Goal: Task Accomplishment & Management: Use online tool/utility

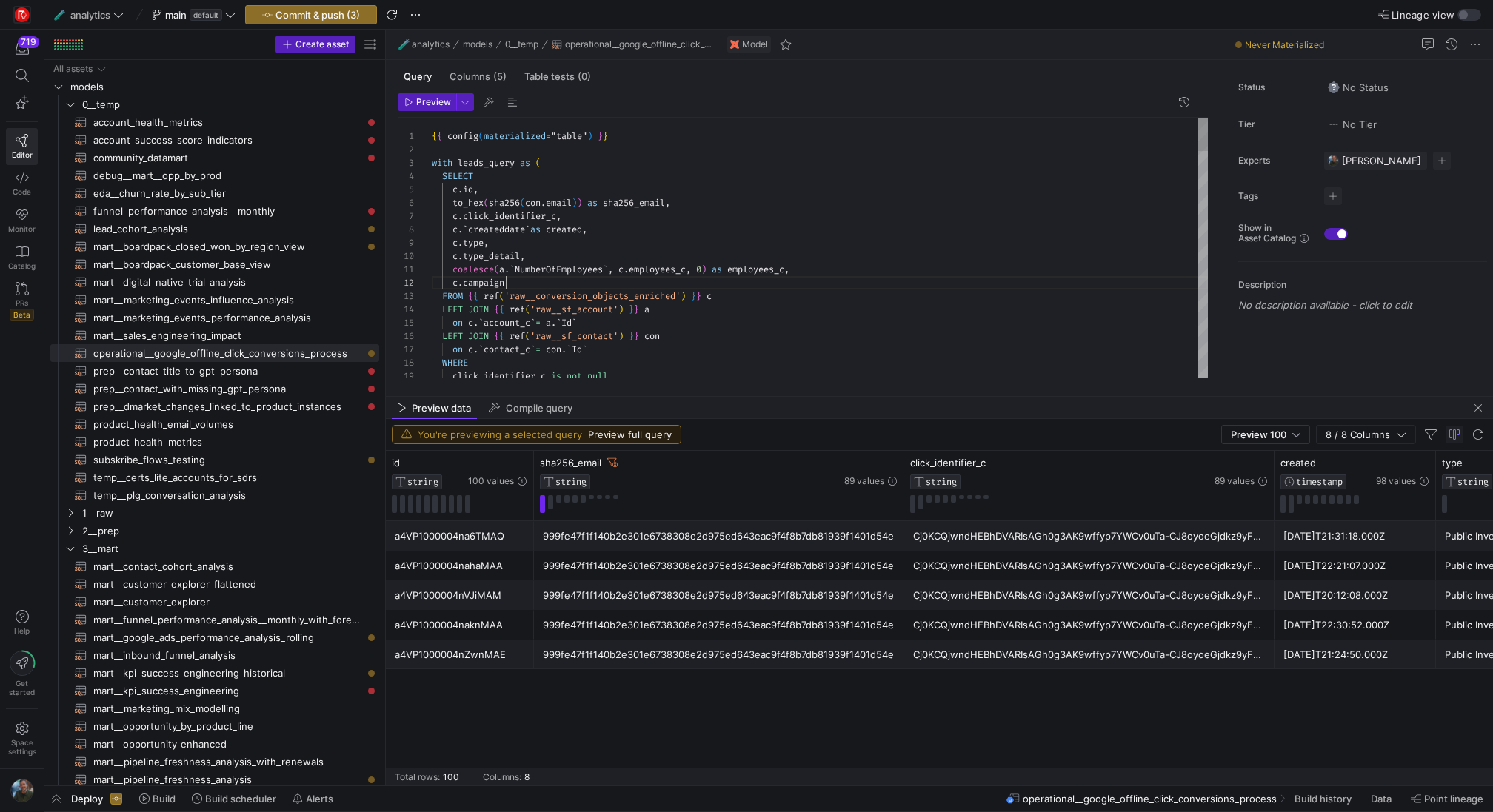
scroll to position [13, 74]
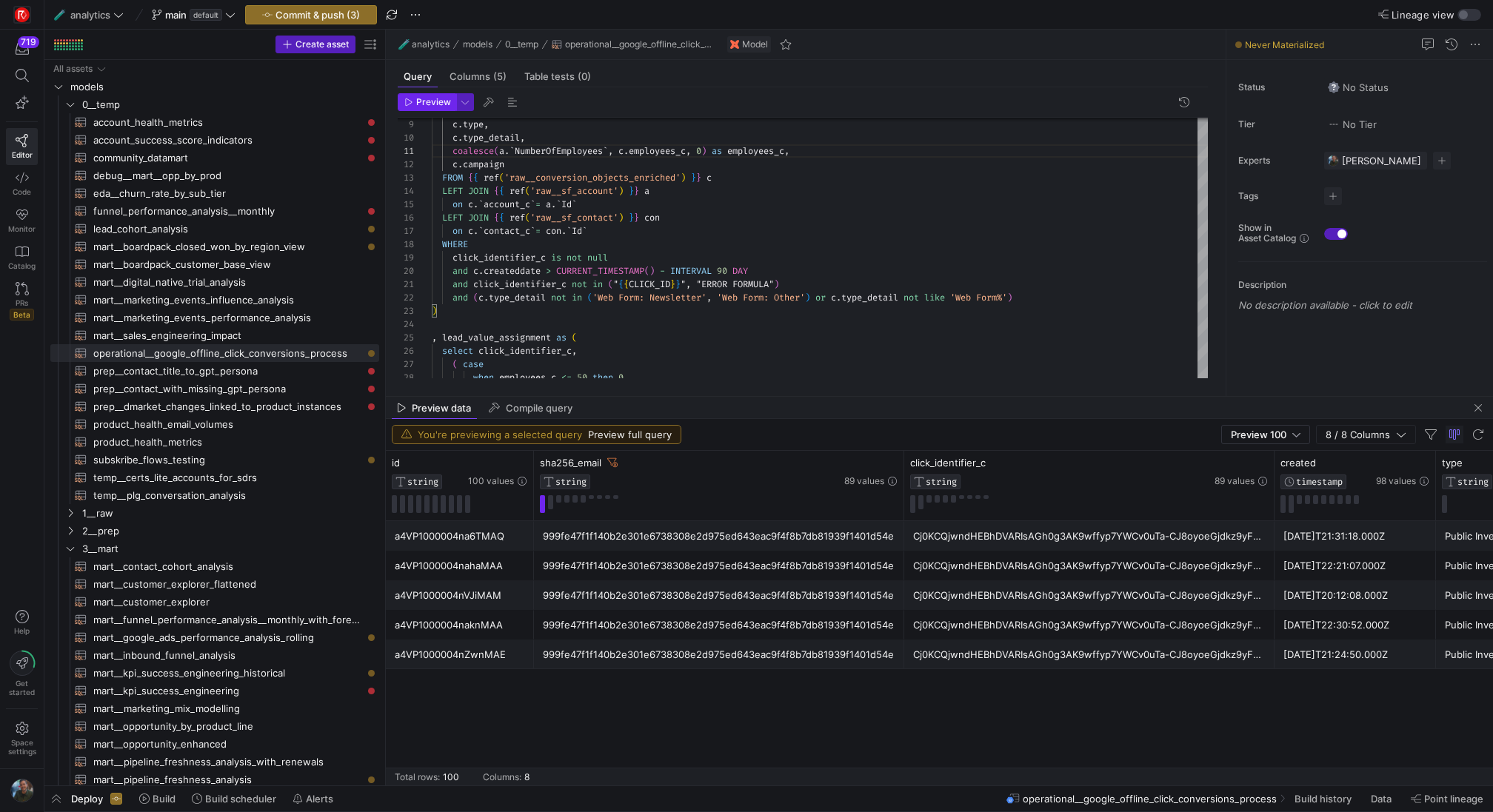
type textarea "coalesce(a.`NumberOfEmployees`, c.employees_c, 0) as employees_c, c.campaign FR…"
click at [411, 102] on icon "button" at bounding box center [410, 102] width 7 height 7
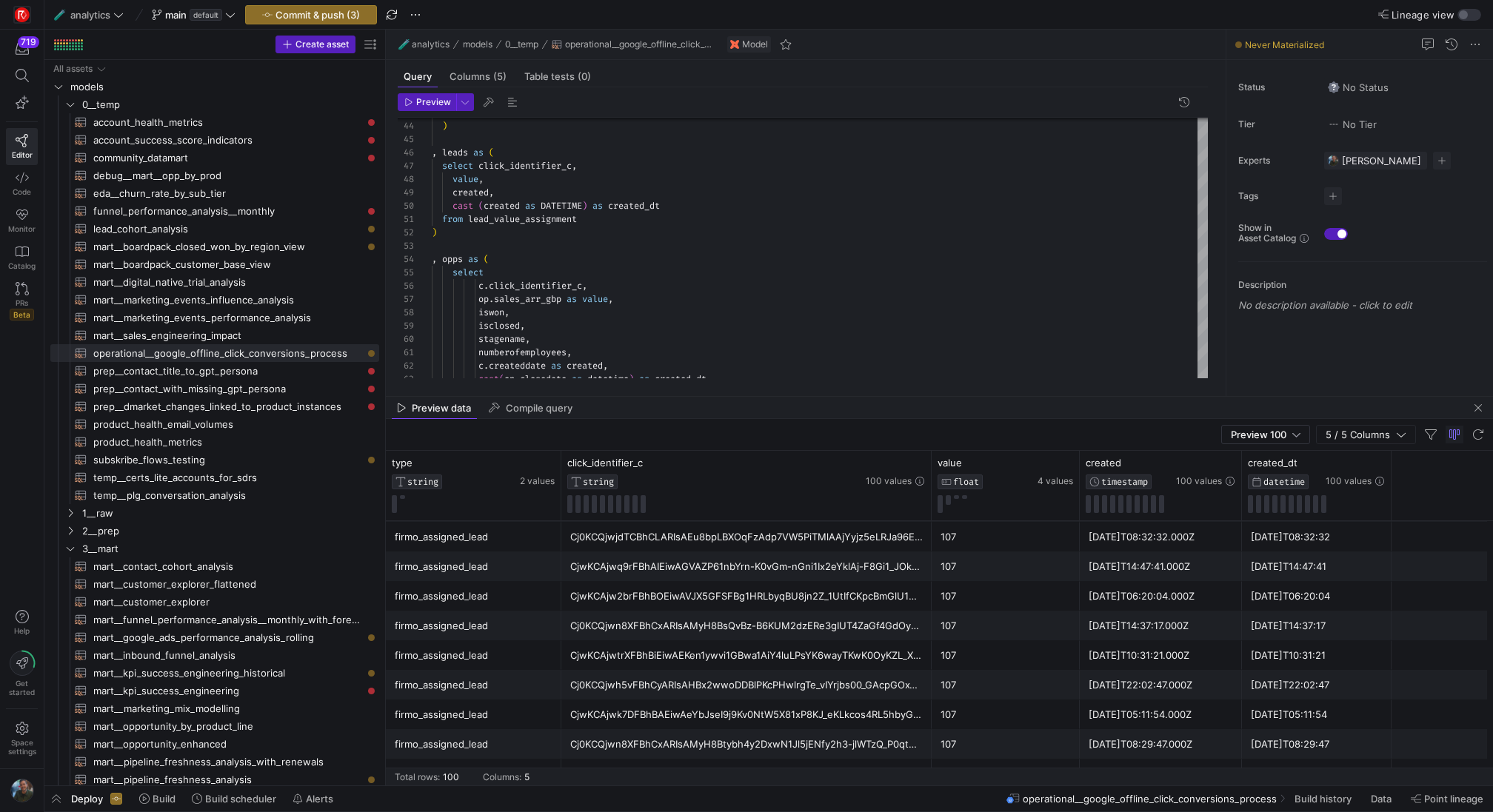
scroll to position [2238, 0]
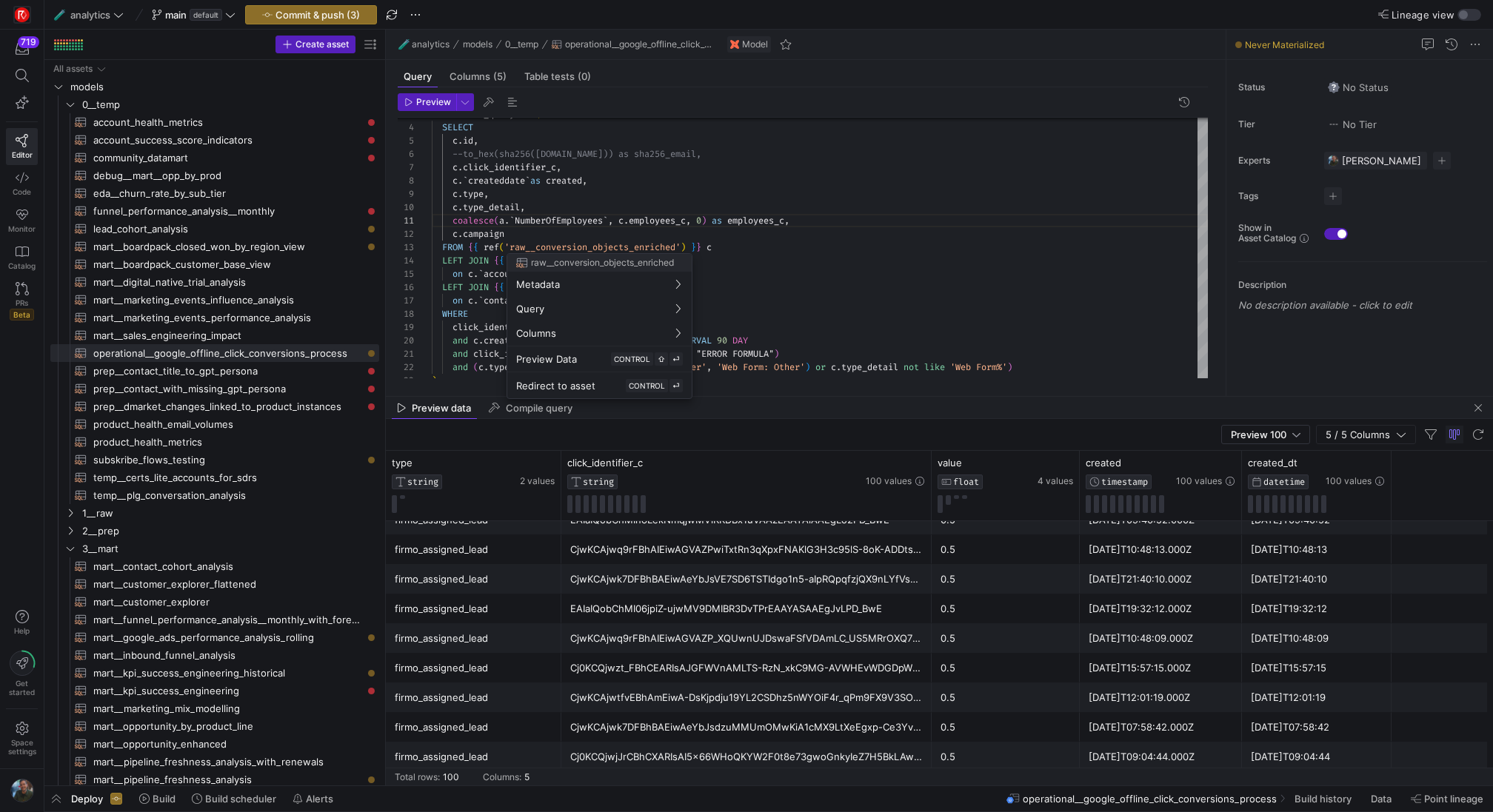
click at [797, 194] on div at bounding box center [746, 406] width 1493 height 812
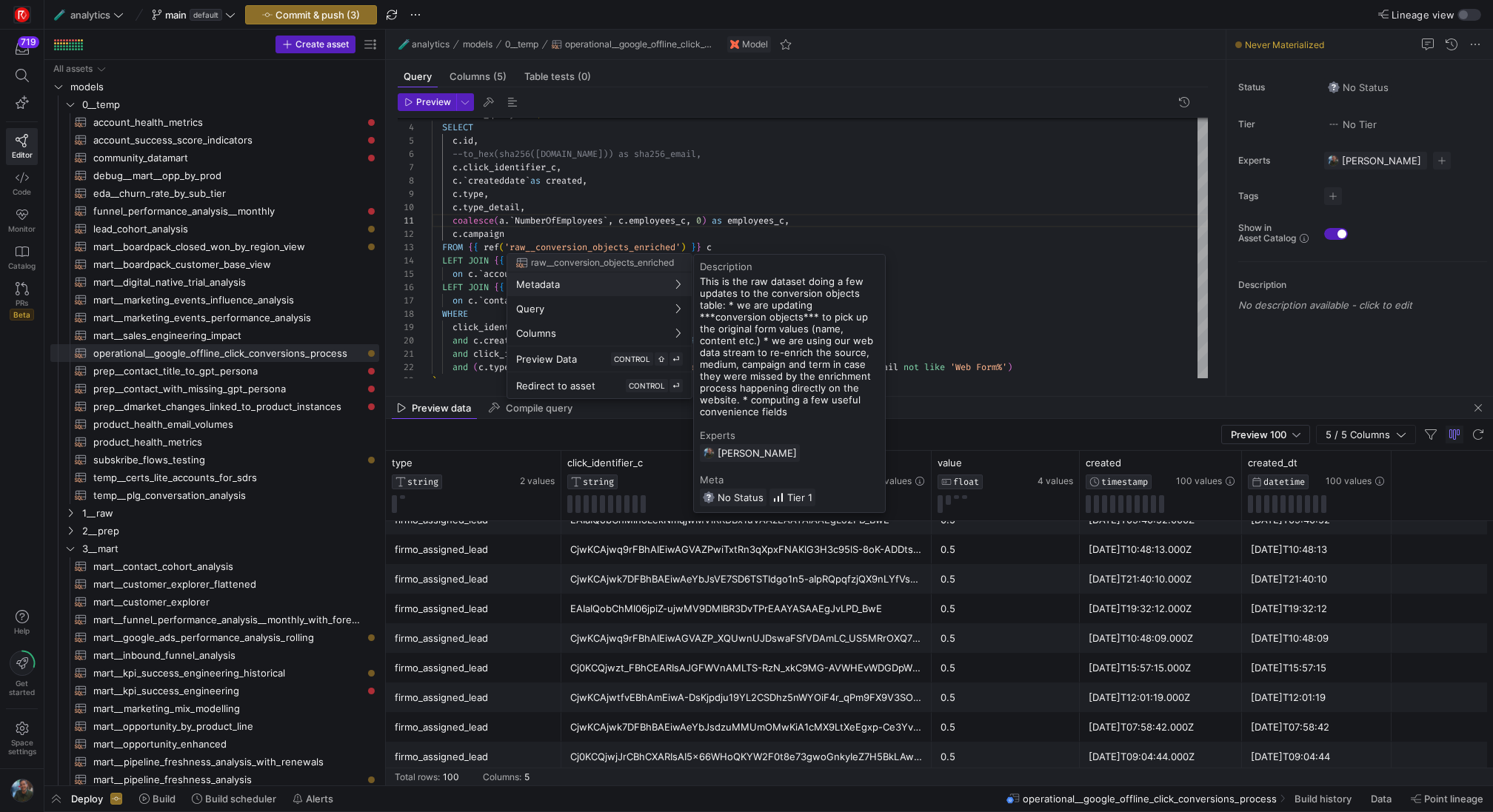
click at [1068, 206] on div at bounding box center [746, 406] width 1493 height 812
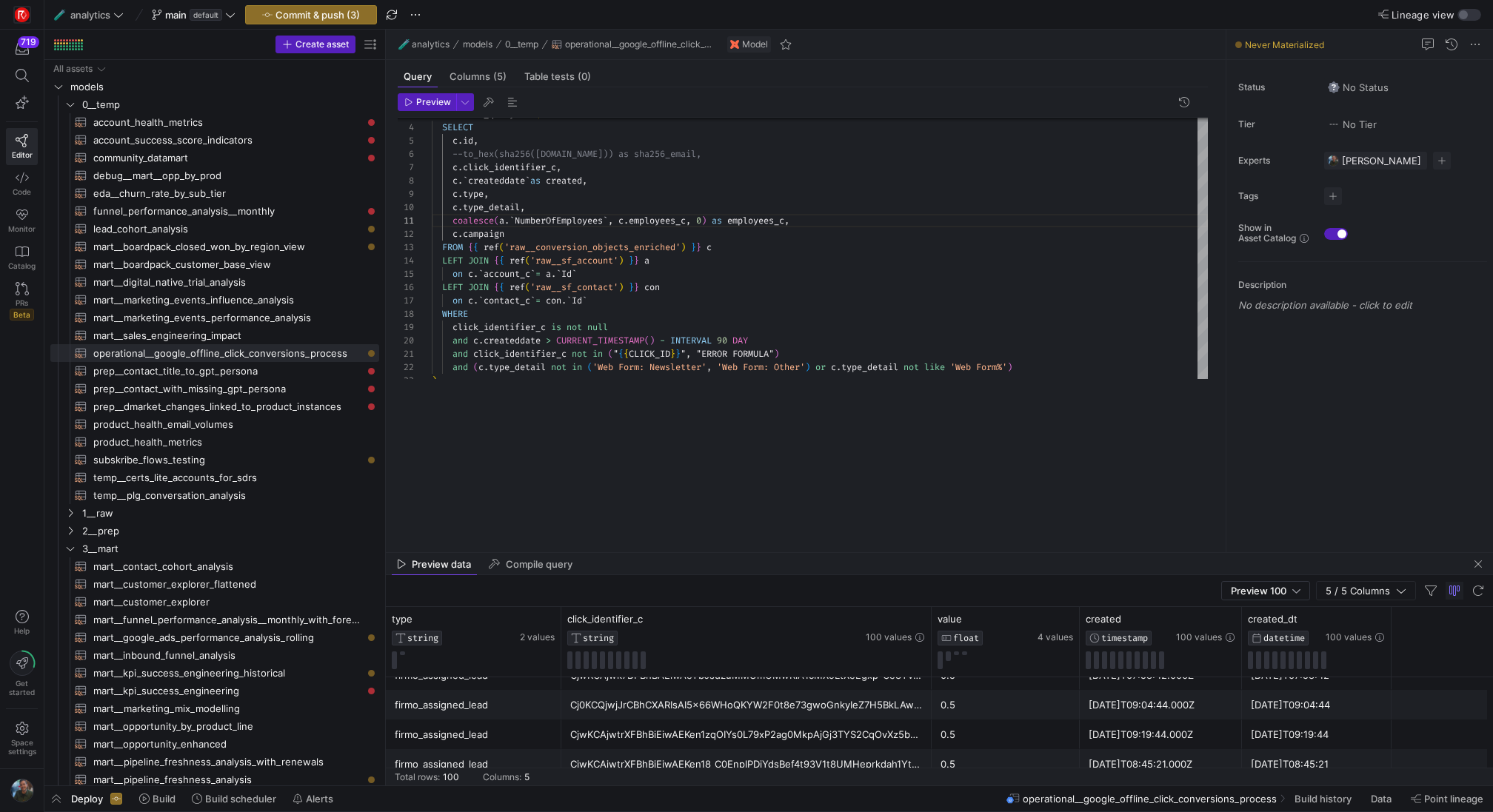
drag, startPoint x: 923, startPoint y: 395, endPoint x: 887, endPoint y: 551, distance: 160.1
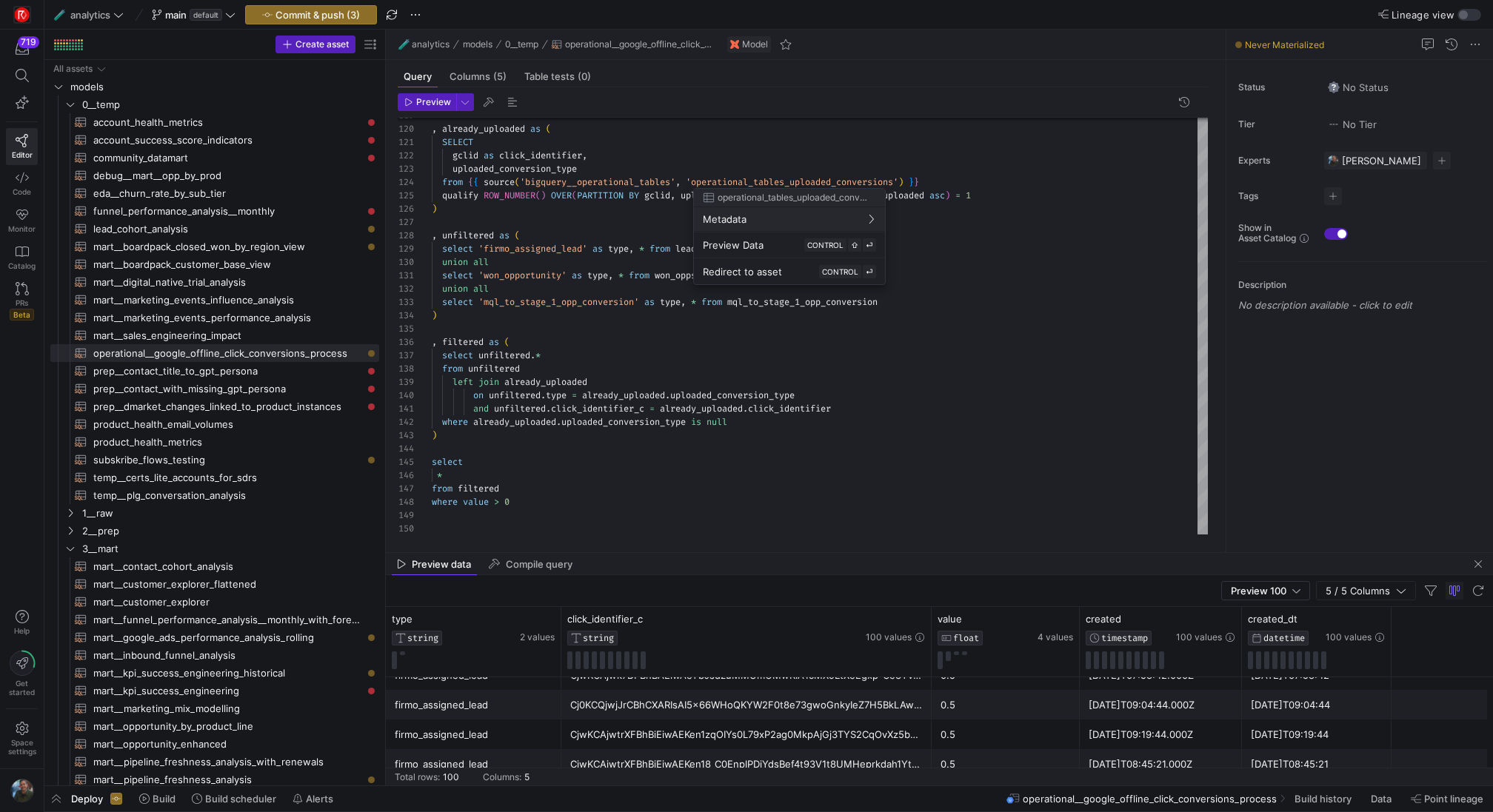
click at [305, 15] on div at bounding box center [746, 406] width 1493 height 812
click at [305, 15] on span "Commit & push (3)" at bounding box center [318, 15] width 84 height 12
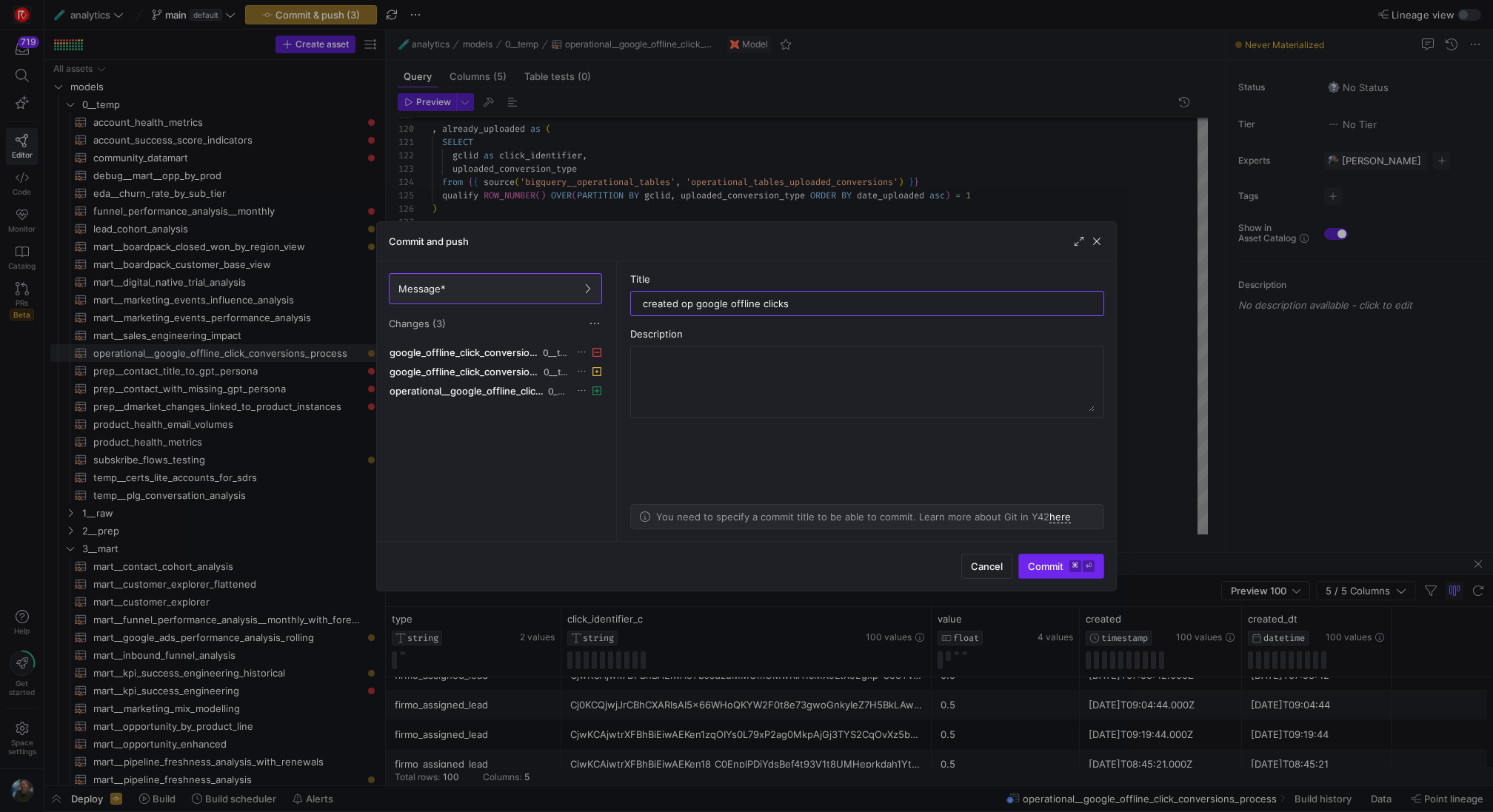
type input "created op google offline clicks"
click at [1044, 570] on span "Commit ⌘ ⏎" at bounding box center [1062, 567] width 67 height 12
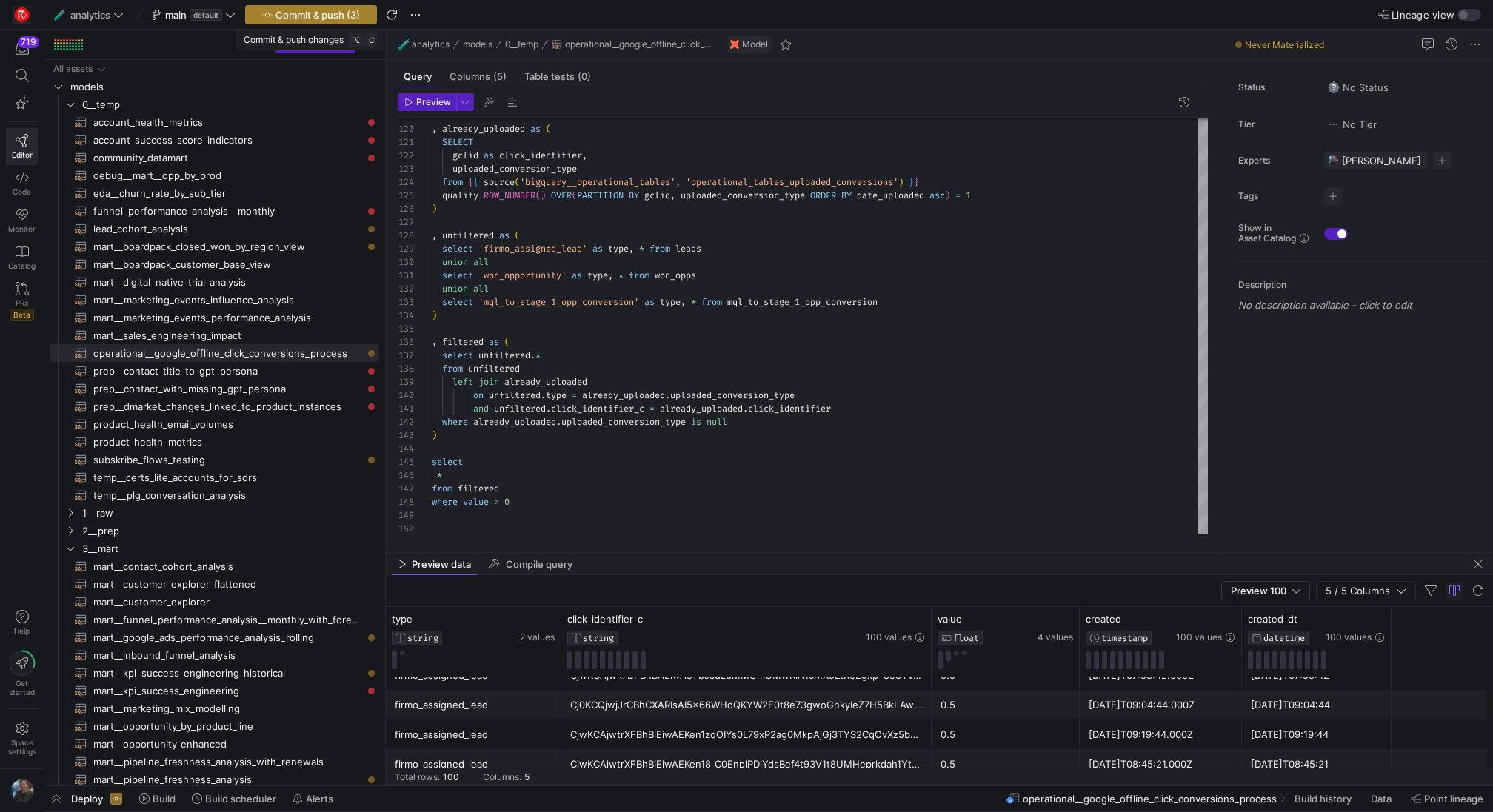
click at [339, 18] on span "Commit & push (3)" at bounding box center [318, 15] width 84 height 12
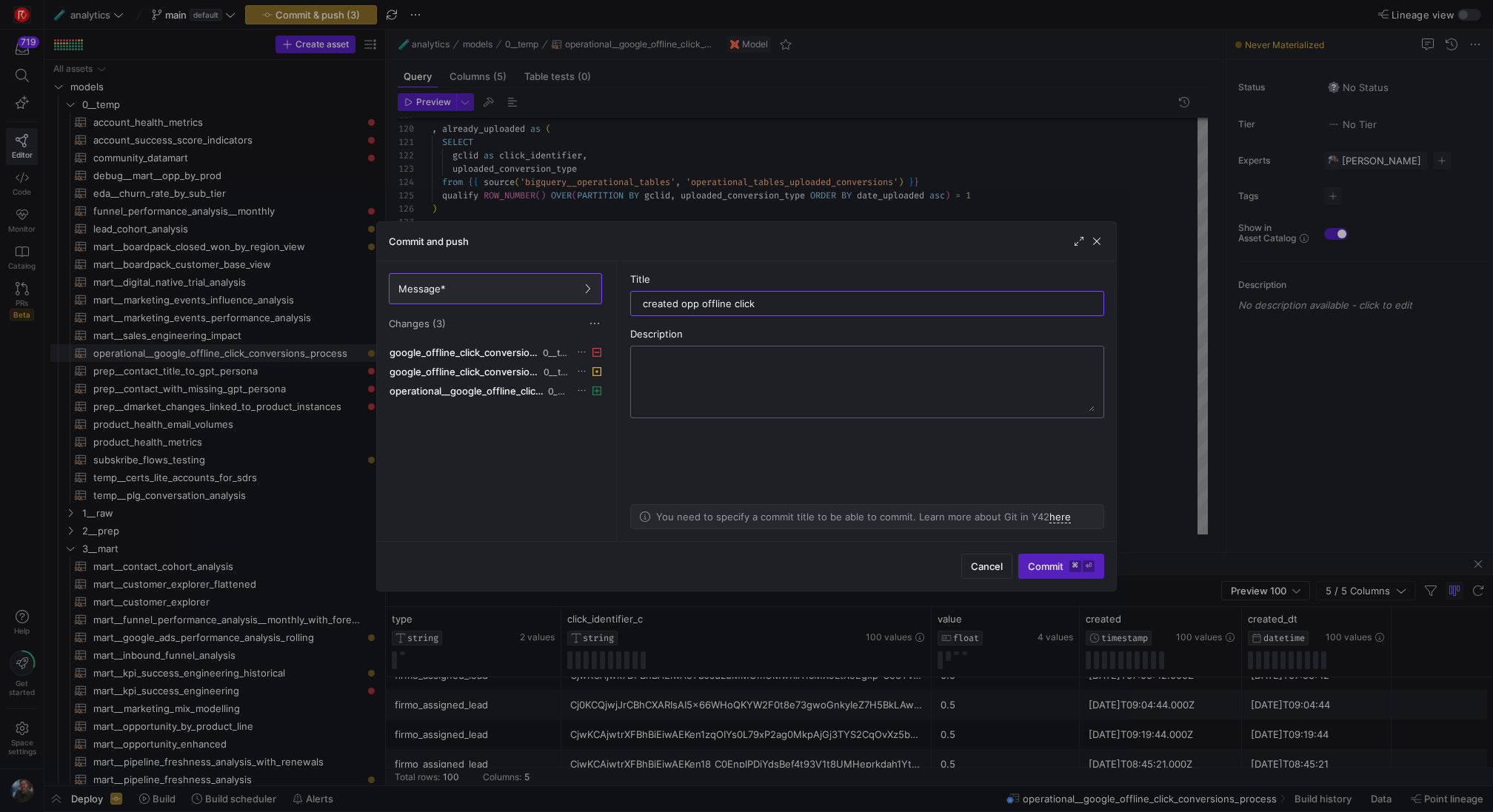
type input "created opp offline clicks"
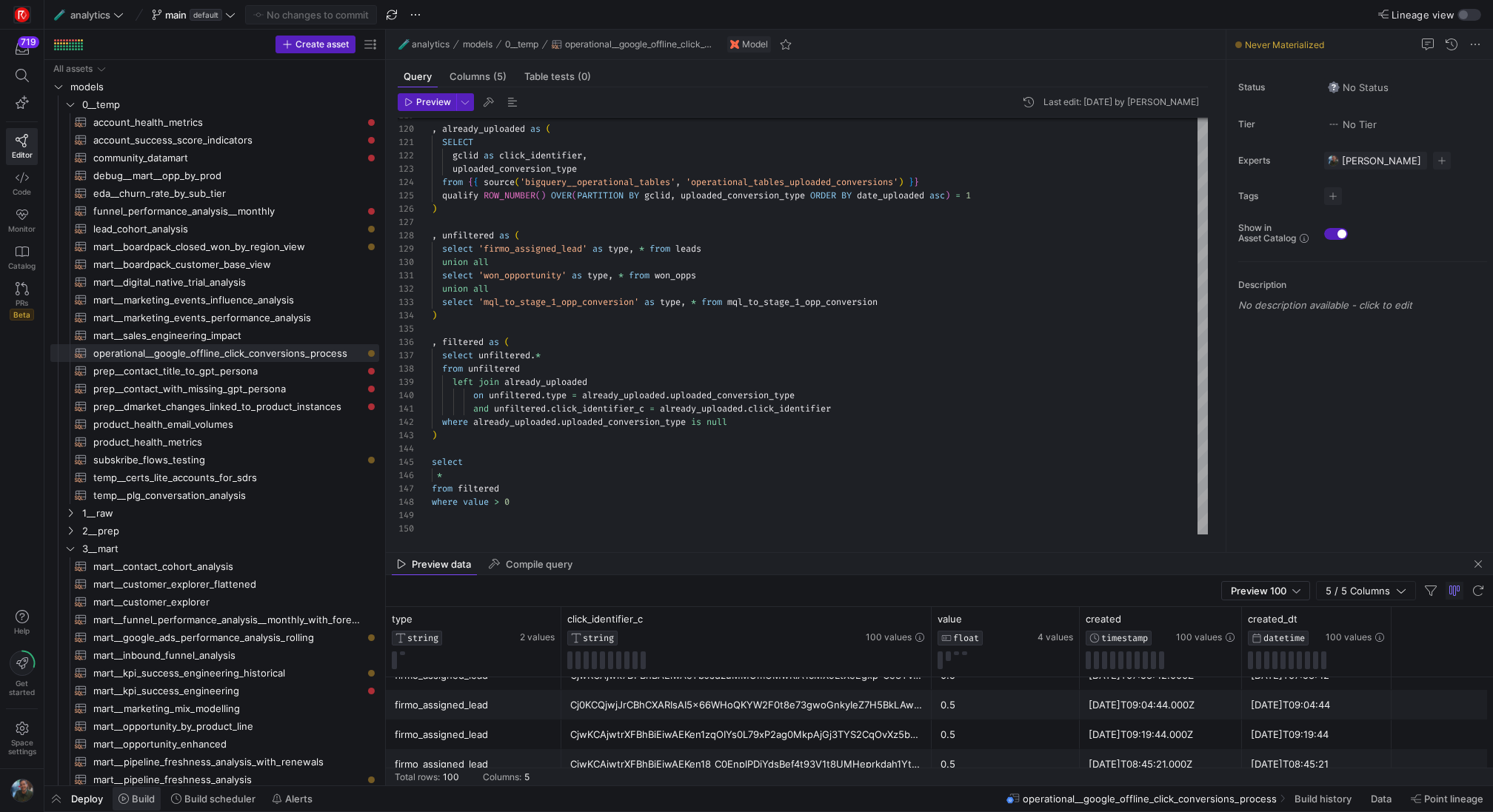
click at [142, 797] on span "Build" at bounding box center [144, 799] width 23 height 12
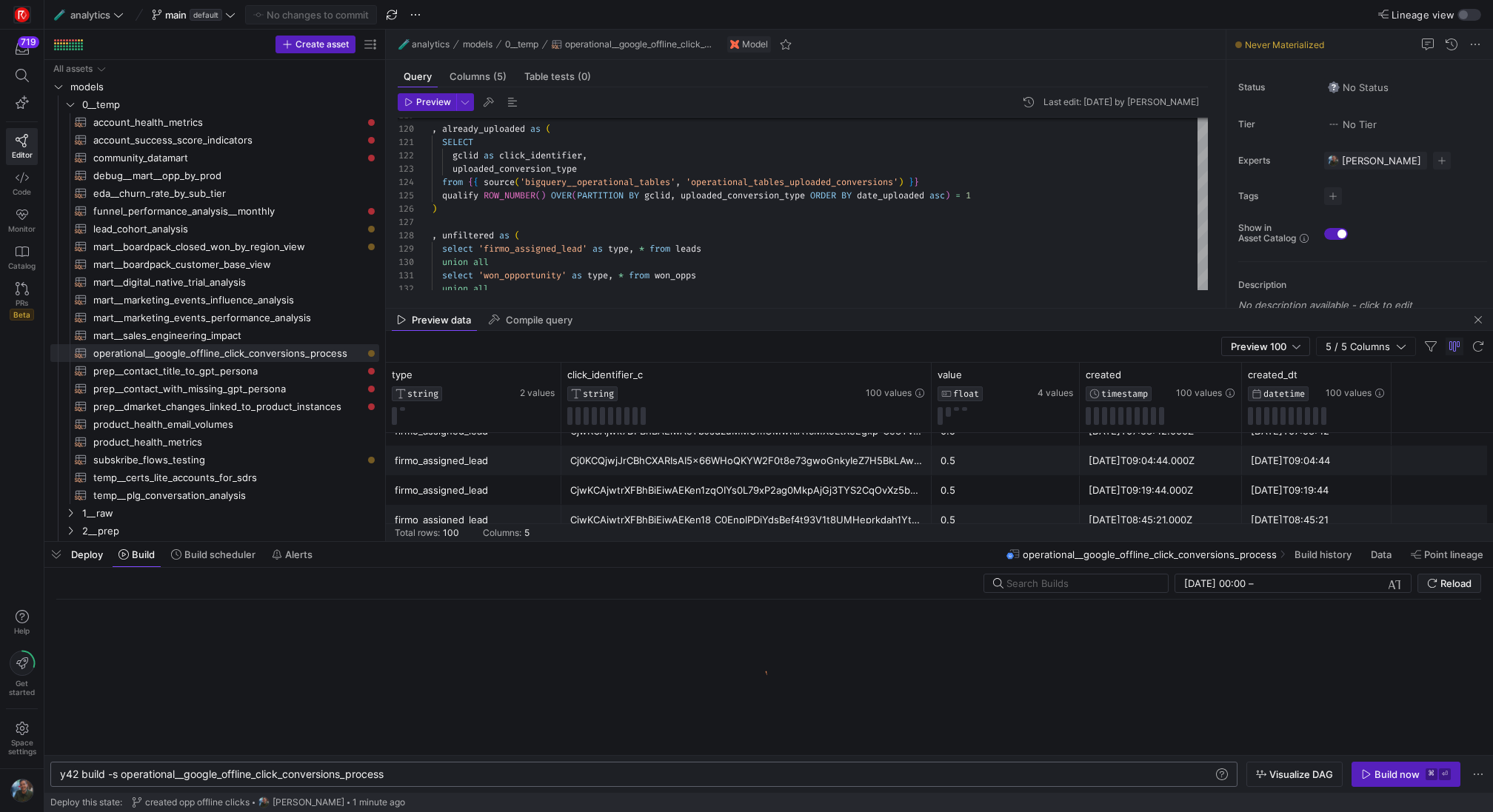
click at [430, 774] on div "y42 build -s operational__google_offline_click_con versions_process" at bounding box center [637, 774] width 1154 height 12
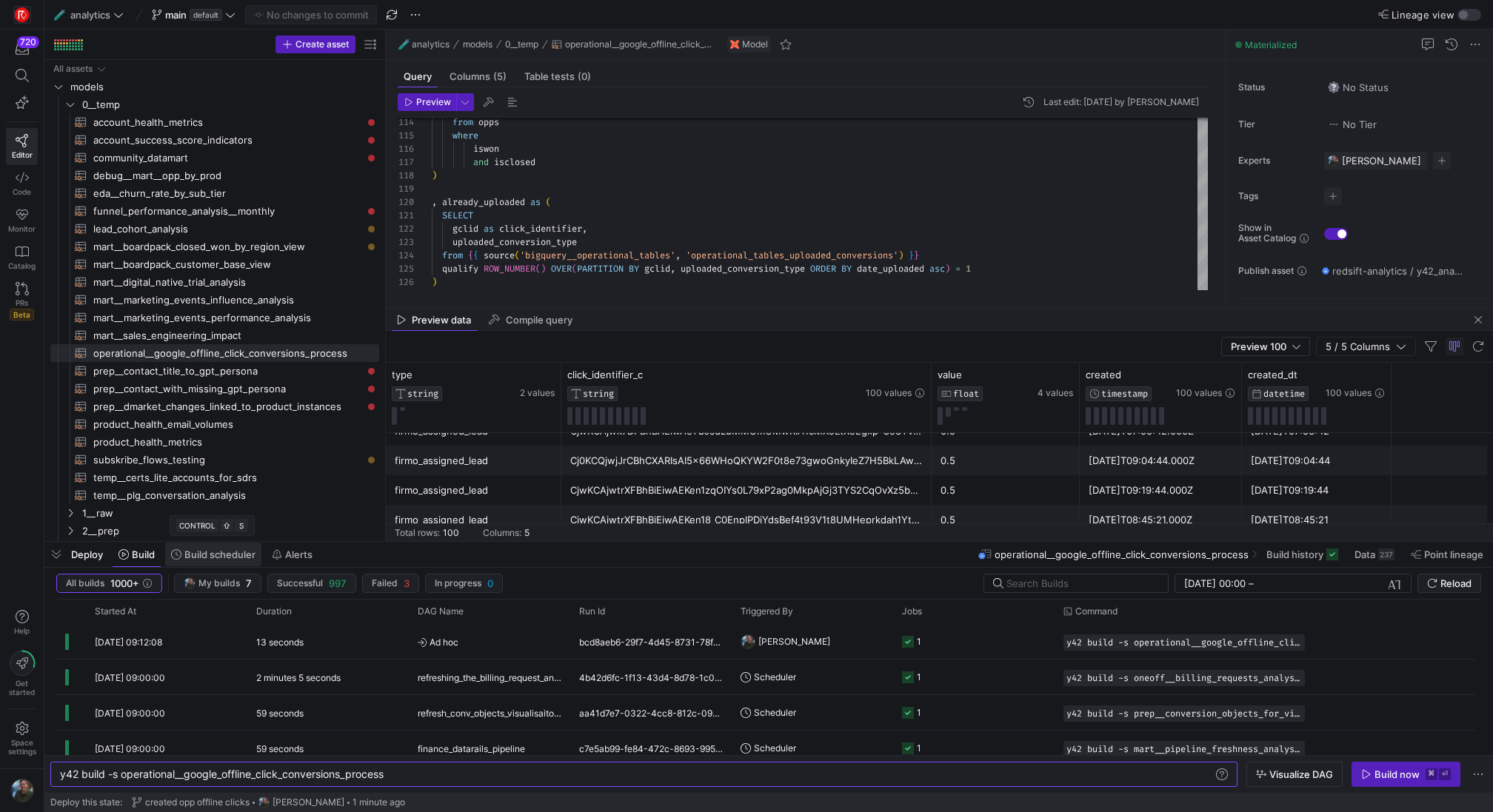
click at [246, 564] on span at bounding box center [214, 554] width 96 height 24
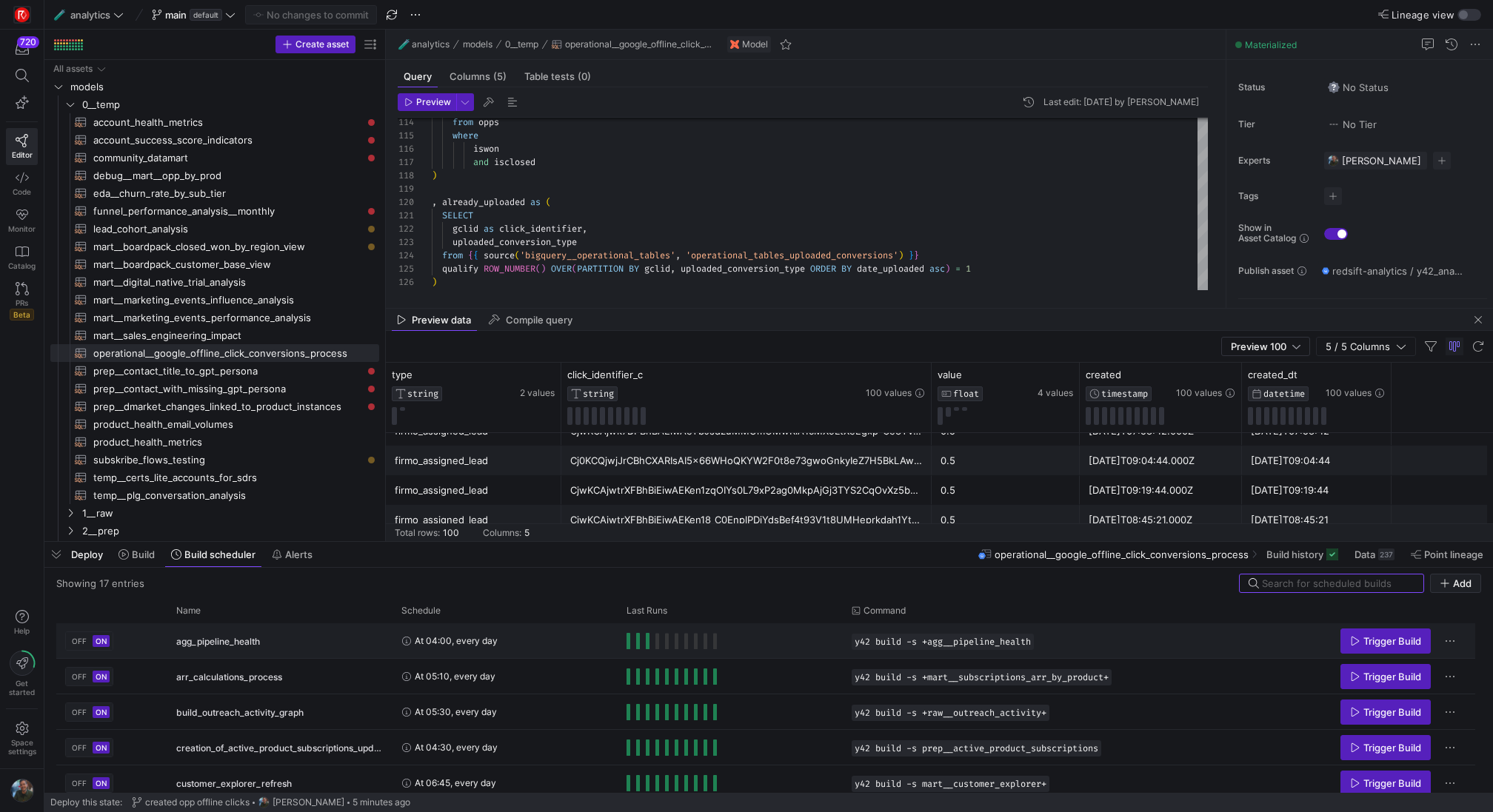
click at [833, 643] on y42-orchestration-run-status-cell-renderer "Press SPACE to select this row." at bounding box center [730, 640] width 207 height 33
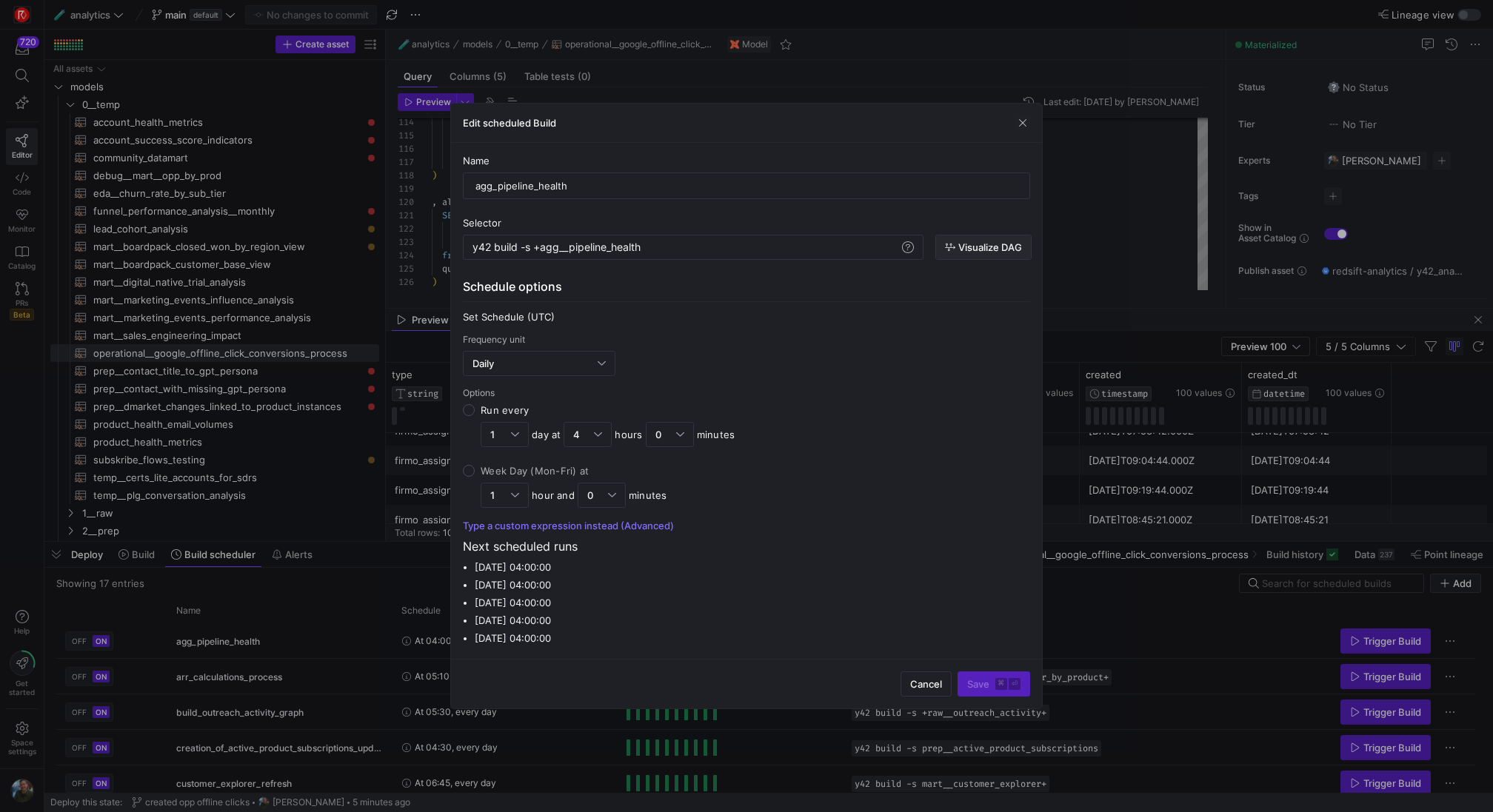
click at [985, 242] on span "button" at bounding box center [984, 247] width 95 height 24
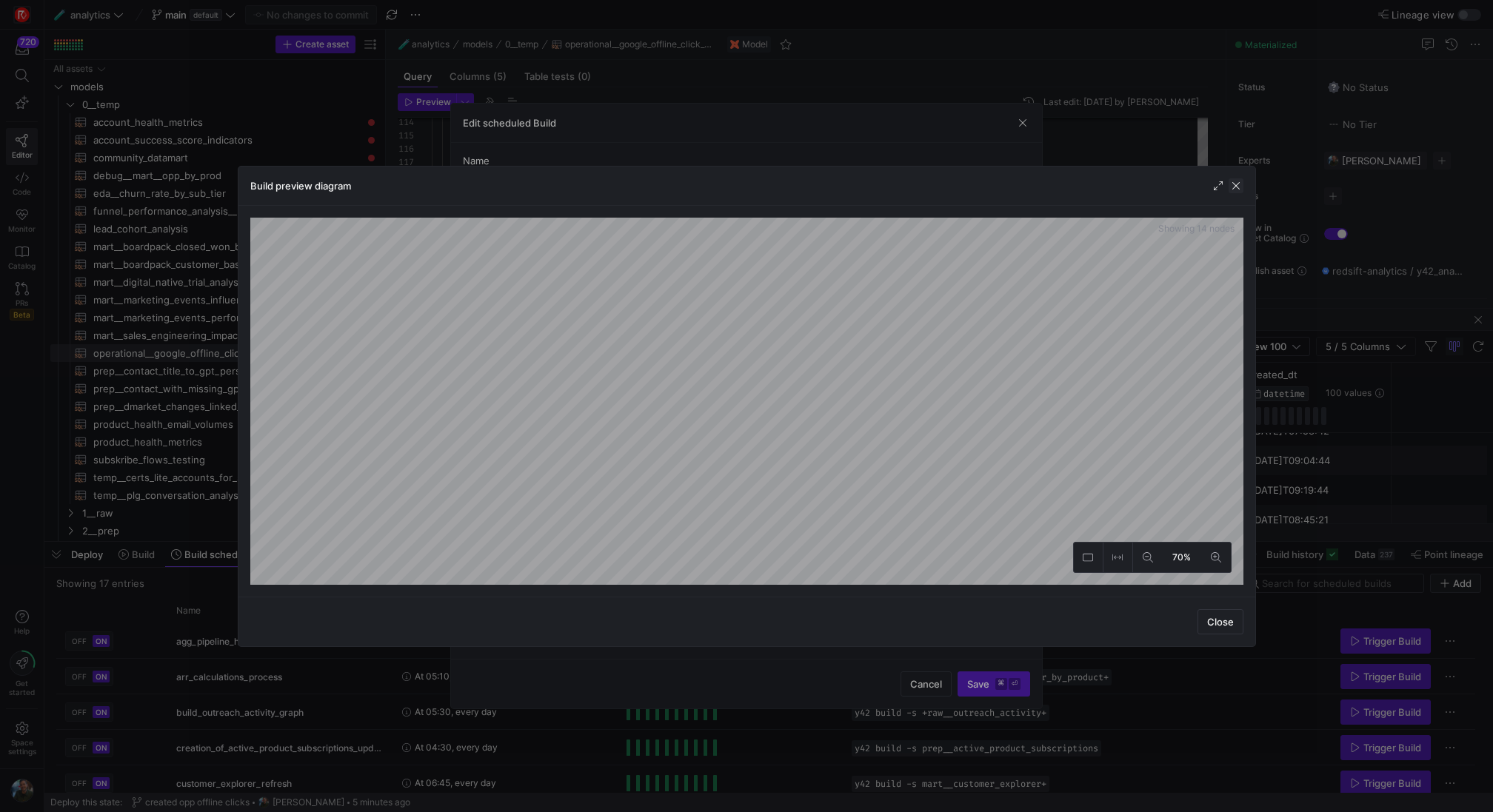
click at [1237, 182] on span "button" at bounding box center [1236, 186] width 15 height 15
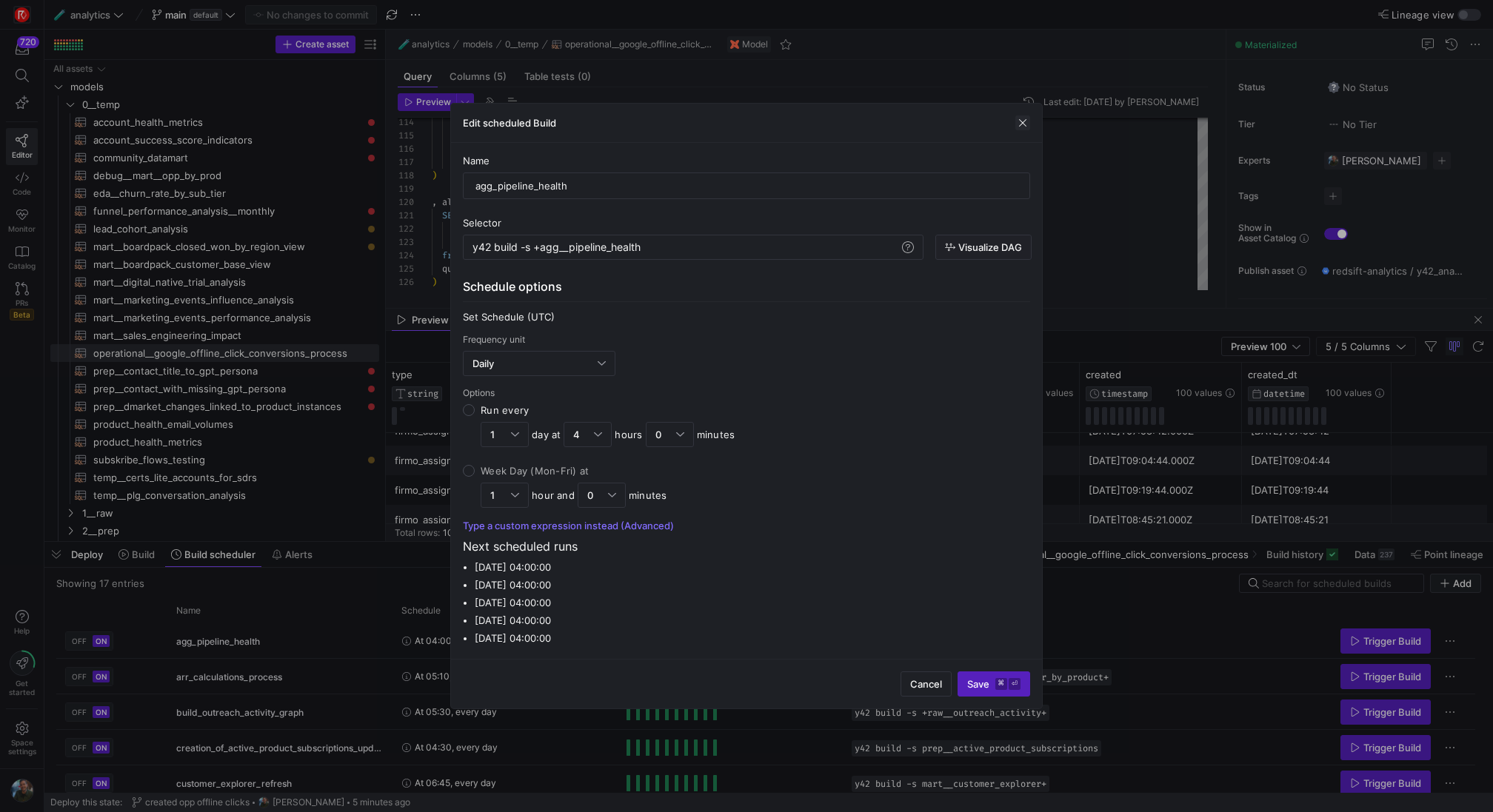
click at [1019, 123] on span "button" at bounding box center [1022, 122] width 15 height 15
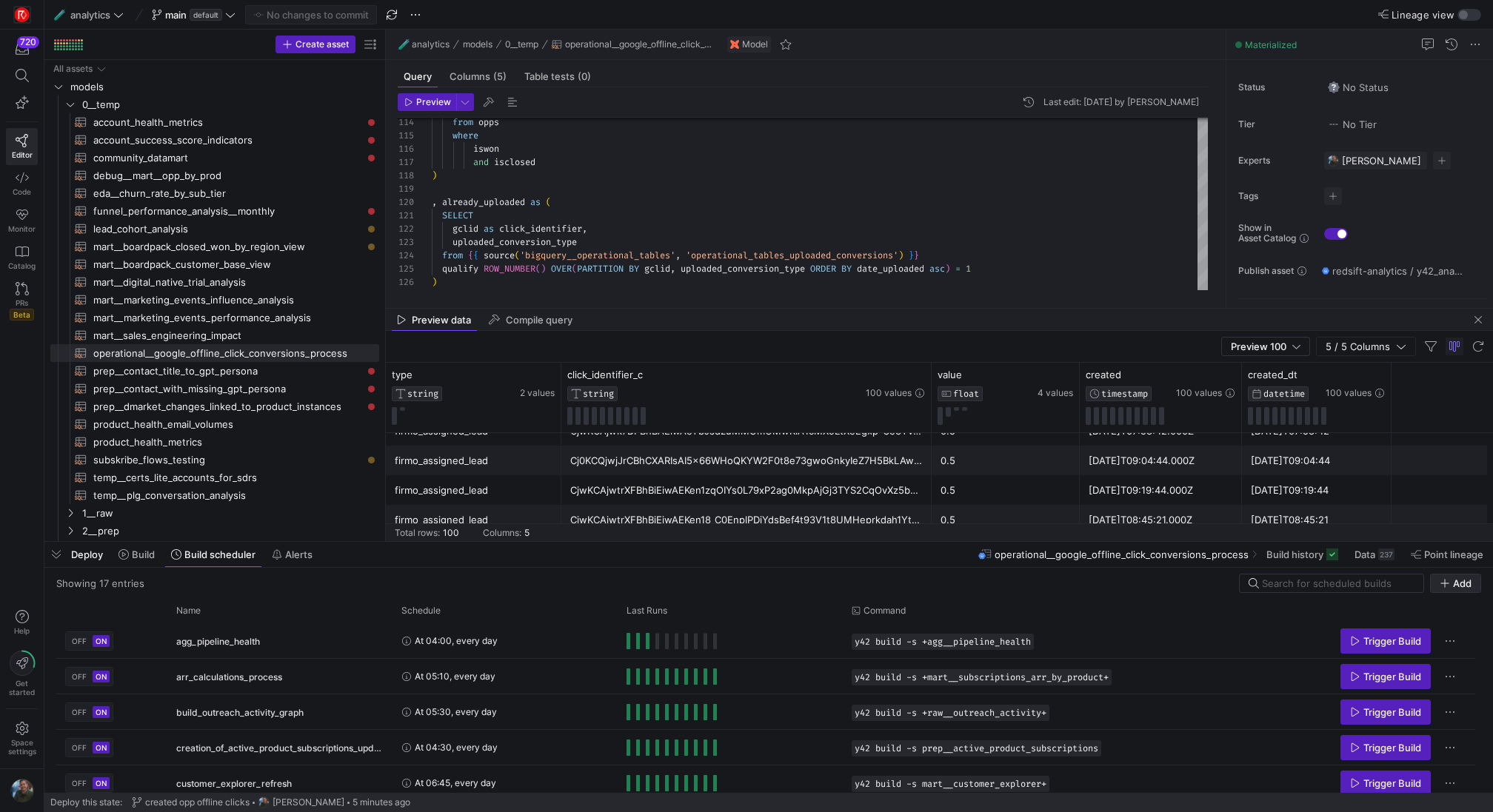
click at [1457, 582] on span "Add" at bounding box center [1461, 584] width 18 height 12
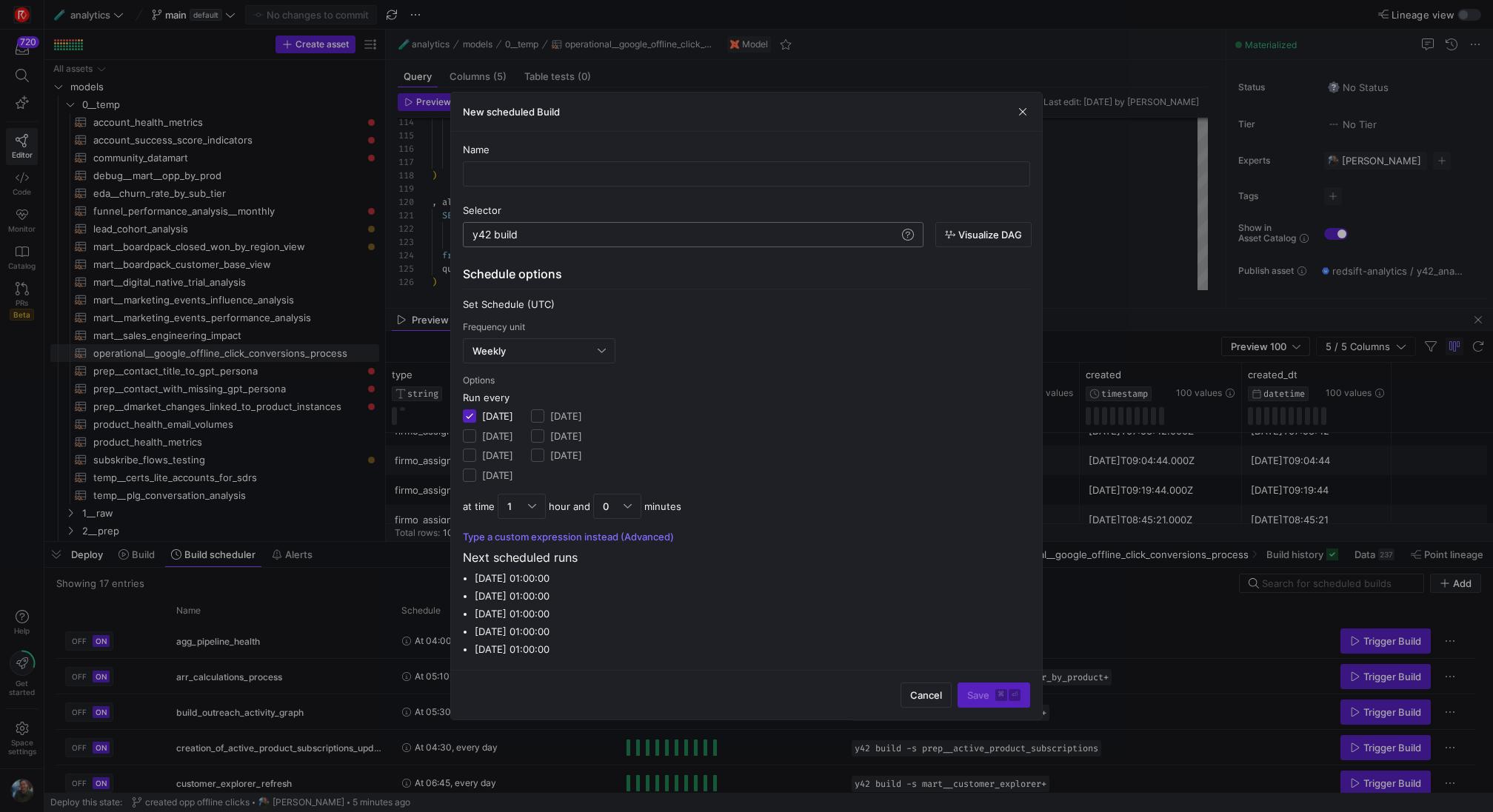
click at [633, 242] on div "y42 build y42 build" at bounding box center [693, 234] width 460 height 25
click at [640, 228] on div "y42 build y42 build" at bounding box center [693, 234] width 460 height 25
click at [640, 237] on div "y42 build" at bounding box center [685, 235] width 426 height 12
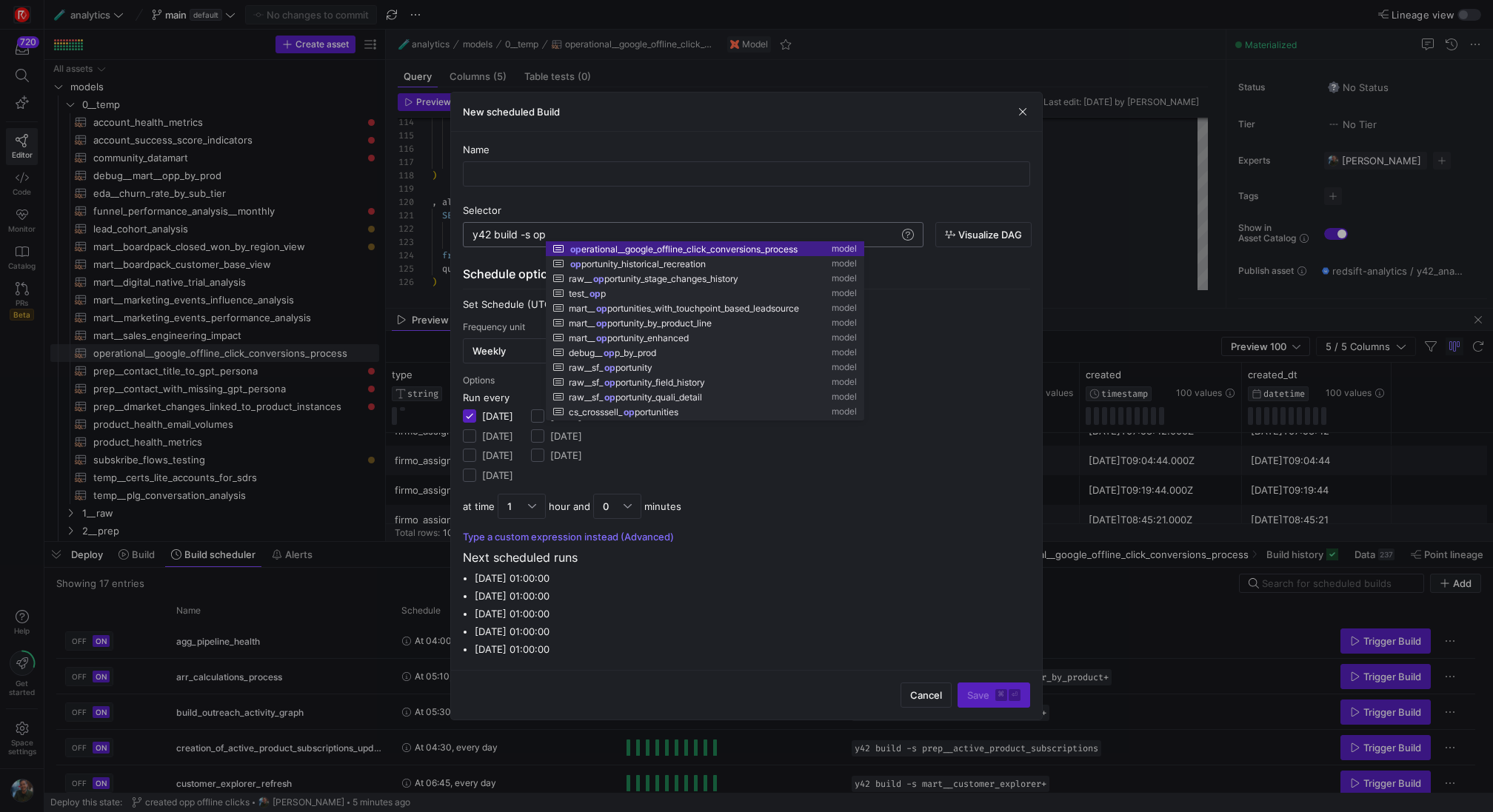
scroll to position [0, 328]
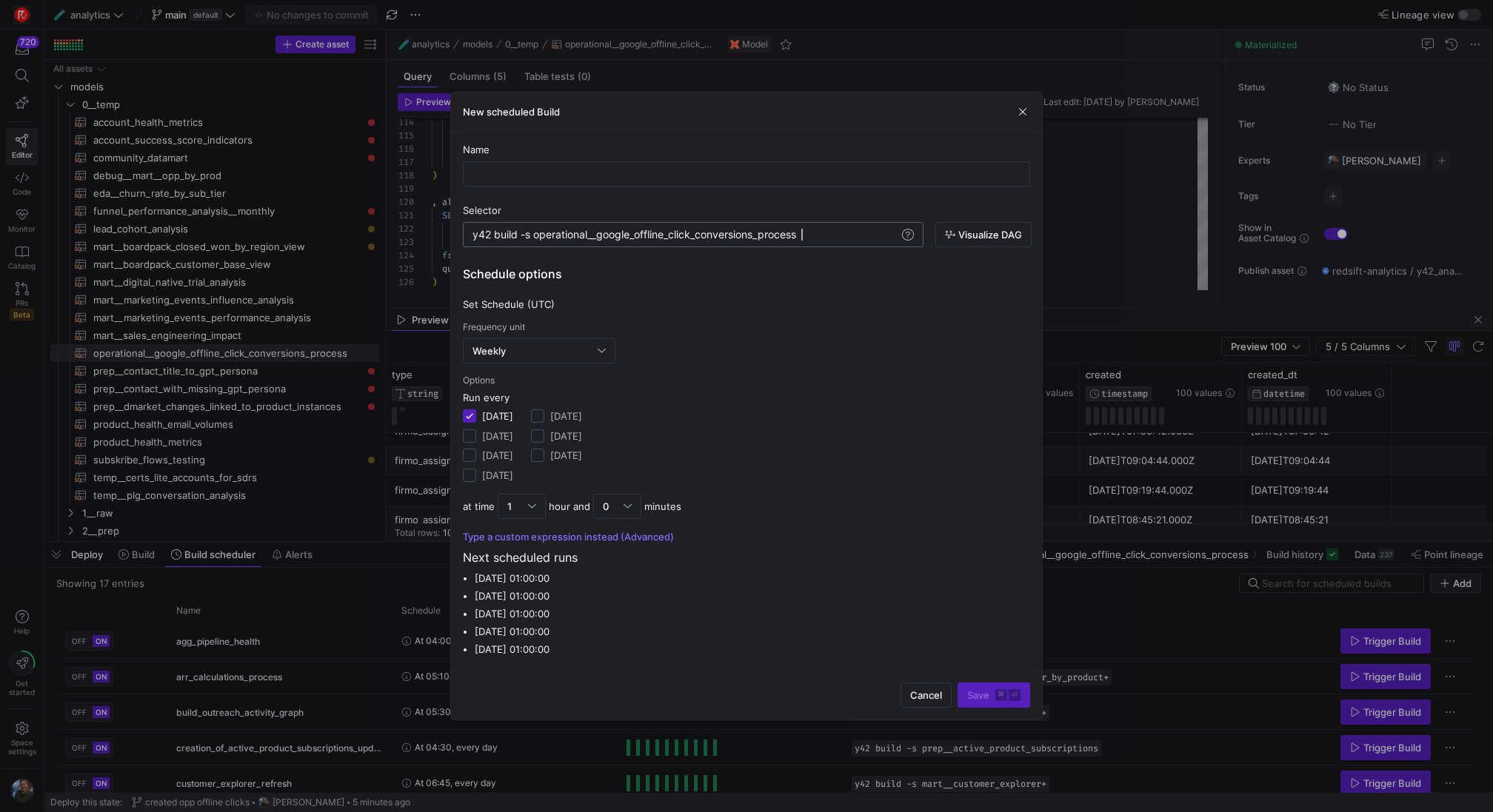
click at [537, 239] on div "y42 build -s operational__google_offline_click_con versions_process" at bounding box center [685, 235] width 426 height 12
type textarea "y42 build -s operational__google_offline_click_conversions_process"
click at [908, 239] on span at bounding box center [908, 234] width 18 height 18
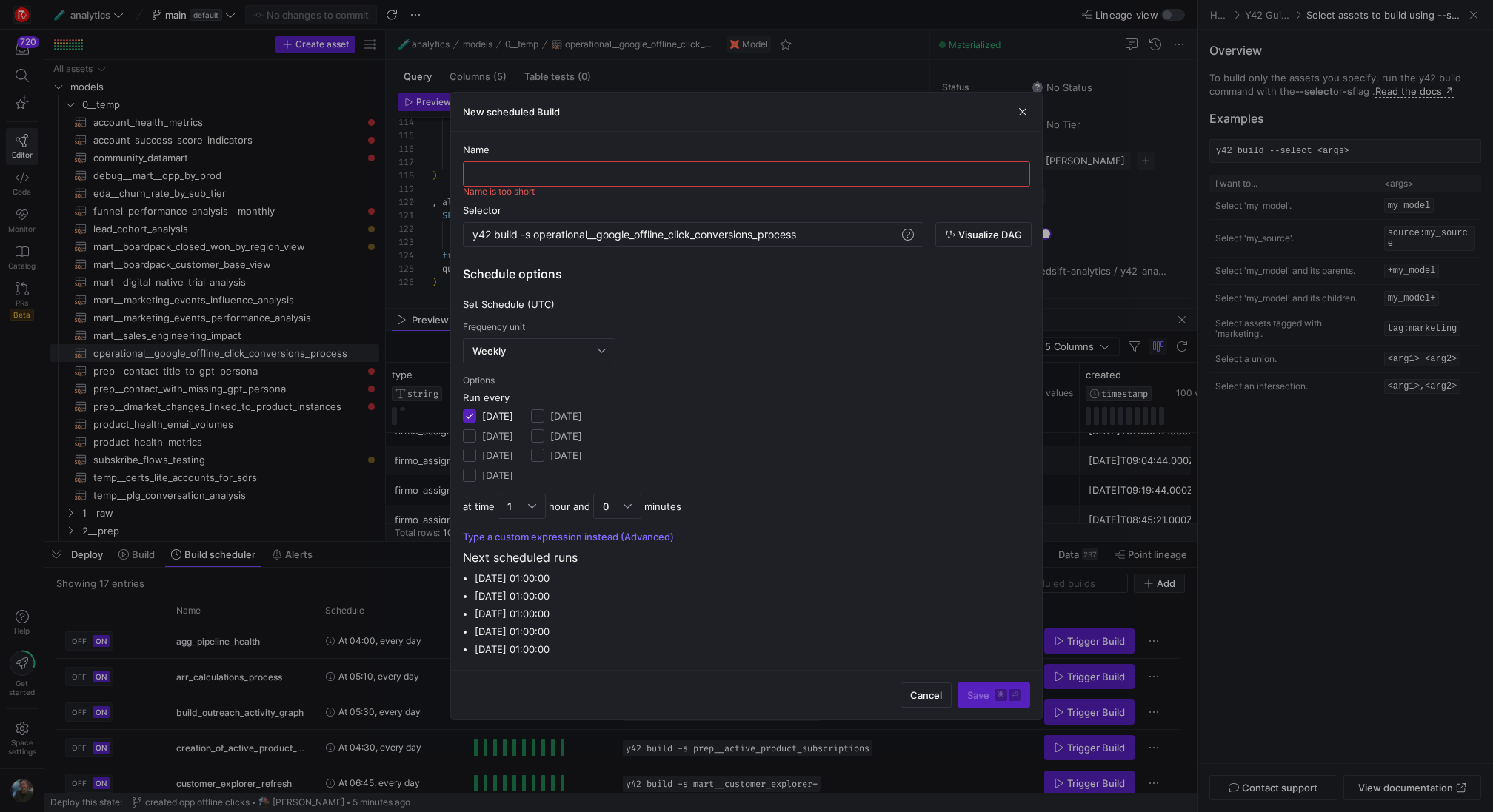
click at [847, 185] on div at bounding box center [746, 173] width 542 height 24
click at [872, 169] on input "text" at bounding box center [746, 174] width 542 height 12
type input "google_offline_conversions_creation"
click at [591, 357] on div "Weekly" at bounding box center [539, 351] width 133 height 24
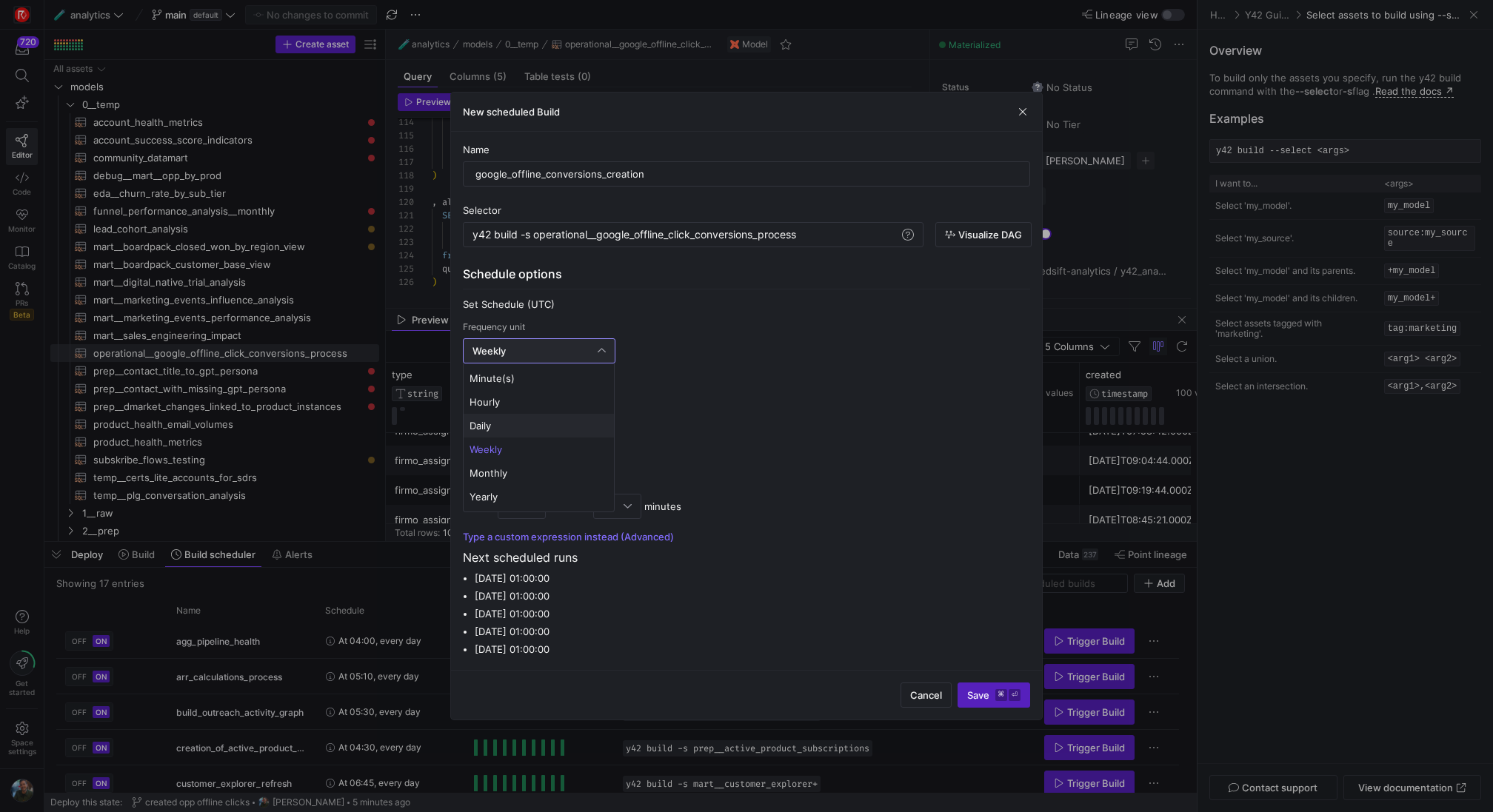
click at [498, 424] on span "Daily" at bounding box center [539, 426] width 138 height 12
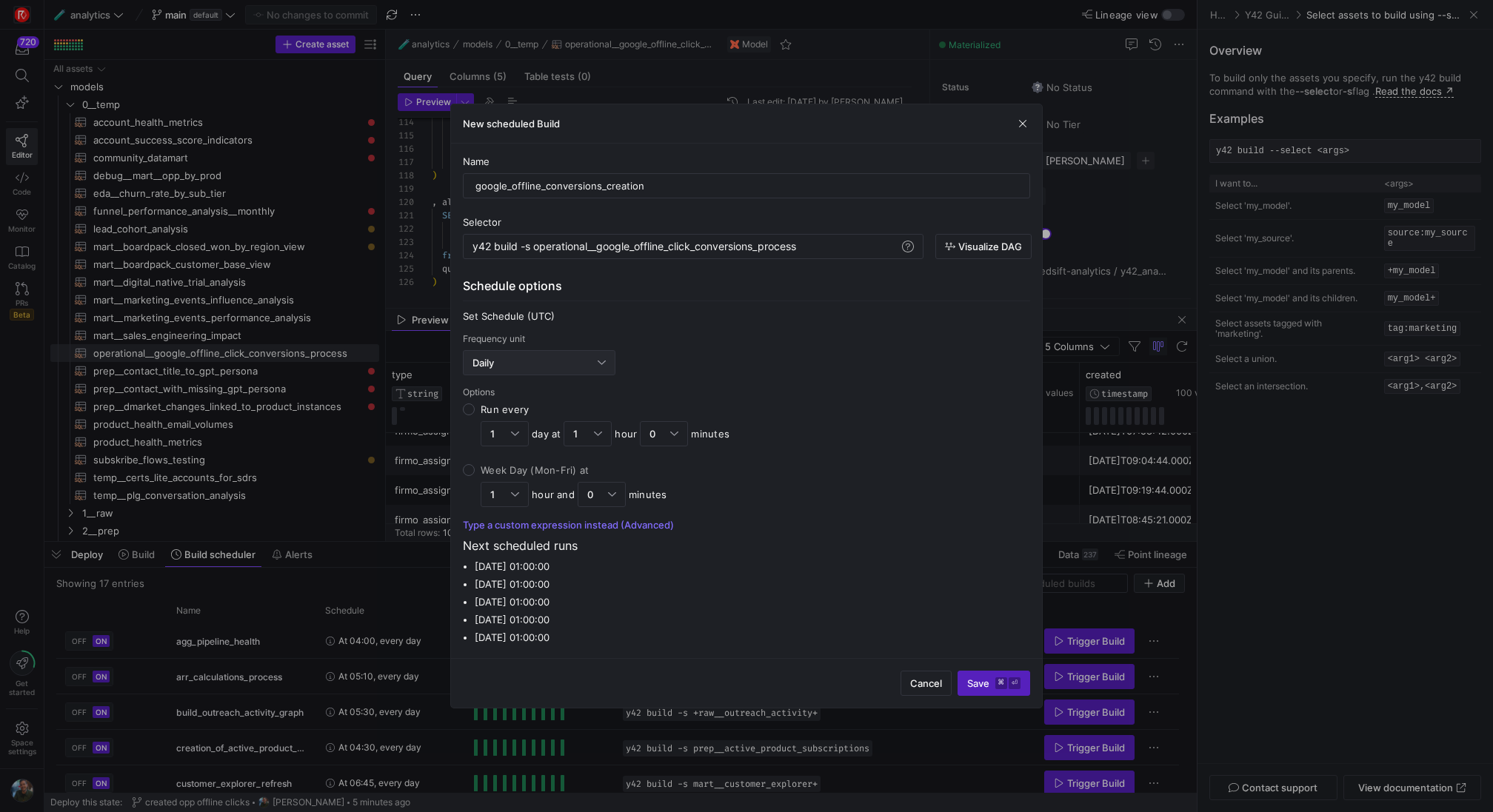
click at [513, 371] on div "Daily" at bounding box center [539, 362] width 133 height 24
click at [506, 412] on span "Hourly" at bounding box center [539, 414] width 138 height 12
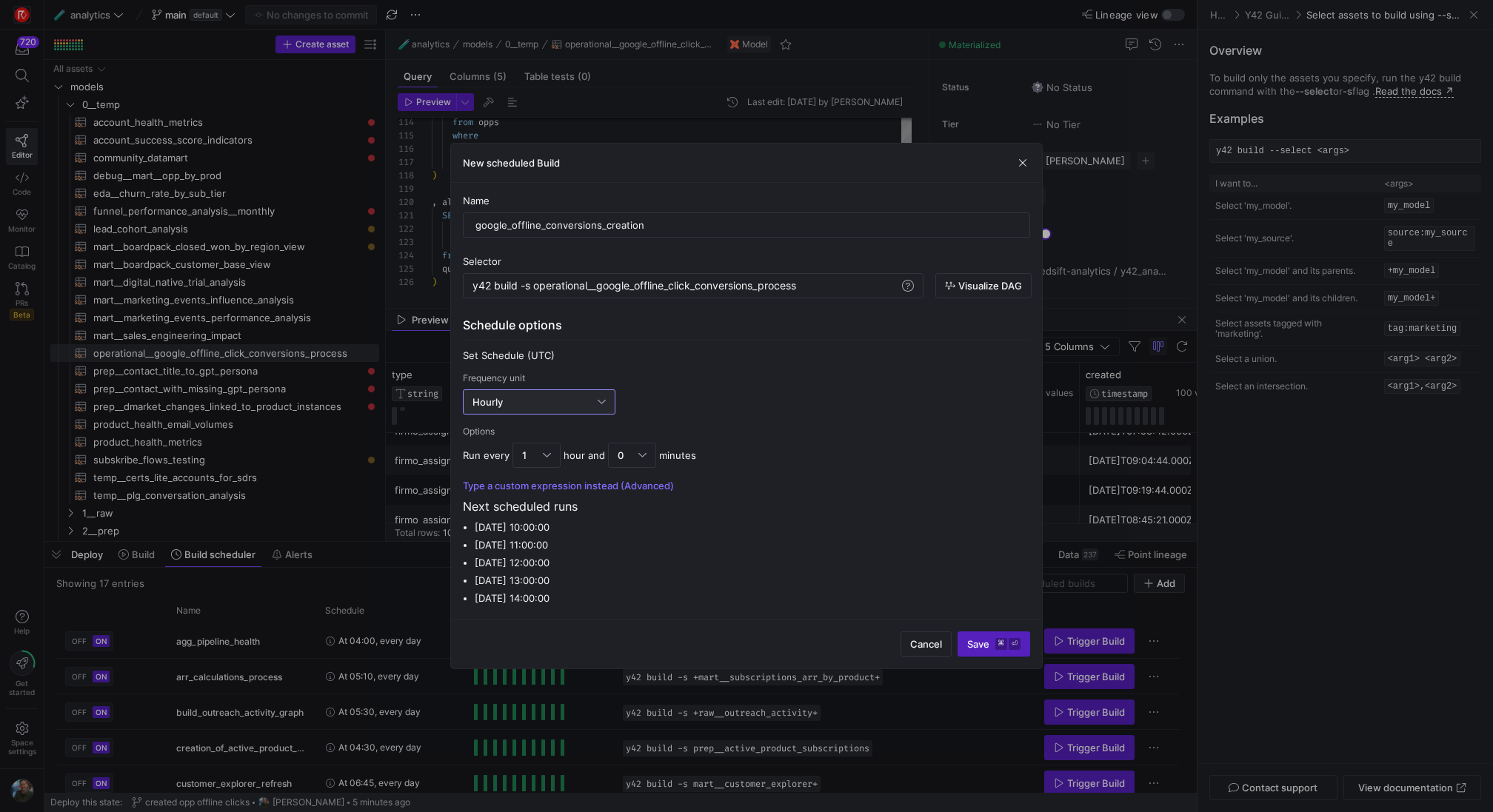
click at [536, 401] on div "Hourly" at bounding box center [535, 402] width 125 height 12
click at [904, 287] on div at bounding box center [746, 406] width 1493 height 812
click at [905, 286] on span at bounding box center [908, 286] width 18 height 18
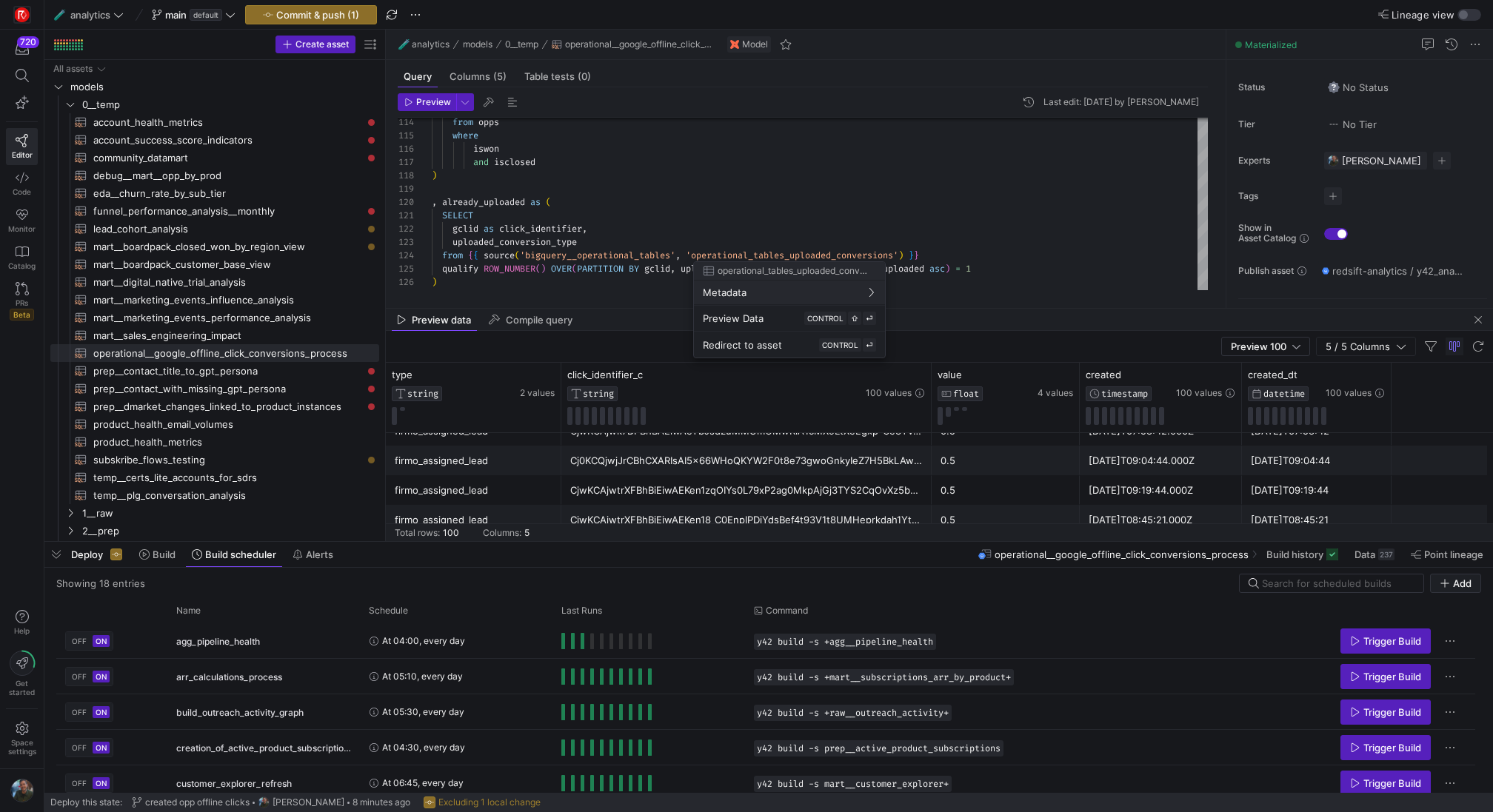
click at [1461, 581] on div at bounding box center [746, 406] width 1493 height 812
click at [1461, 581] on span "Add" at bounding box center [1461, 584] width 18 height 12
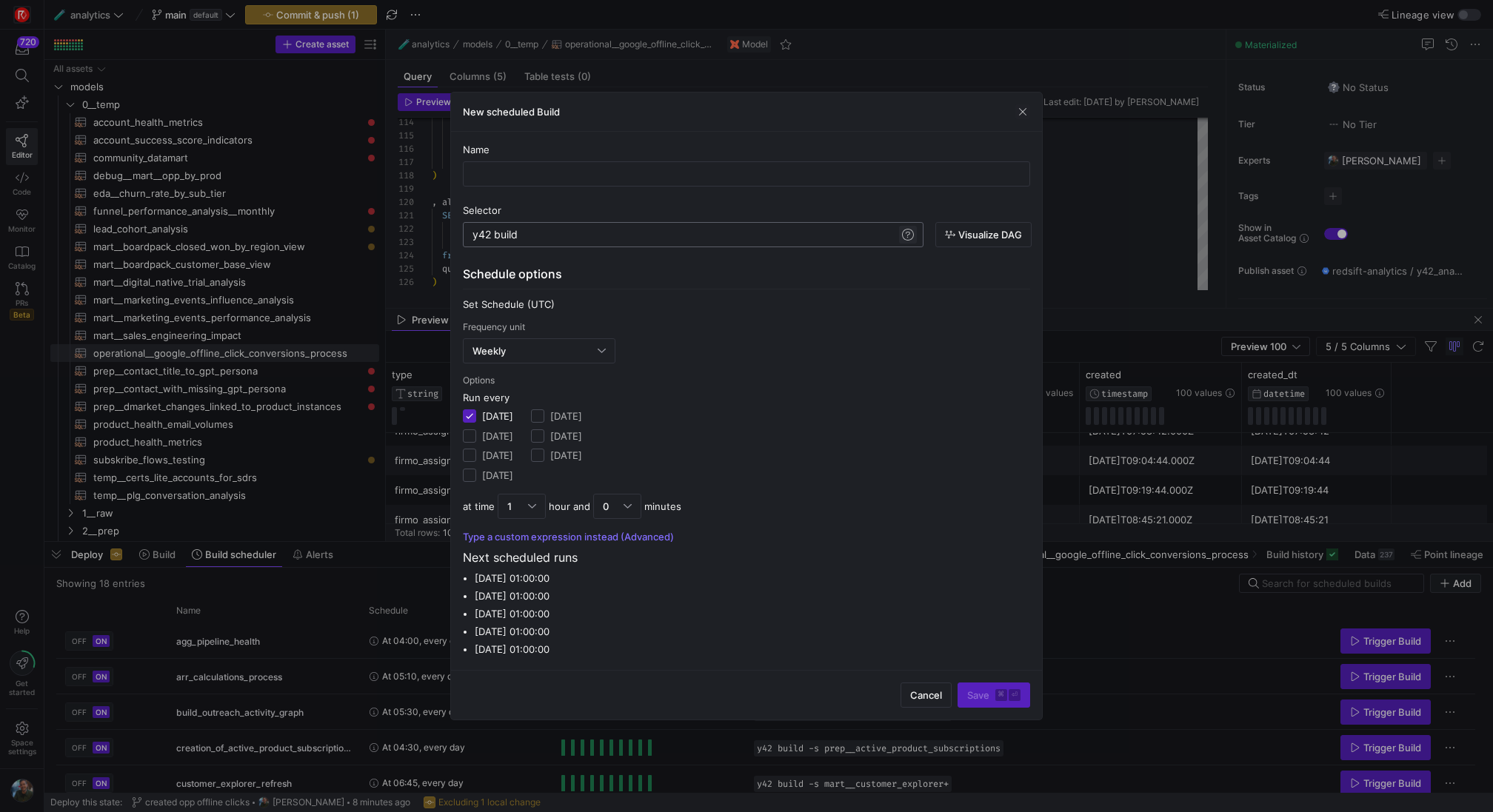
click at [907, 237] on span at bounding box center [908, 234] width 18 height 18
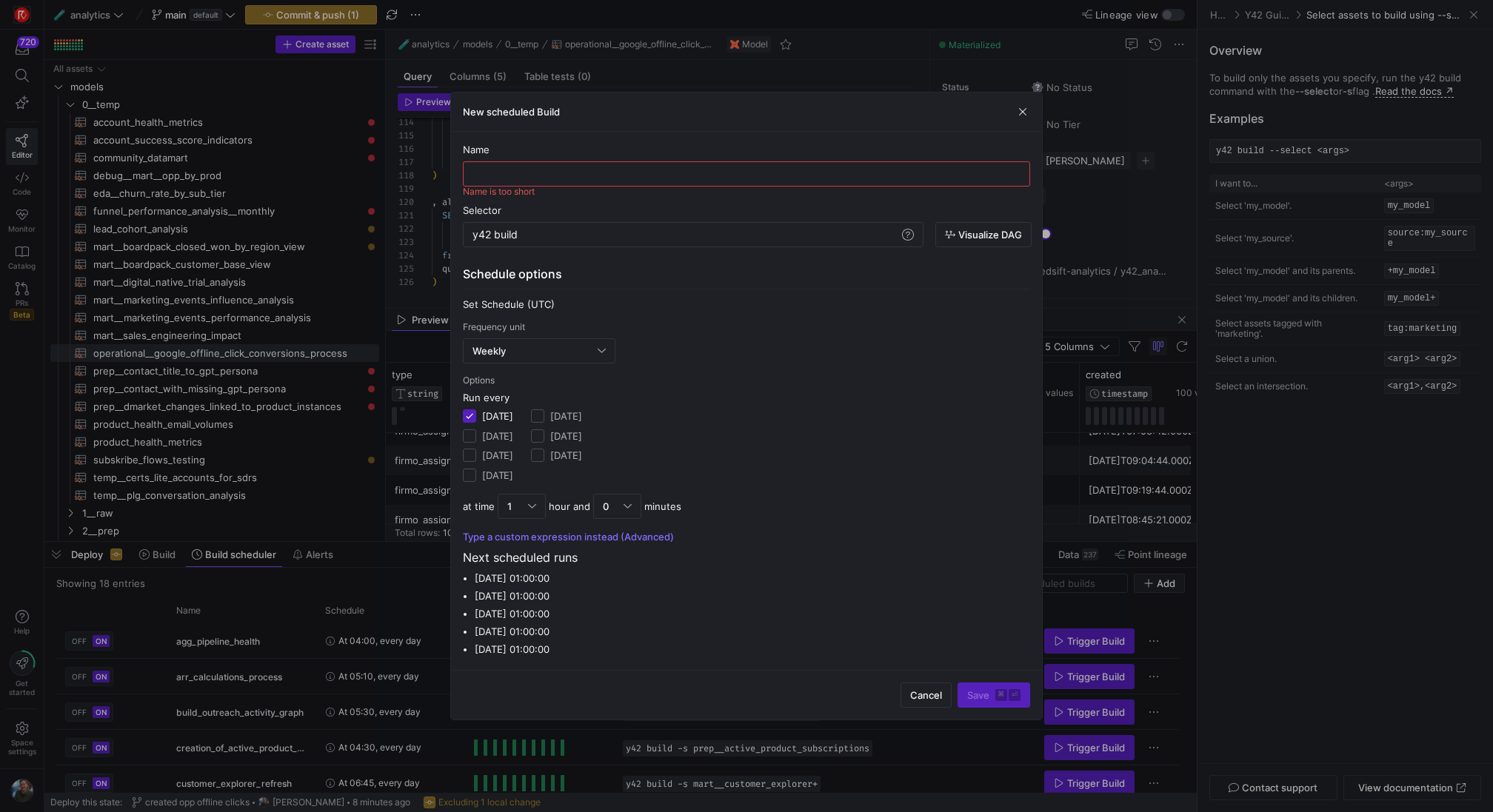
click at [1390, 128] on div at bounding box center [746, 406] width 1493 height 812
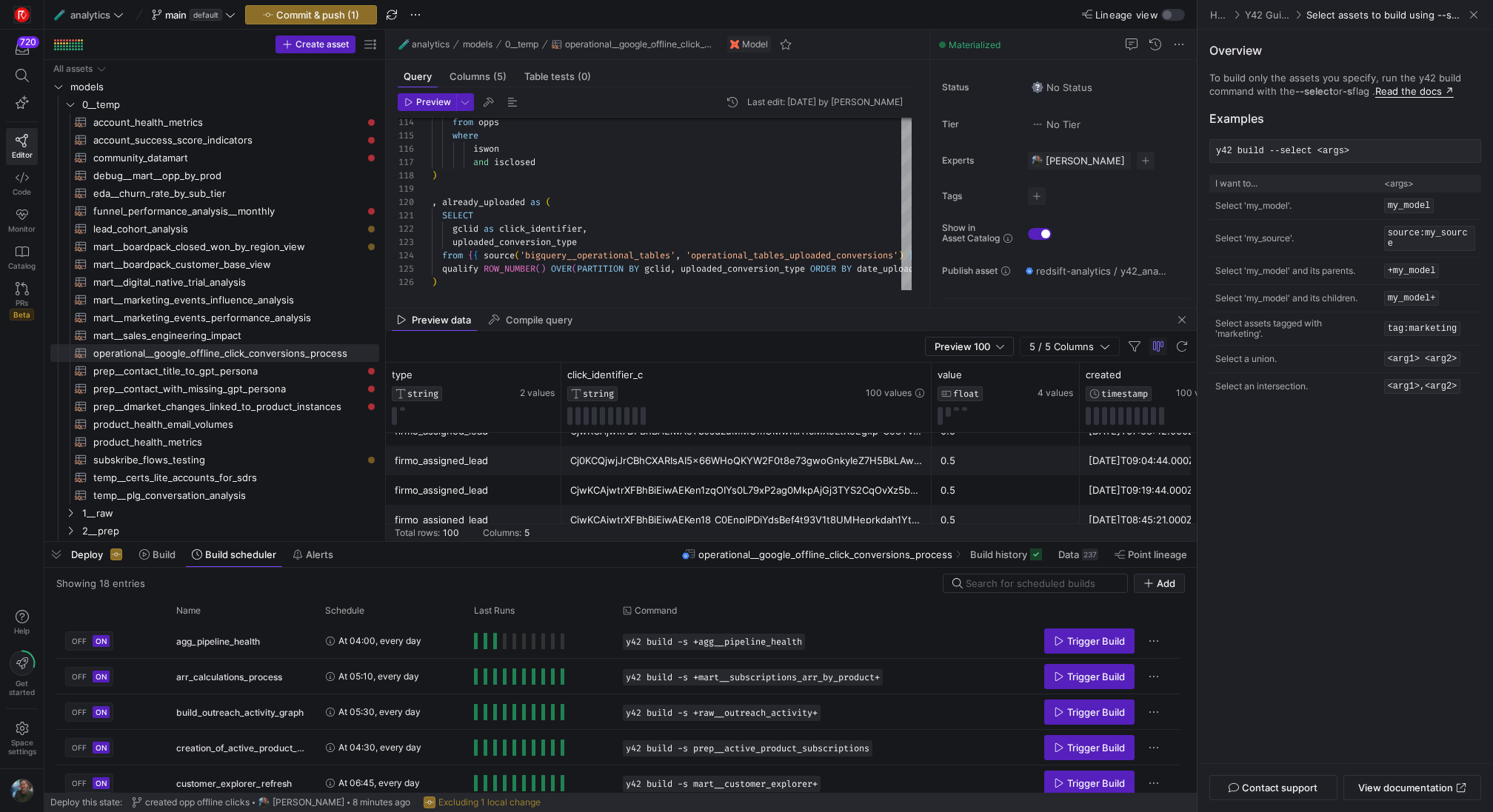
click at [1426, 94] on link "Read the docs ↗" at bounding box center [1415, 91] width 79 height 12
click at [1151, 588] on icon "button" at bounding box center [1149, 584] width 11 height 10
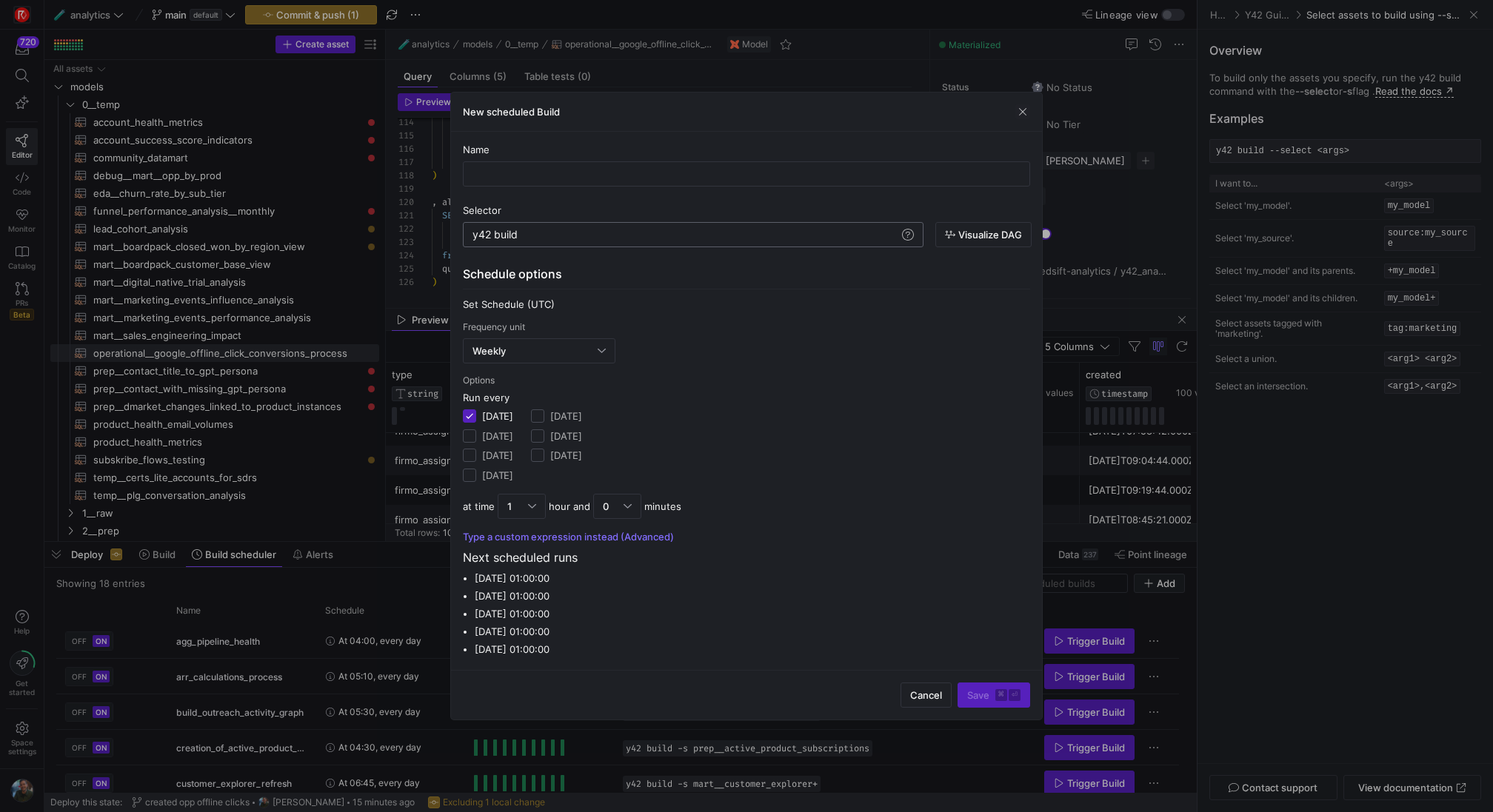
click at [648, 240] on div "y42 build" at bounding box center [685, 235] width 426 height 12
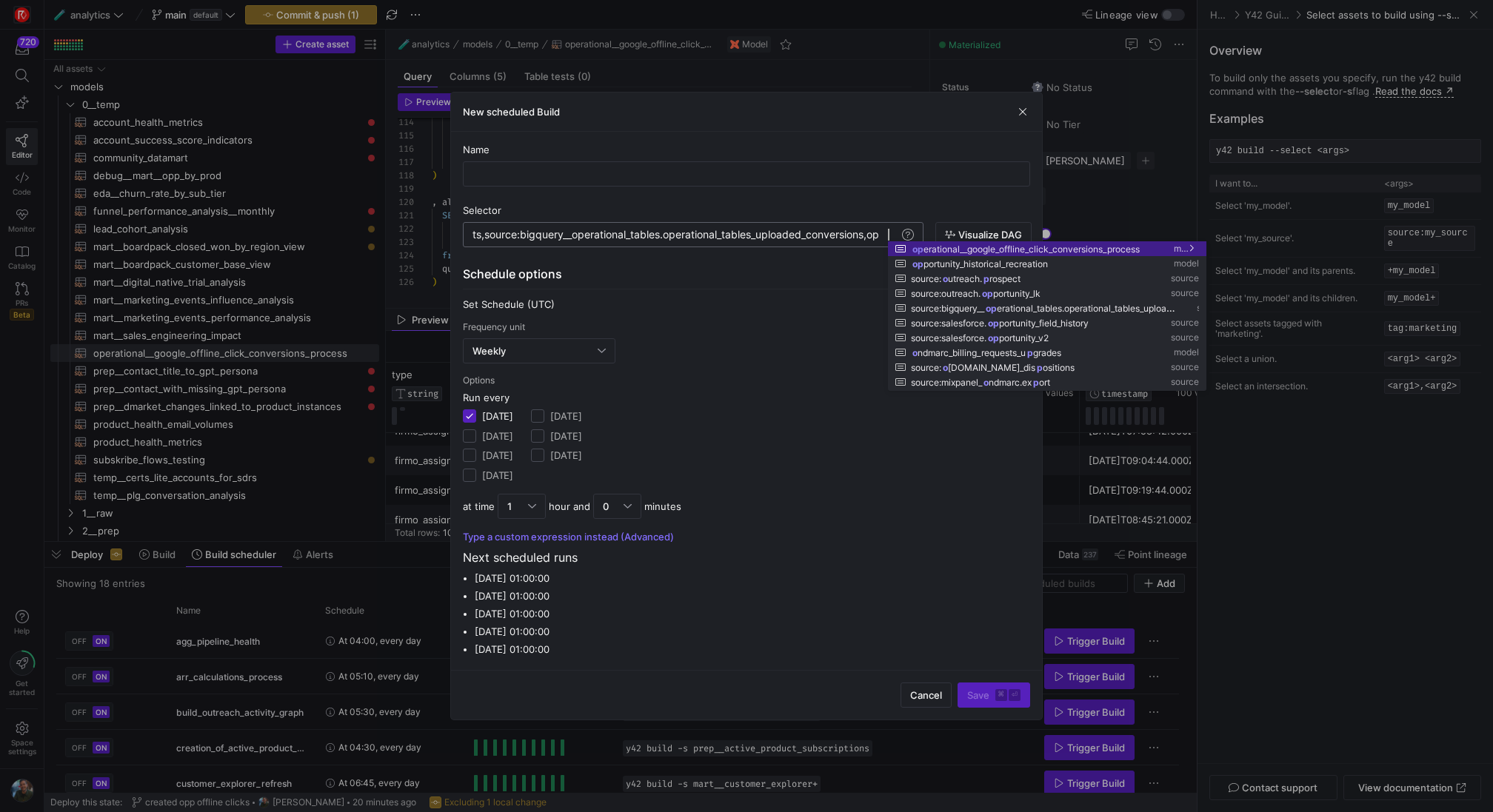
scroll to position [0, 855]
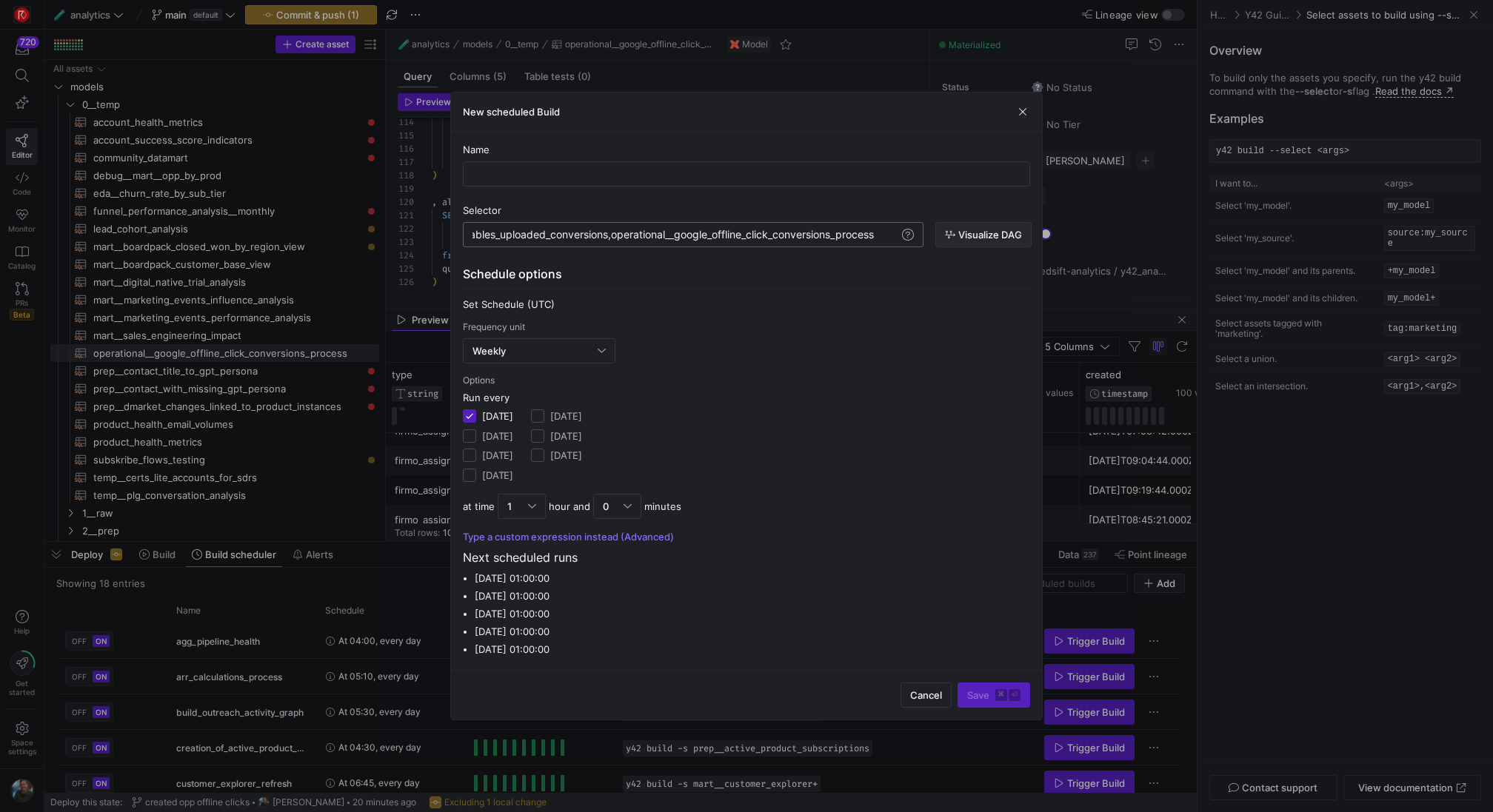
type textarea "y42 build -s raw__sf_conversion_objects,source:bigquery__operational_tables.ope…"
click at [977, 239] on span "Visualize DAG" at bounding box center [990, 235] width 64 height 12
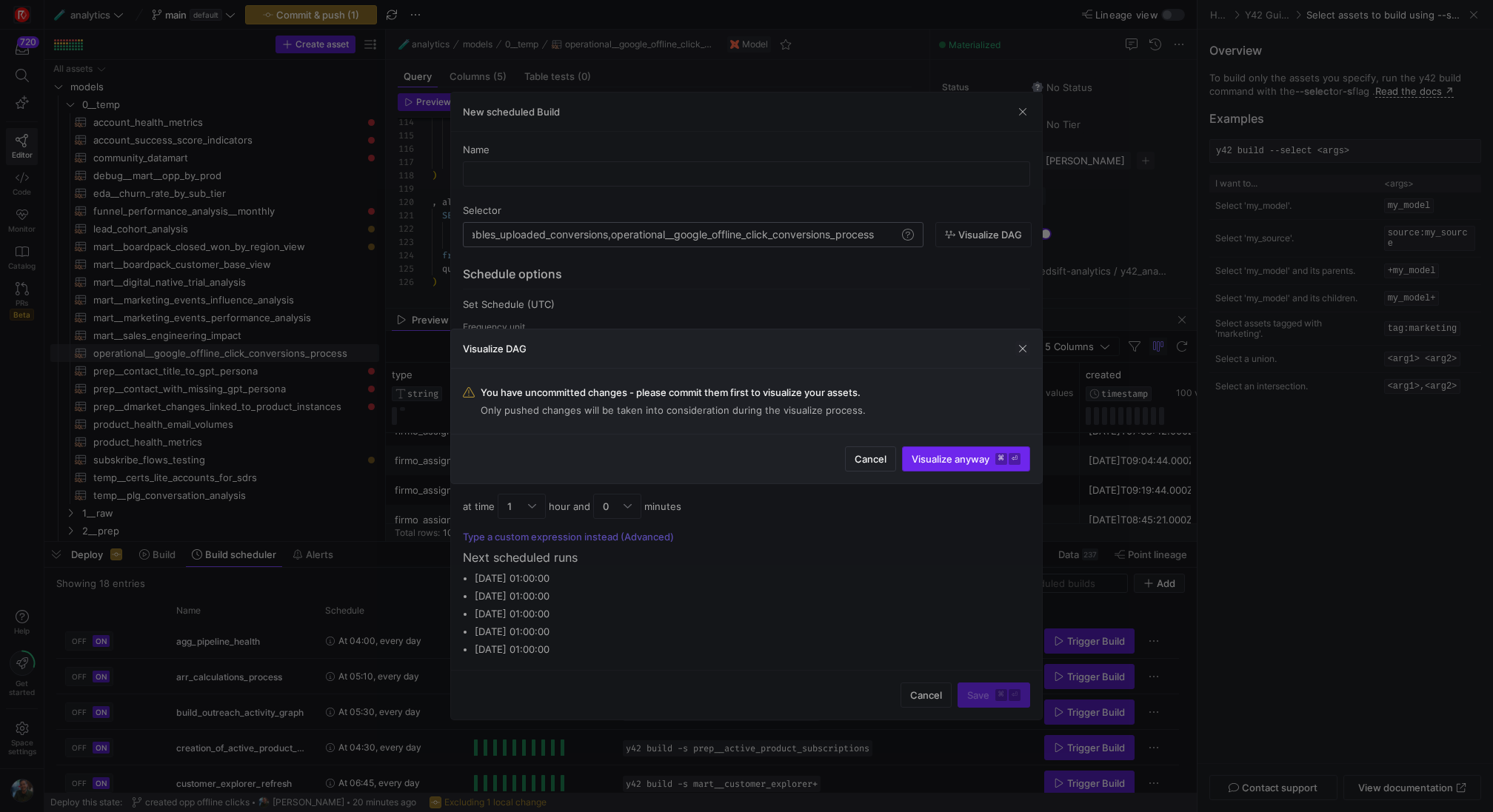
click at [936, 457] on span "Visualize anyway ⌘ ⏎" at bounding box center [966, 459] width 109 height 12
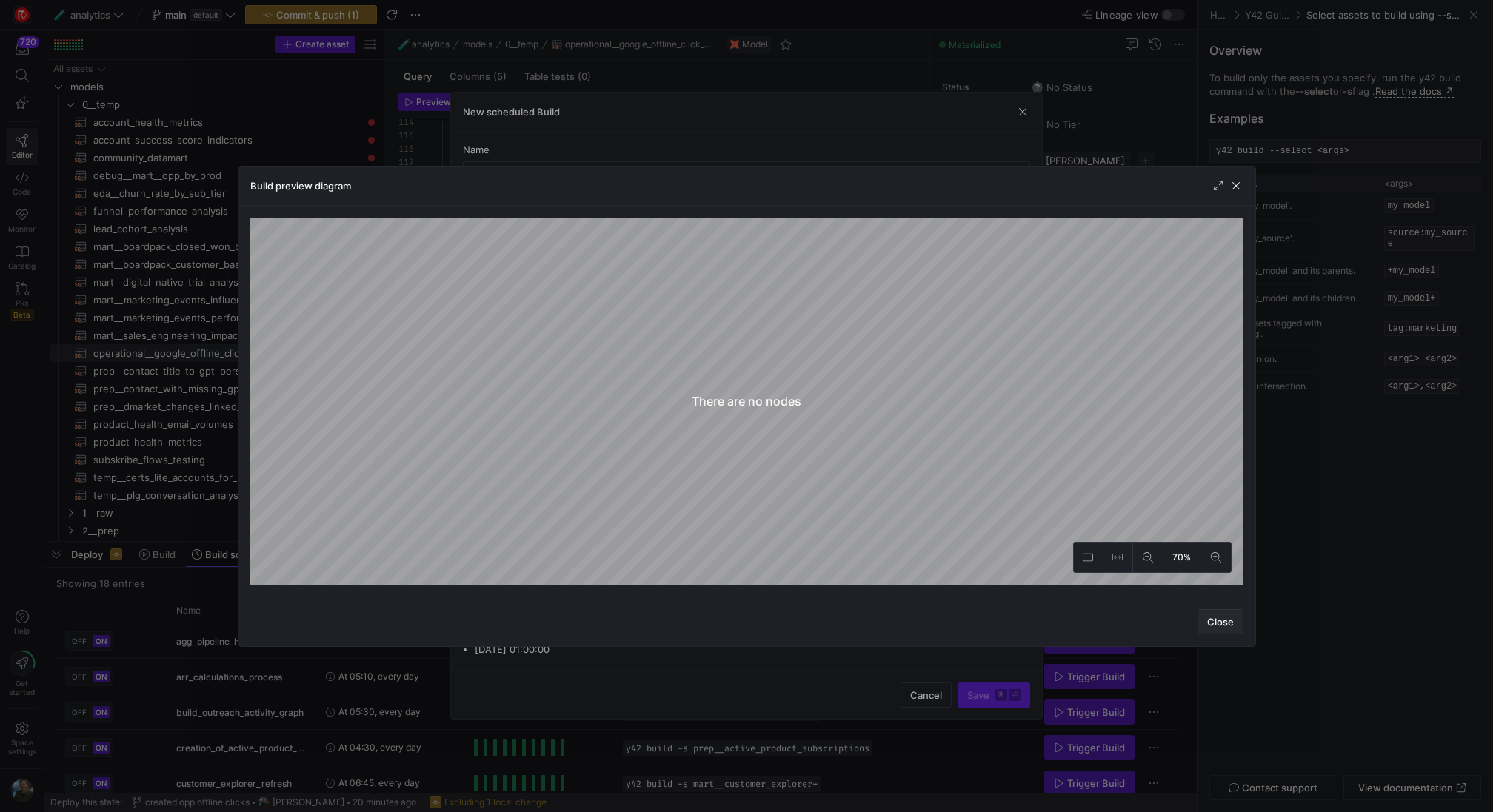
click at [1216, 614] on span "button" at bounding box center [1220, 621] width 45 height 24
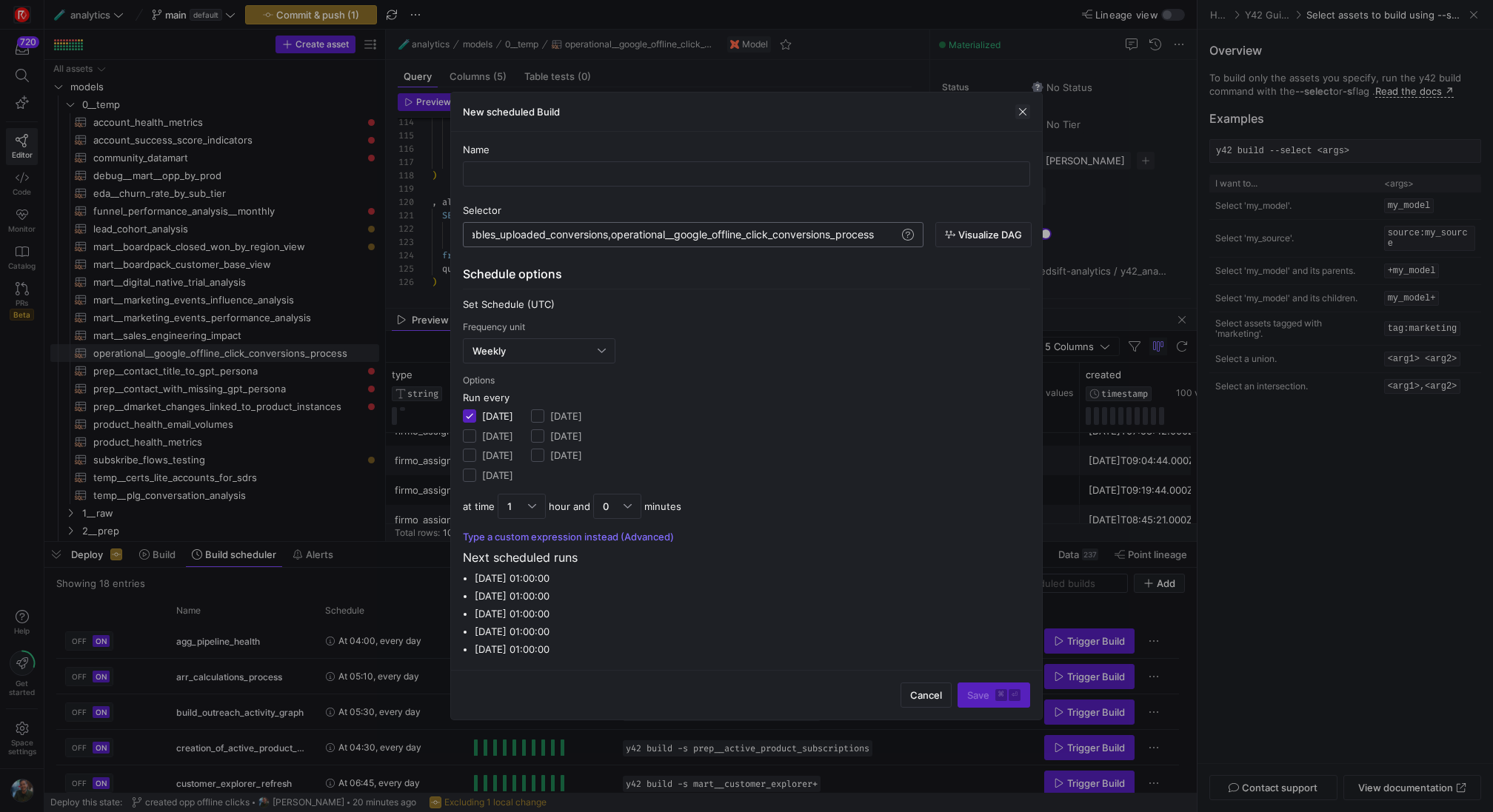
click at [1020, 113] on span "button" at bounding box center [1022, 111] width 15 height 15
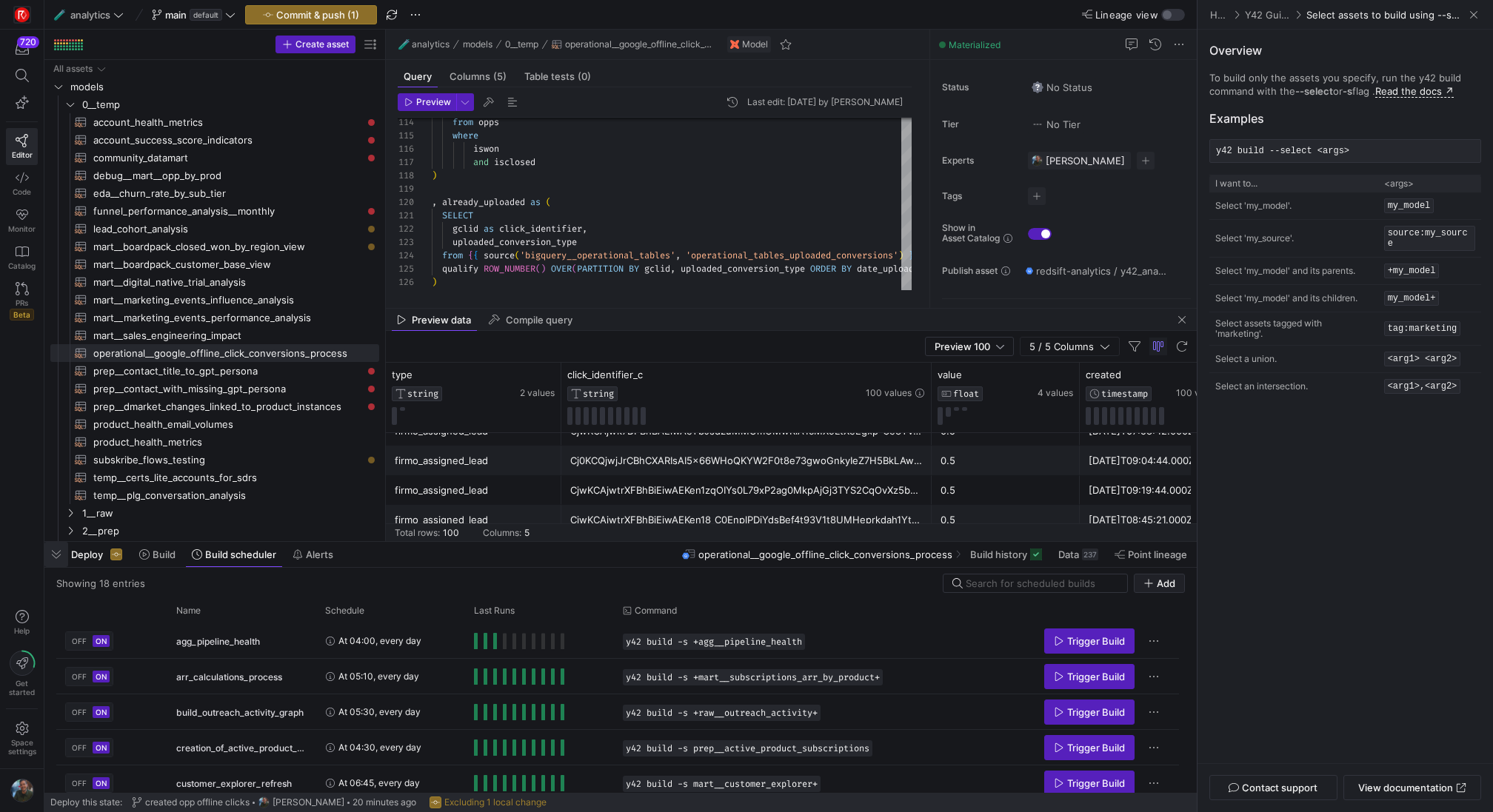
click at [51, 565] on span "button" at bounding box center [56, 554] width 24 height 25
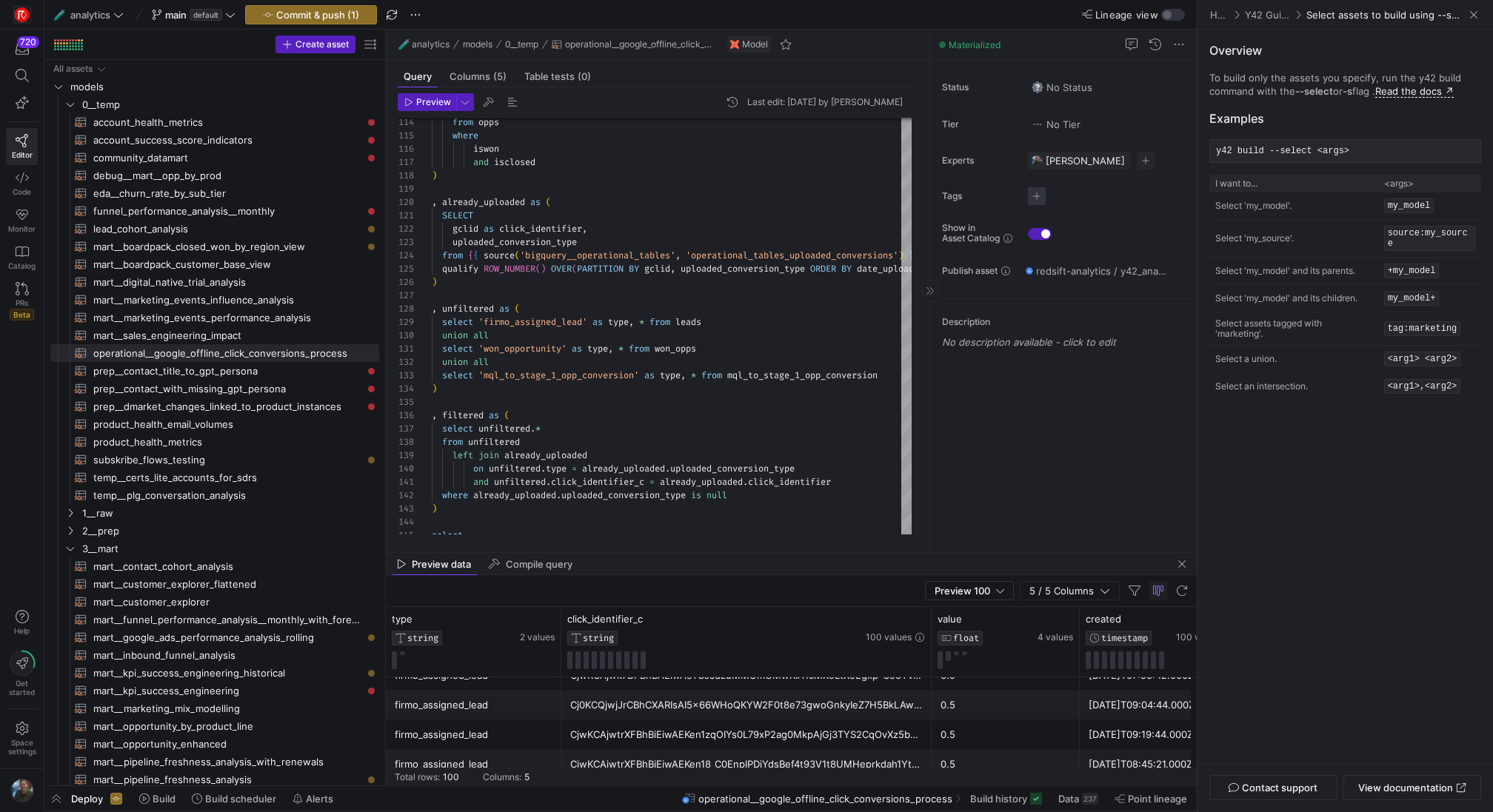
click at [1036, 197] on span "button" at bounding box center [1037, 196] width 18 height 18
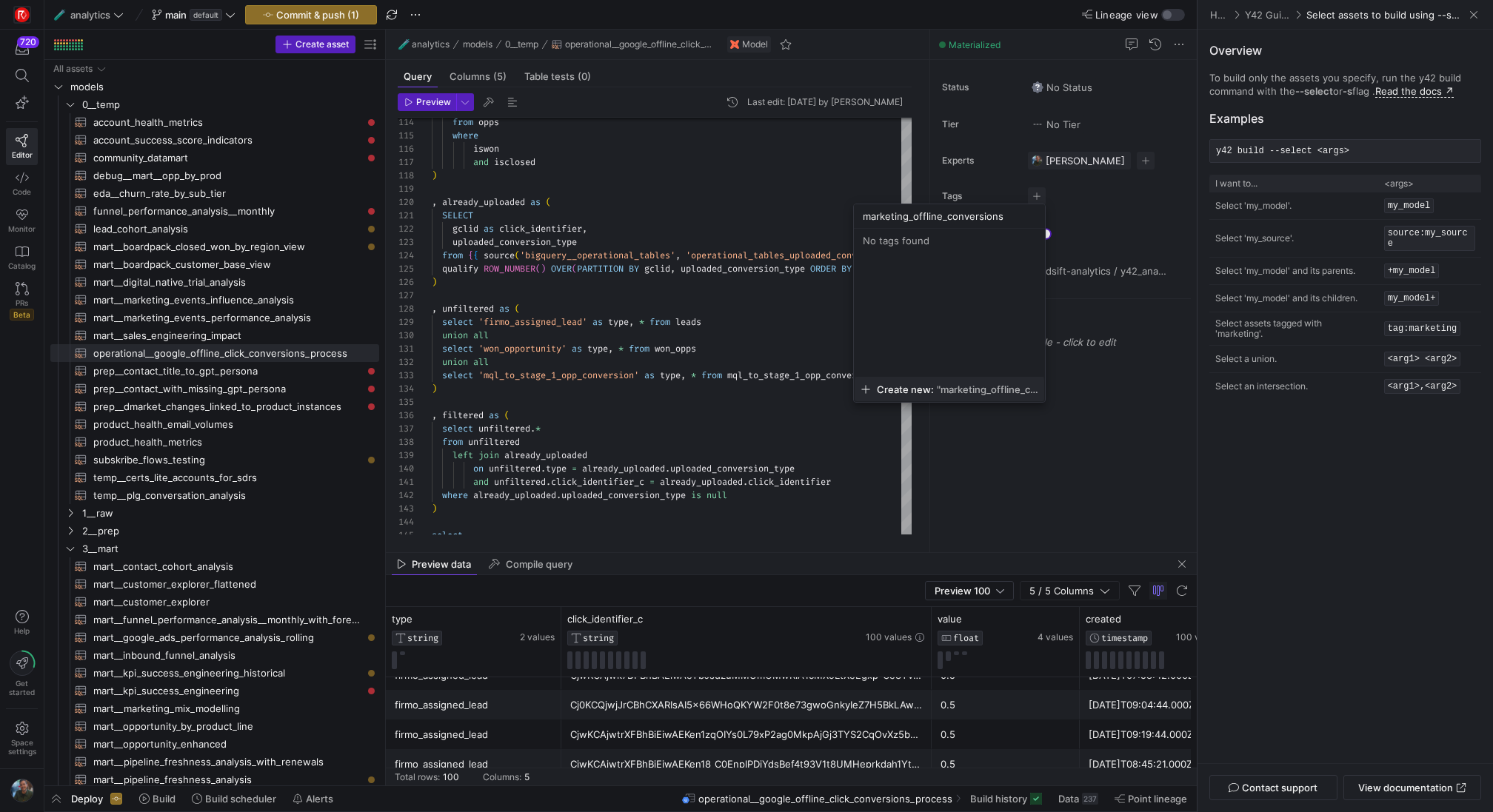
type input "marketing_offline_conversions"
click at [953, 385] on span ""marketing_offline_conversions"" at bounding box center [988, 389] width 102 height 12
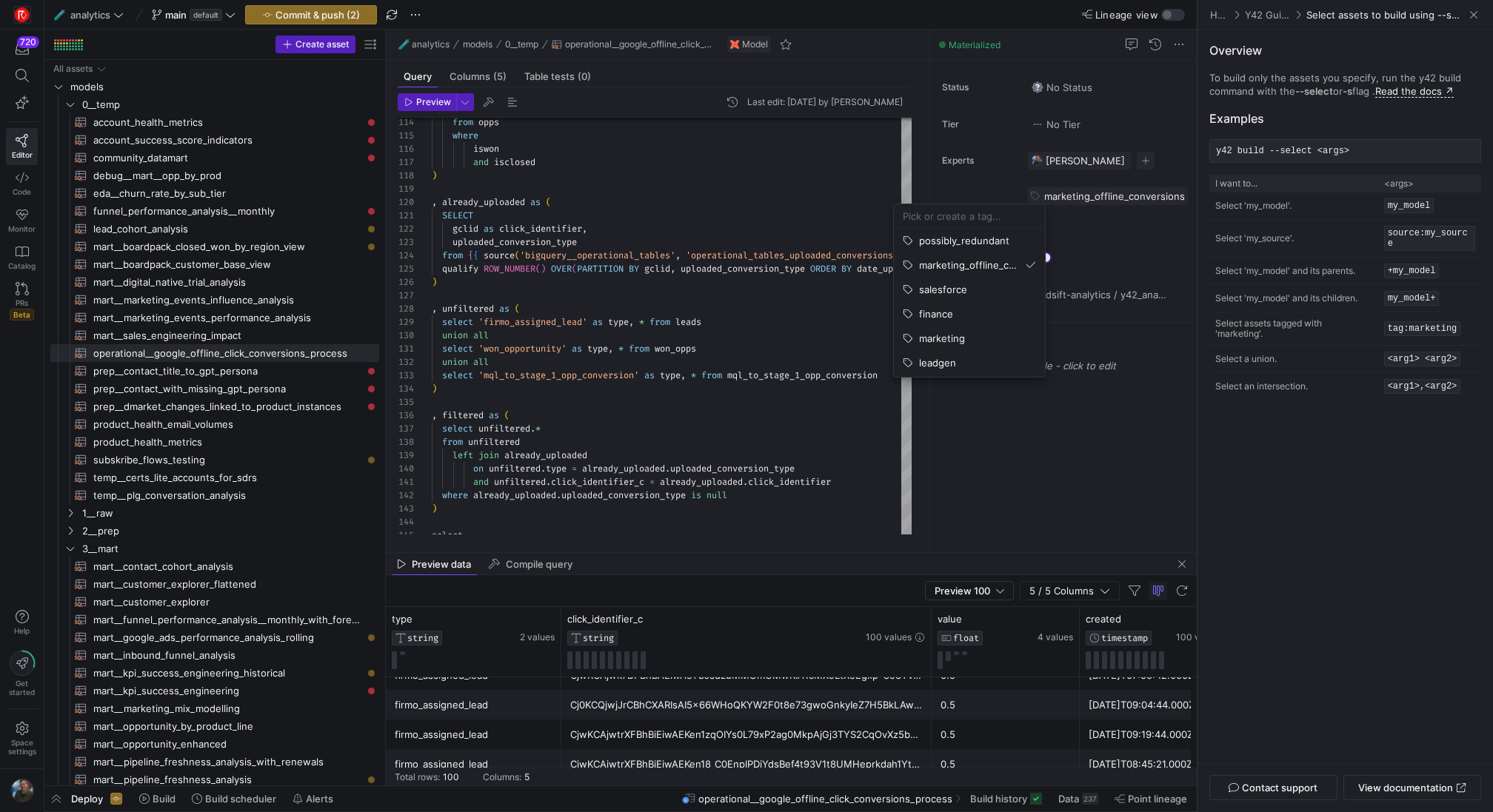
click at [1003, 500] on div at bounding box center [746, 406] width 1493 height 812
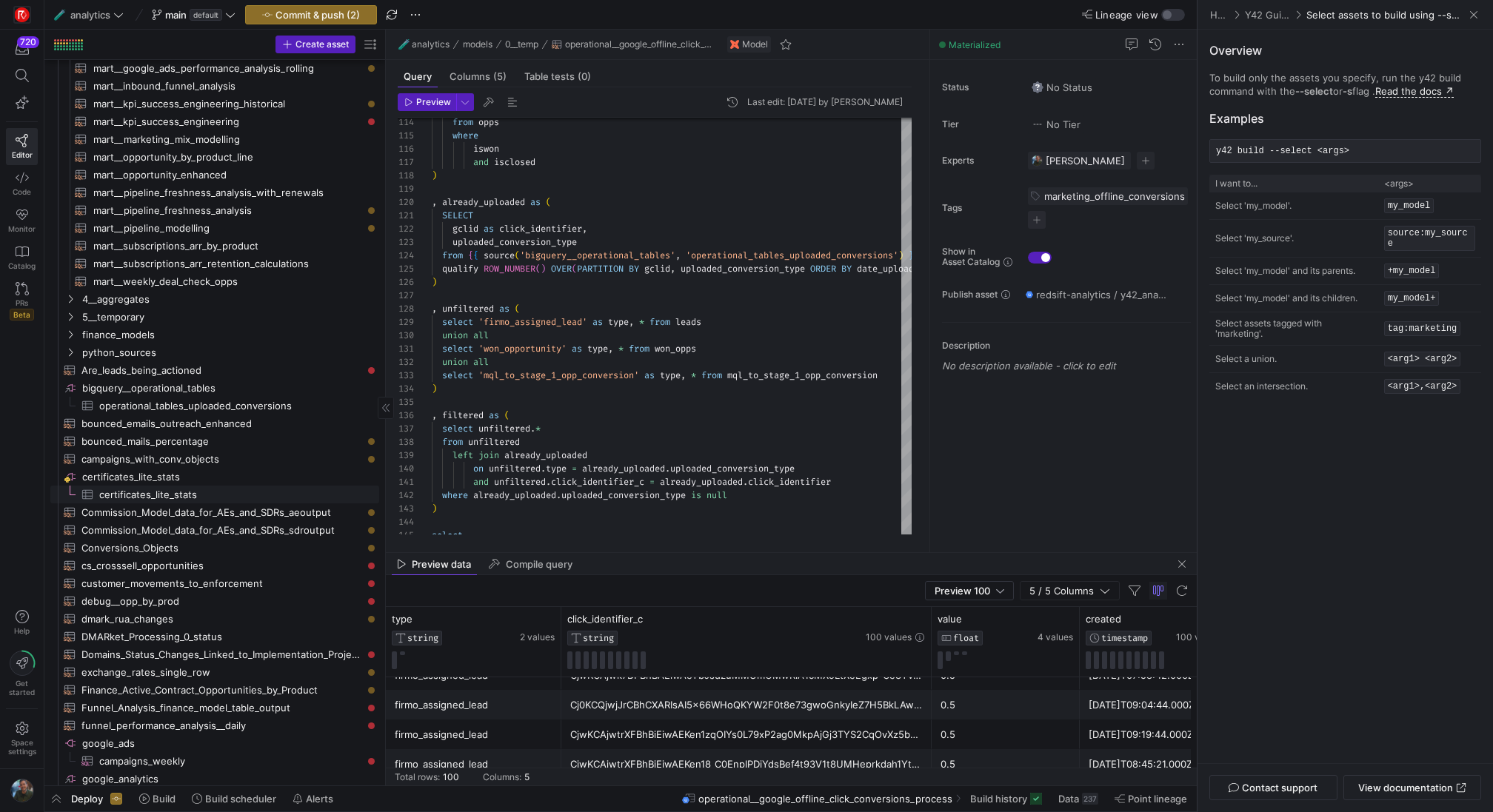
scroll to position [584, 0]
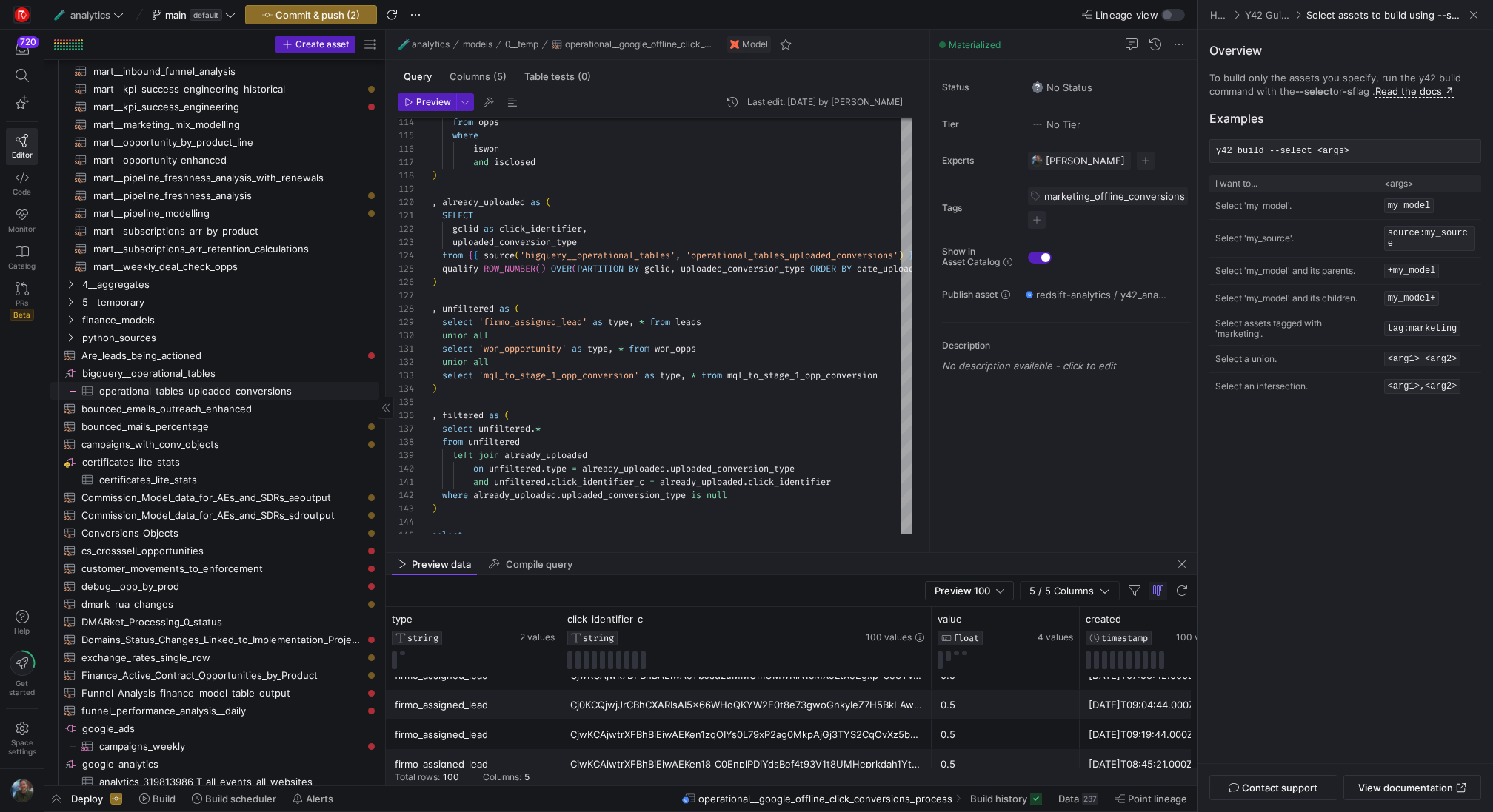
click at [249, 388] on span "operational_tables_uploaded_conversions​​​​​​​​​" at bounding box center [230, 391] width 263 height 17
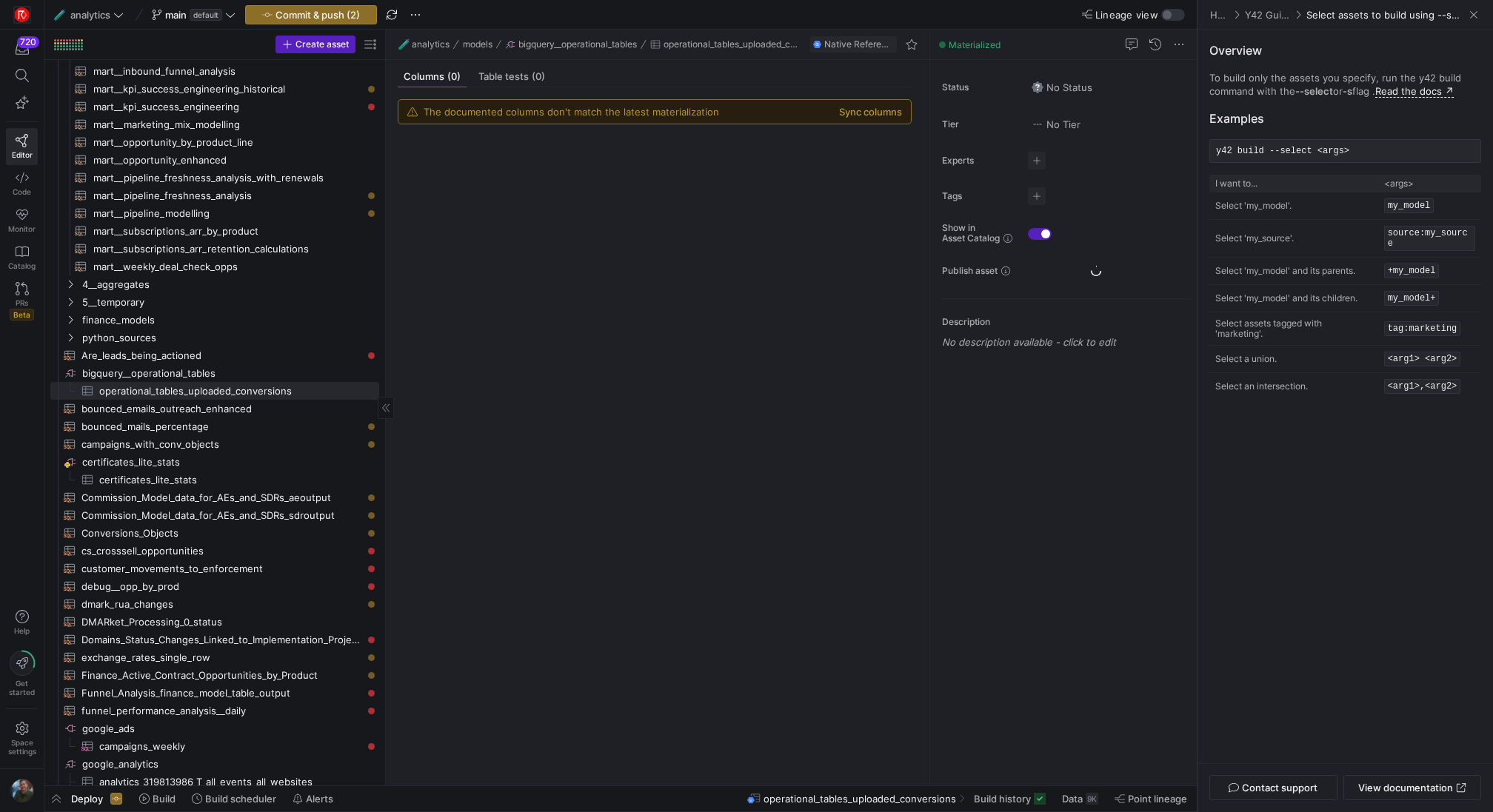
scroll to position [198, 0]
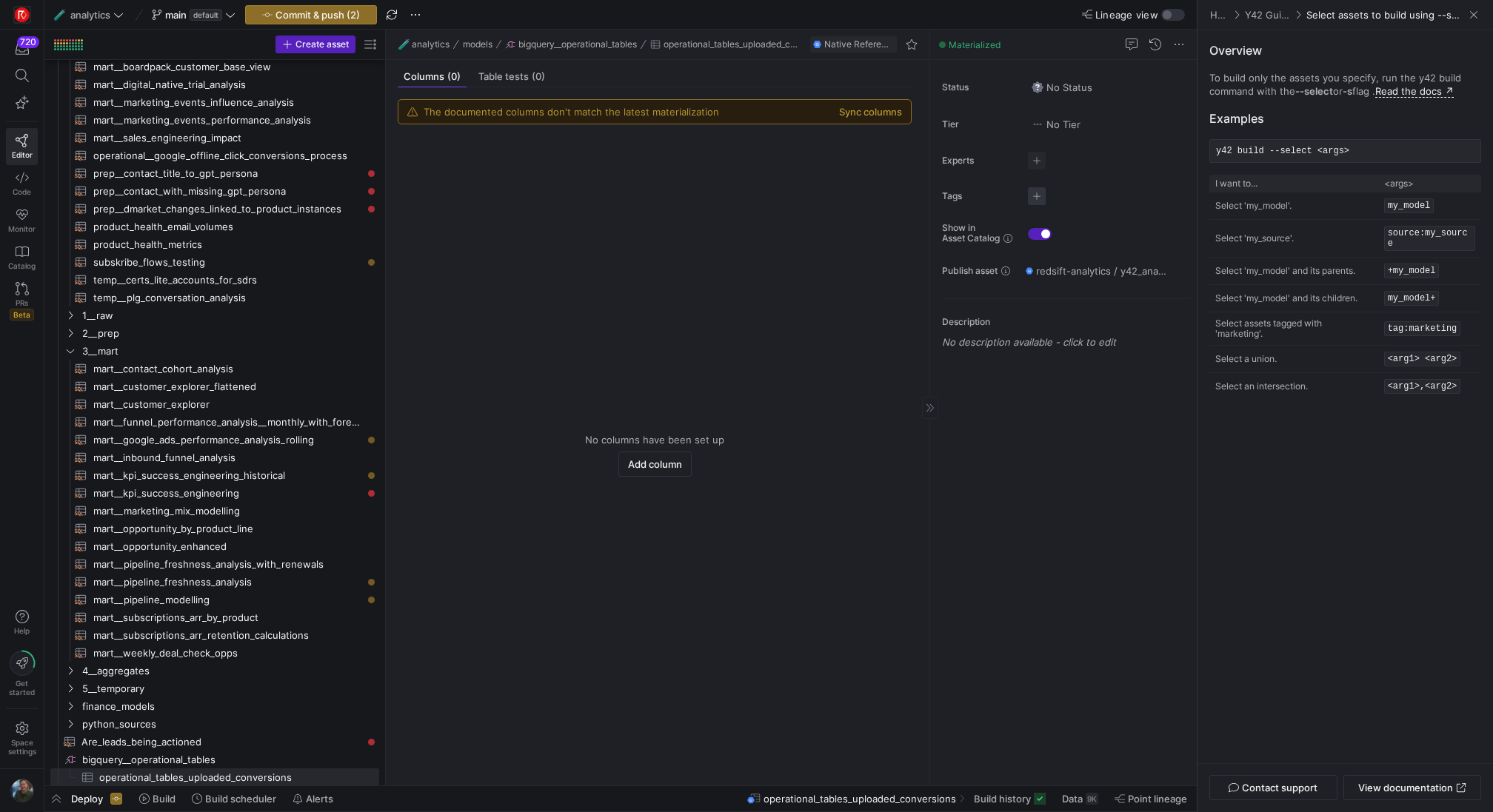
click at [1035, 197] on span "button" at bounding box center [1037, 196] width 18 height 18
click at [990, 259] on span "marketing_offline_conversions" at bounding box center [978, 265] width 117 height 12
click at [646, 229] on div at bounding box center [746, 406] width 1493 height 812
click at [839, 108] on button "Sync columns" at bounding box center [871, 112] width 63 height 12
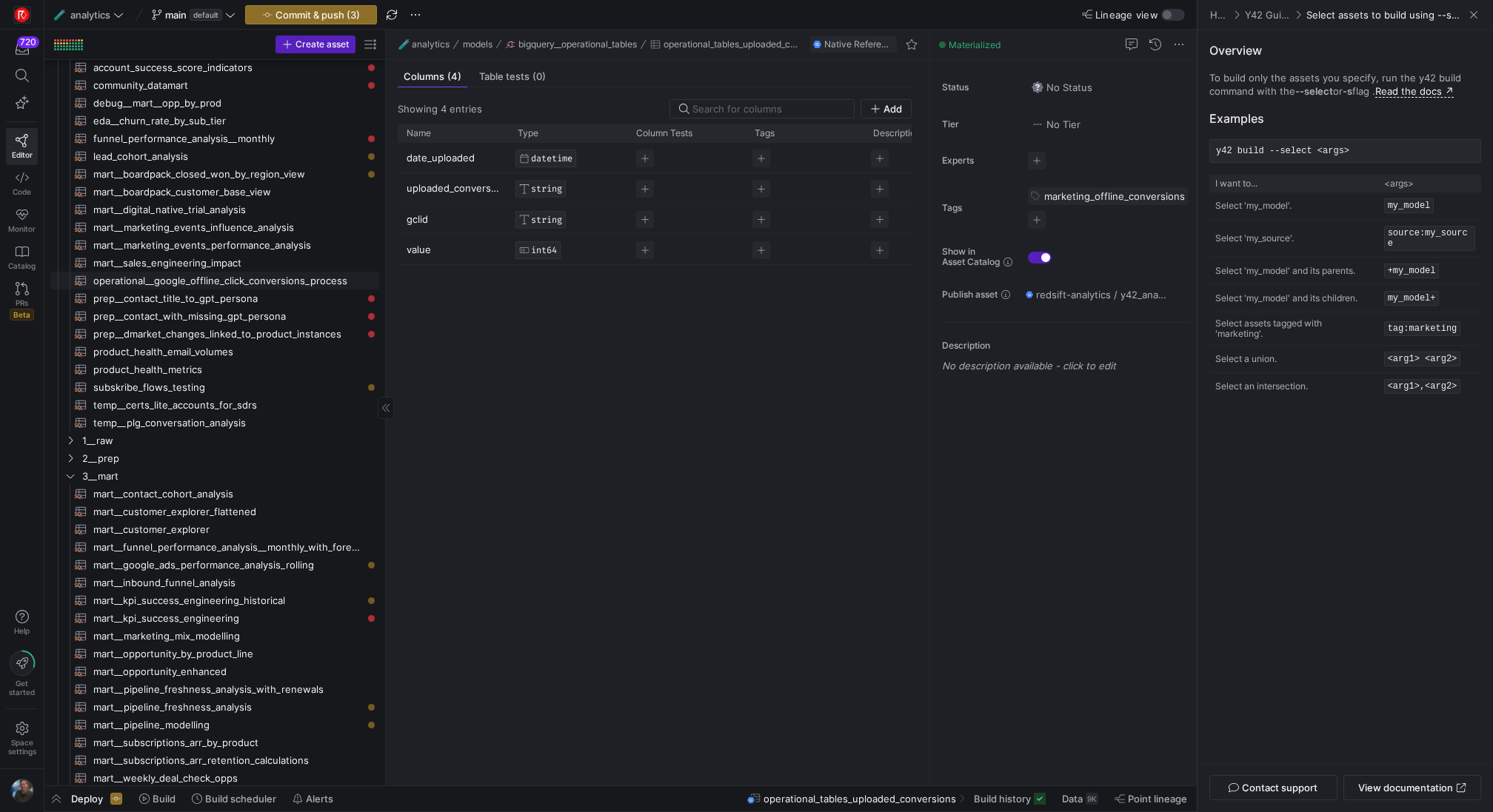
scroll to position [0, 0]
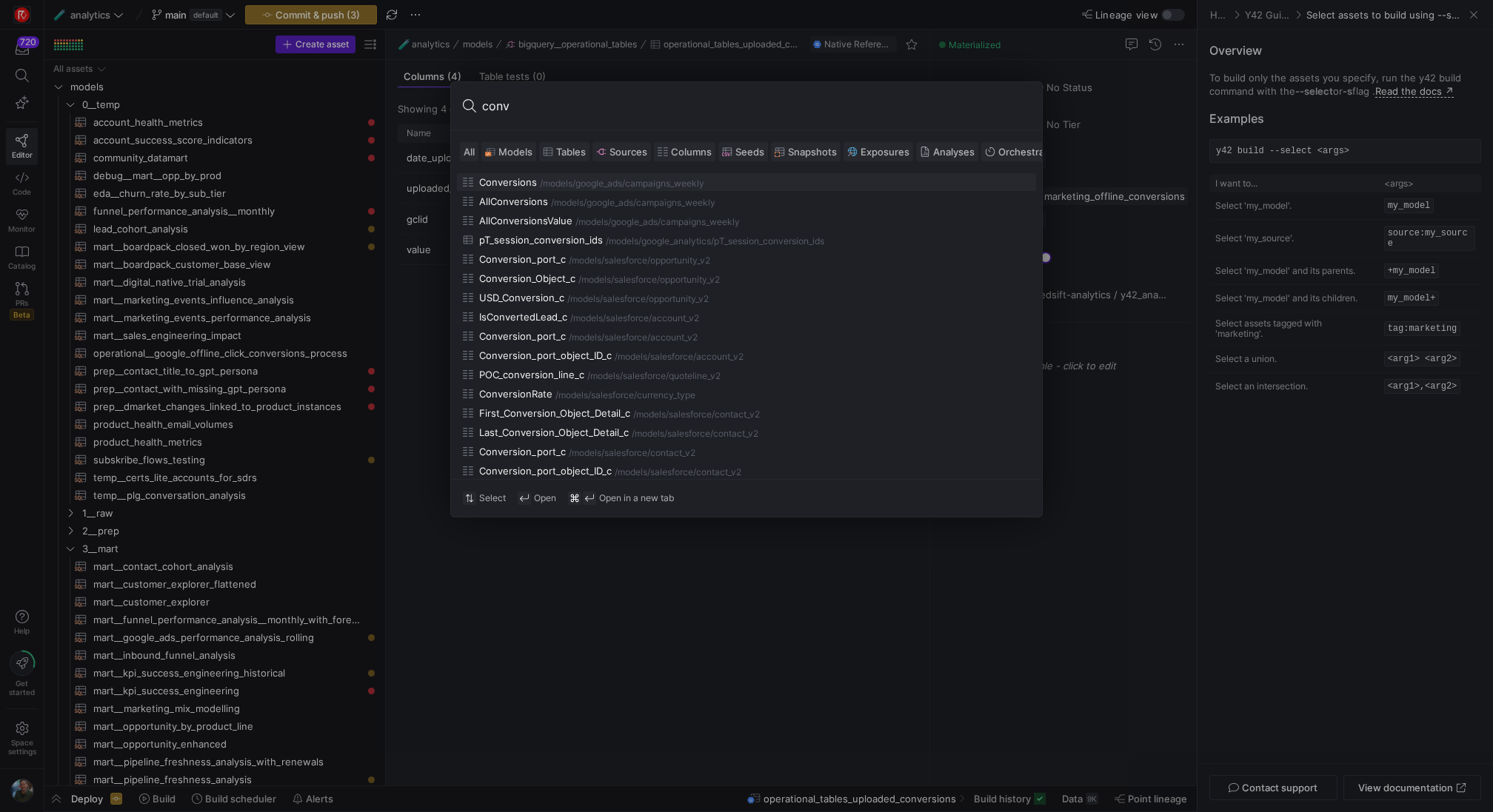
type input "conv"
click at [510, 151] on span "Models" at bounding box center [515, 152] width 34 height 12
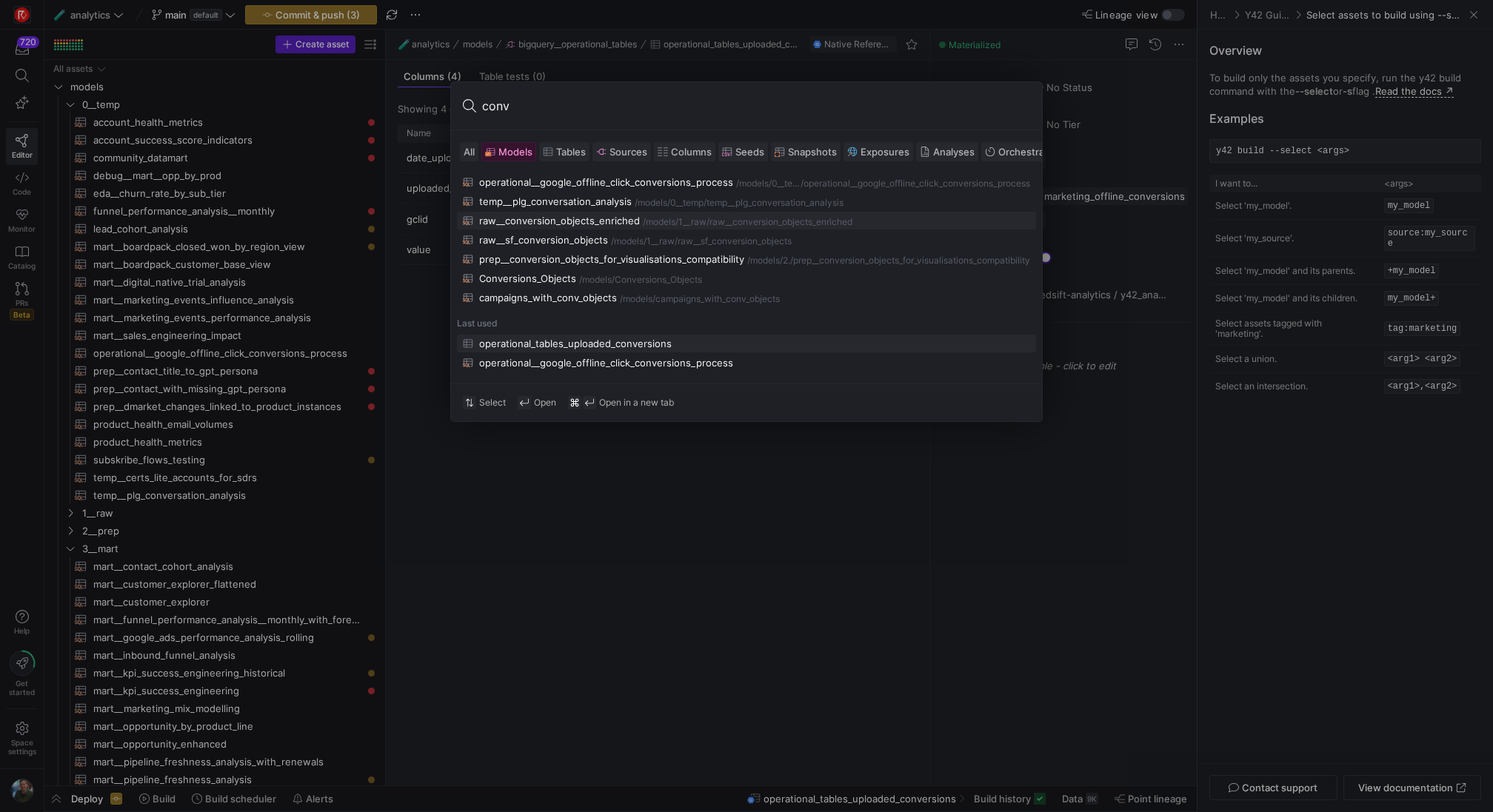
click at [595, 220] on div "raw__conversion_objects_enriched" at bounding box center [560, 220] width 161 height 12
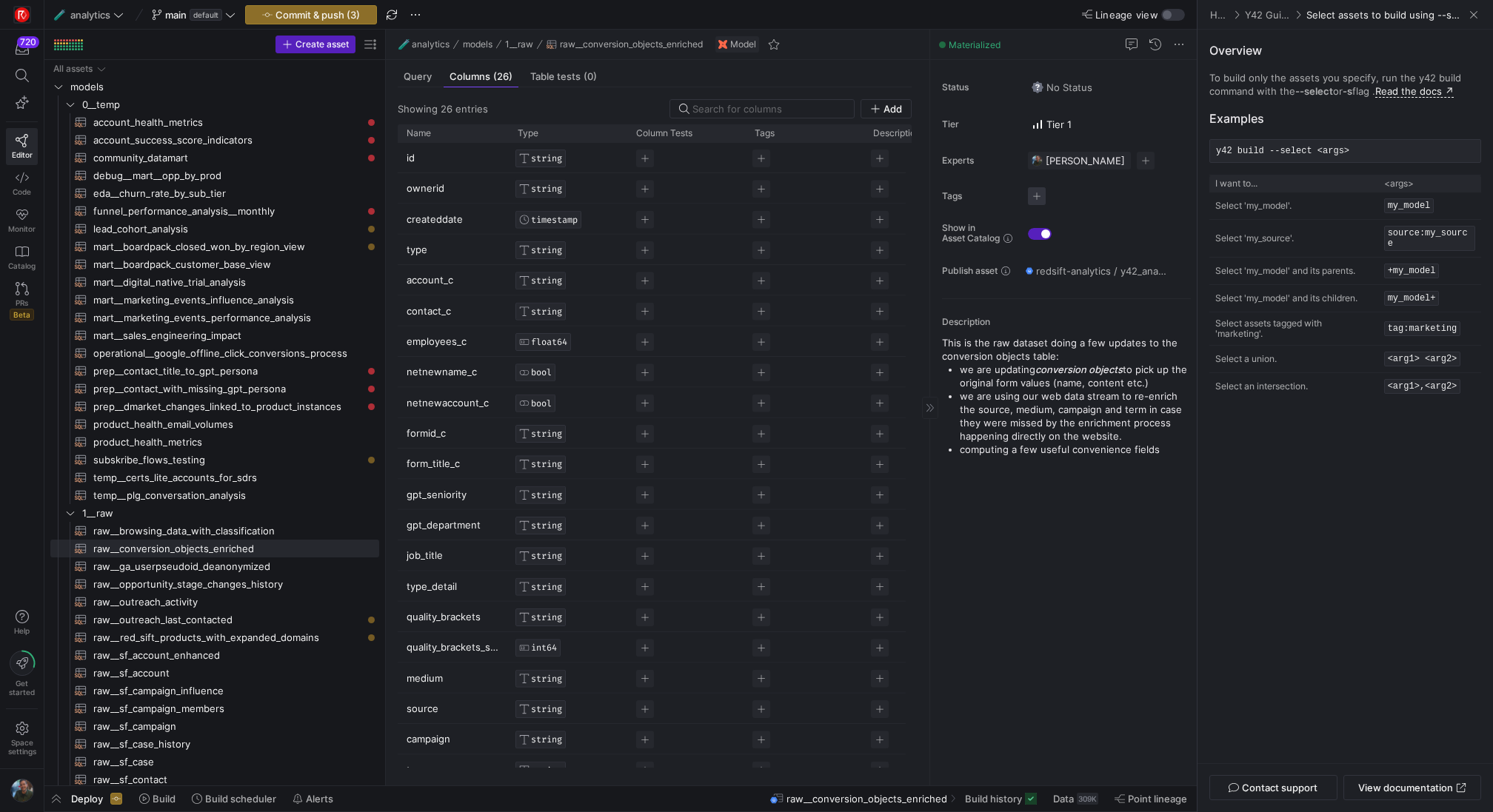
click at [1041, 201] on span "button" at bounding box center [1037, 196] width 18 height 18
click at [995, 243] on span "marketing_offline_conversions" at bounding box center [978, 241] width 117 height 12
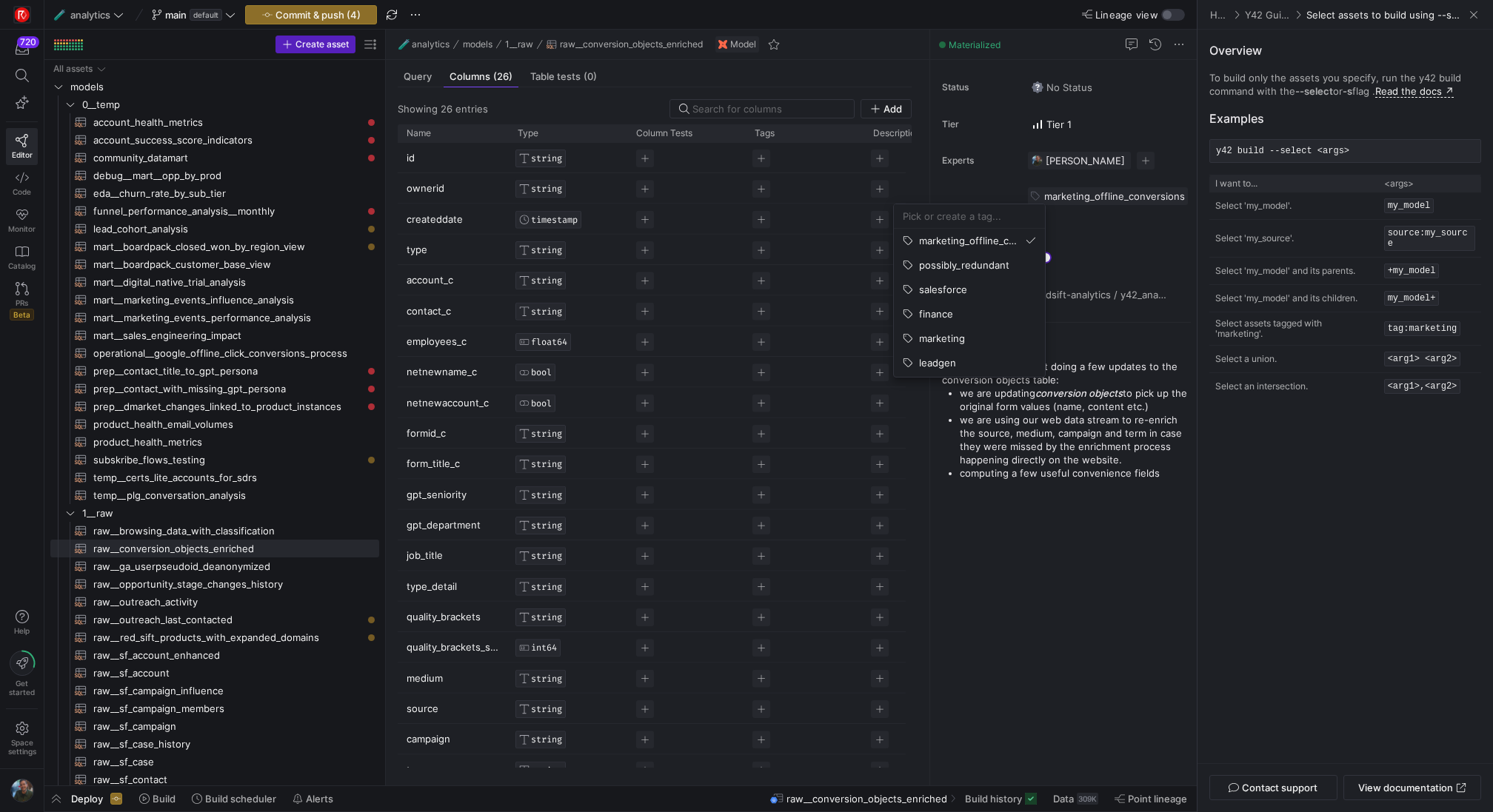
click at [1081, 528] on div at bounding box center [746, 406] width 1493 height 812
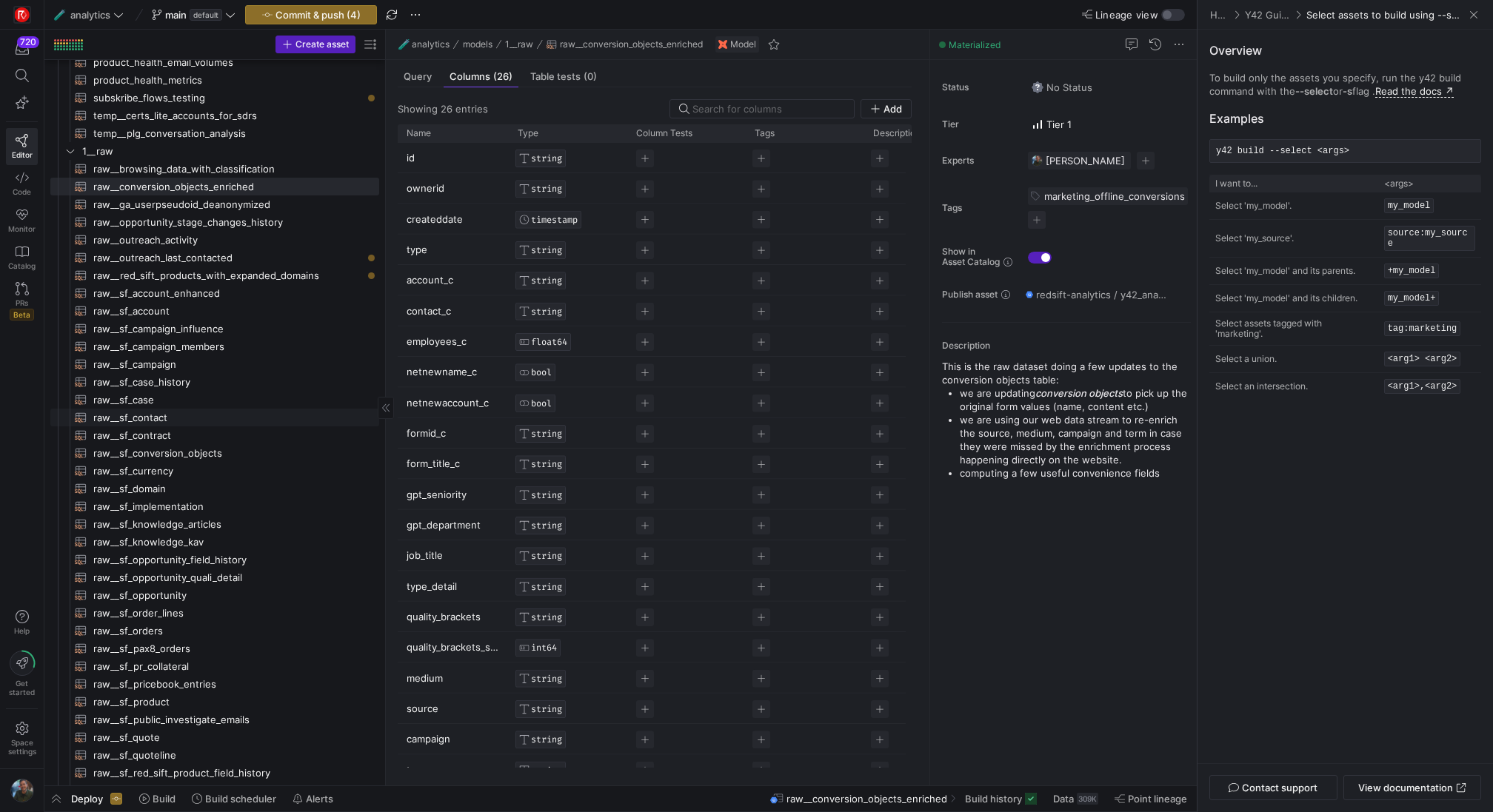
scroll to position [276, 0]
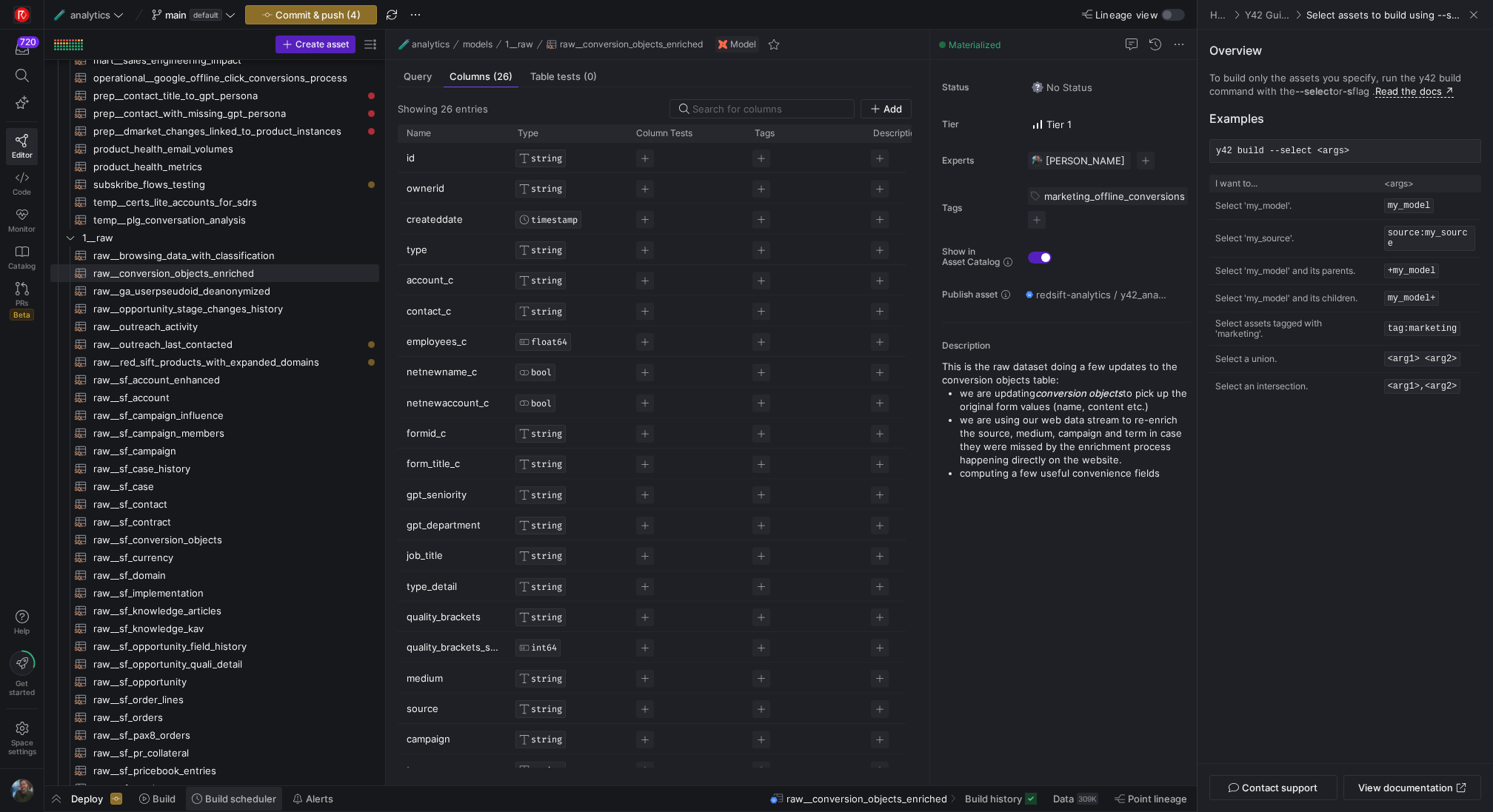
click at [230, 802] on span "Build scheduler" at bounding box center [240, 799] width 71 height 12
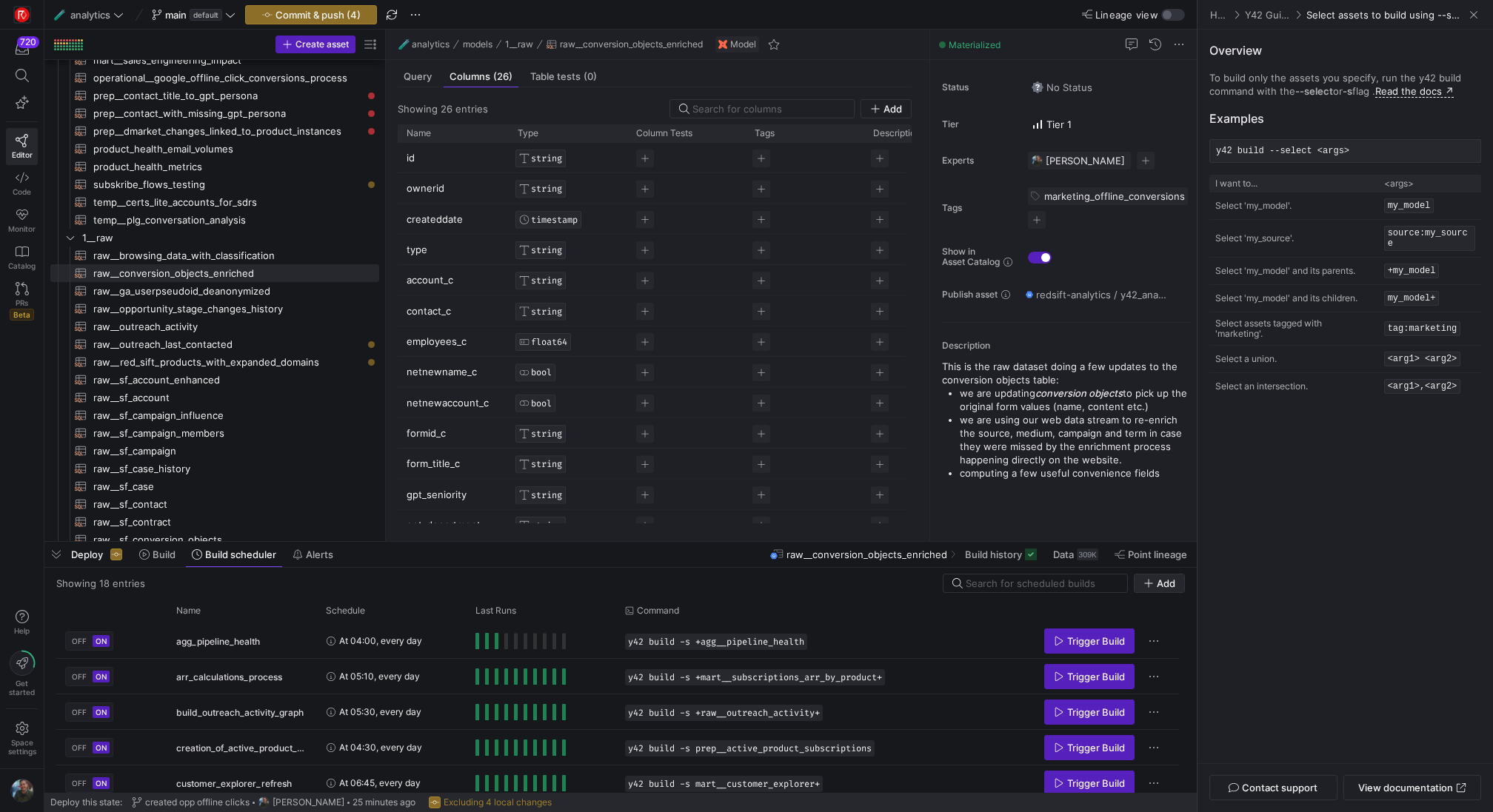
click at [1153, 585] on icon "button" at bounding box center [1149, 584] width 11 height 10
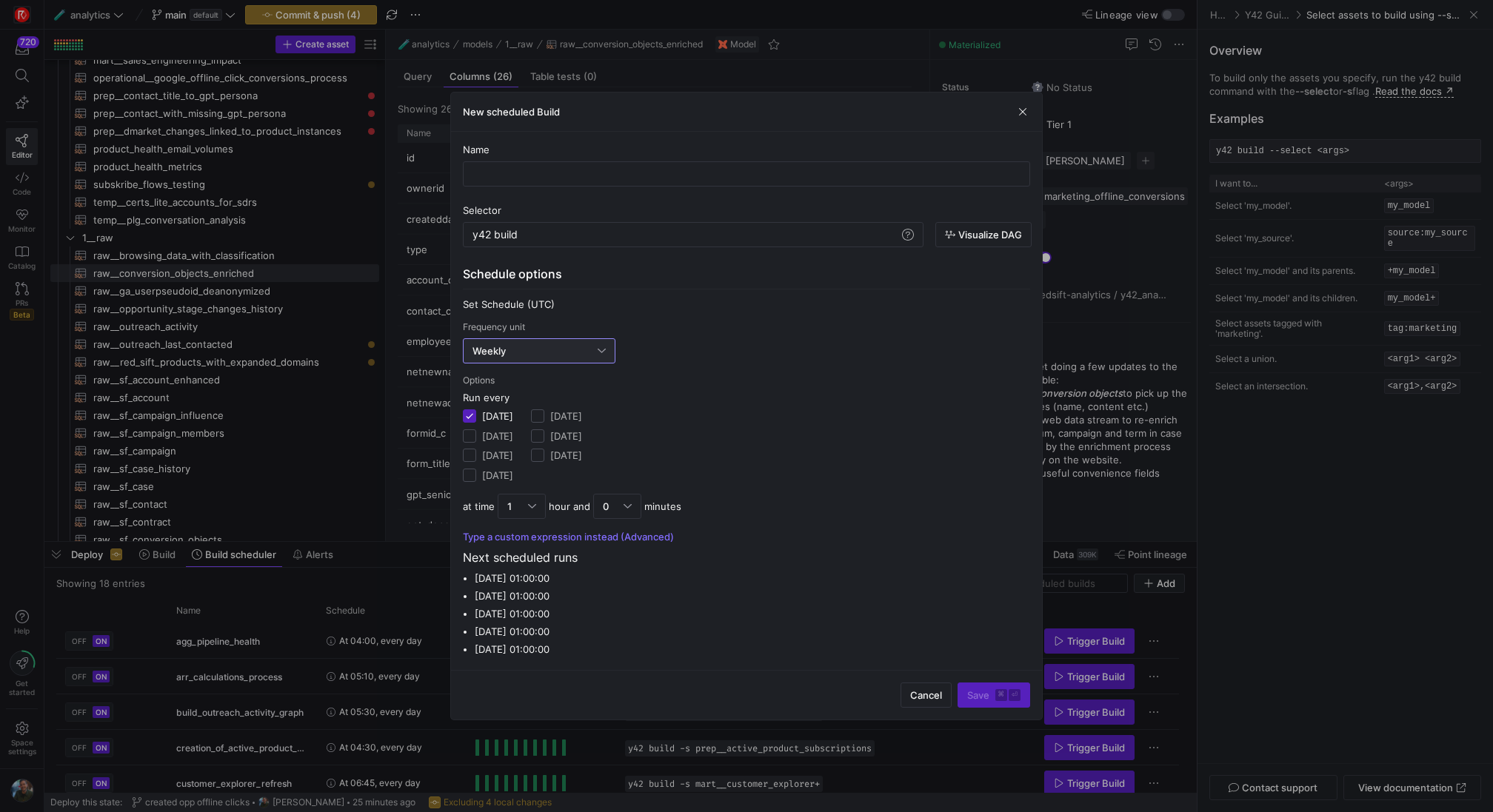
click at [551, 354] on div "Weekly" at bounding box center [535, 351] width 125 height 12
click at [515, 410] on mat-option "Hourly" at bounding box center [539, 402] width 151 height 24
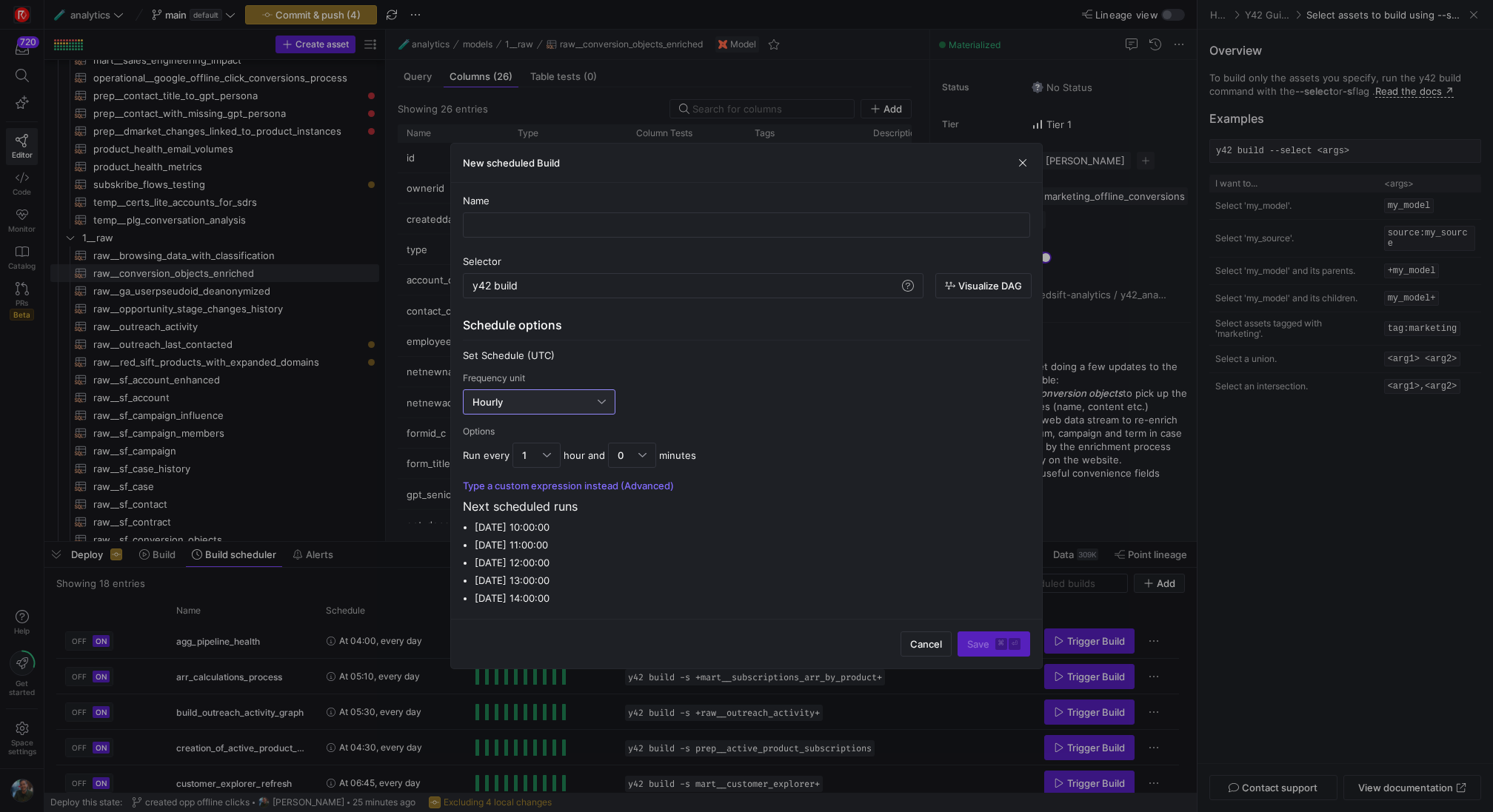
click at [520, 402] on div "Hourly" at bounding box center [535, 402] width 125 height 12
click at [511, 433] on span "Minute(s)" at bounding box center [539, 429] width 138 height 12
click at [540, 455] on div "30" at bounding box center [533, 456] width 21 height 12
click at [536, 553] on span "30" at bounding box center [536, 553] width 35 height 12
click at [522, 234] on div at bounding box center [746, 225] width 542 height 24
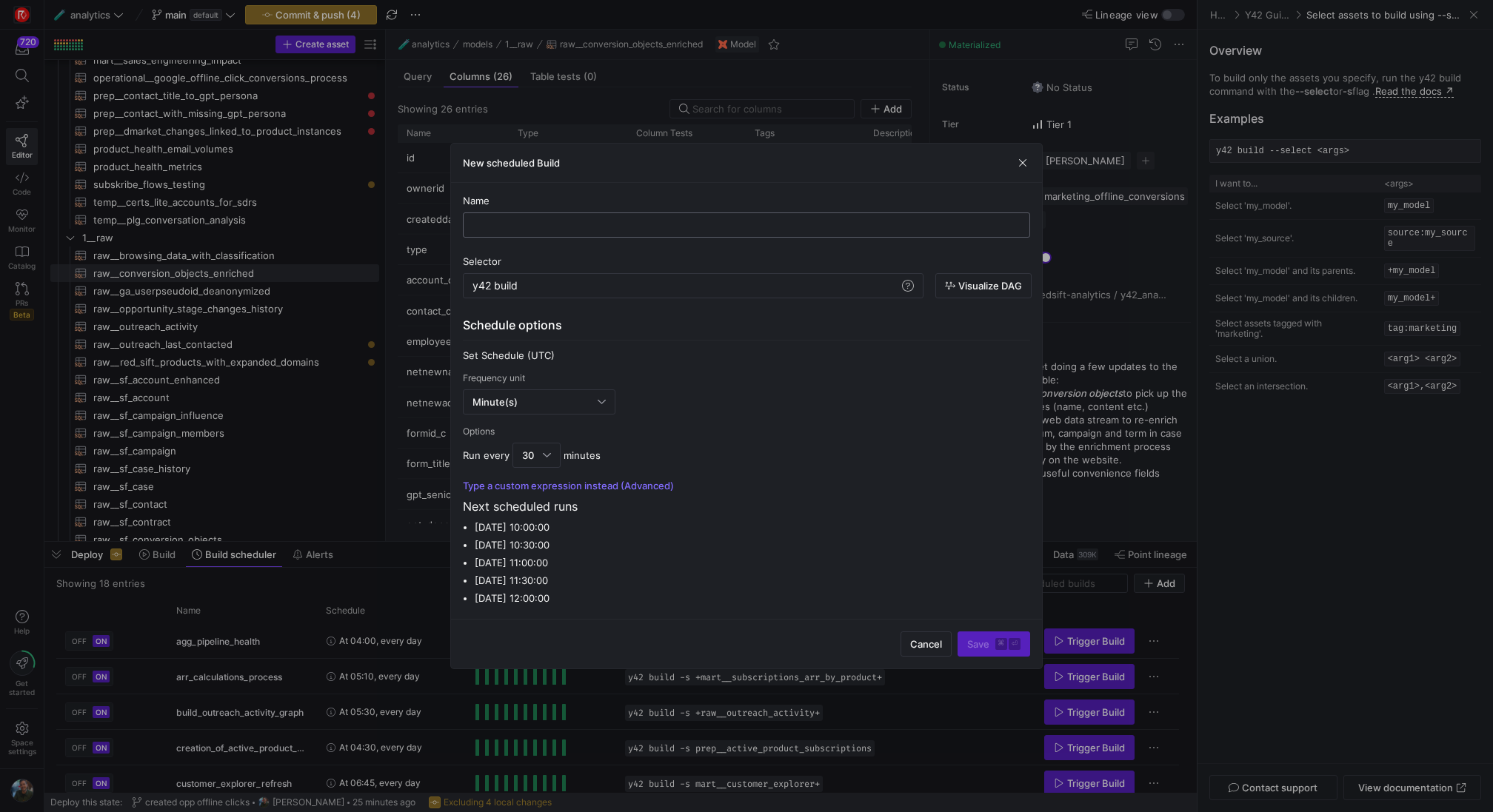
type input "b"
click at [620, 229] on input "build_google_offline_conversion_lits" at bounding box center [746, 226] width 542 height 12
click at [650, 229] on input "build_google_offline_conversions_lits" at bounding box center [746, 226] width 542 height 12
type input "build_google_offline_conversions_list"
click at [557, 291] on div "y42 build" at bounding box center [685, 286] width 426 height 12
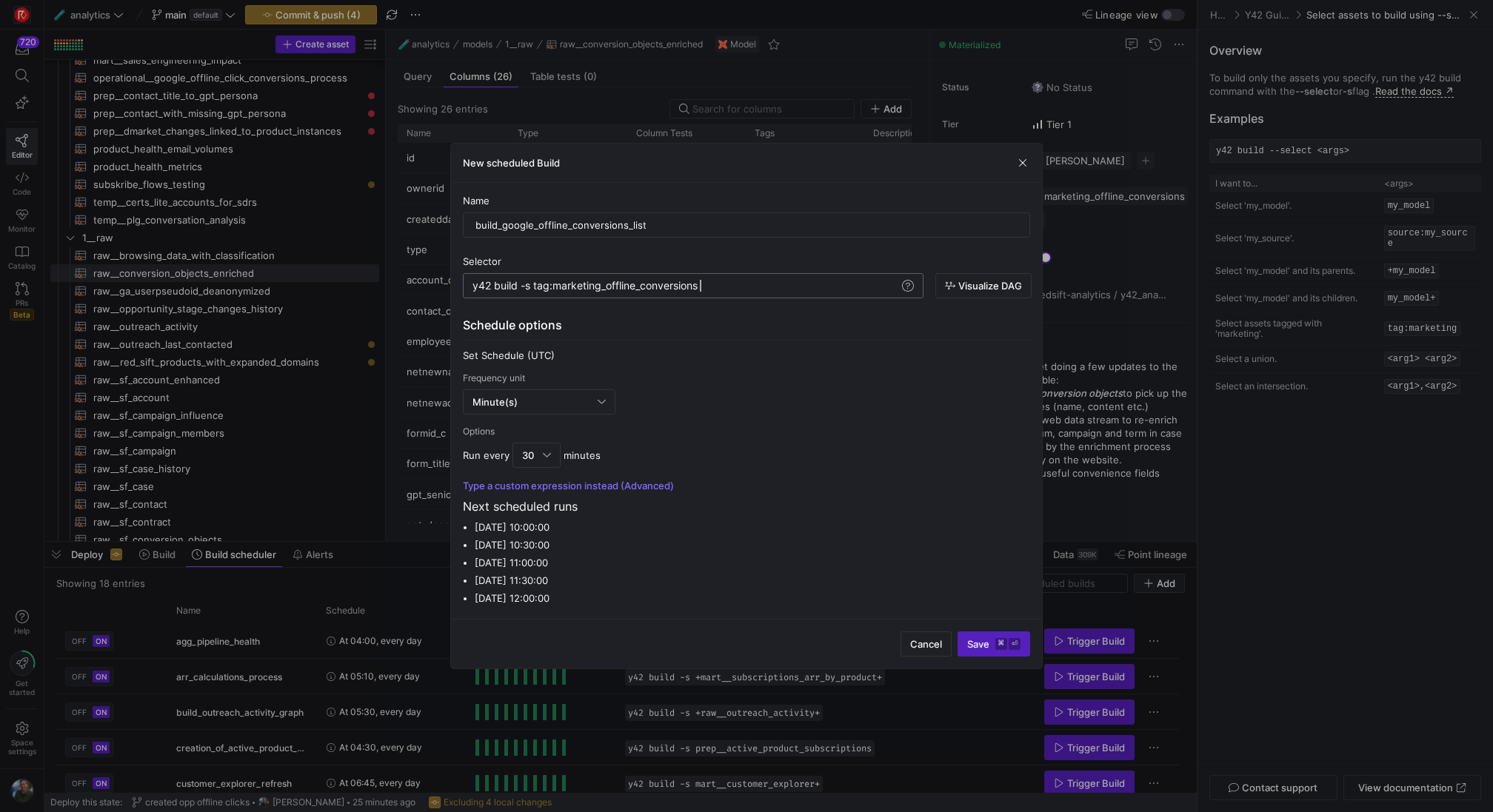
scroll to position [0, 227]
type textarea "y42 build -s tag:marketing_offline_conversions"
click at [964, 288] on span "Visualize DAG" at bounding box center [990, 286] width 64 height 12
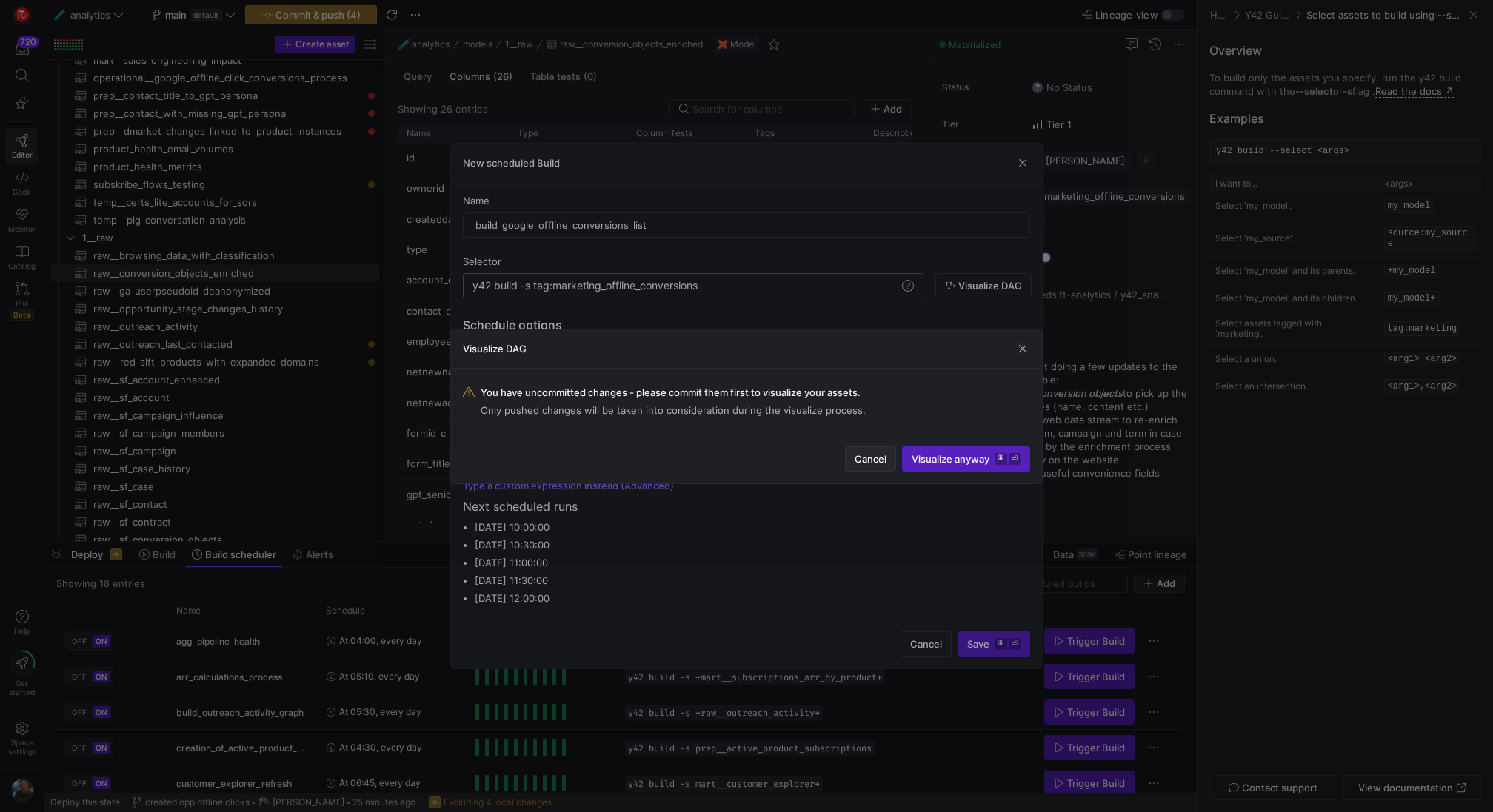
click at [866, 459] on span "Cancel" at bounding box center [871, 459] width 32 height 12
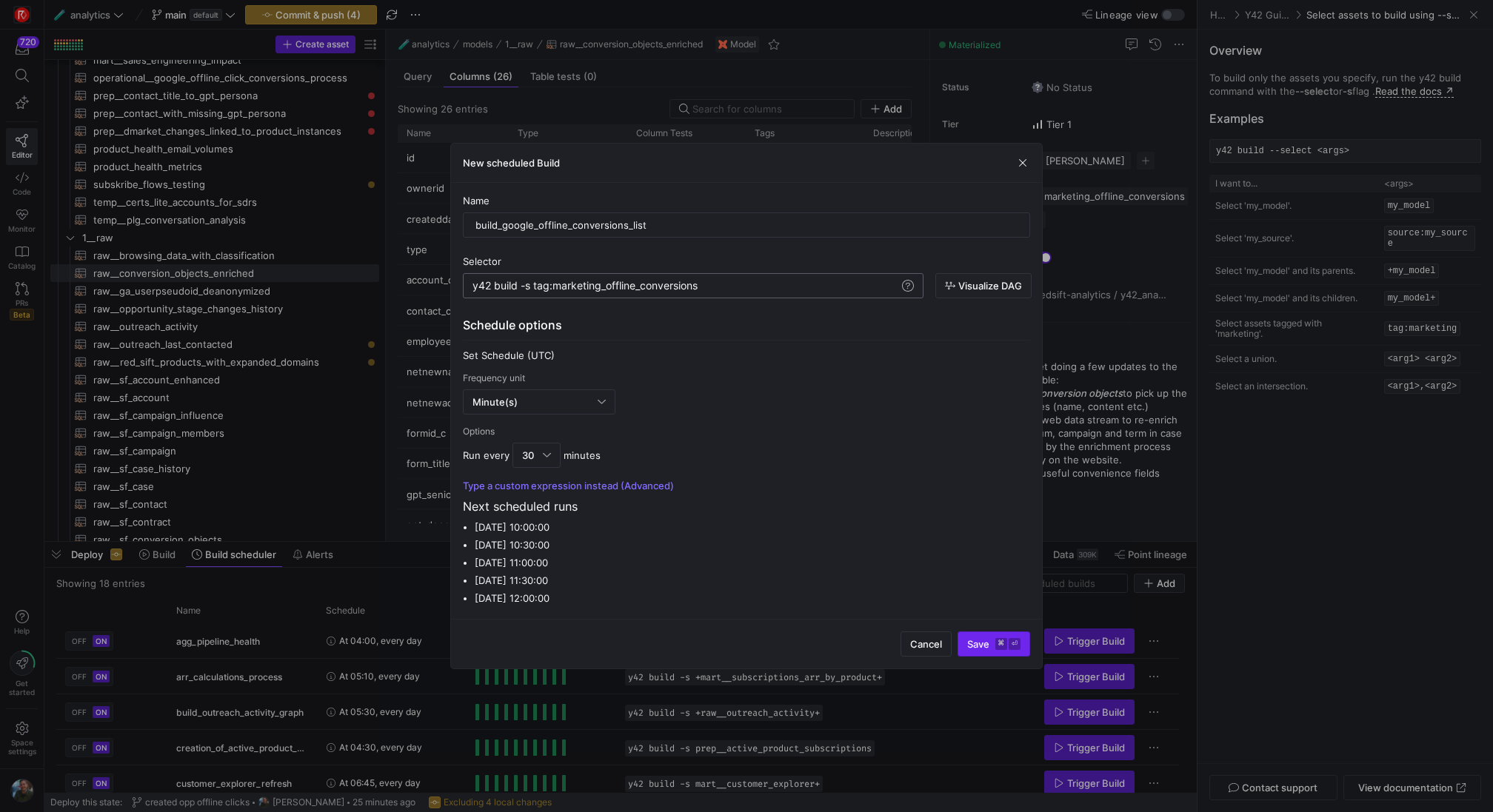
click at [983, 641] on span "Save ⌘ ⏎" at bounding box center [993, 645] width 53 height 12
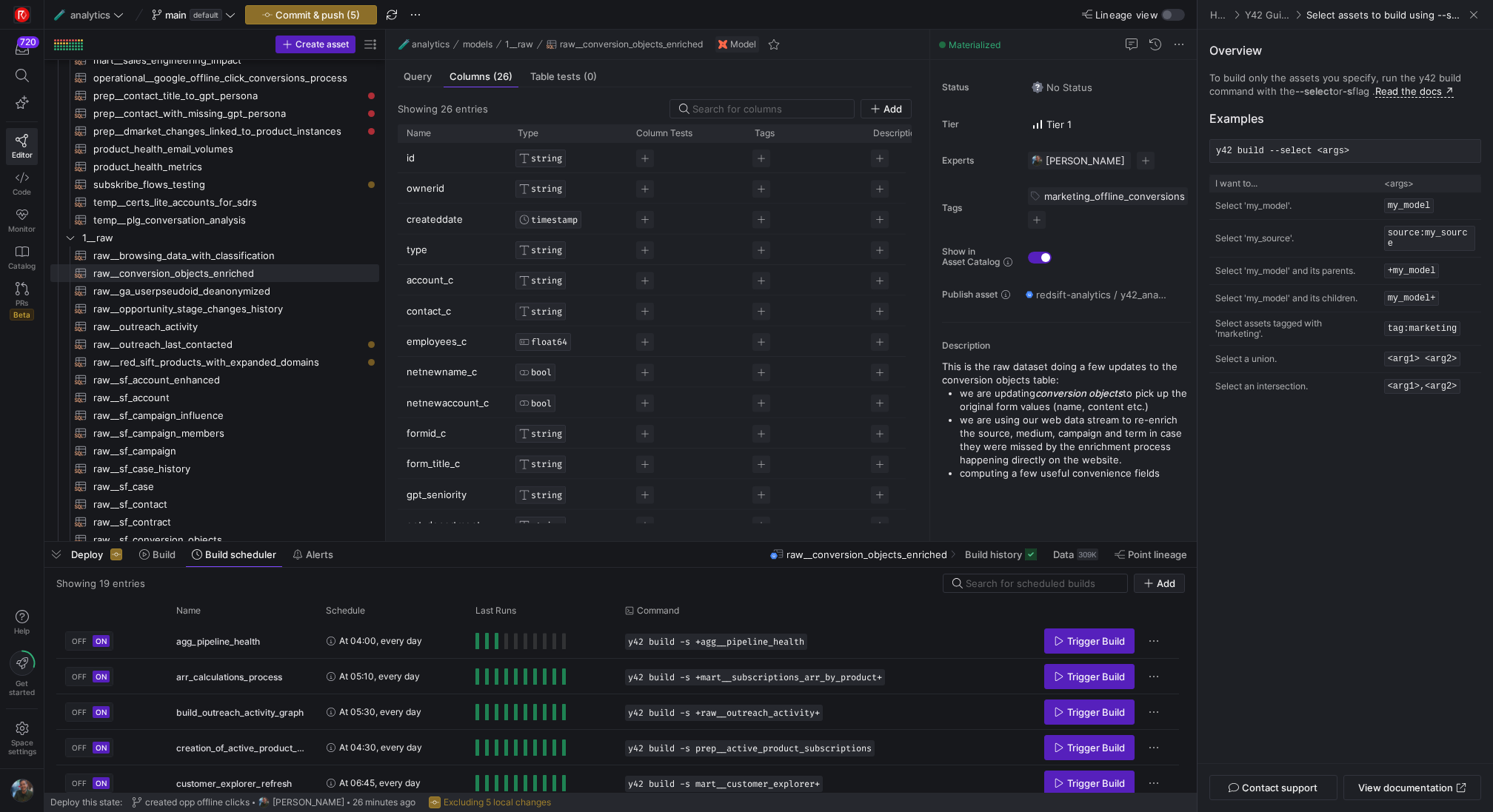
scroll to position [505, 0]
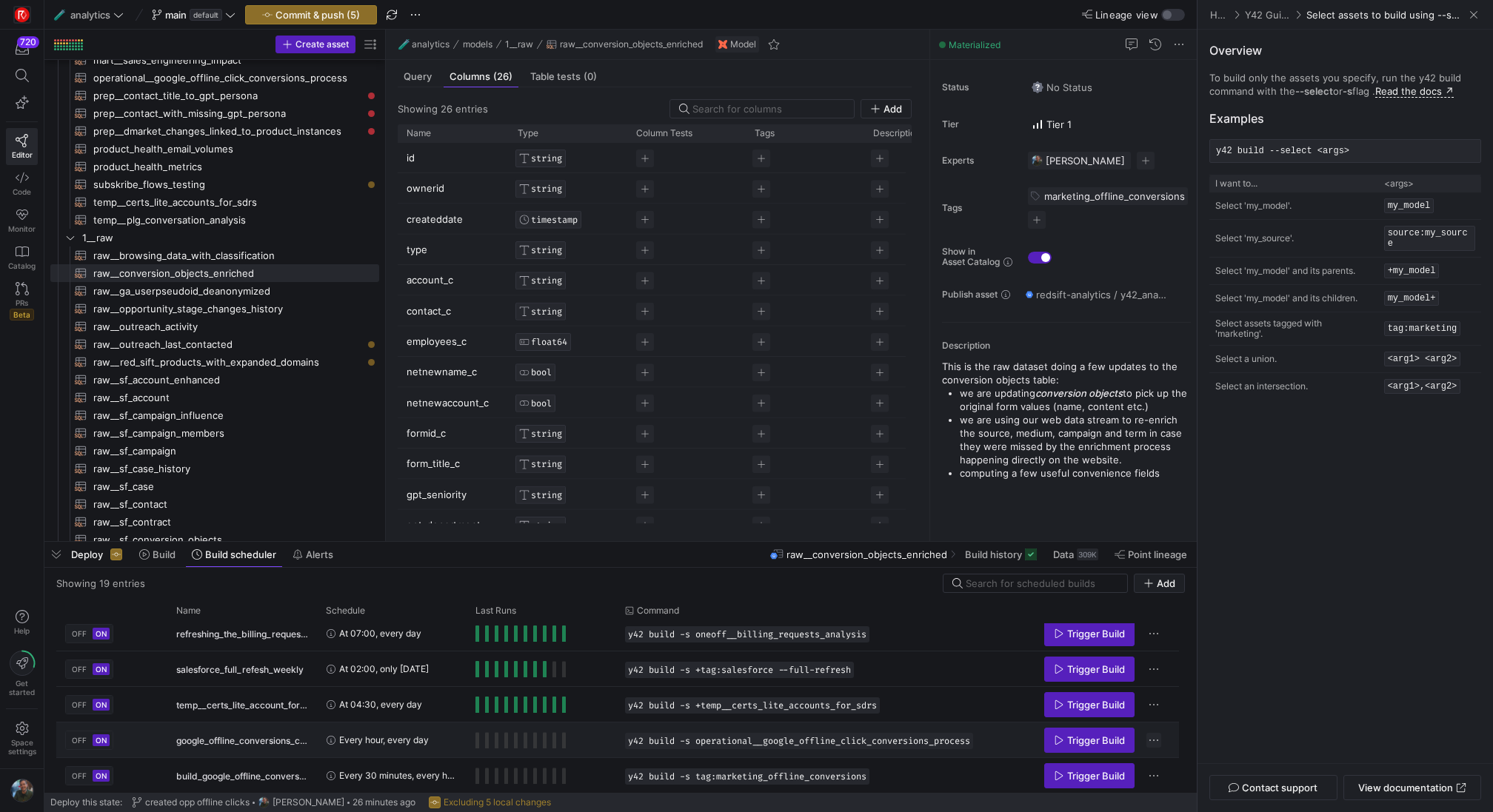
click at [1159, 741] on span "Press SPACE to select this row." at bounding box center [1153, 740] width 15 height 15
click at [1187, 787] on span "Delete Build Schedule" at bounding box center [1220, 784] width 102 height 12
click at [67, 556] on span "button" at bounding box center [56, 554] width 24 height 25
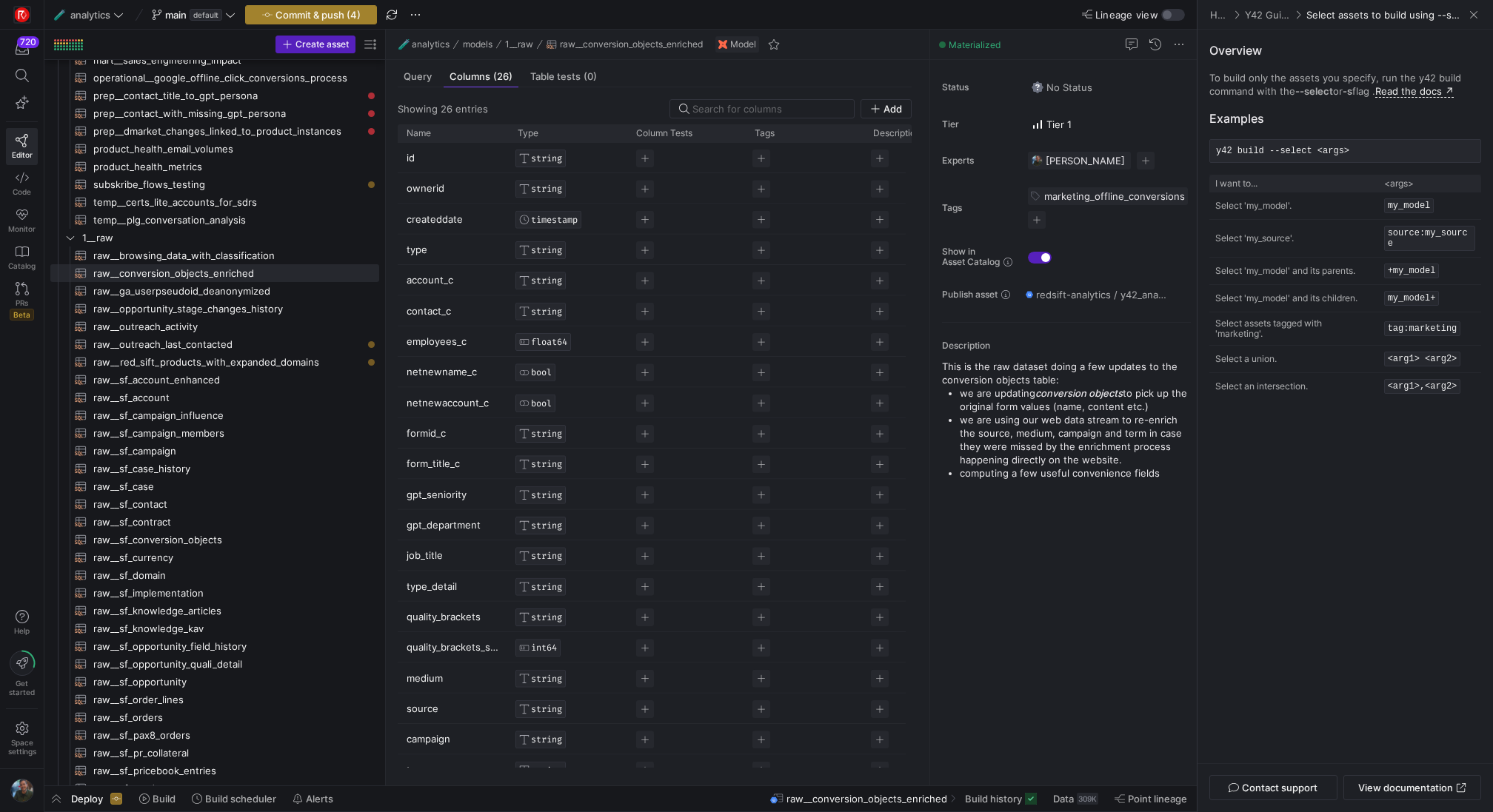
click at [347, 12] on span "Commit & push (4)" at bounding box center [318, 15] width 85 height 12
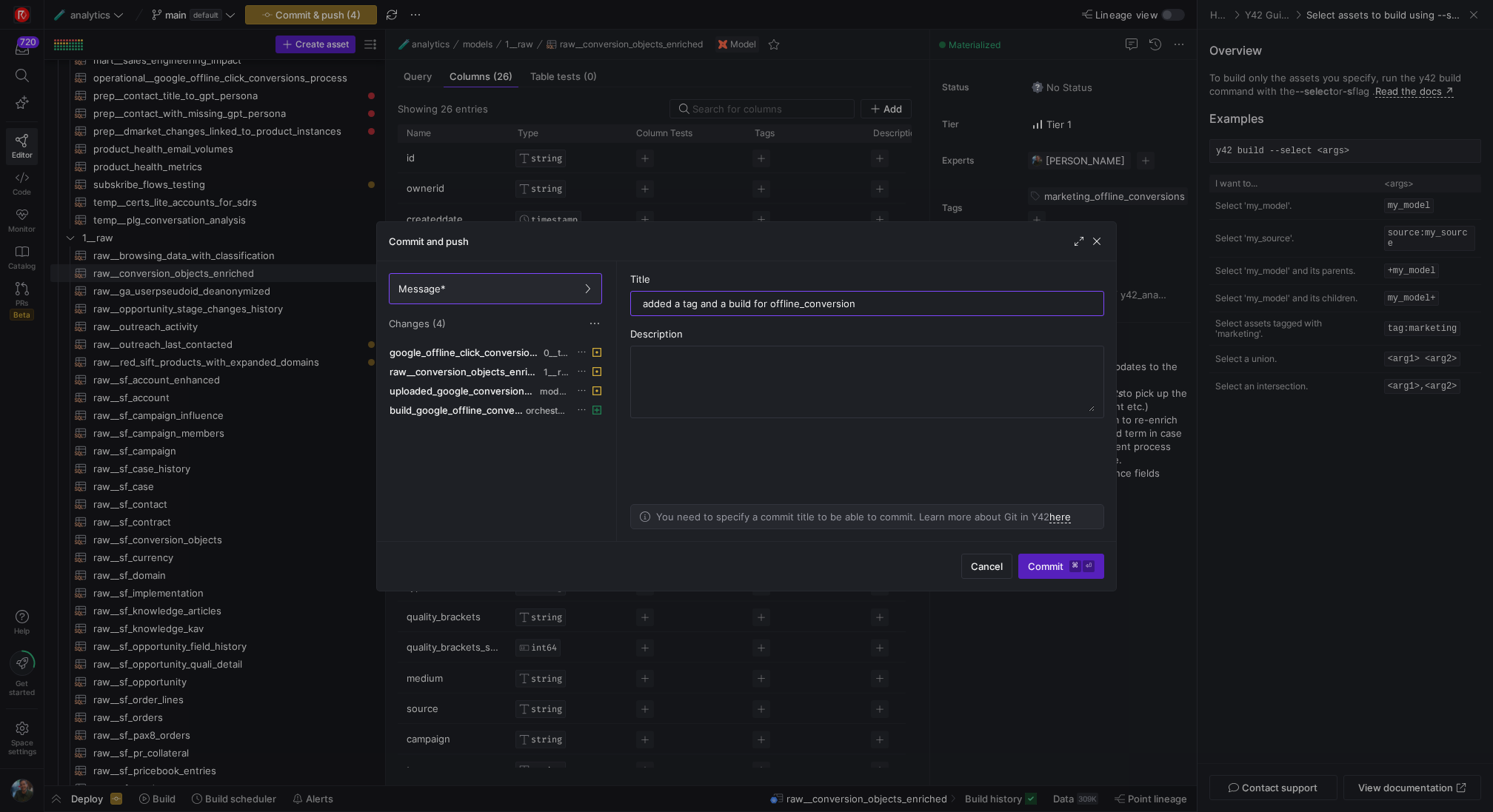
type input "added a tag and a build for offline_conversions"
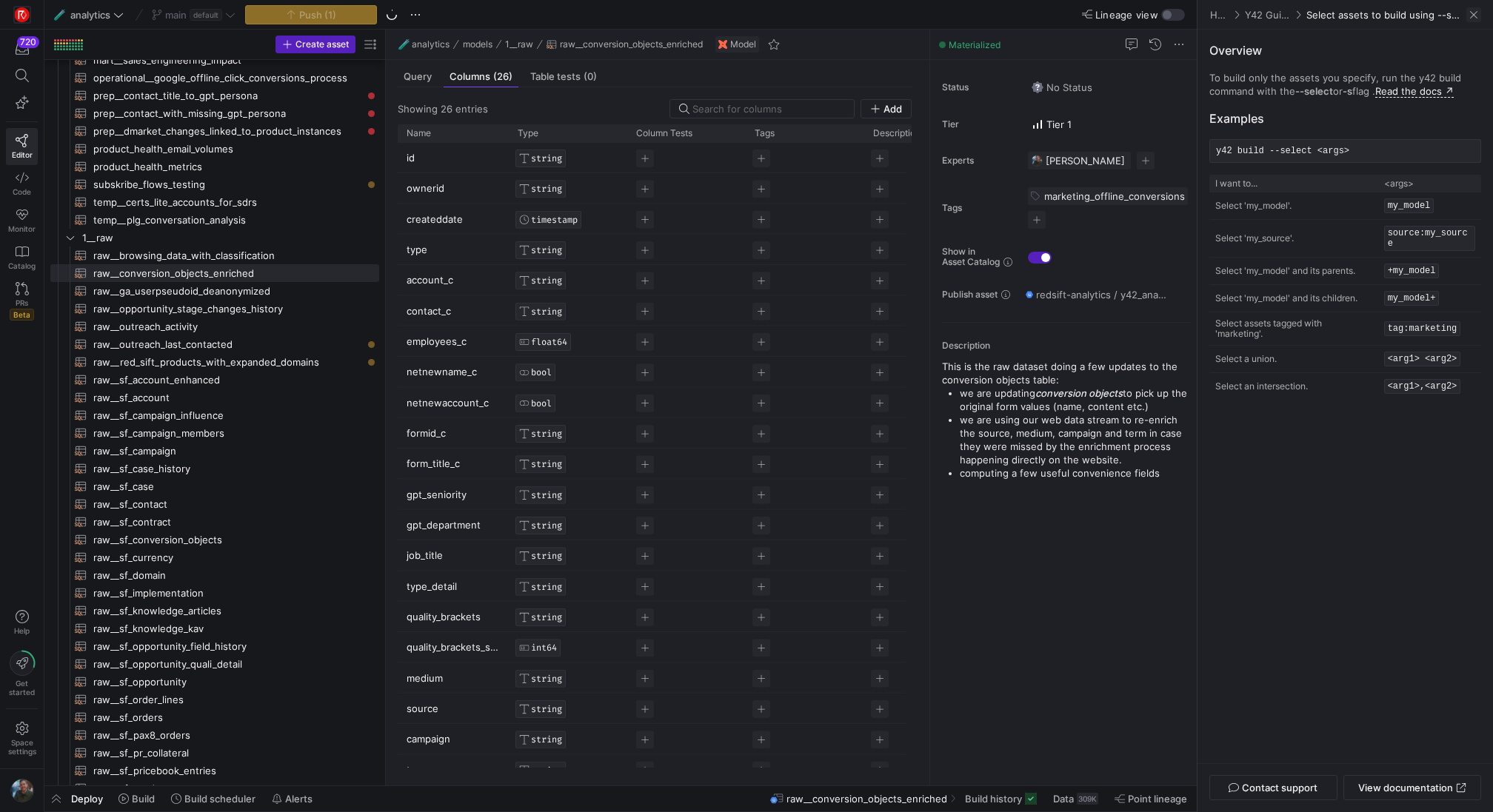
click at [1476, 15] on span at bounding box center [1474, 14] width 15 height 15
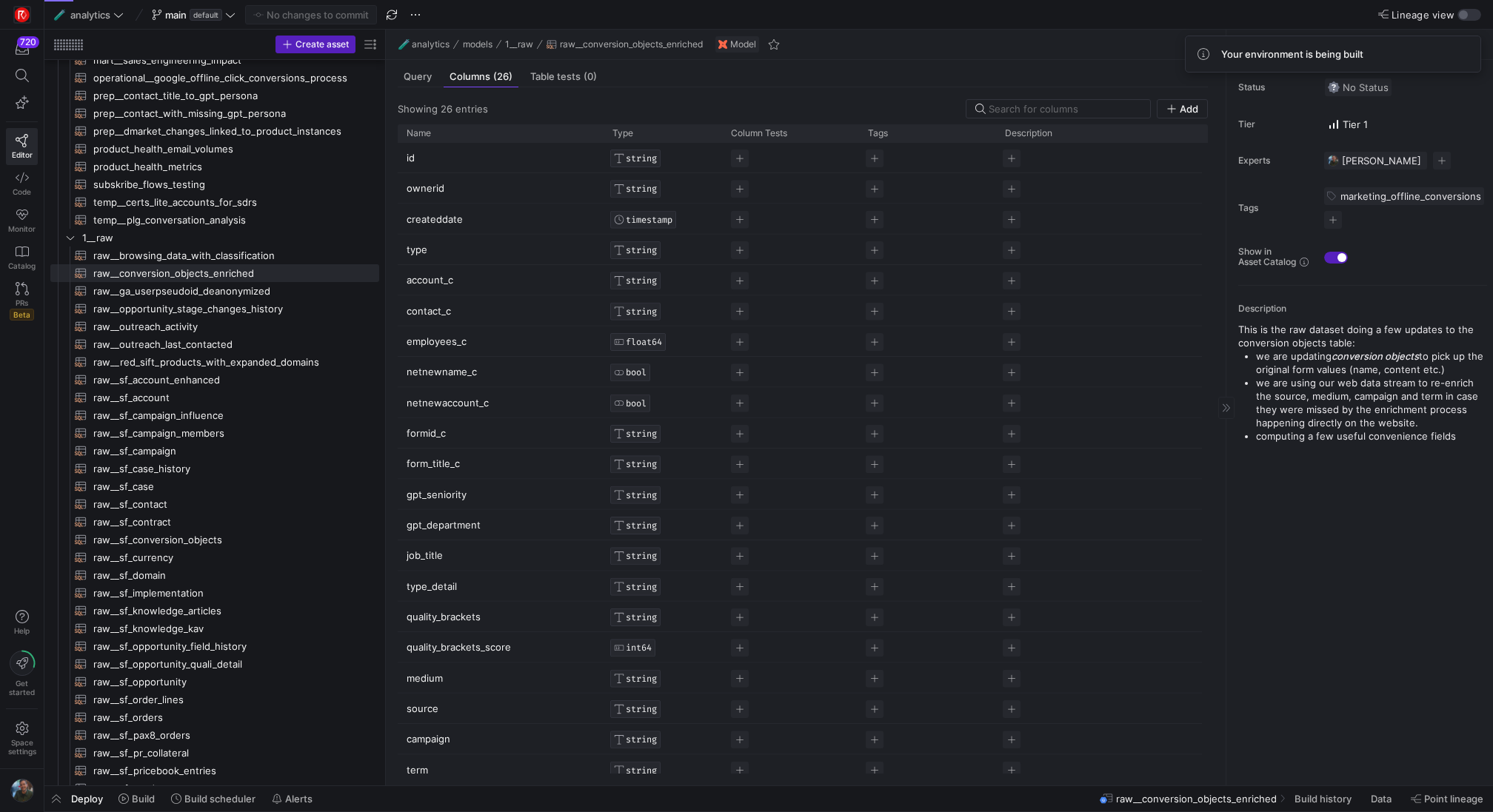
click at [1346, 90] on span "No Status" at bounding box center [1357, 88] width 60 height 12
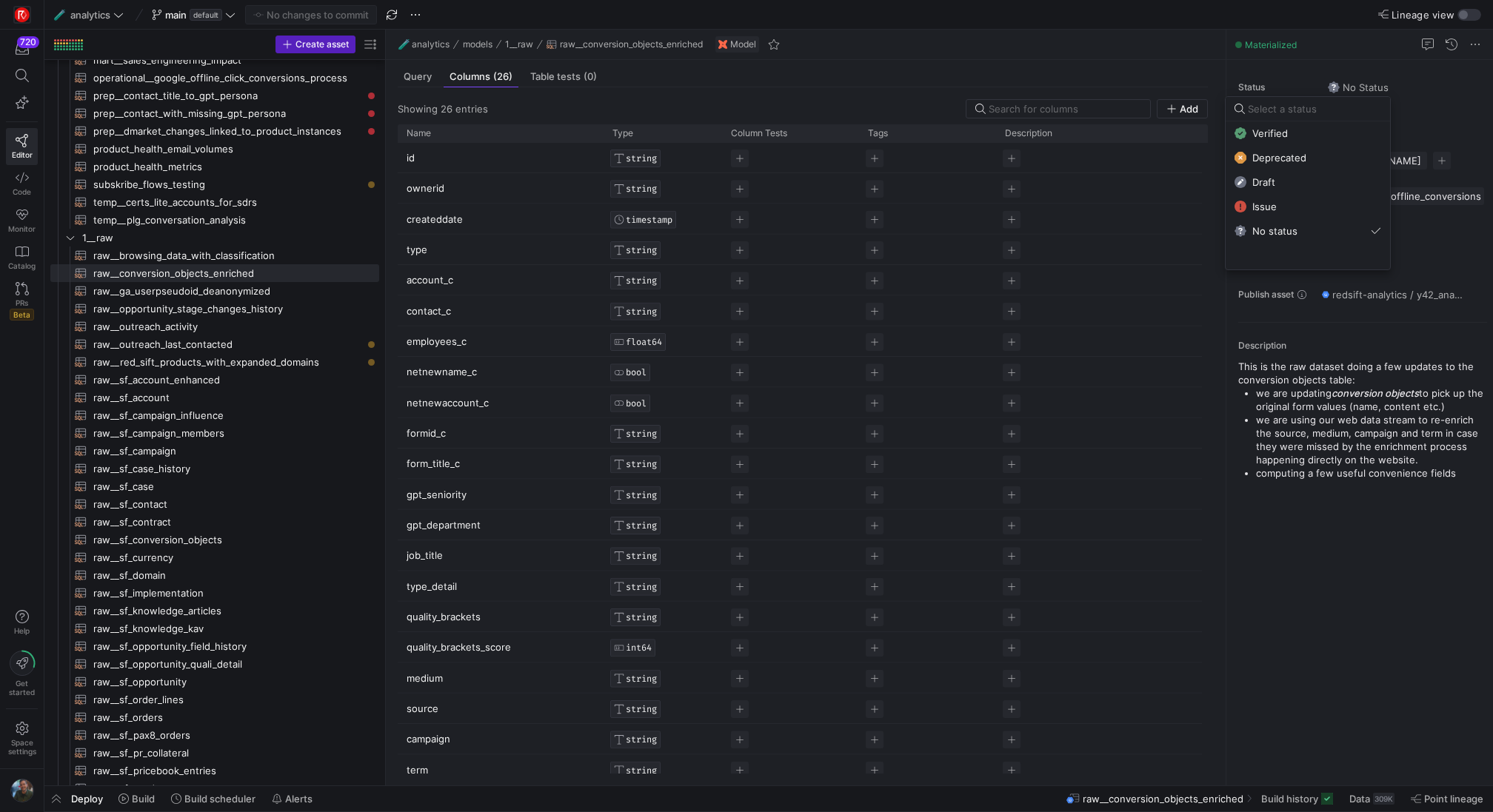
click at [1474, 97] on div at bounding box center [746, 406] width 1493 height 812
click at [1360, 88] on span "No Status" at bounding box center [1357, 88] width 60 height 12
click at [1283, 139] on button "Verified" at bounding box center [1308, 133] width 165 height 24
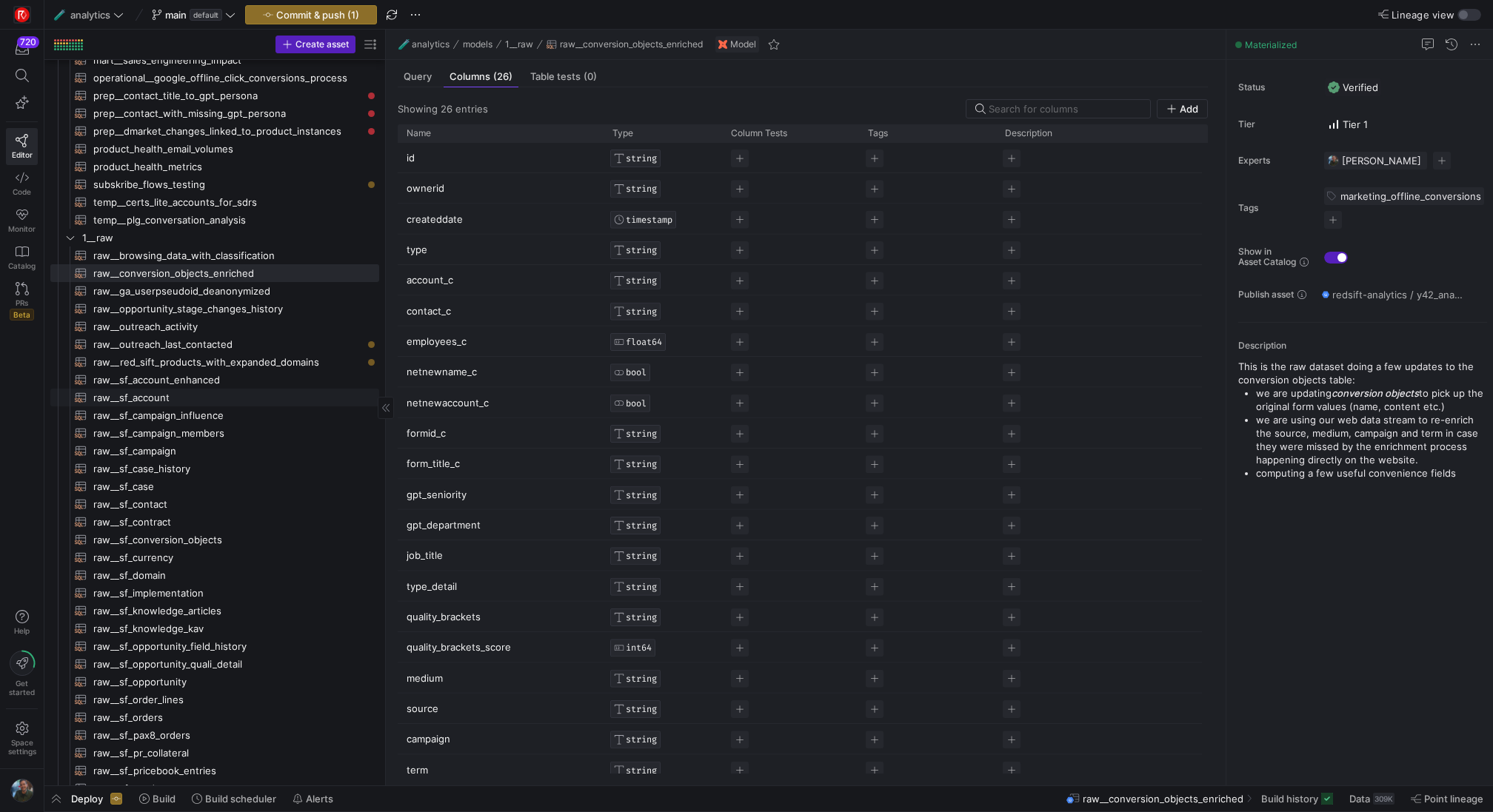
click at [250, 402] on span "raw__sf_account​​​​​​​​​​" at bounding box center [228, 397] width 269 height 17
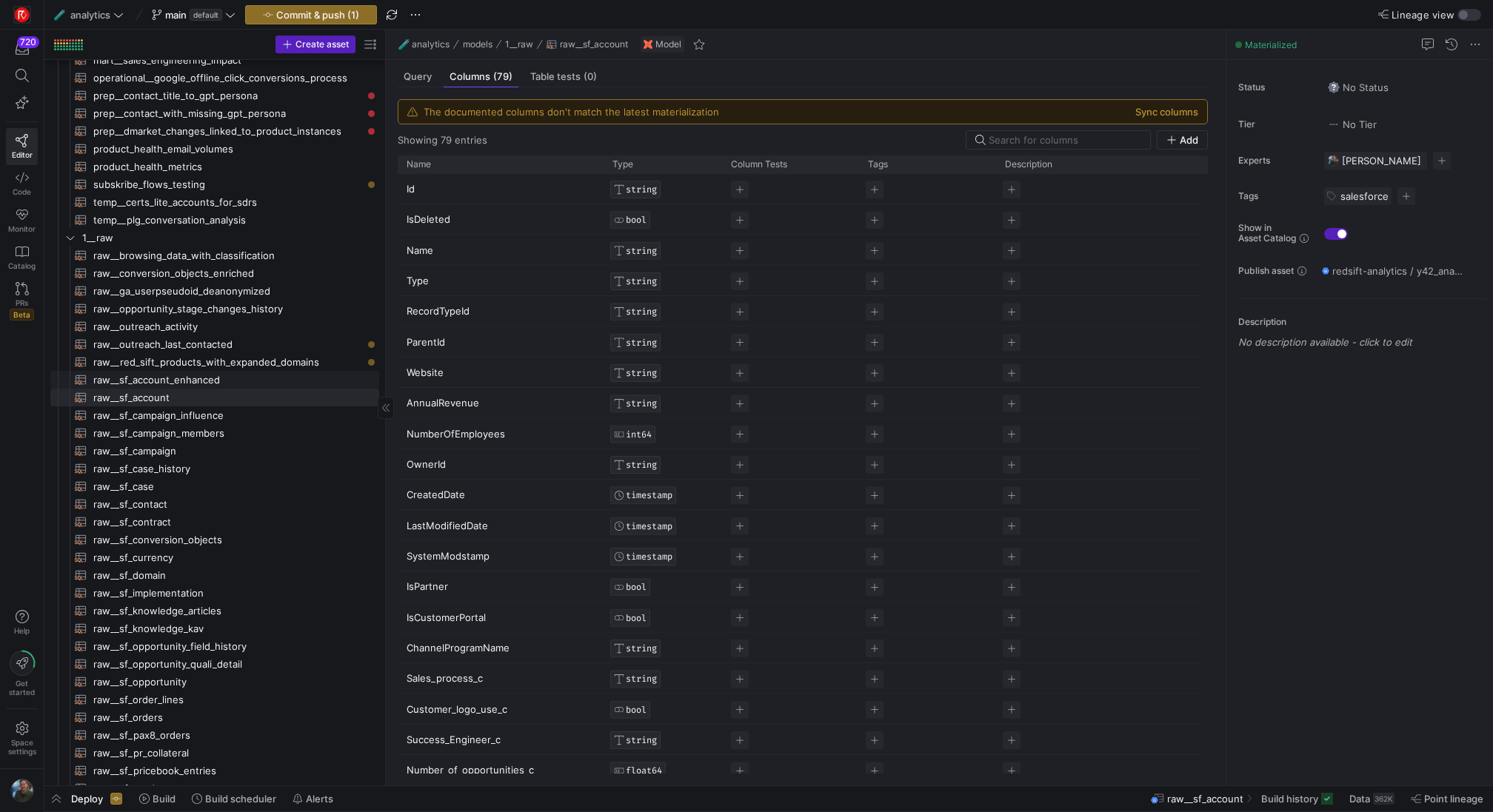
click at [252, 380] on span "raw__sf_account_enhanced​​​​​​​​​​" at bounding box center [228, 380] width 269 height 17
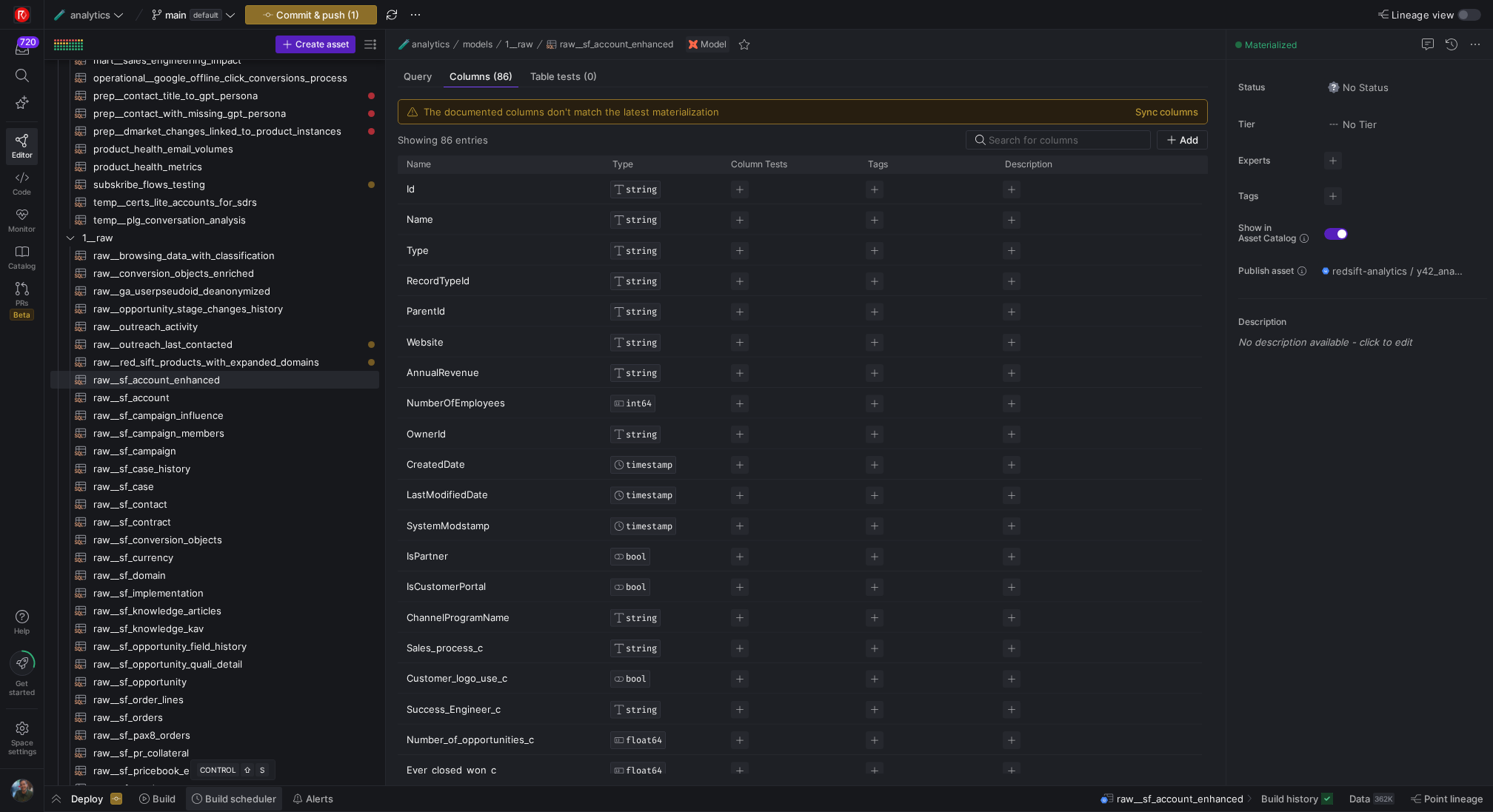
click at [239, 802] on span "Build scheduler" at bounding box center [240, 799] width 71 height 12
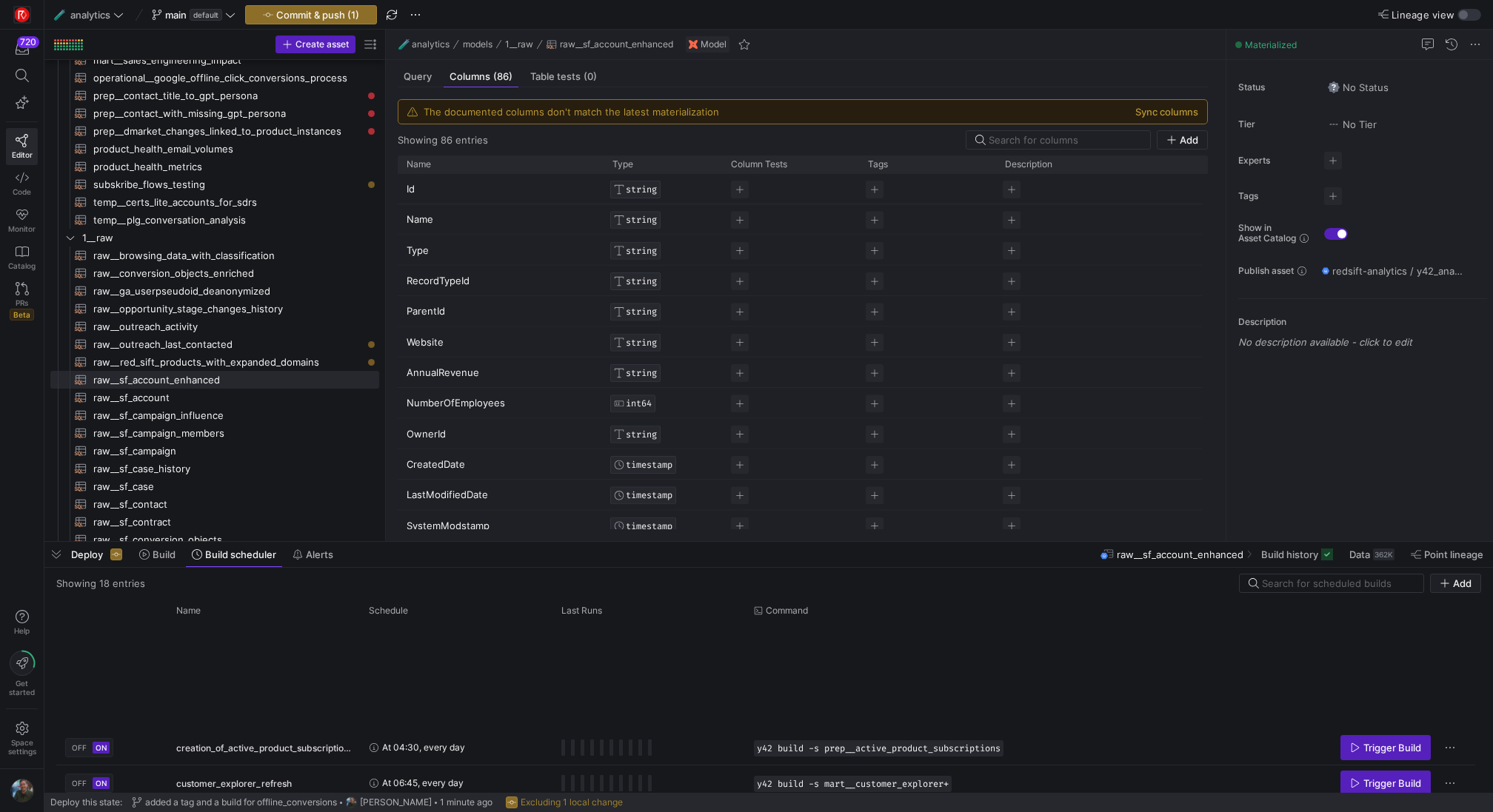
scroll to position [470, 0]
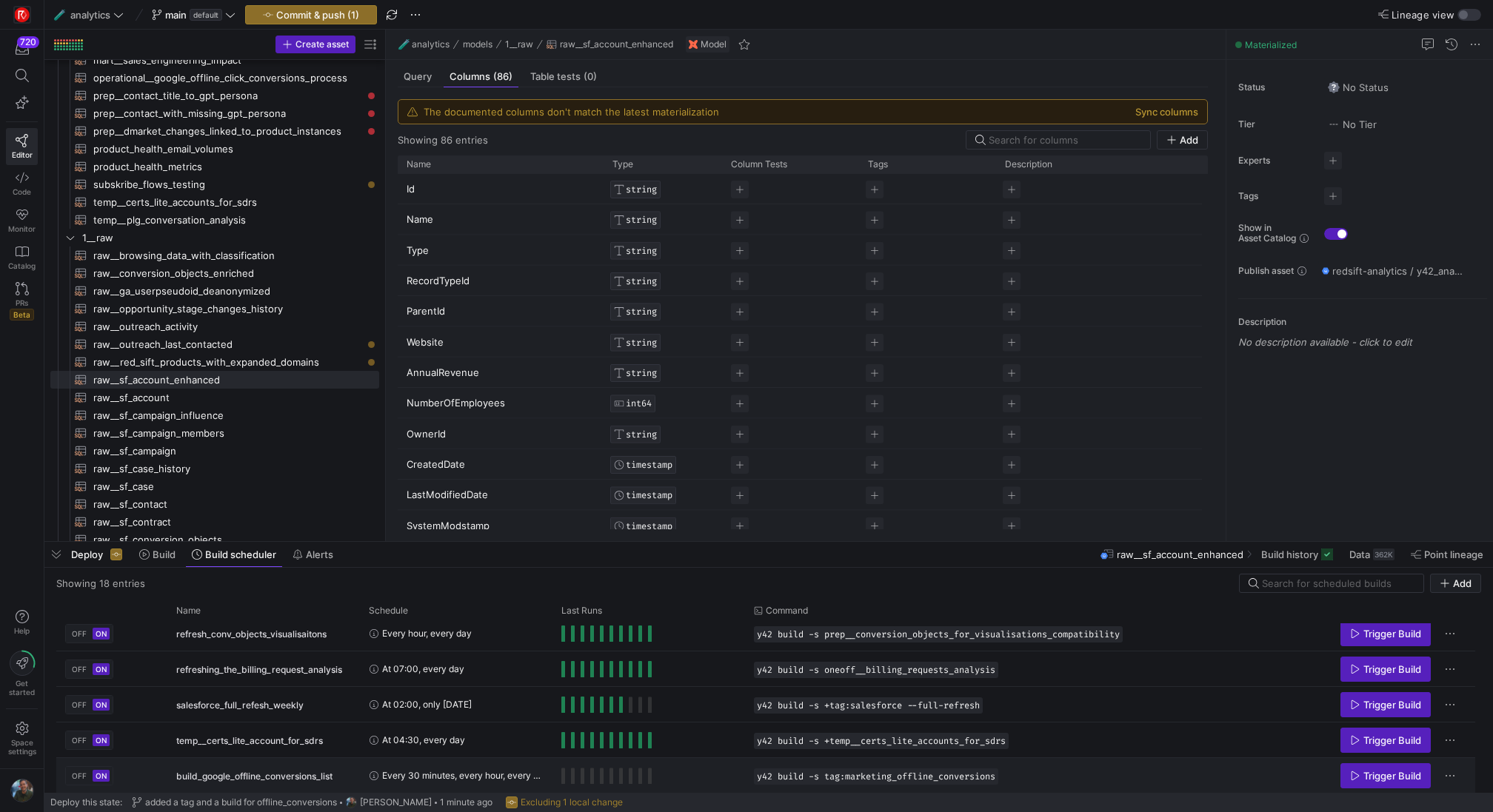
click at [1044, 777] on y42-orchestration-run-configuration-details "y42 build -s tag:marketing_offline_conversions" at bounding box center [1010, 776] width 511 height 17
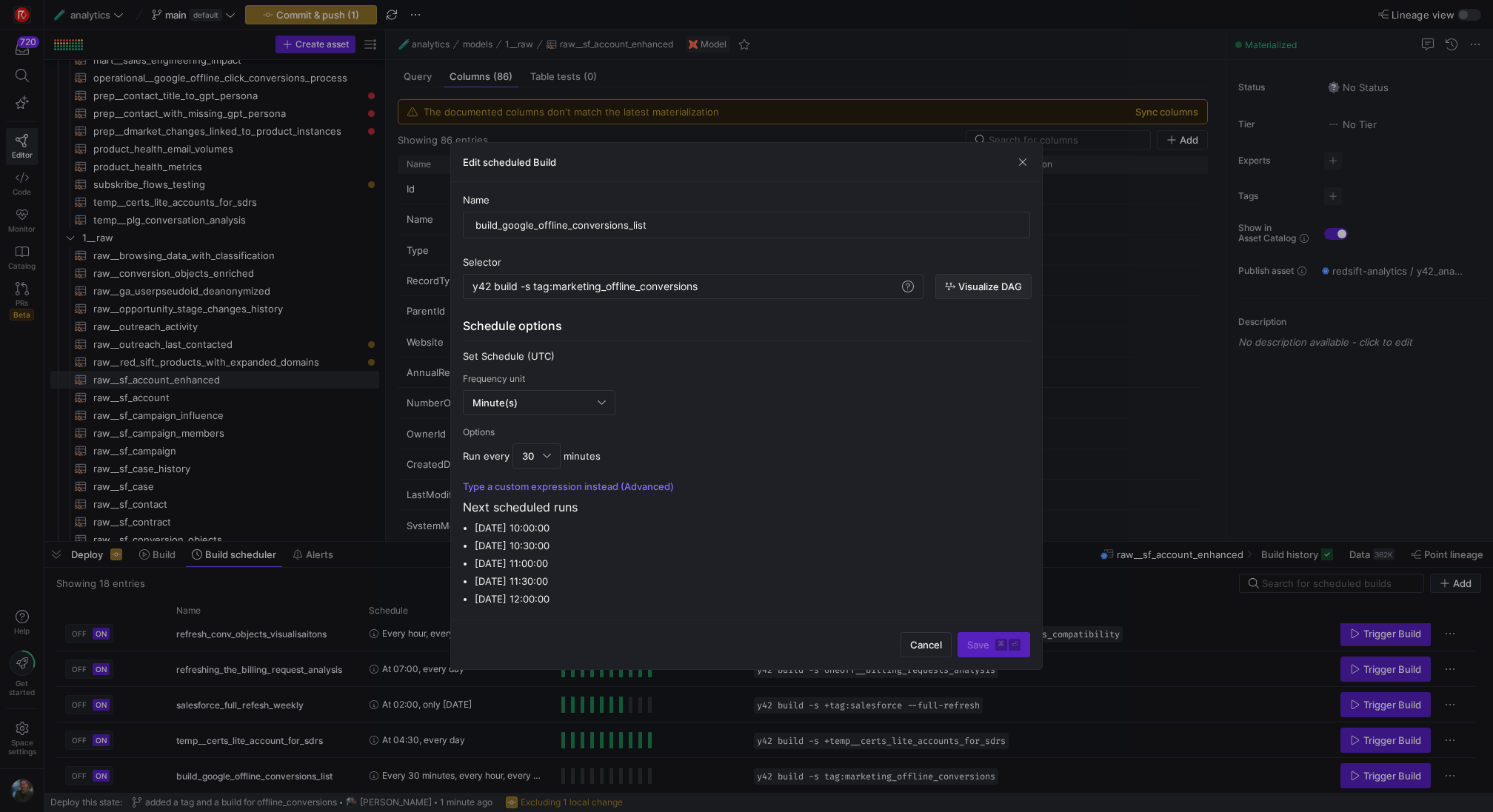
click at [966, 290] on span "Visualize DAG" at bounding box center [990, 287] width 64 height 12
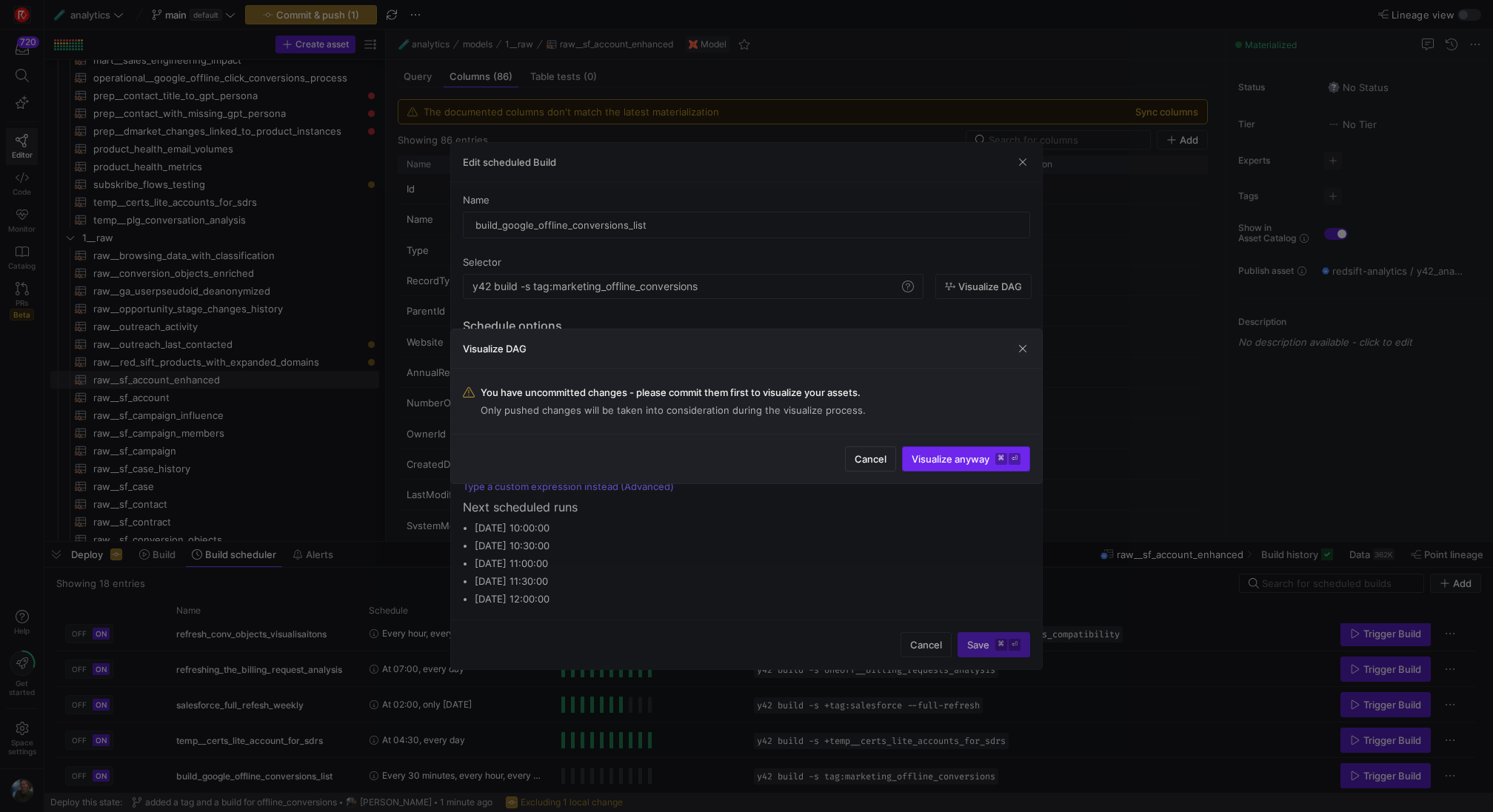
click at [978, 454] on span "Visualize anyway ⌘ ⏎" at bounding box center [966, 459] width 109 height 12
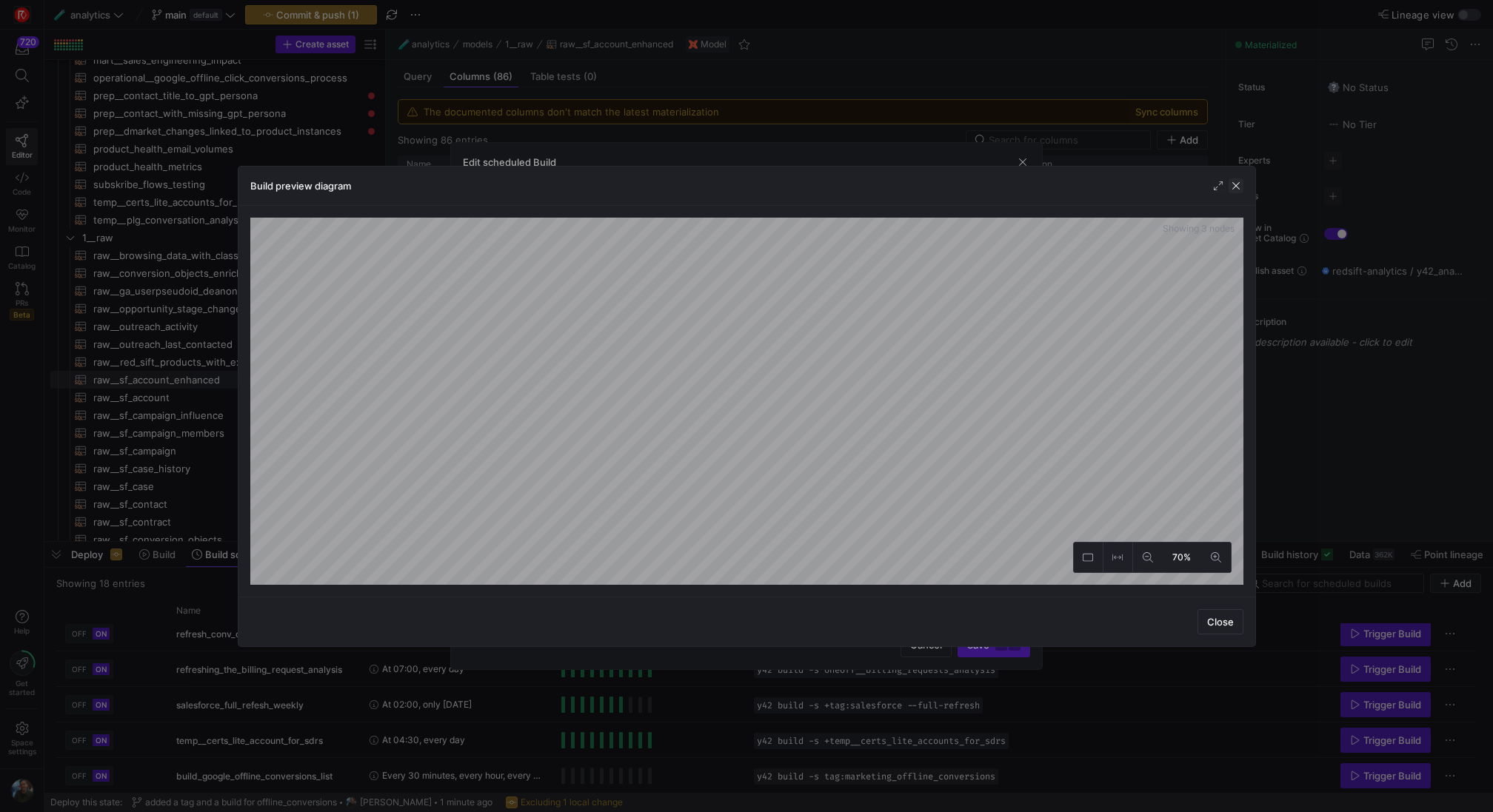
click at [1241, 186] on span "button" at bounding box center [1236, 186] width 15 height 15
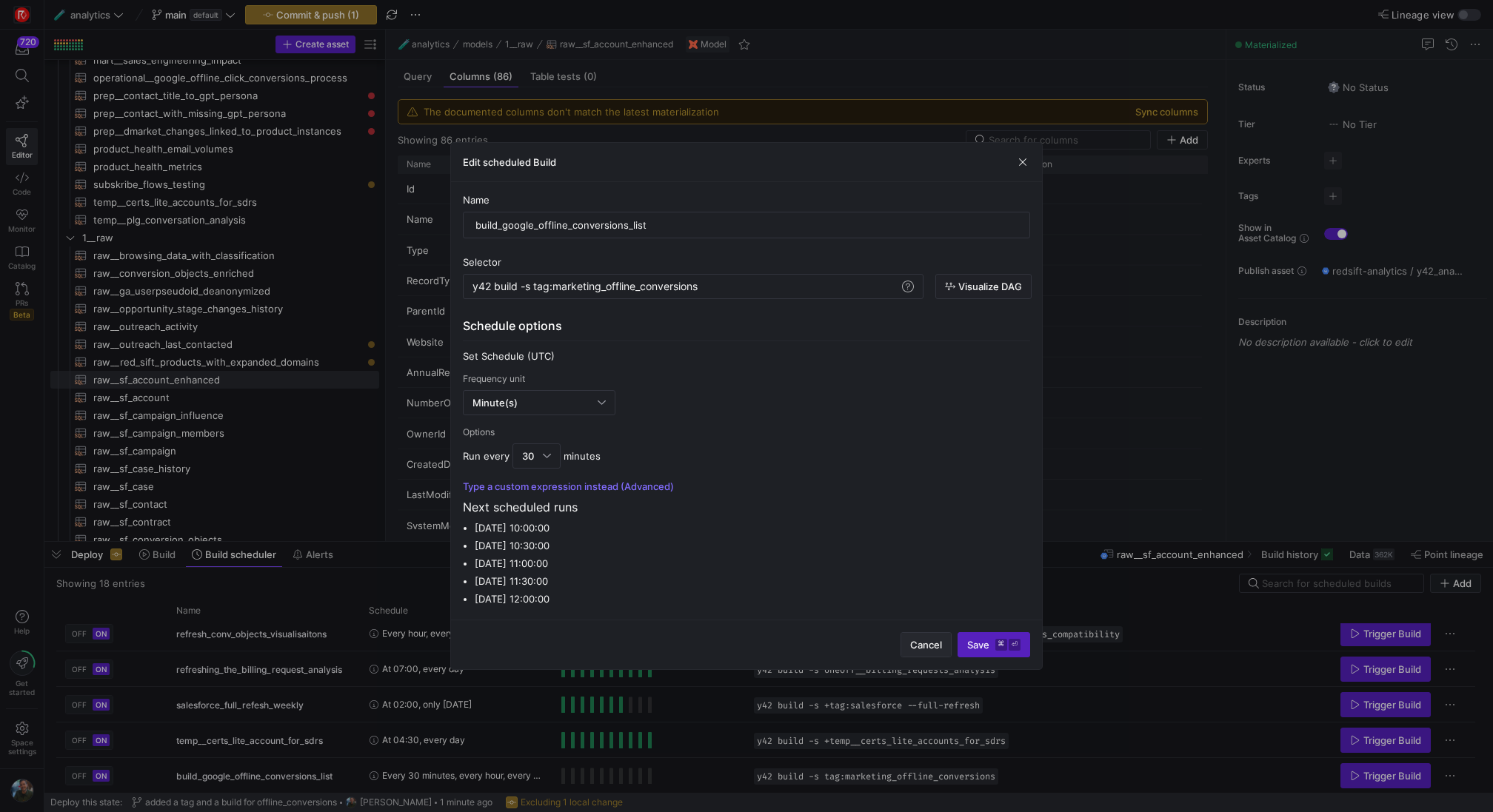
click at [924, 649] on span "Cancel" at bounding box center [926, 645] width 32 height 12
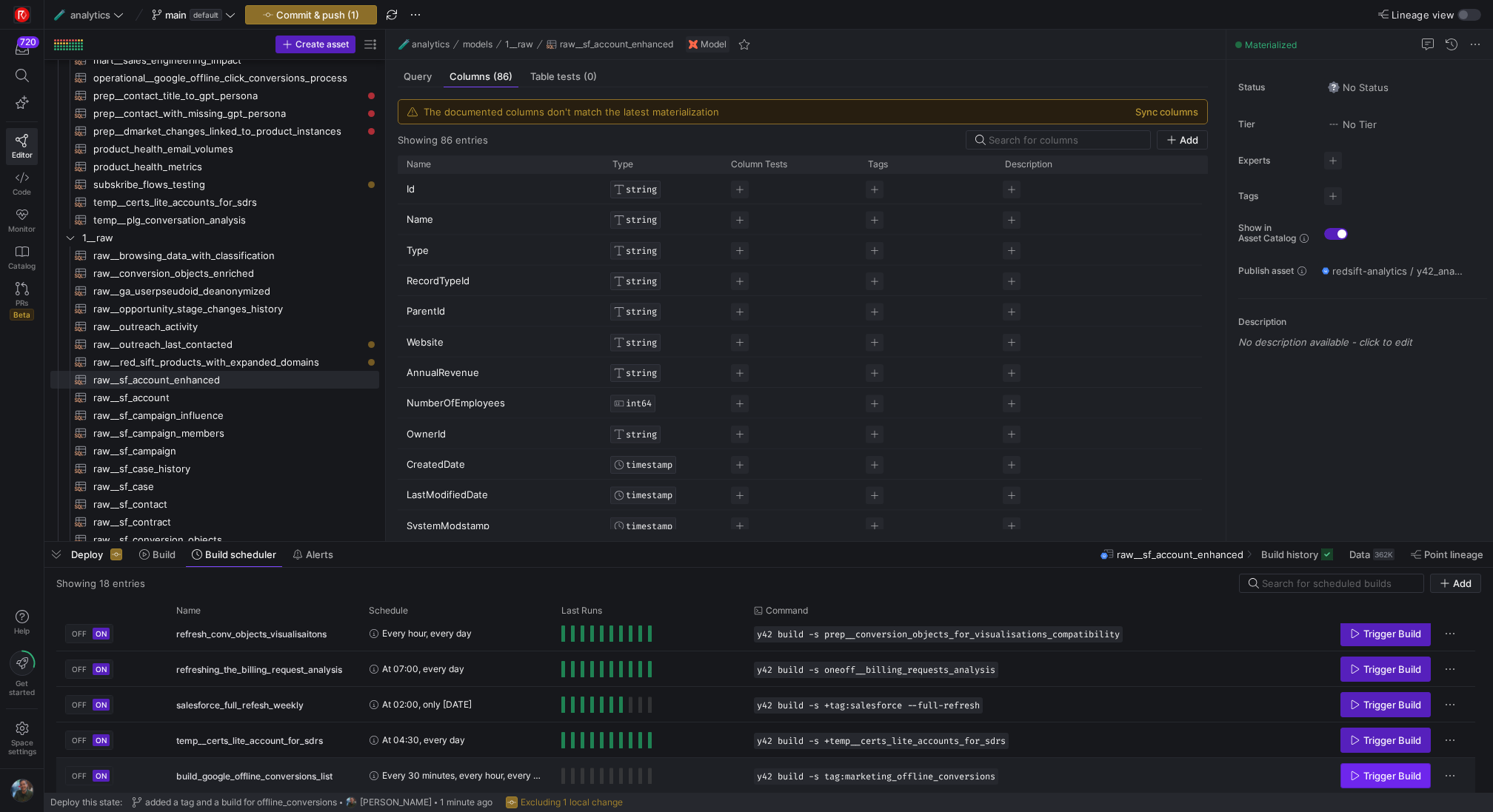
click at [1391, 776] on span "Trigger Build" at bounding box center [1392, 776] width 58 height 12
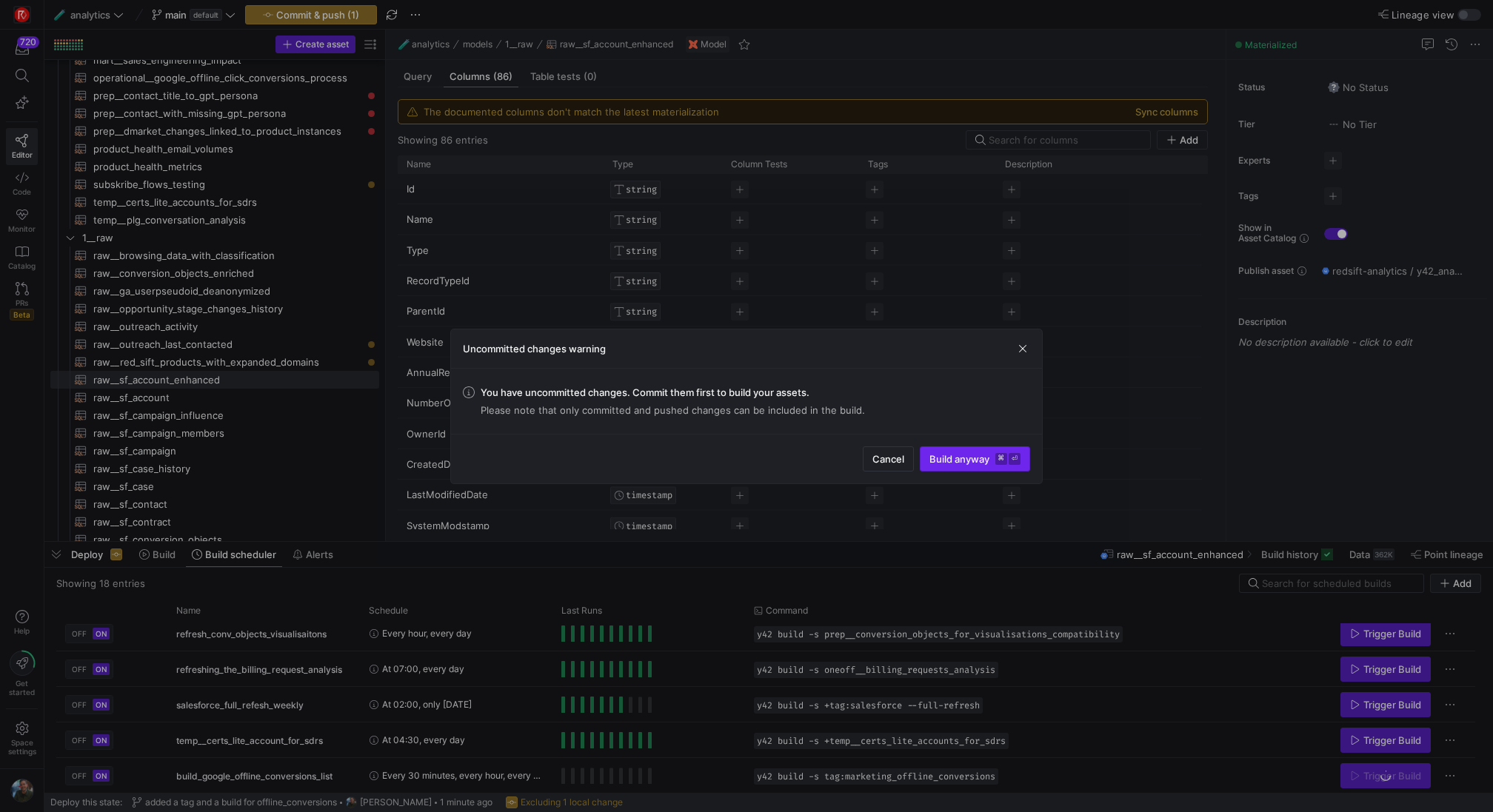
click at [999, 451] on span "submit" at bounding box center [975, 458] width 109 height 24
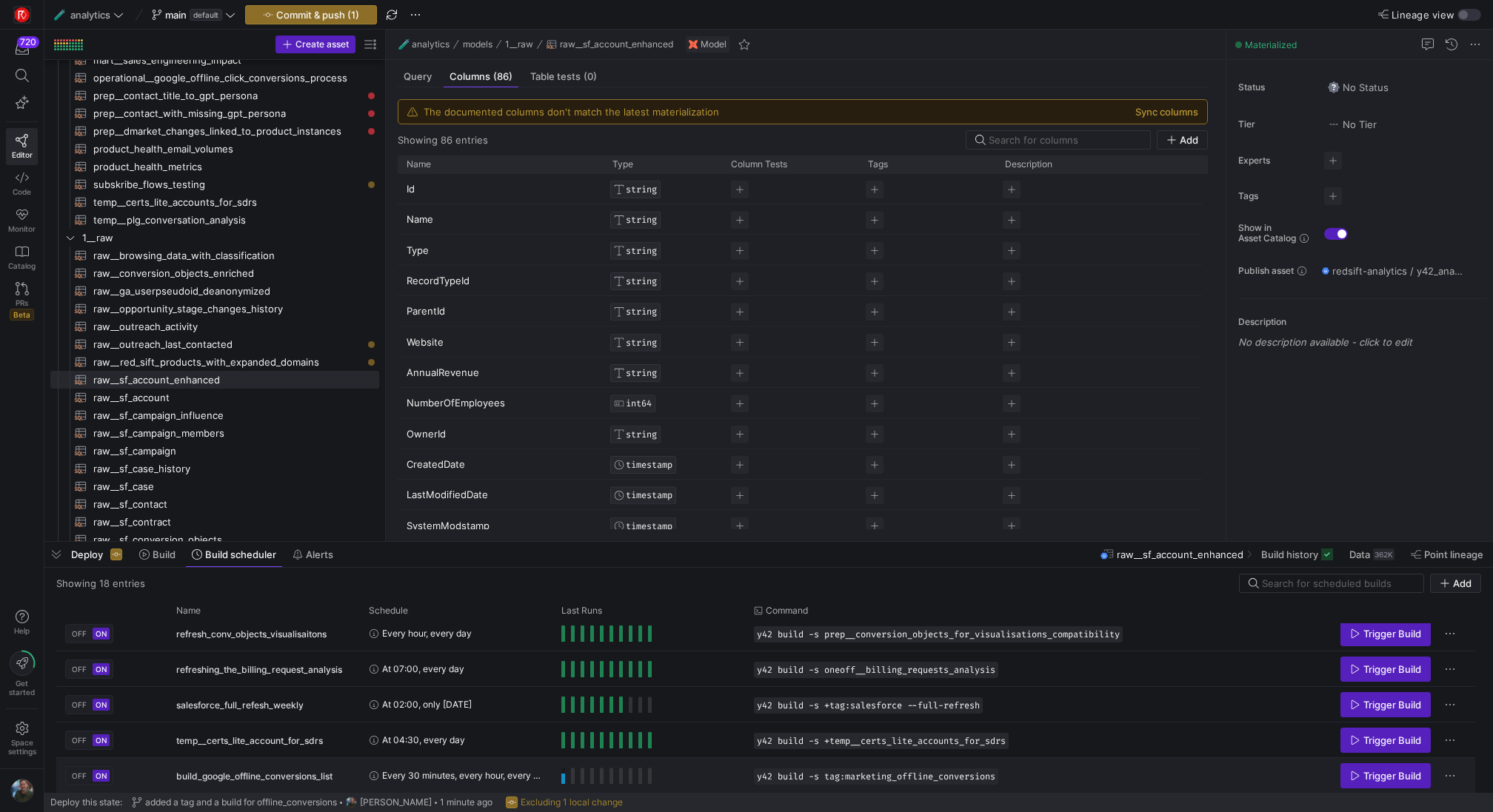
click at [563, 777] on span "Press SPACE to select this row." at bounding box center [563, 776] width 4 height 17
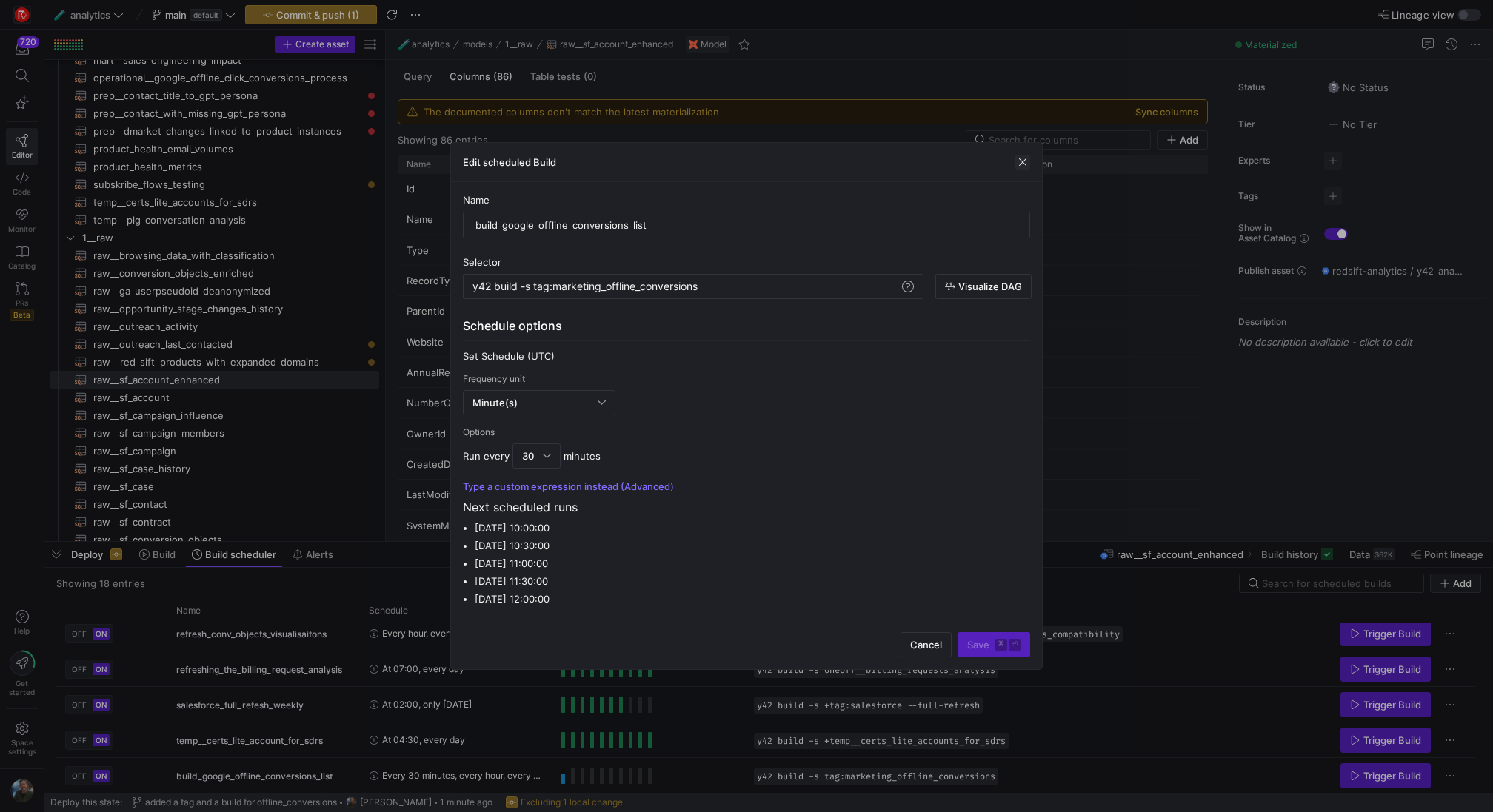
click at [1024, 161] on span "button" at bounding box center [1022, 162] width 15 height 15
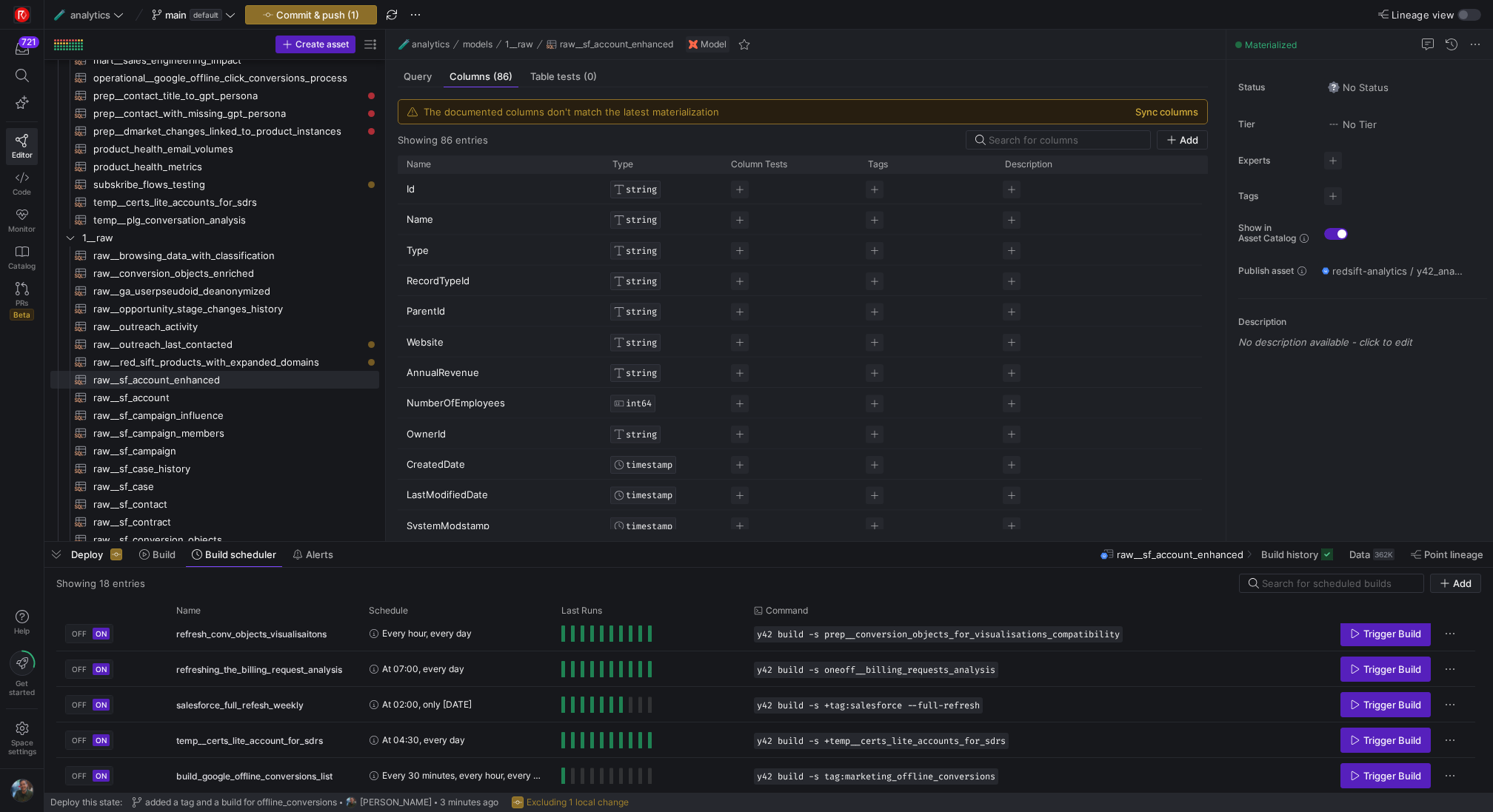
click at [1174, 109] on button "Sync columns" at bounding box center [1167, 112] width 63 height 12
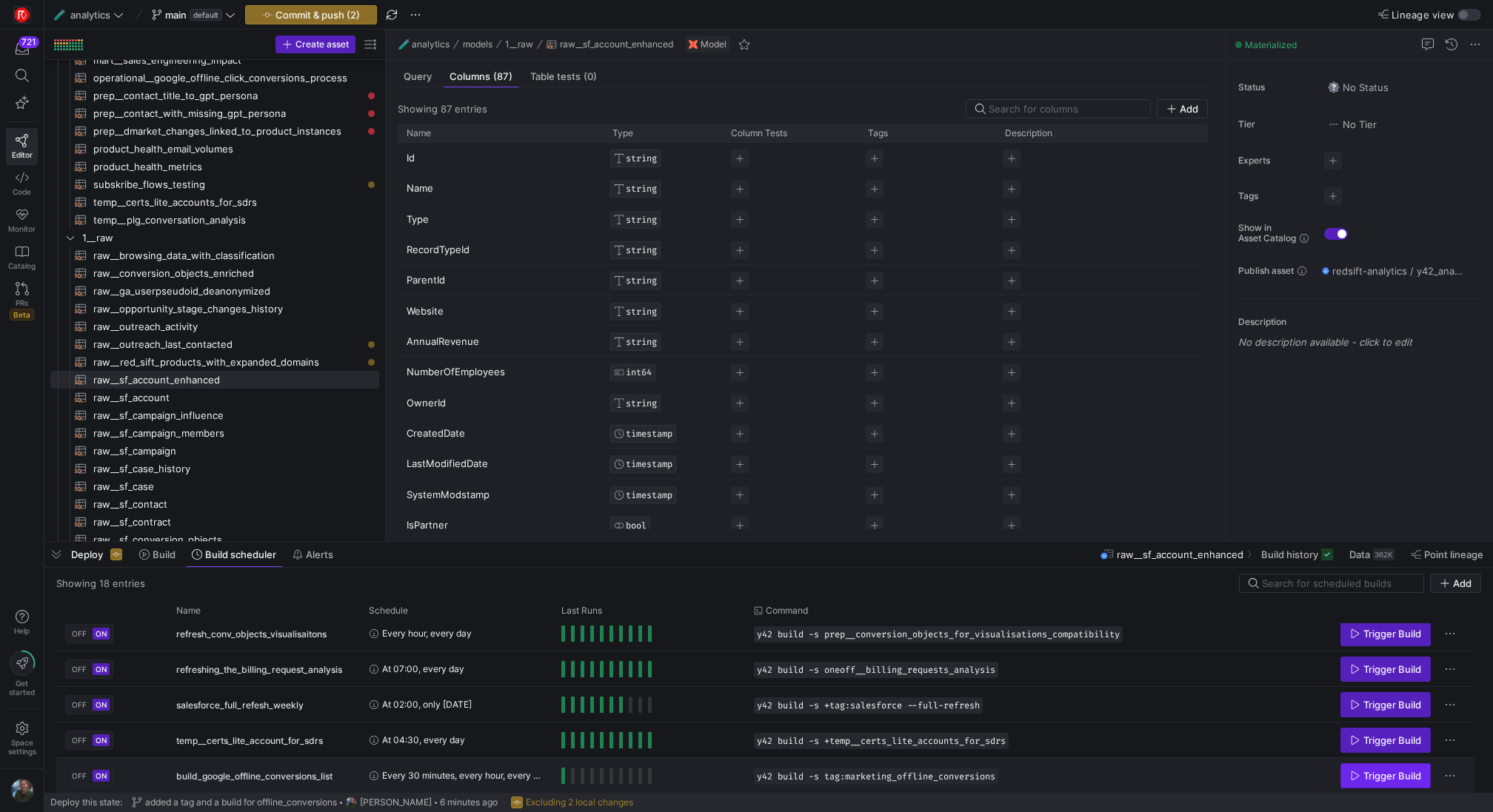
click at [1395, 779] on span "Trigger Build" at bounding box center [1392, 776] width 58 height 12
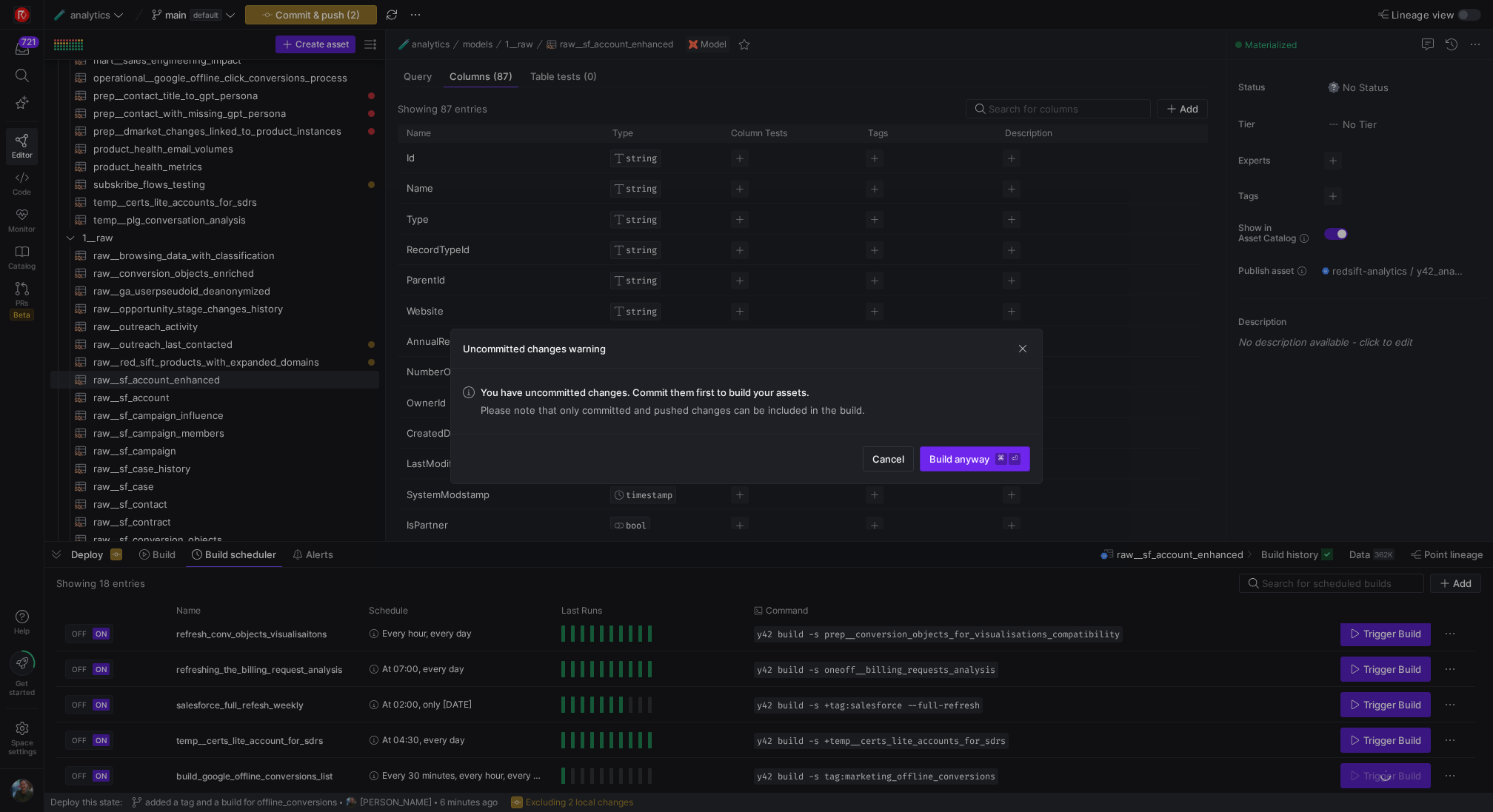
click at [995, 462] on span "Build anyway ⌘ ⏎" at bounding box center [975, 459] width 91 height 12
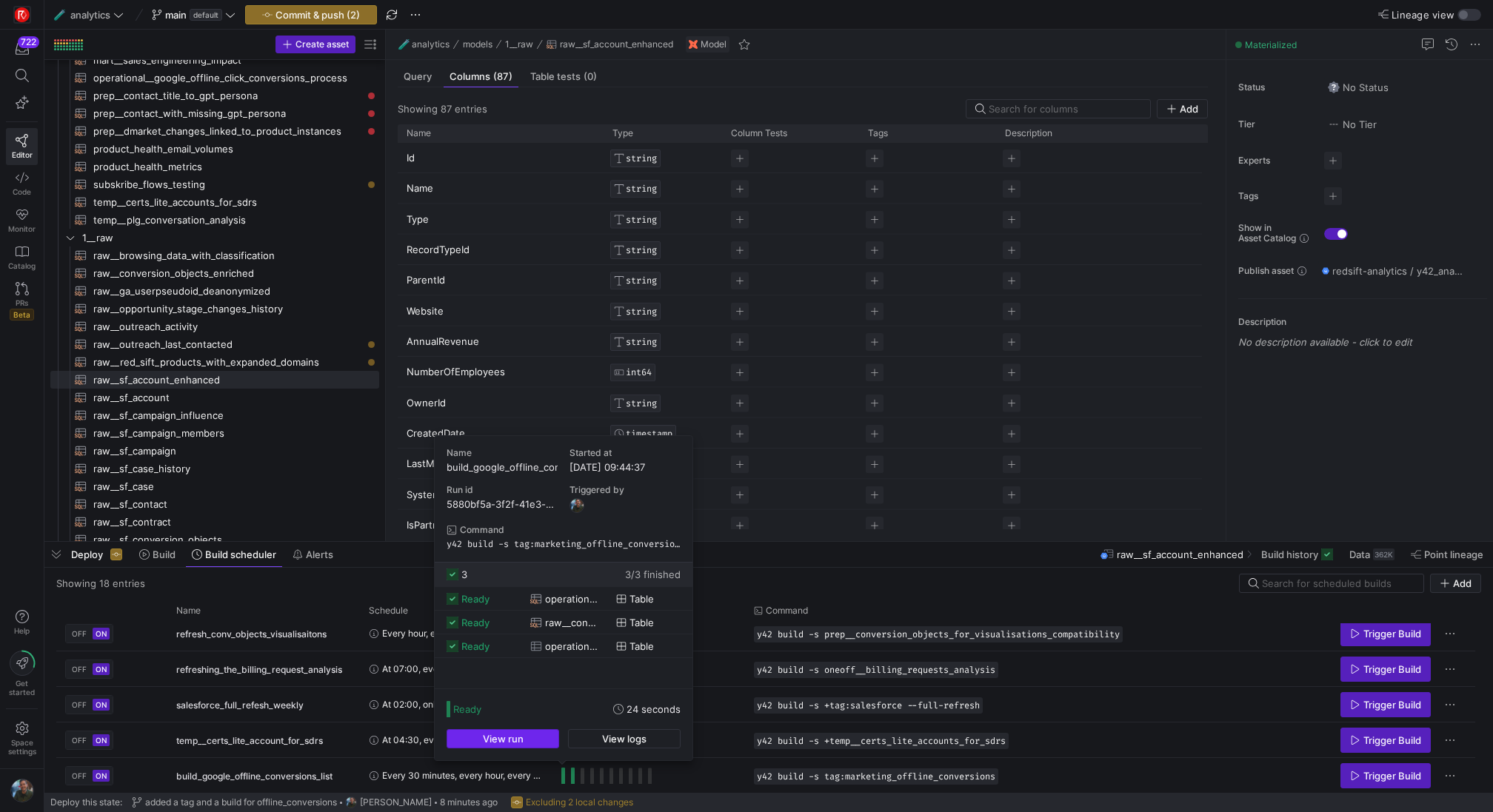
click at [544, 739] on span "button" at bounding box center [502, 738] width 111 height 18
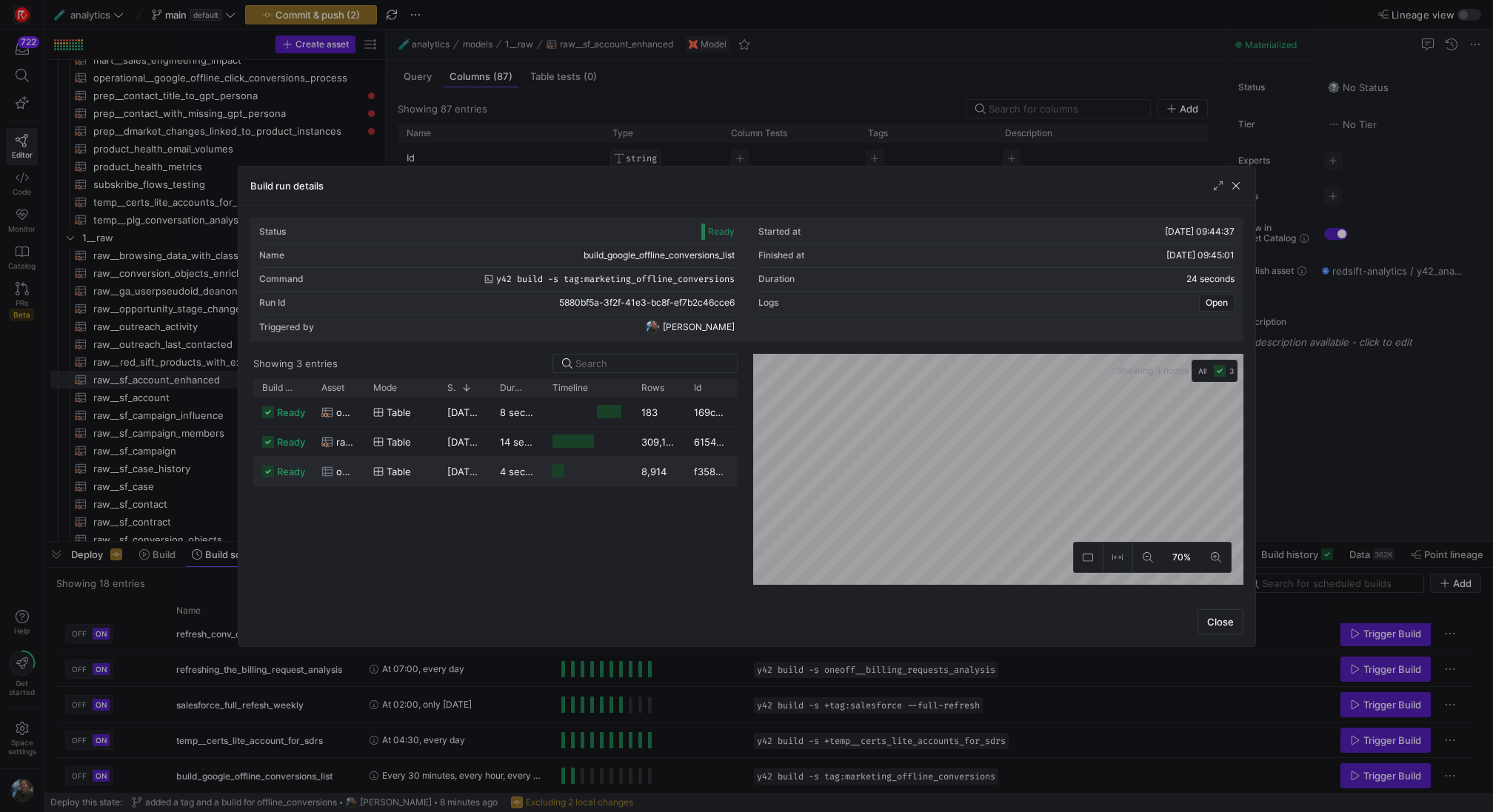
click at [455, 474] on span "04/09/25, 09:44:38" at bounding box center [485, 472] width 76 height 12
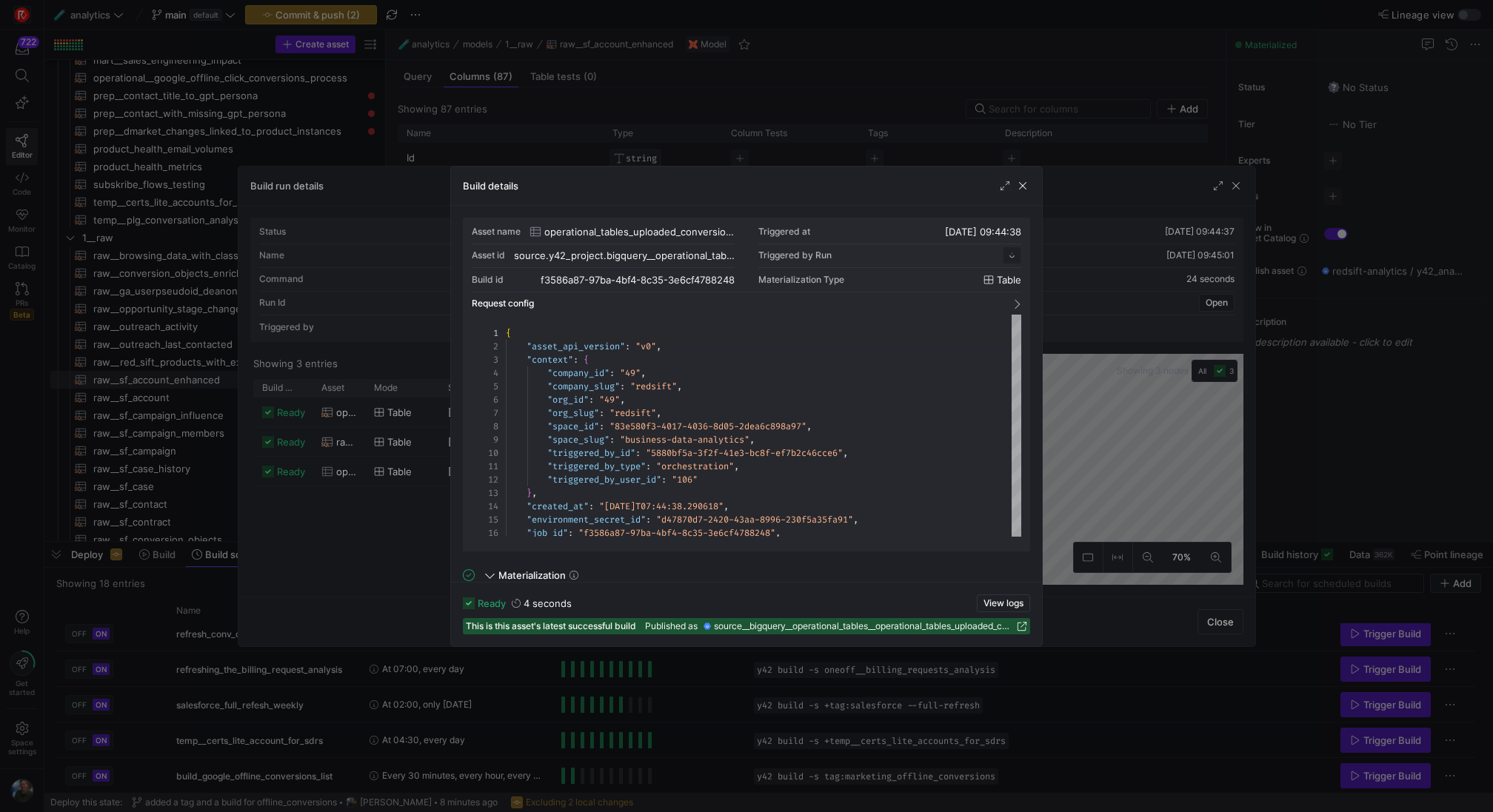
scroll to position [133, 0]
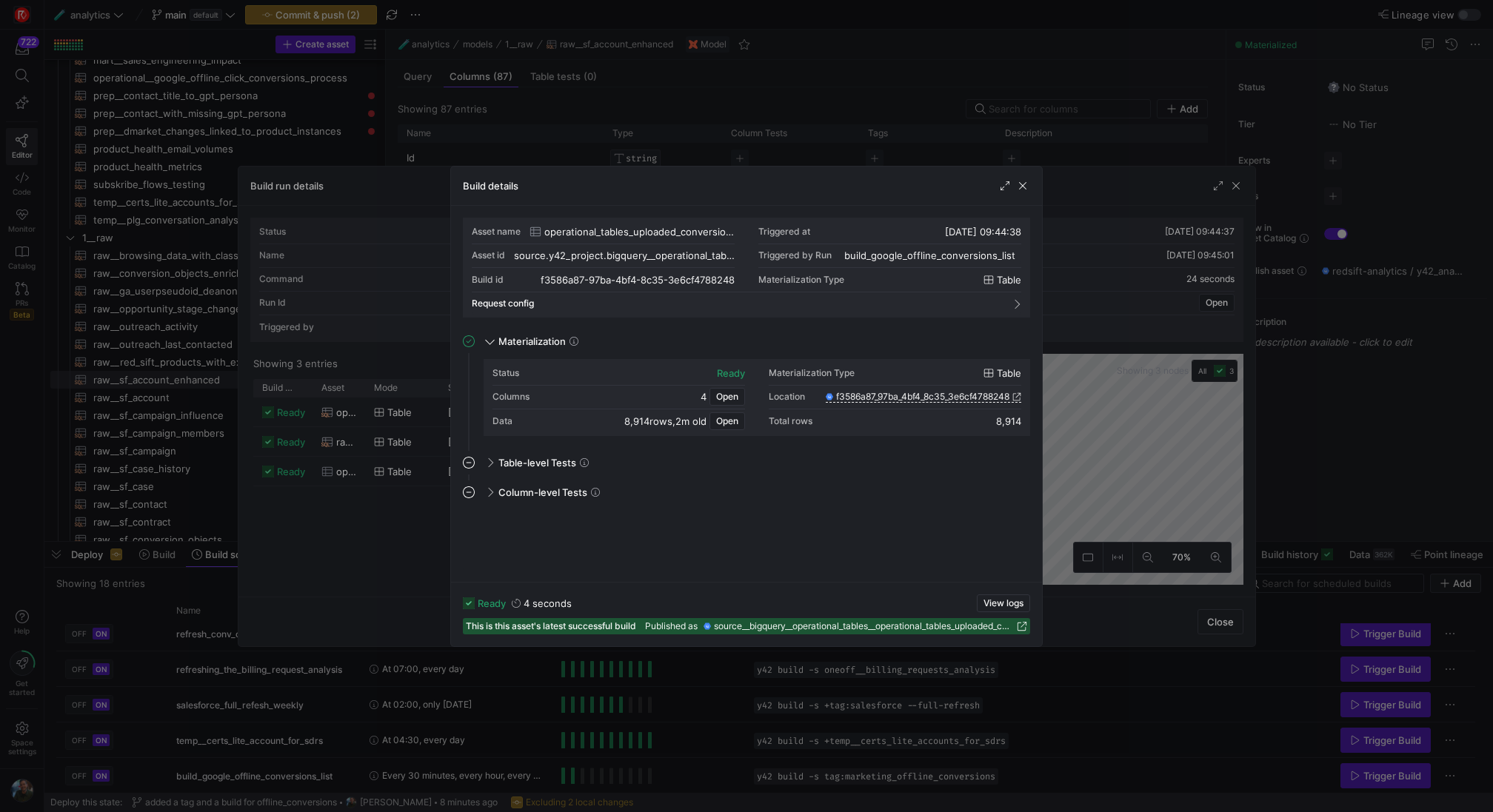
click at [403, 443] on div at bounding box center [746, 406] width 1493 height 812
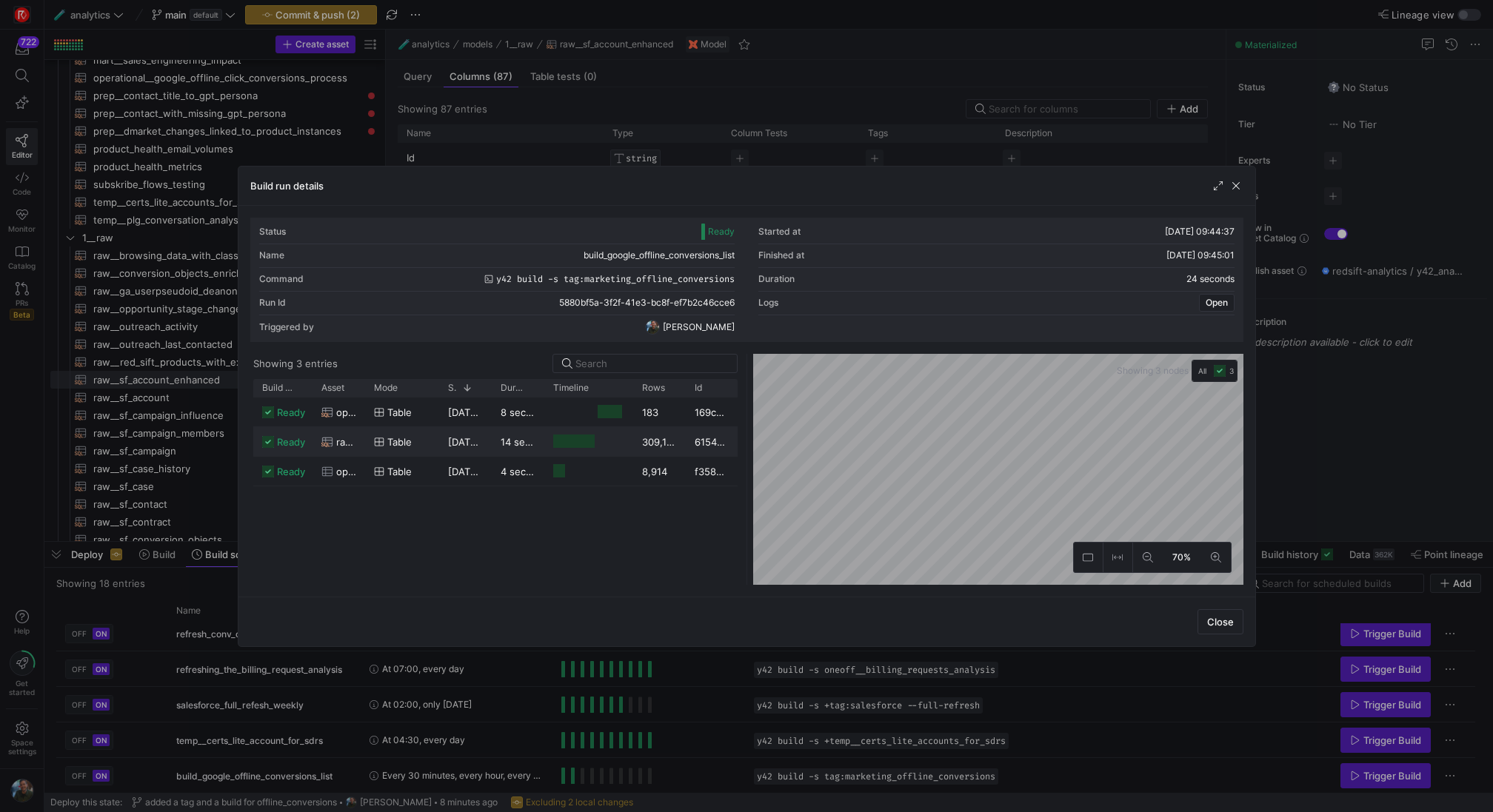
click at [403, 443] on span "table" at bounding box center [400, 442] width 25 height 29
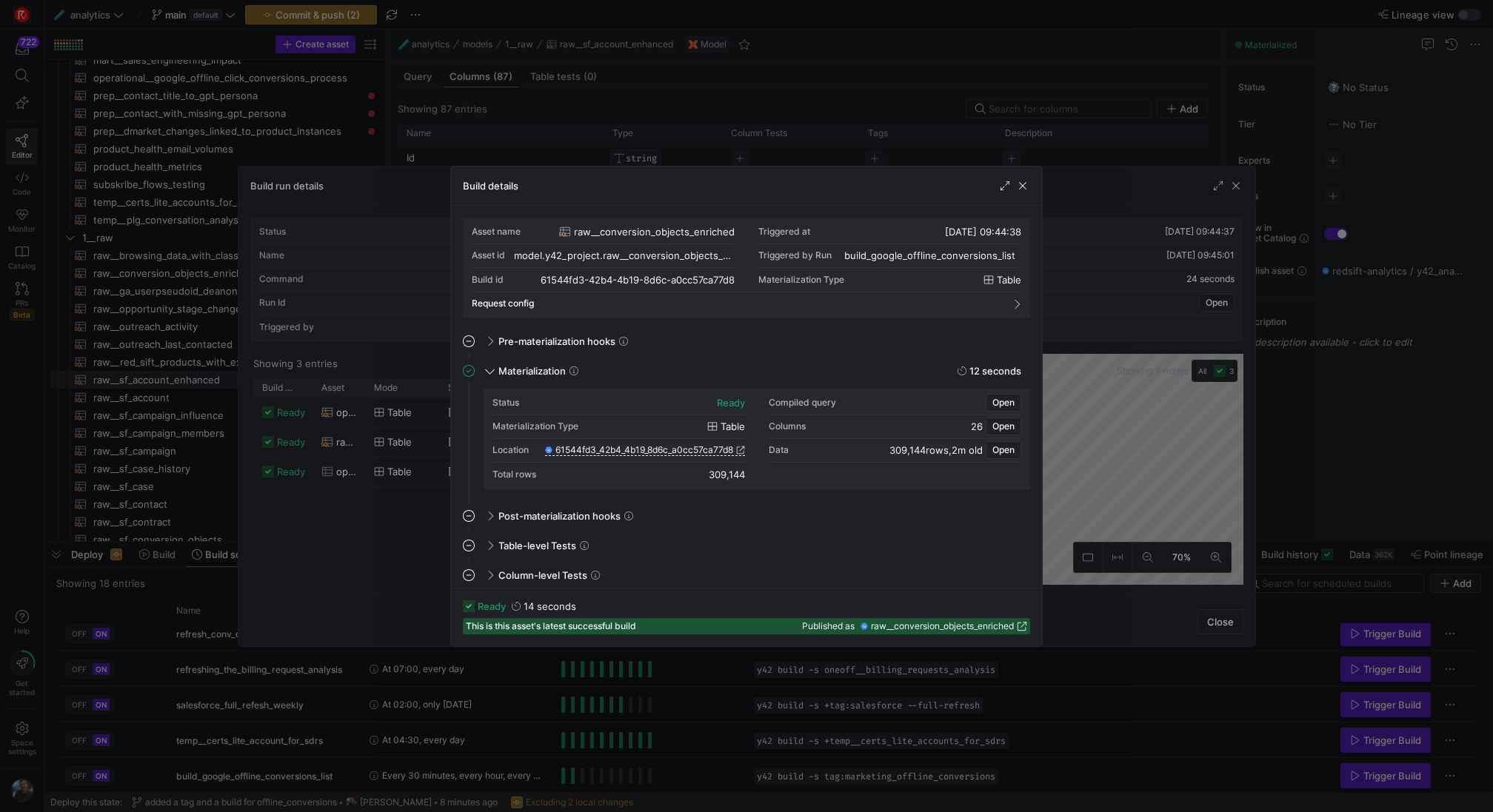
click at [402, 417] on div at bounding box center [746, 406] width 1493 height 812
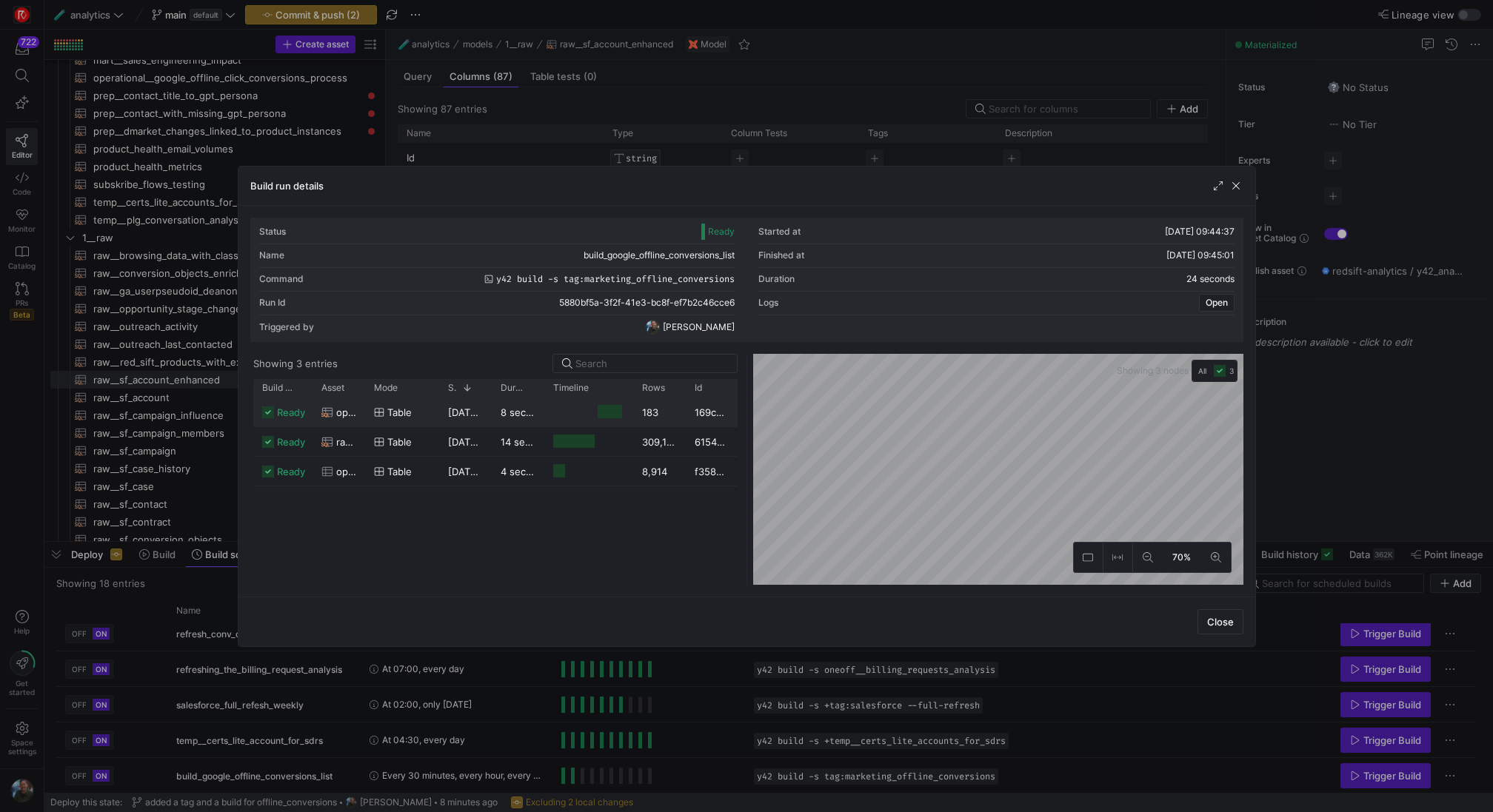
click at [402, 417] on span "table" at bounding box center [400, 412] width 25 height 29
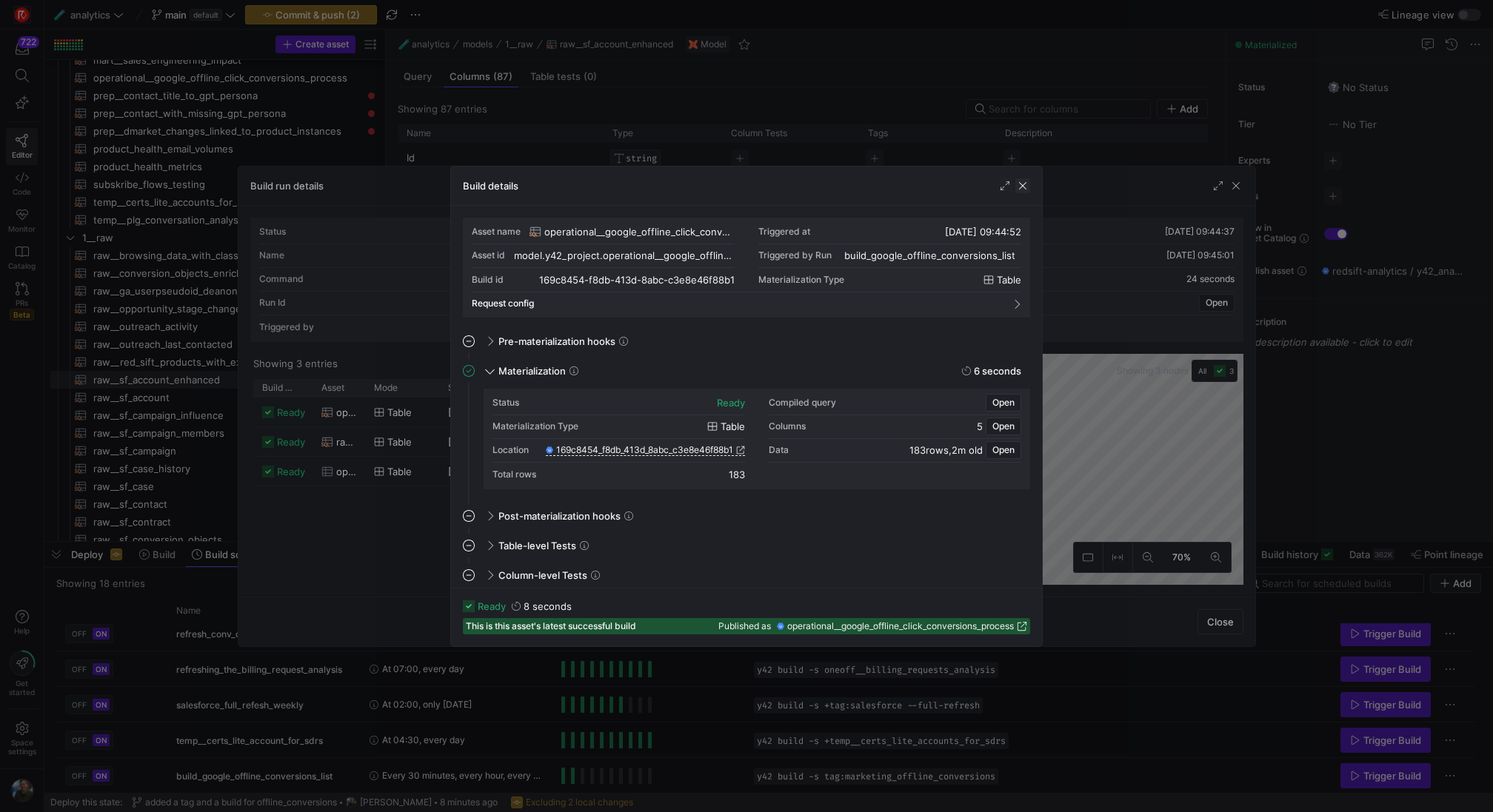
click at [1019, 187] on span "button" at bounding box center [1022, 186] width 15 height 15
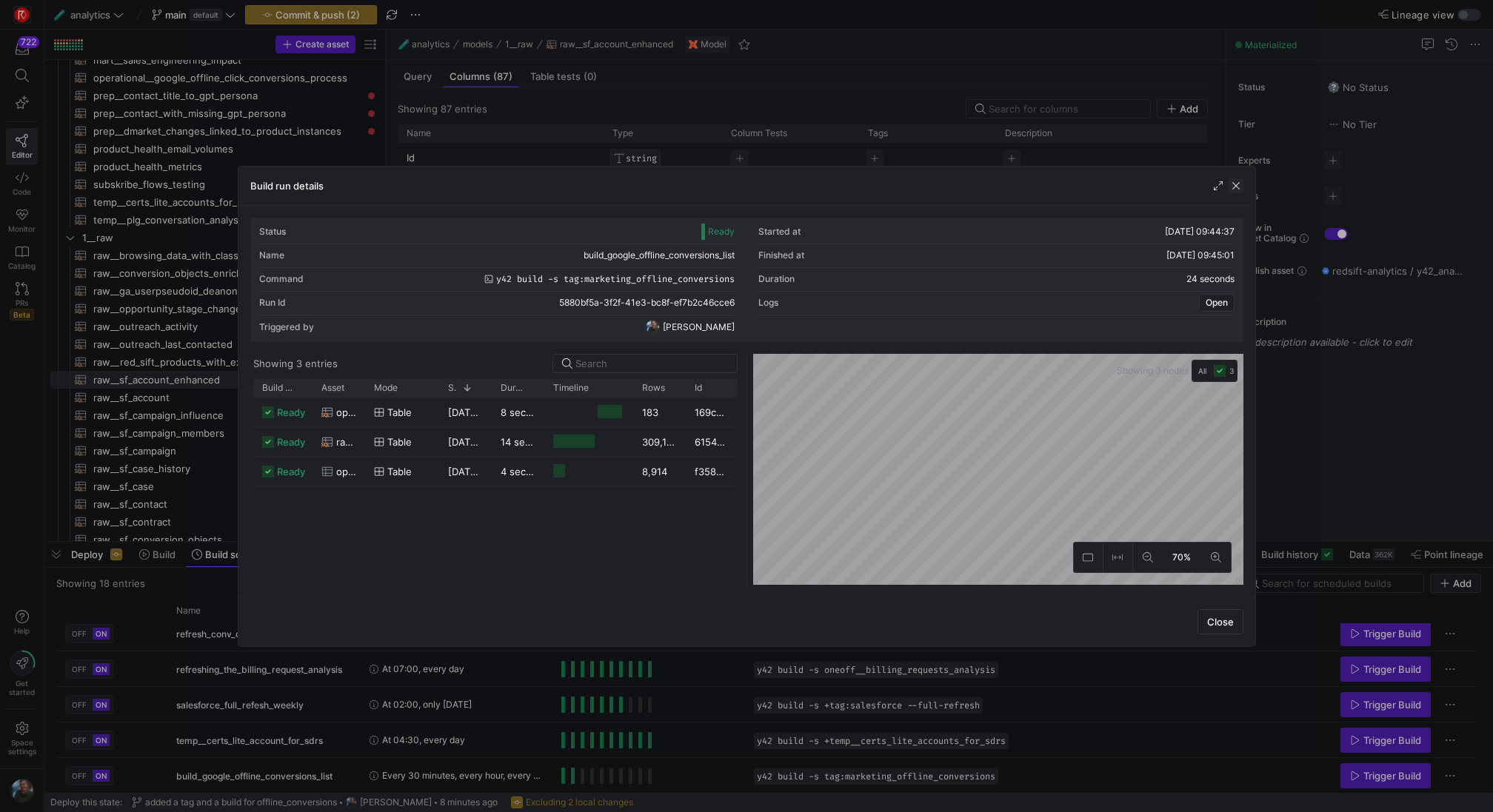
click at [1237, 185] on span "button" at bounding box center [1236, 186] width 15 height 15
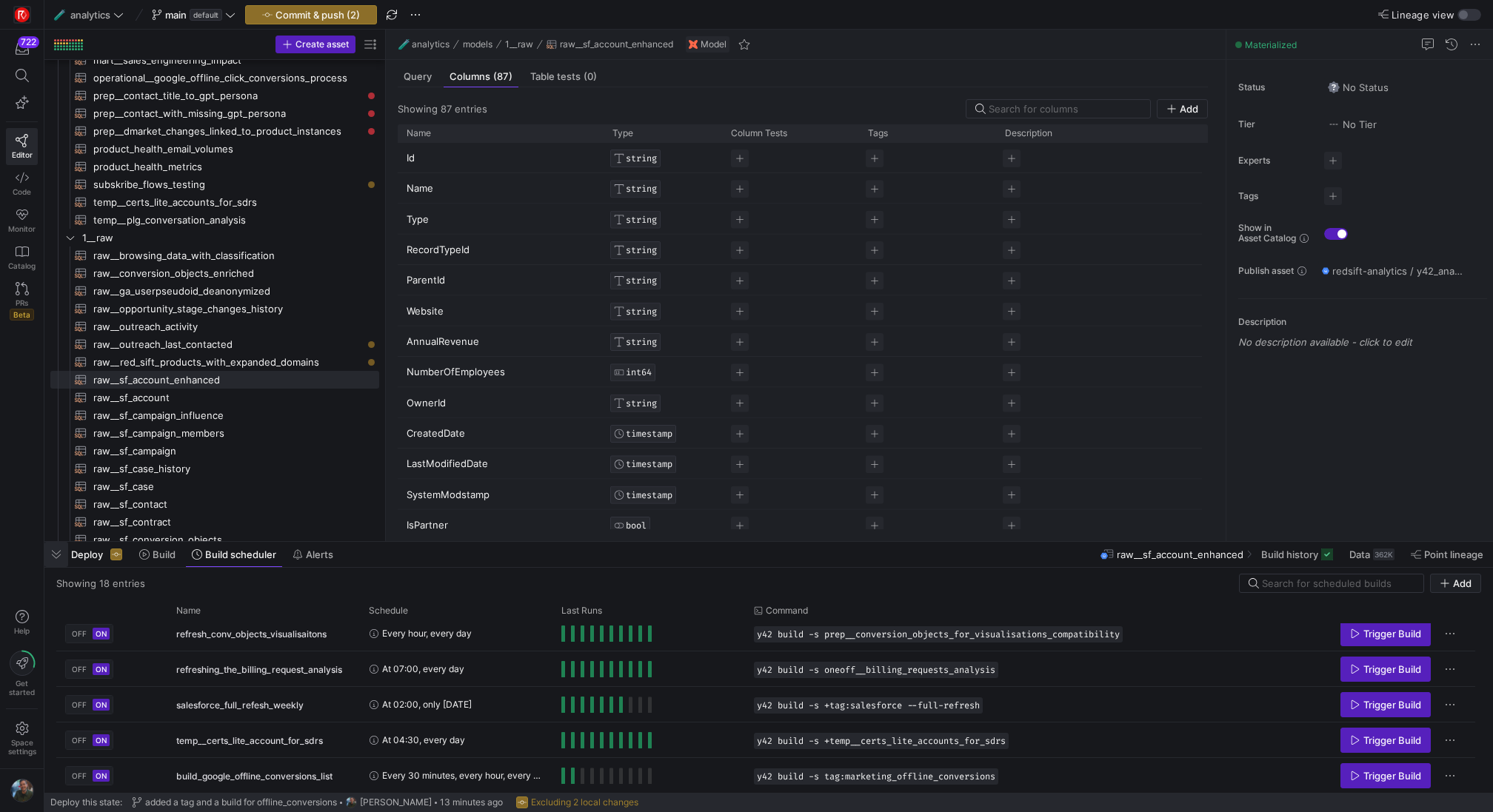
click at [61, 558] on span "button" at bounding box center [56, 554] width 24 height 25
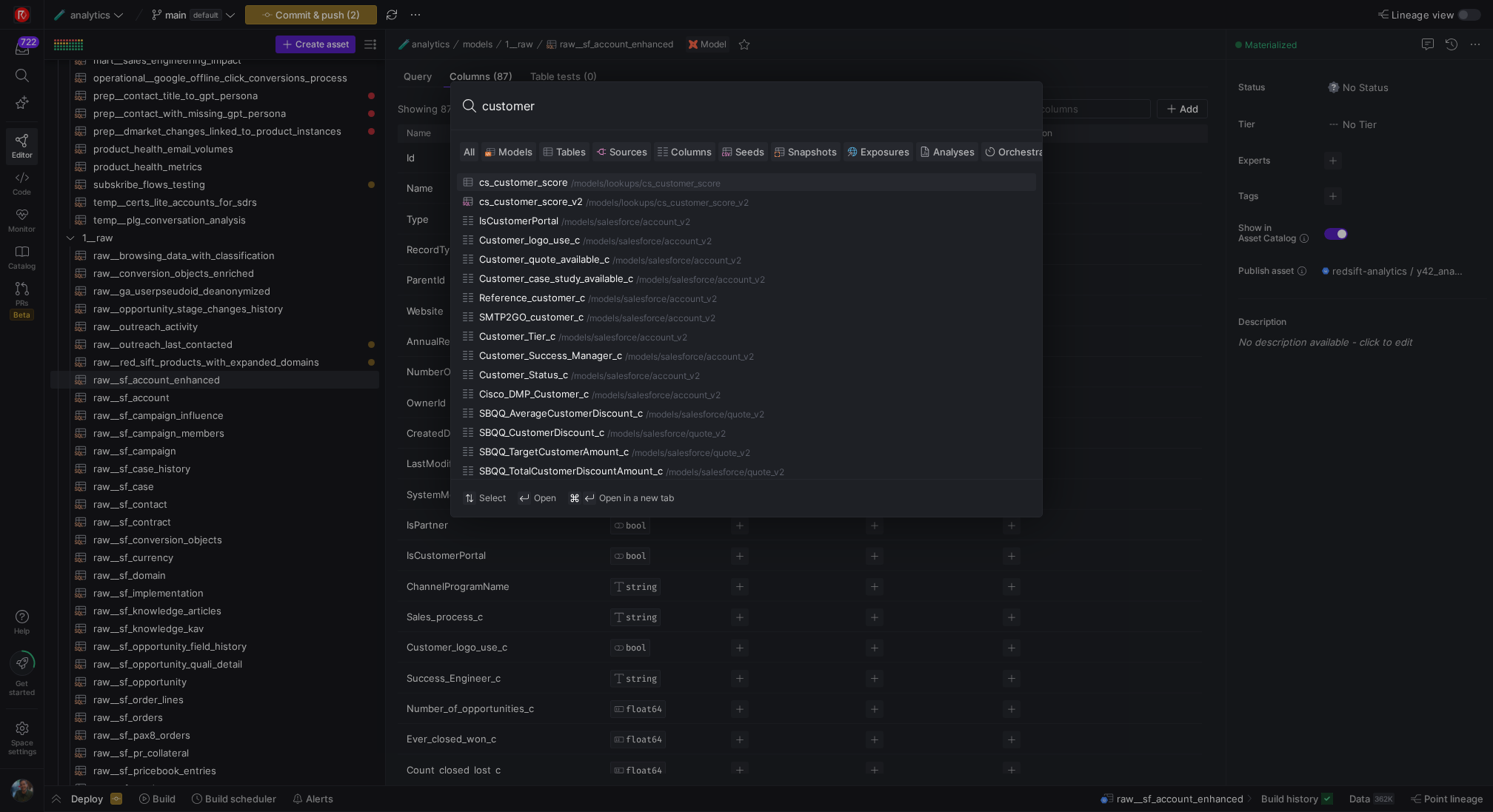
type input "customer"
click at [507, 147] on span "Models" at bounding box center [515, 152] width 34 height 12
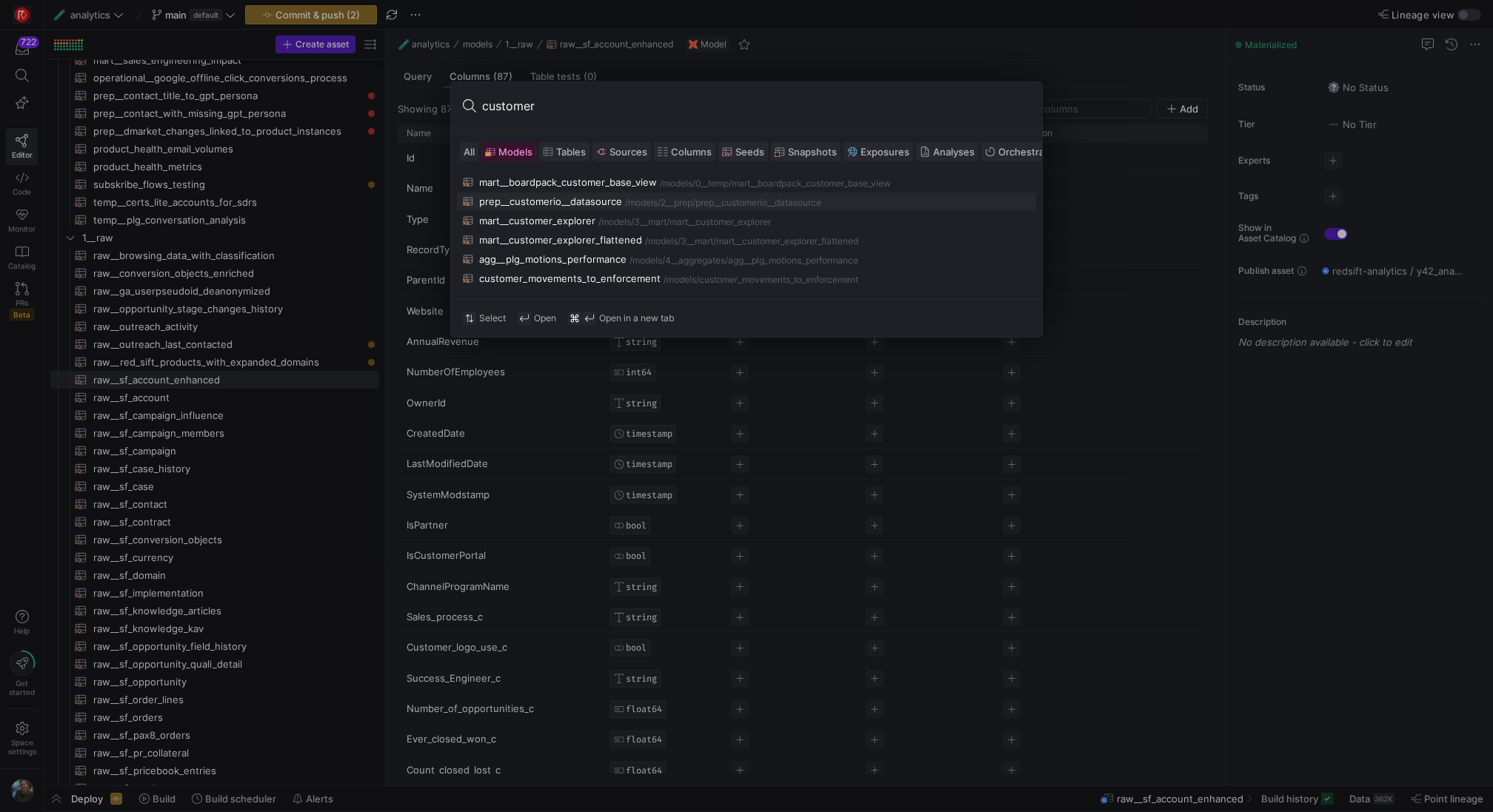
click at [561, 201] on div "prep__customerio__datasource" at bounding box center [550, 201] width 143 height 12
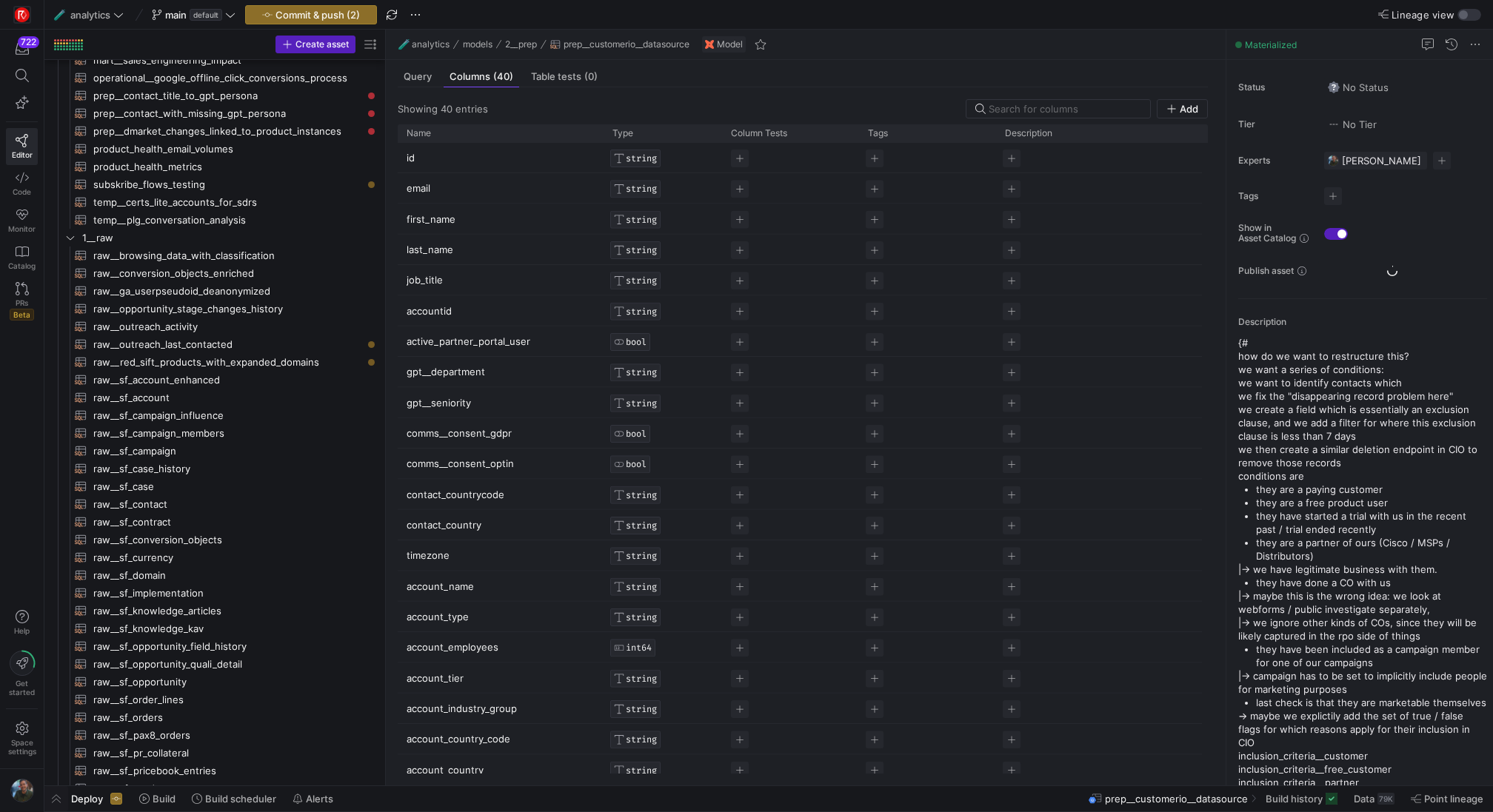
scroll to position [606, 0]
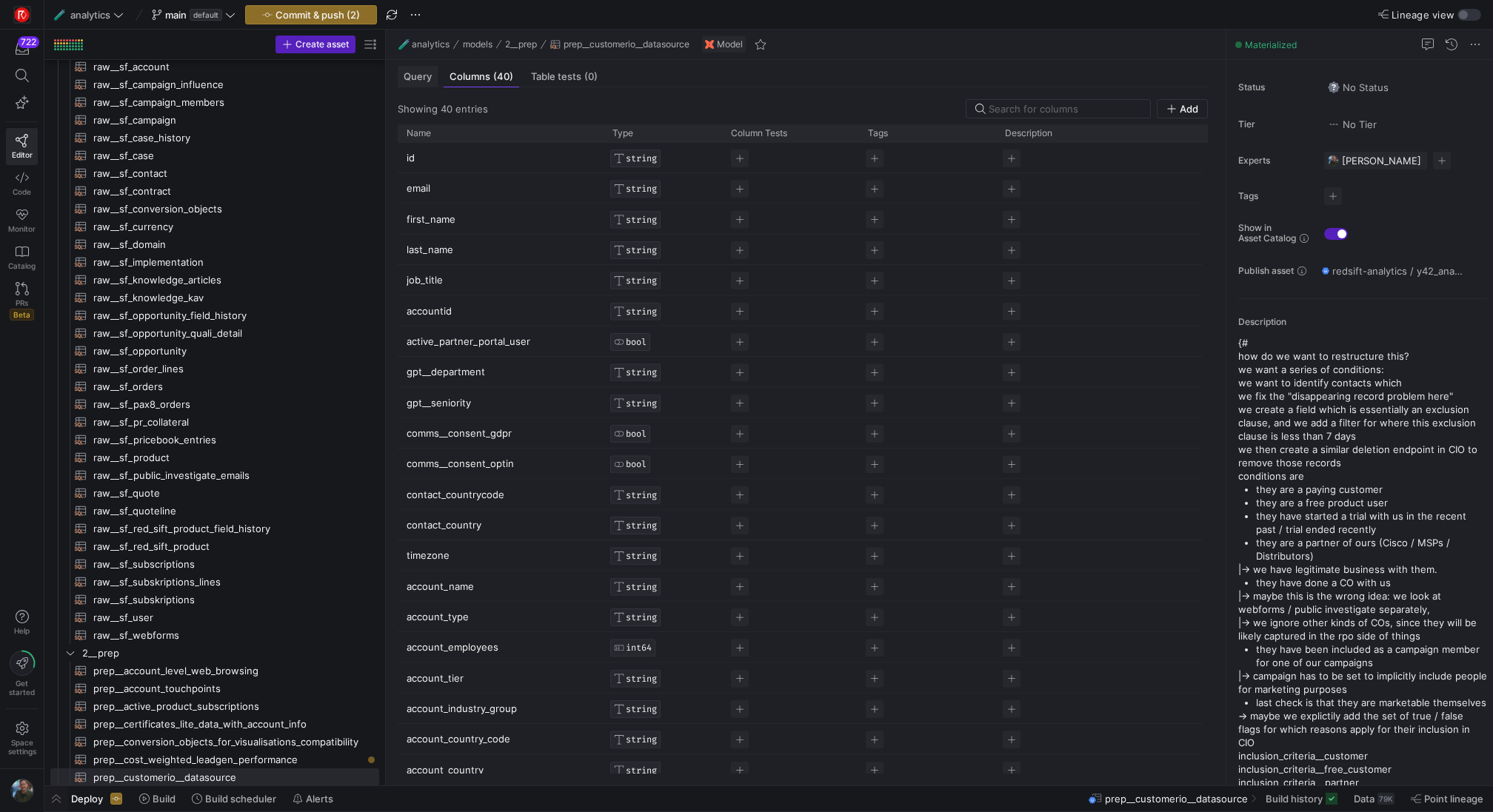
click at [404, 74] on span "Query" at bounding box center [417, 76] width 28 height 10
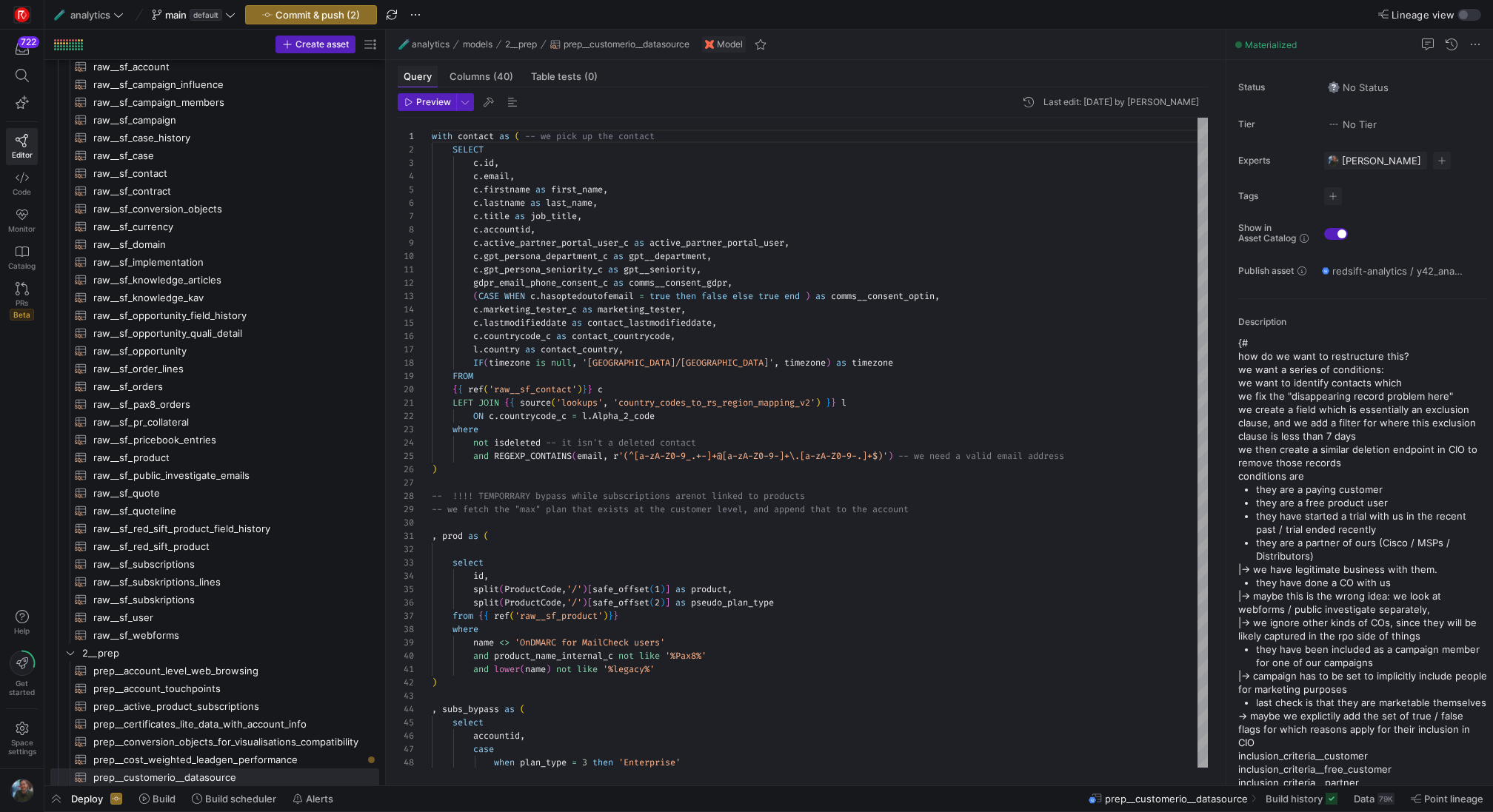
scroll to position [133, 0]
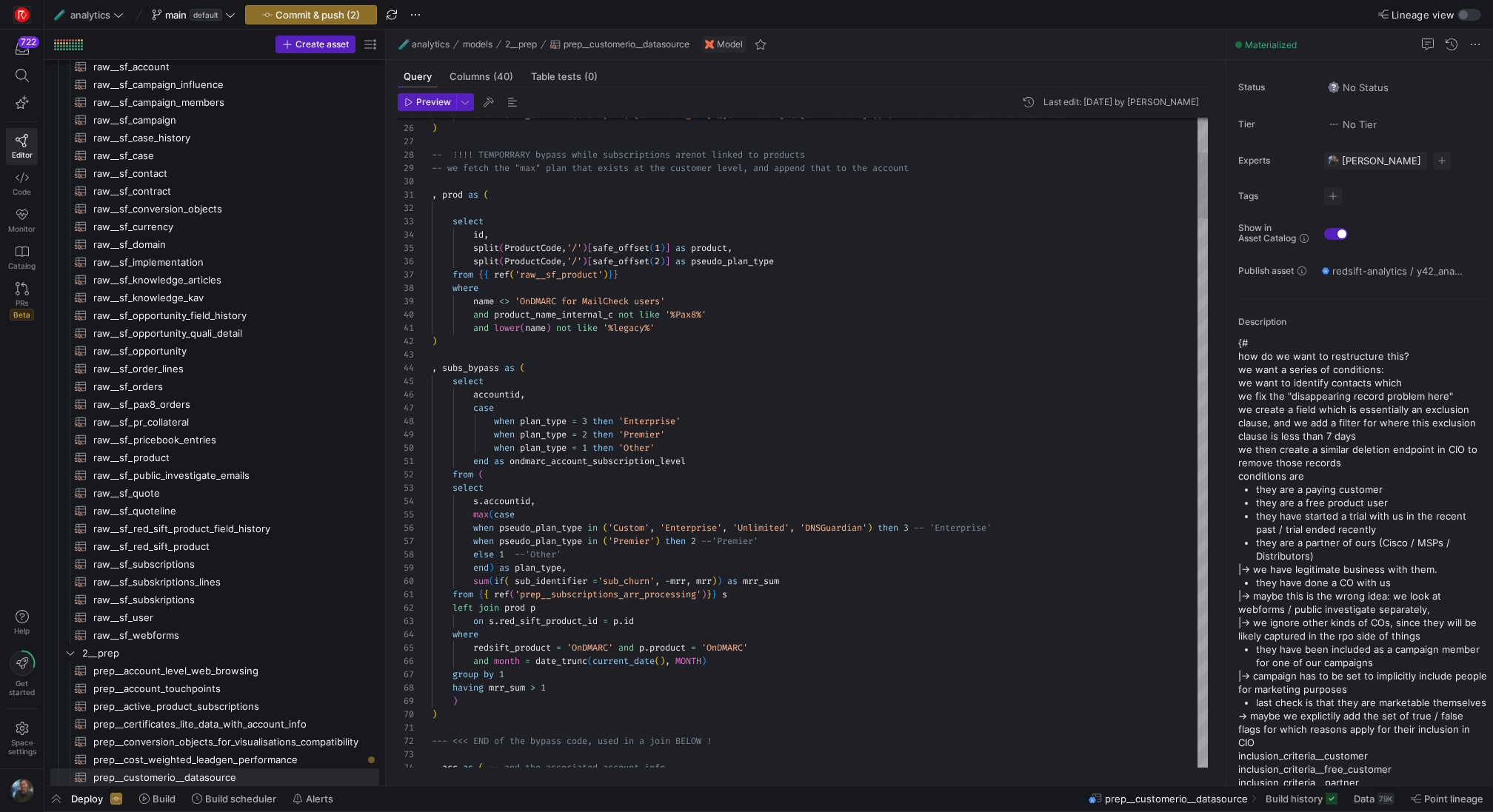
type textarea "end as ondmarc_account_subscription_level from ( select s.accountid, max(case w…"
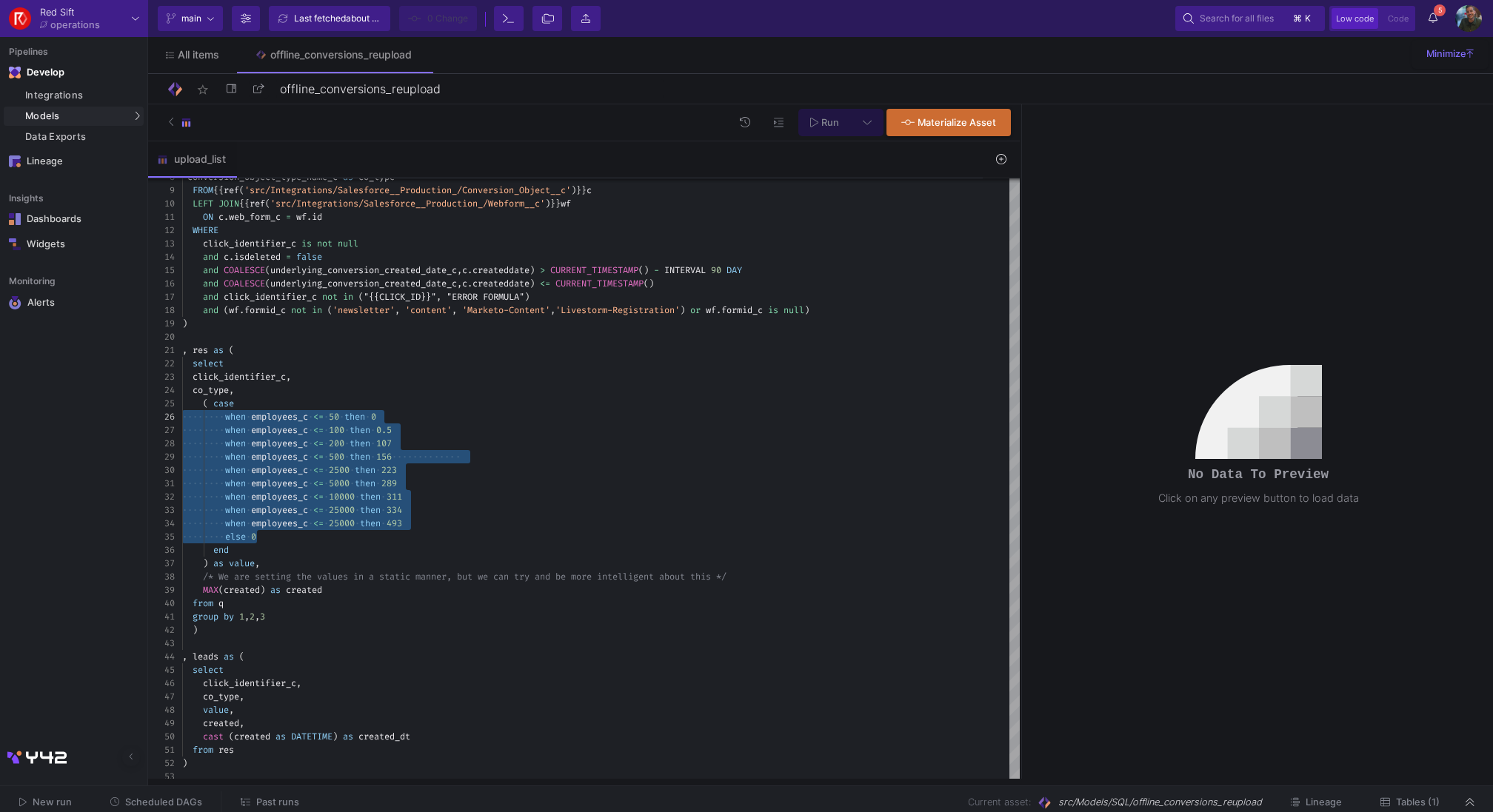
click at [177, 800] on span "Scheduled DAGs" at bounding box center [164, 802] width 77 height 11
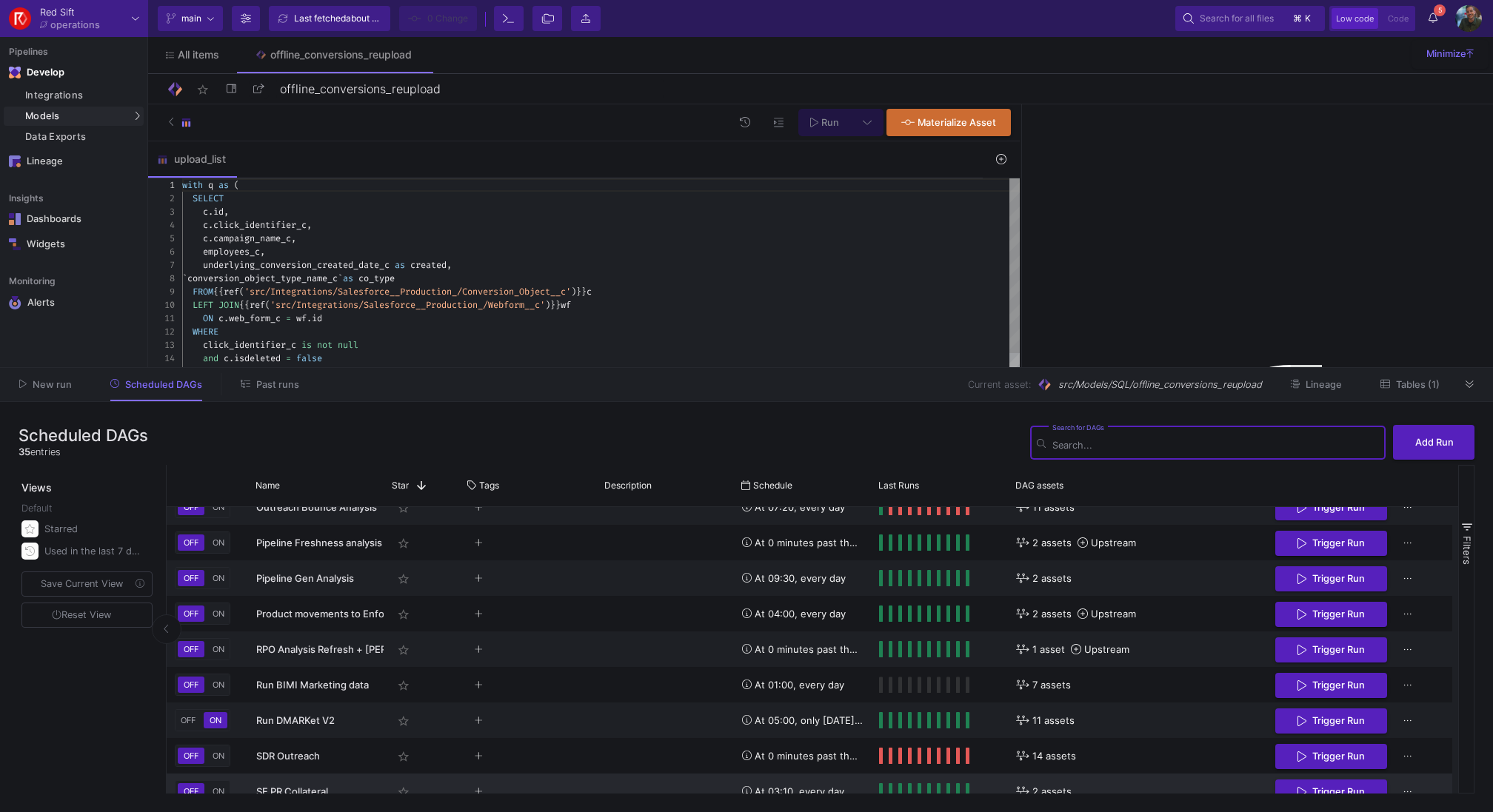
scroll to position [956, 0]
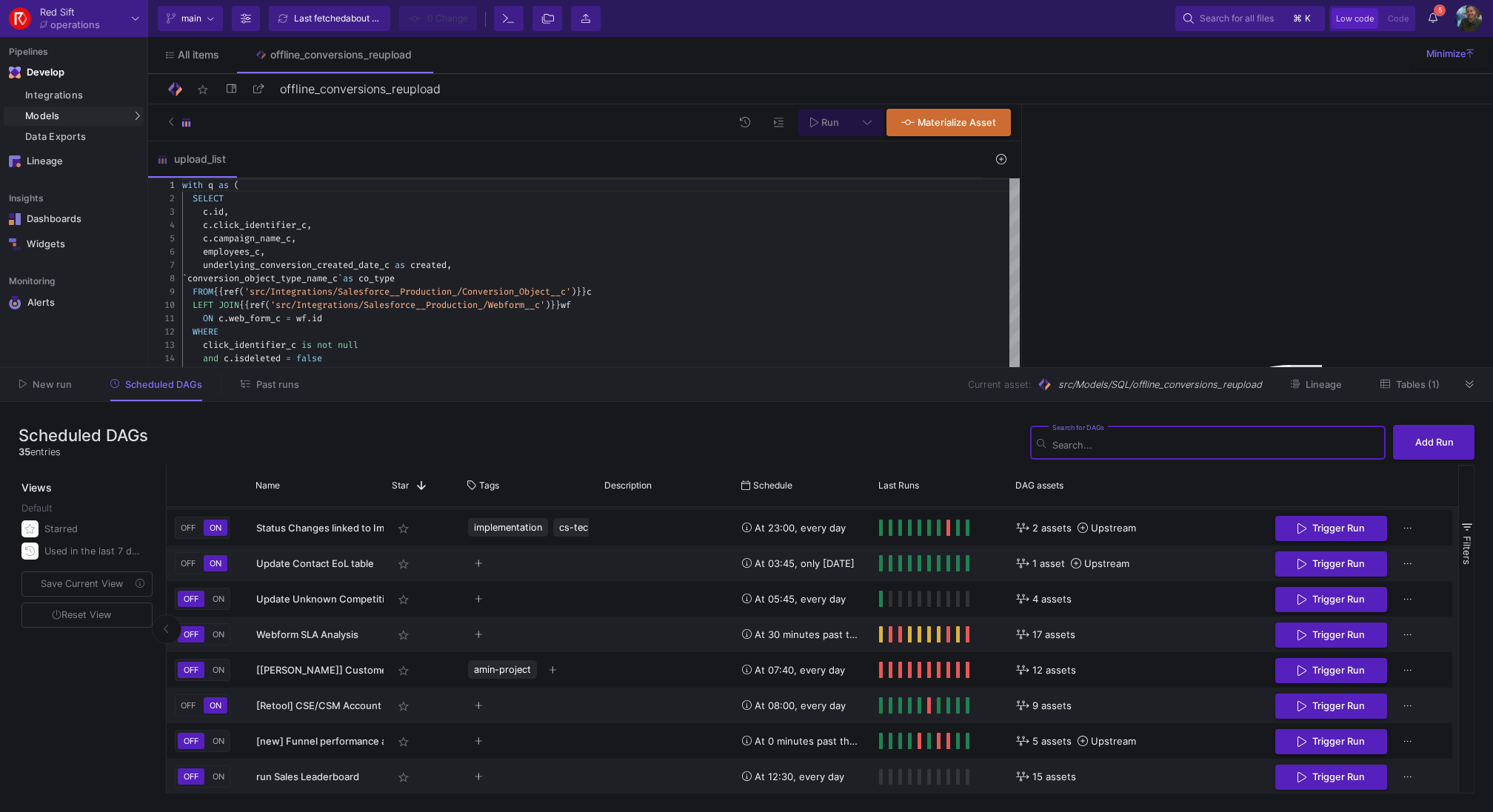
click at [1159, 440] on input "Search for DAGs" at bounding box center [1216, 445] width 326 height 11
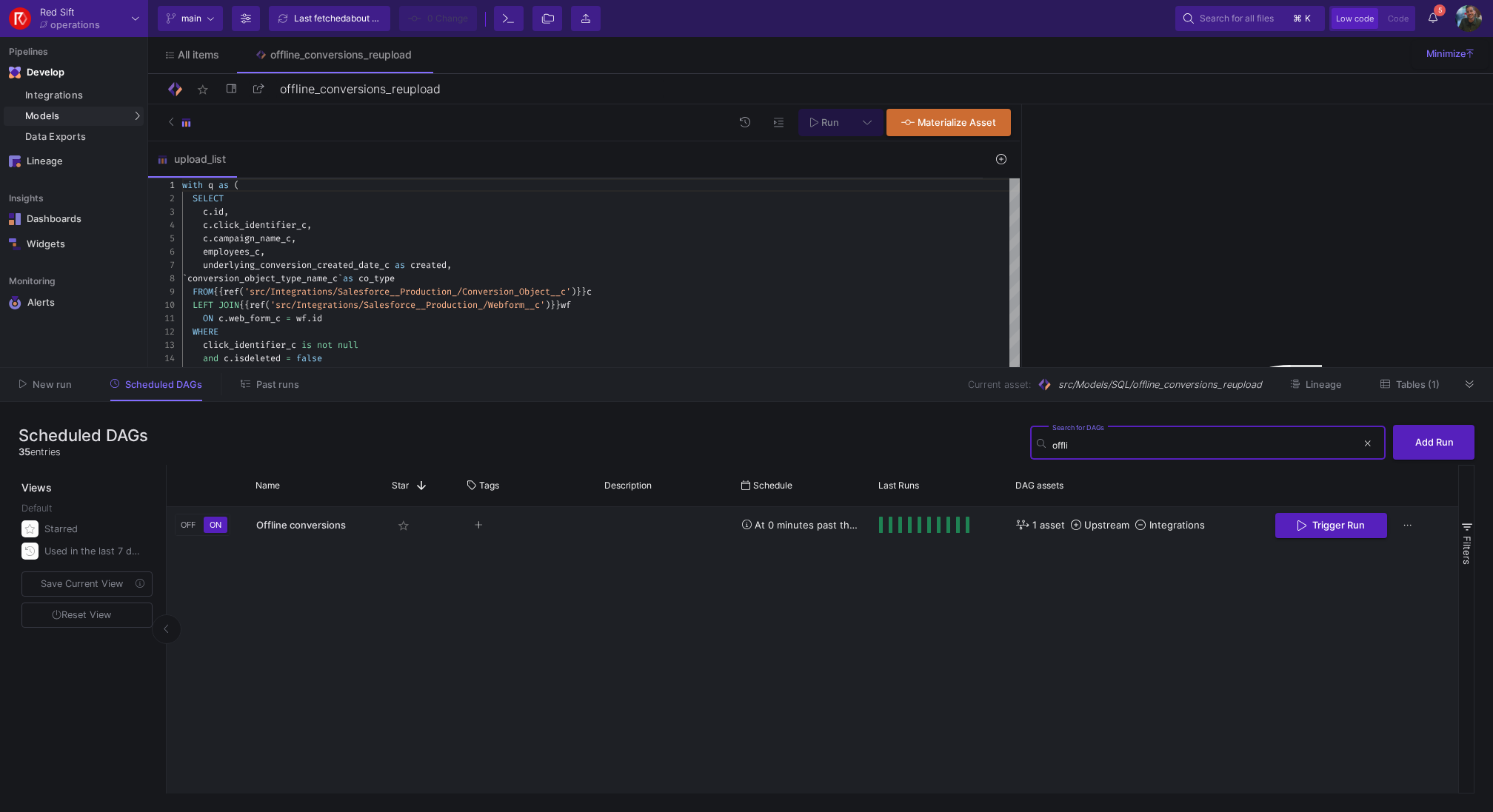
type input "offli"
click at [190, 545] on div "OFF ON Offline conversions star_border At 0 minutes past the hour, every 3 hour…" at bounding box center [812, 651] width 1292 height 287
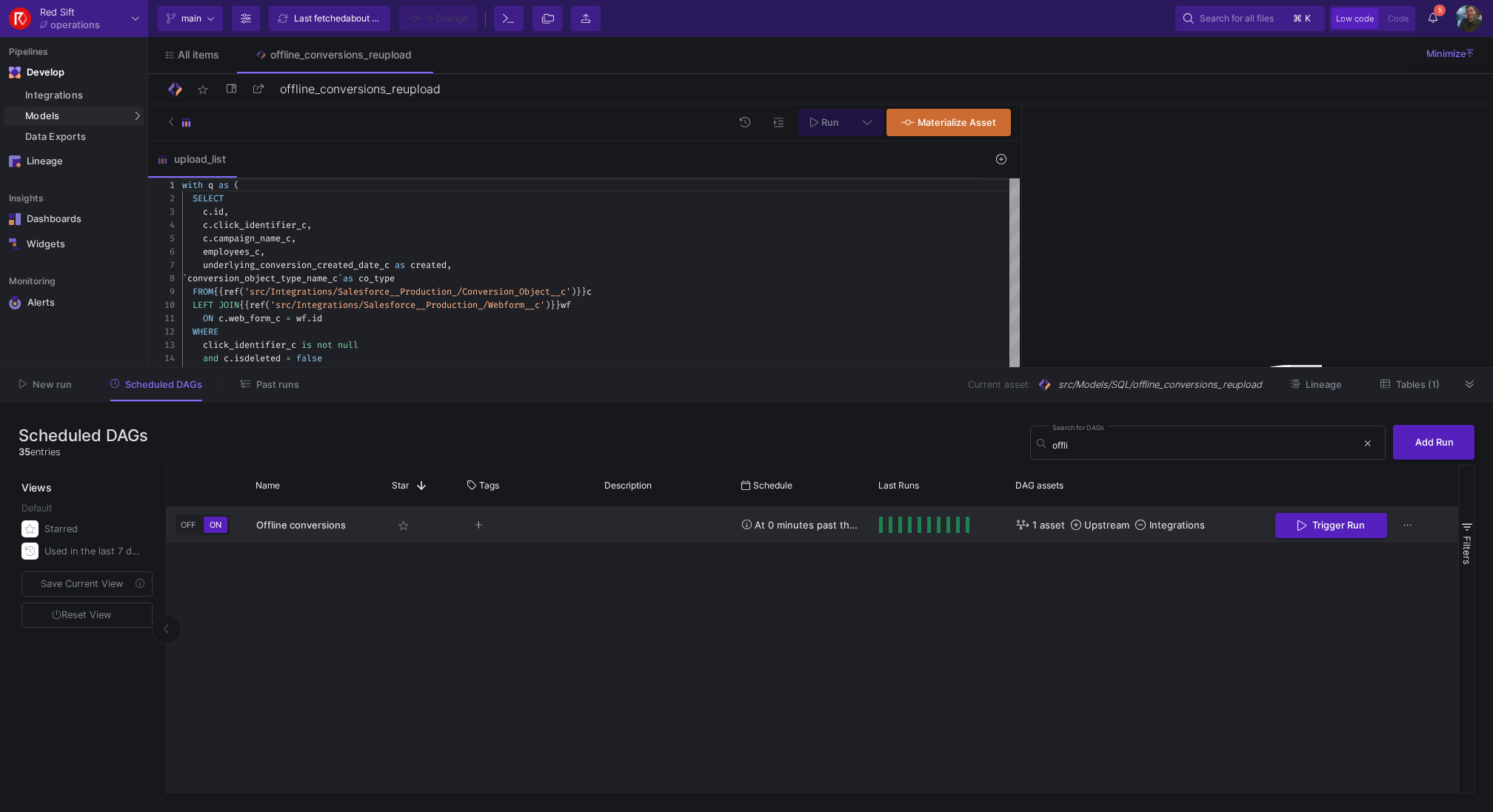
click at [190, 528] on span "OFF" at bounding box center [188, 525] width 21 height 10
click at [1189, 426] on div "offli Search for DAGs" at bounding box center [1205, 441] width 305 height 36
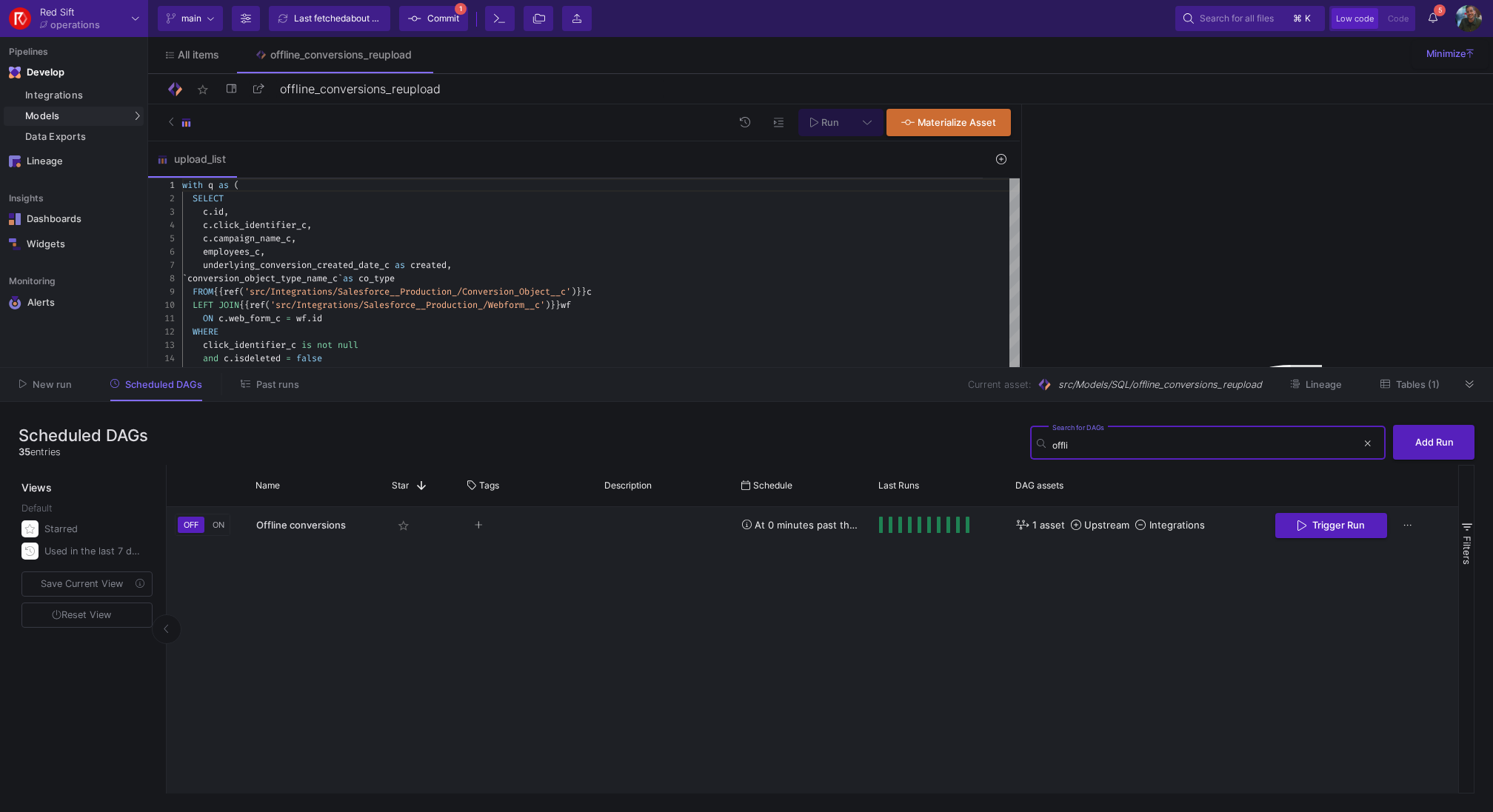
click at [1174, 440] on input "offli" at bounding box center [1205, 445] width 305 height 11
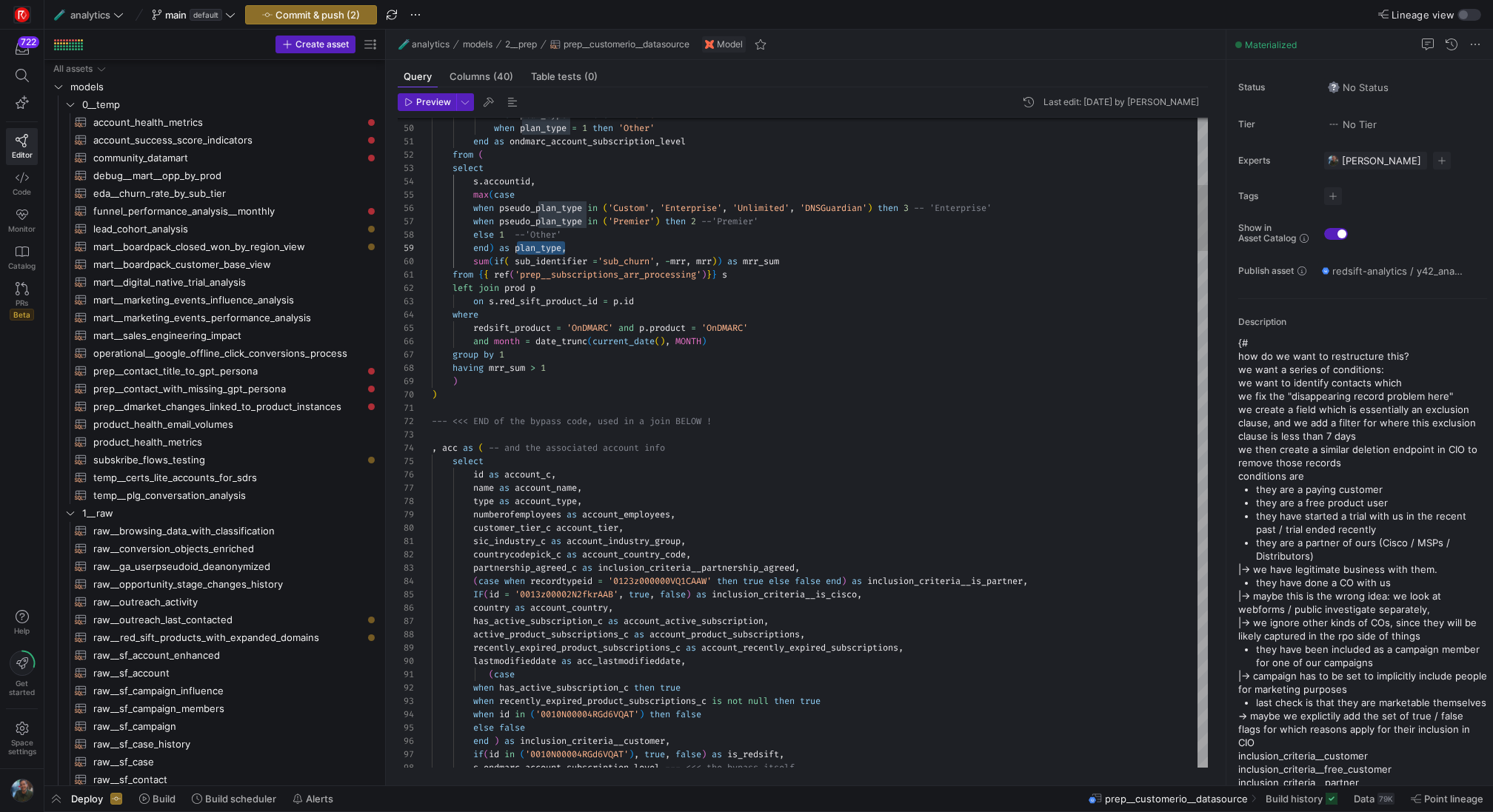
scroll to position [107, 133]
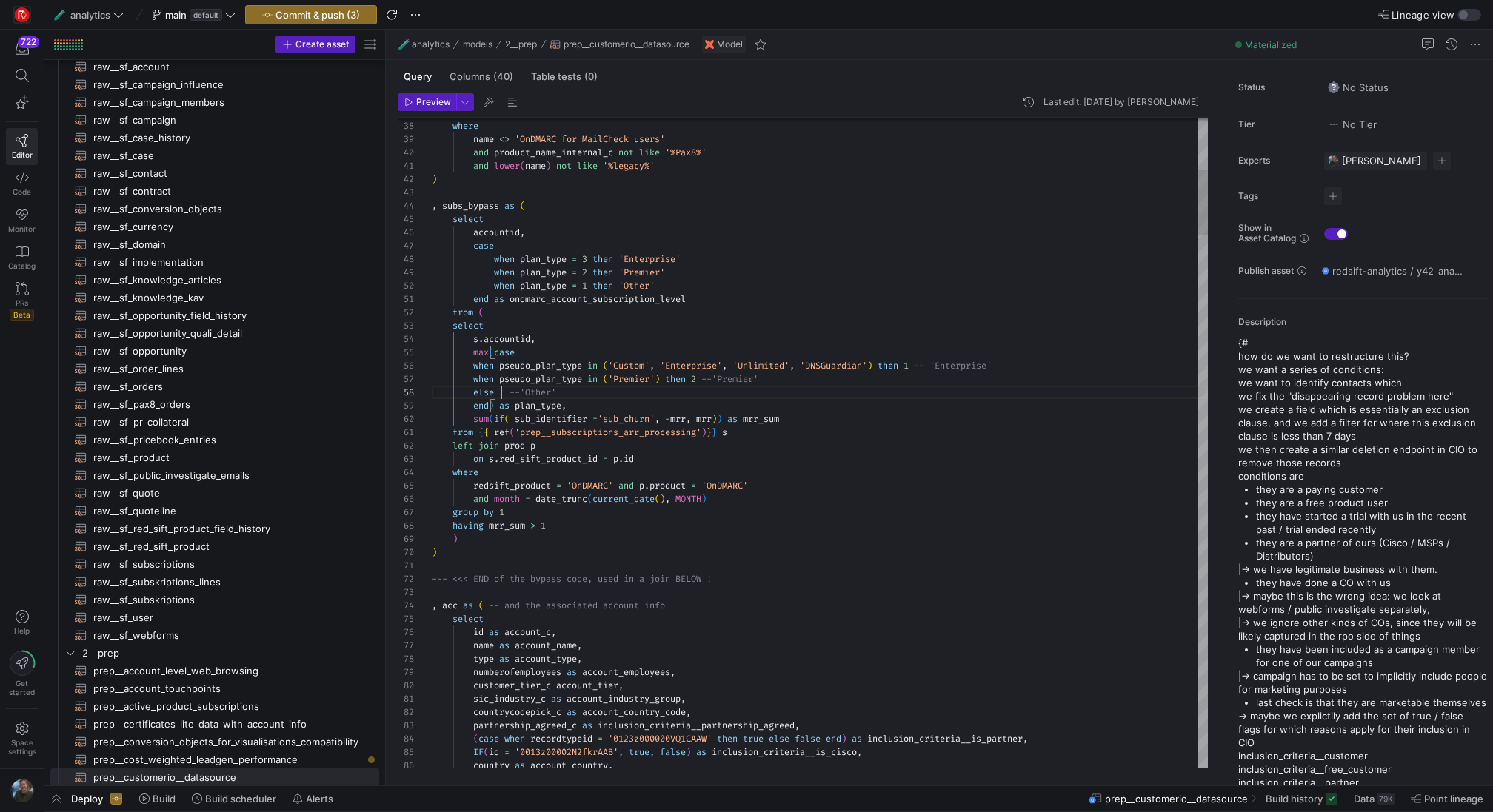
scroll to position [94, 74]
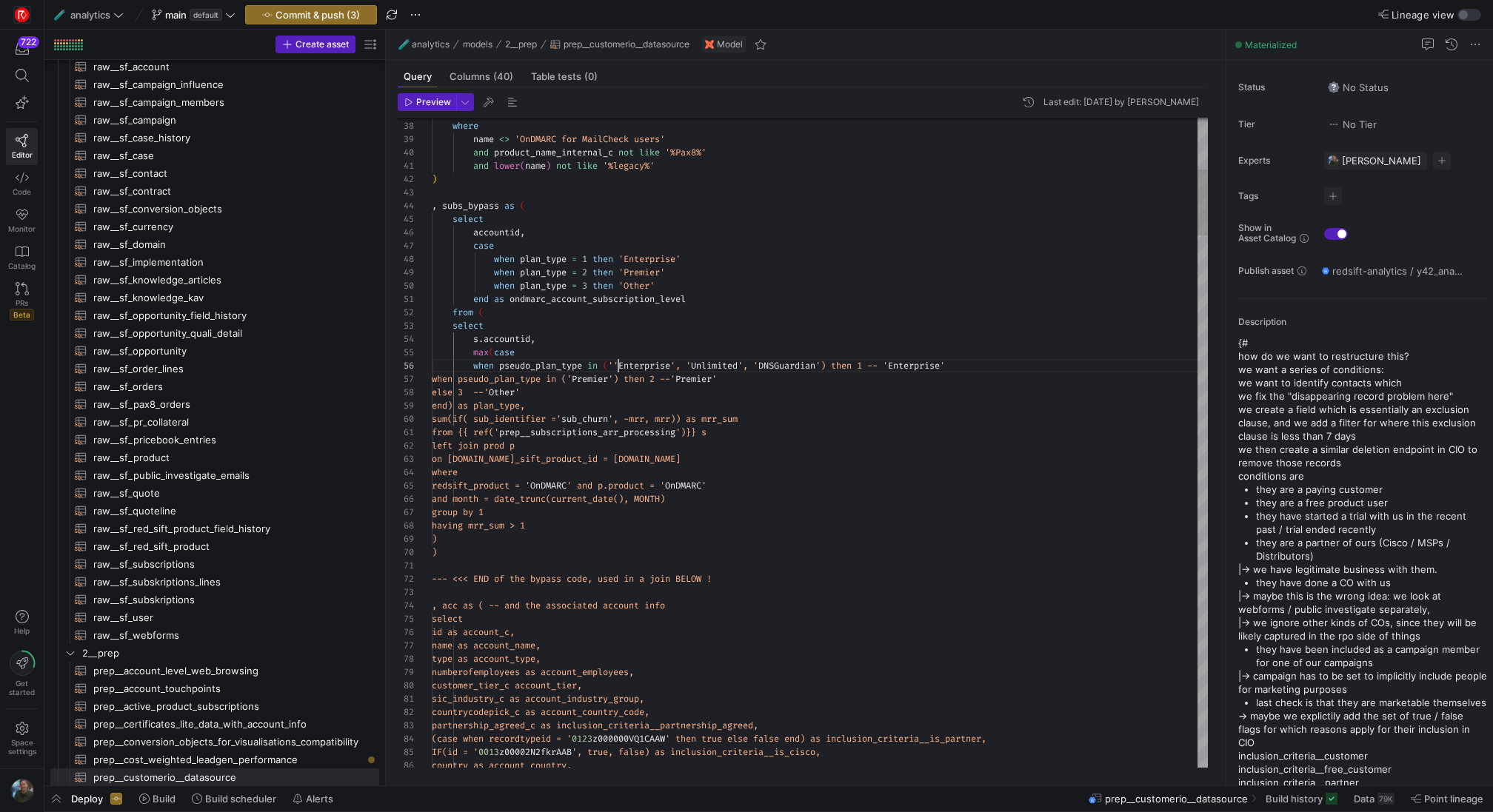
scroll to position [66, 181]
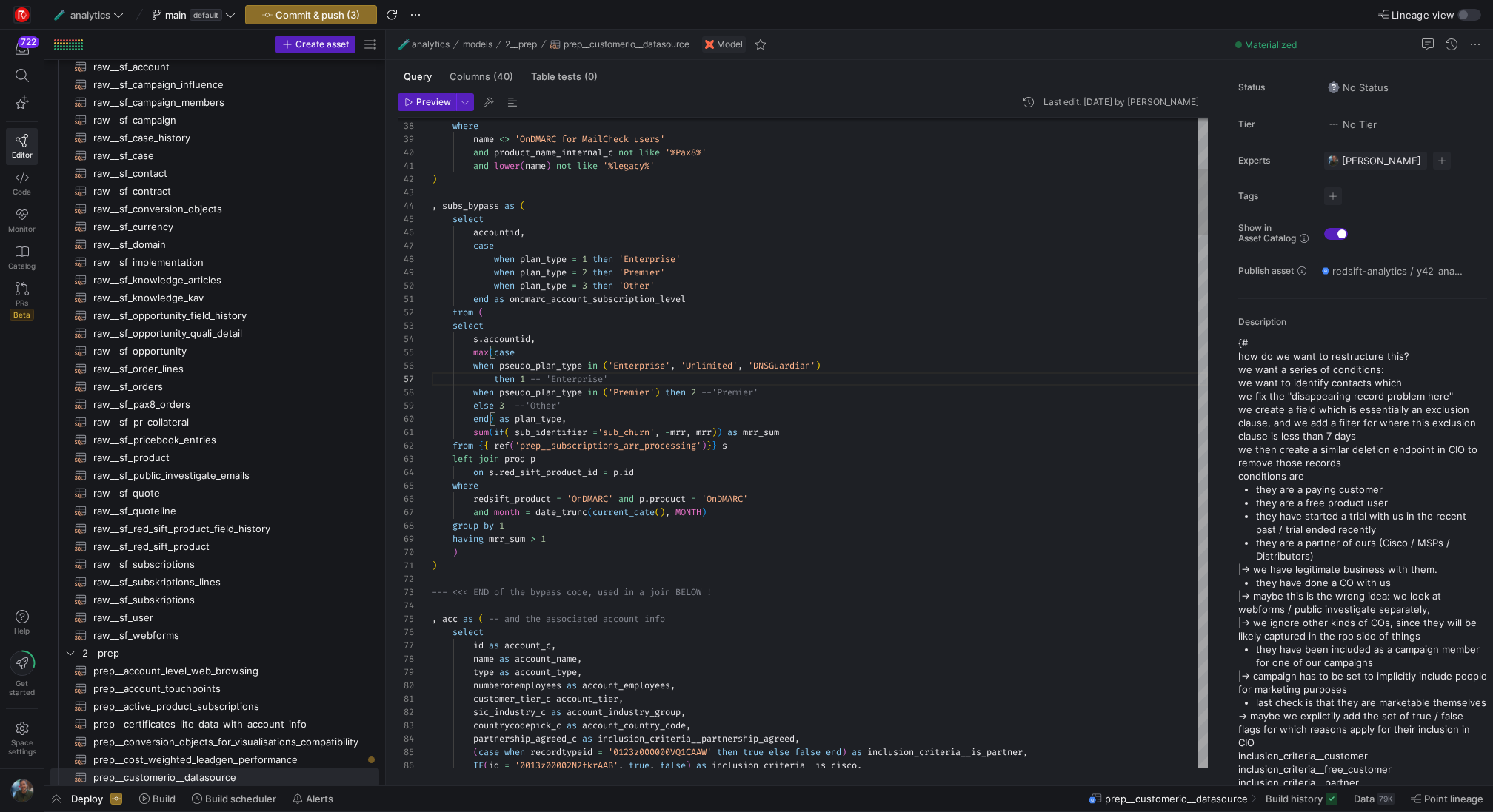
scroll to position [94, 64]
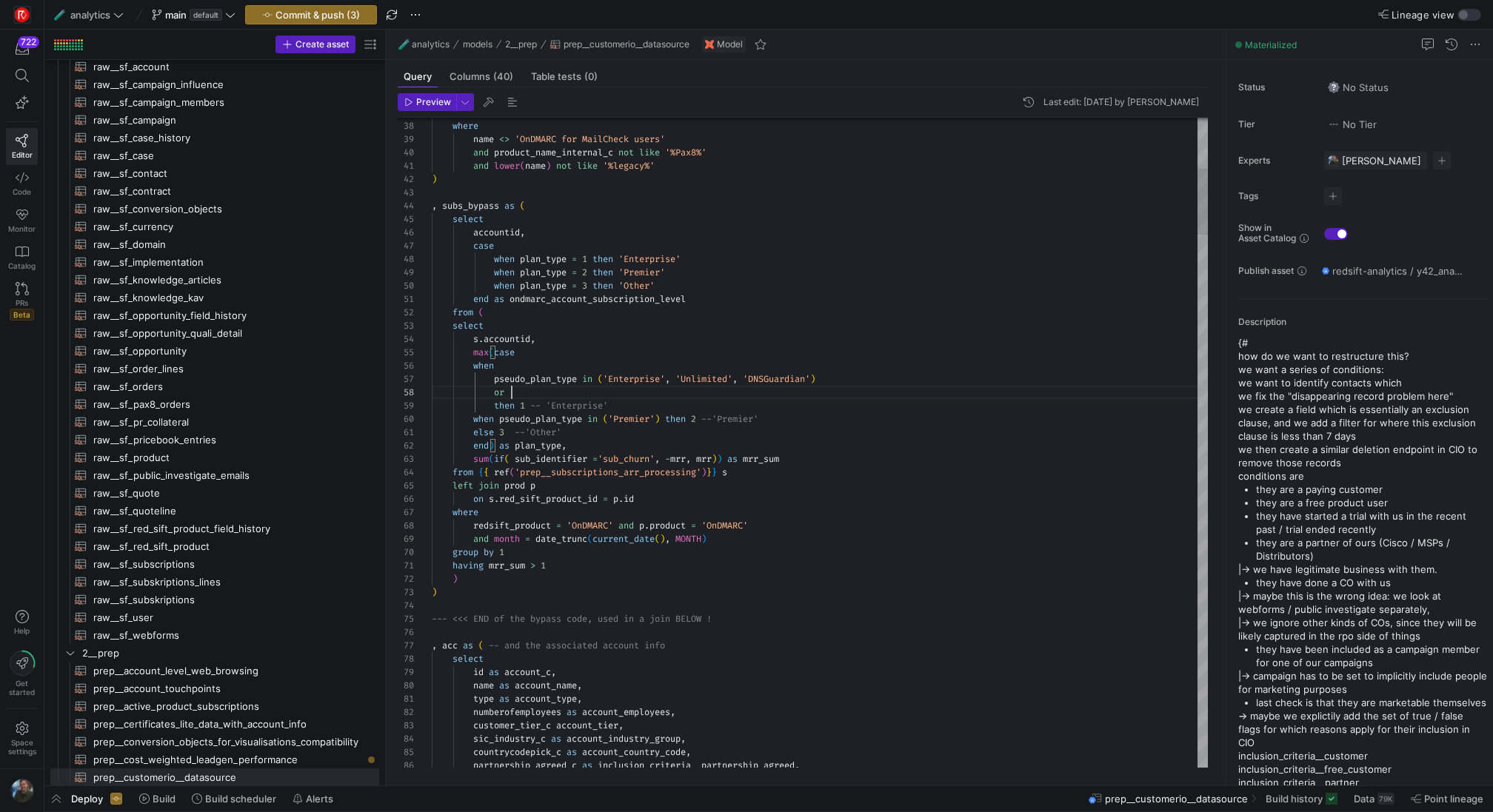
scroll to position [94, 80]
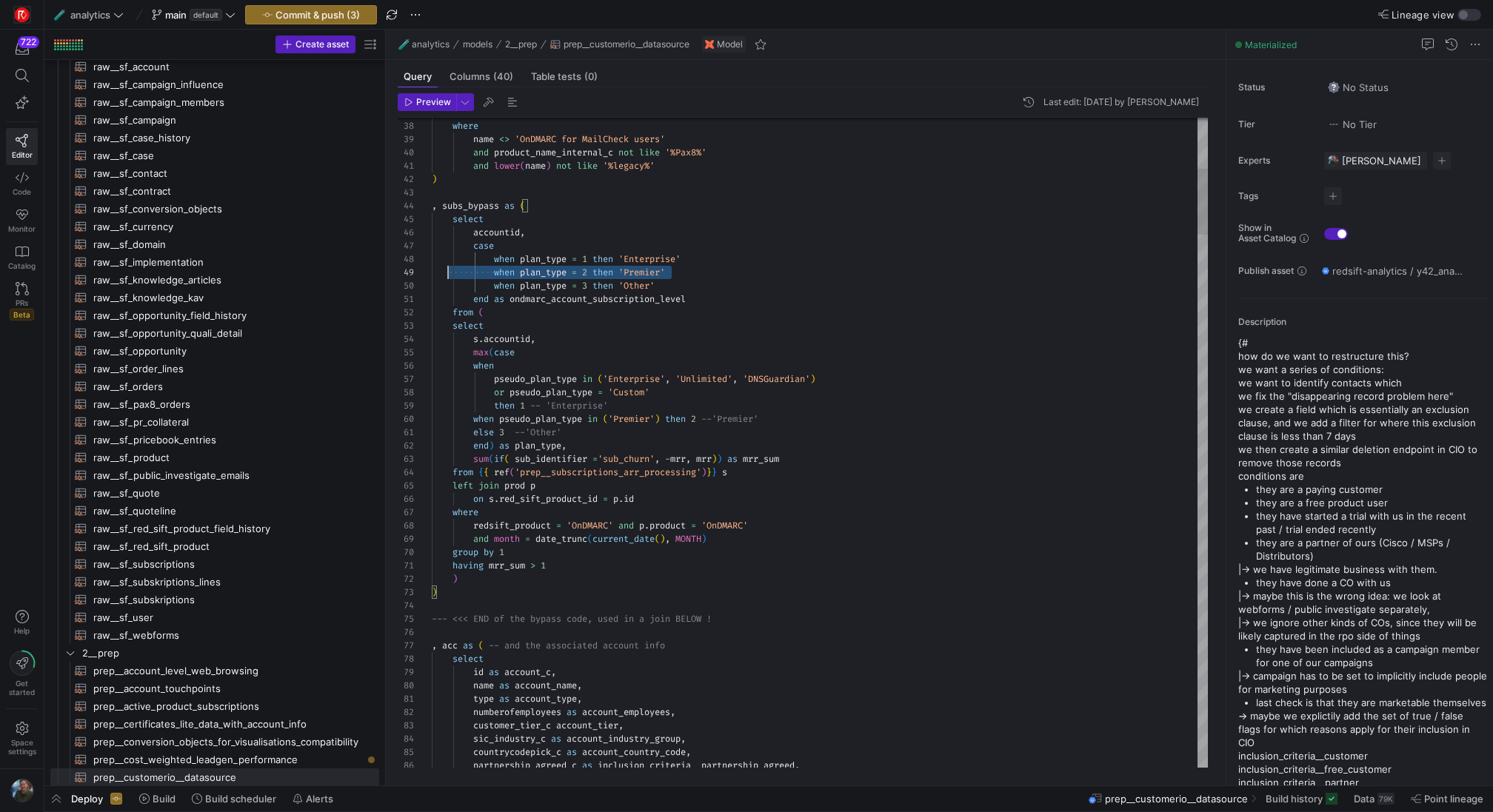
scroll to position [107, 0]
drag, startPoint x: 682, startPoint y: 270, endPoint x: 429, endPoint y: 270, distance: 253.0
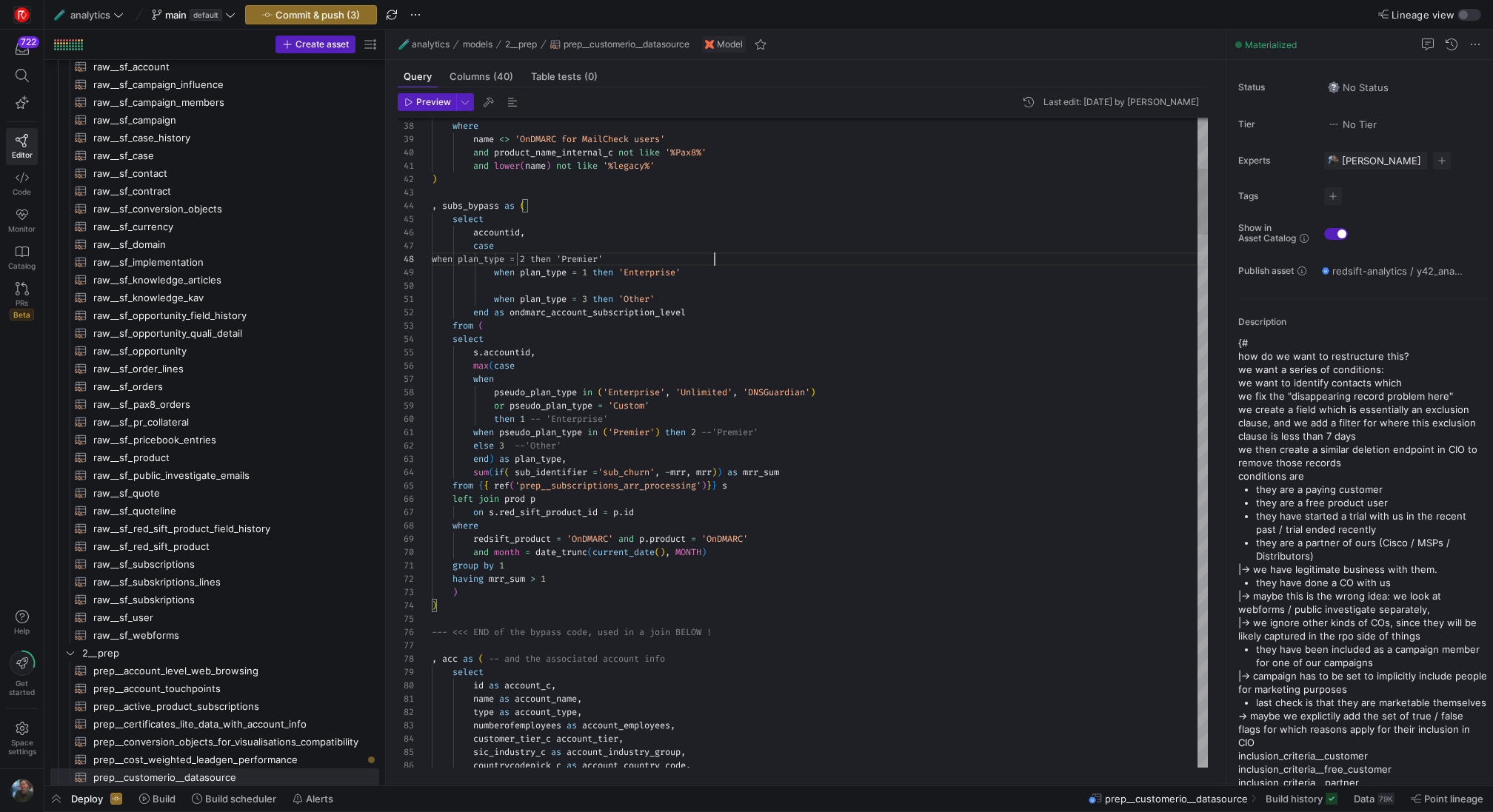
scroll to position [94, 282]
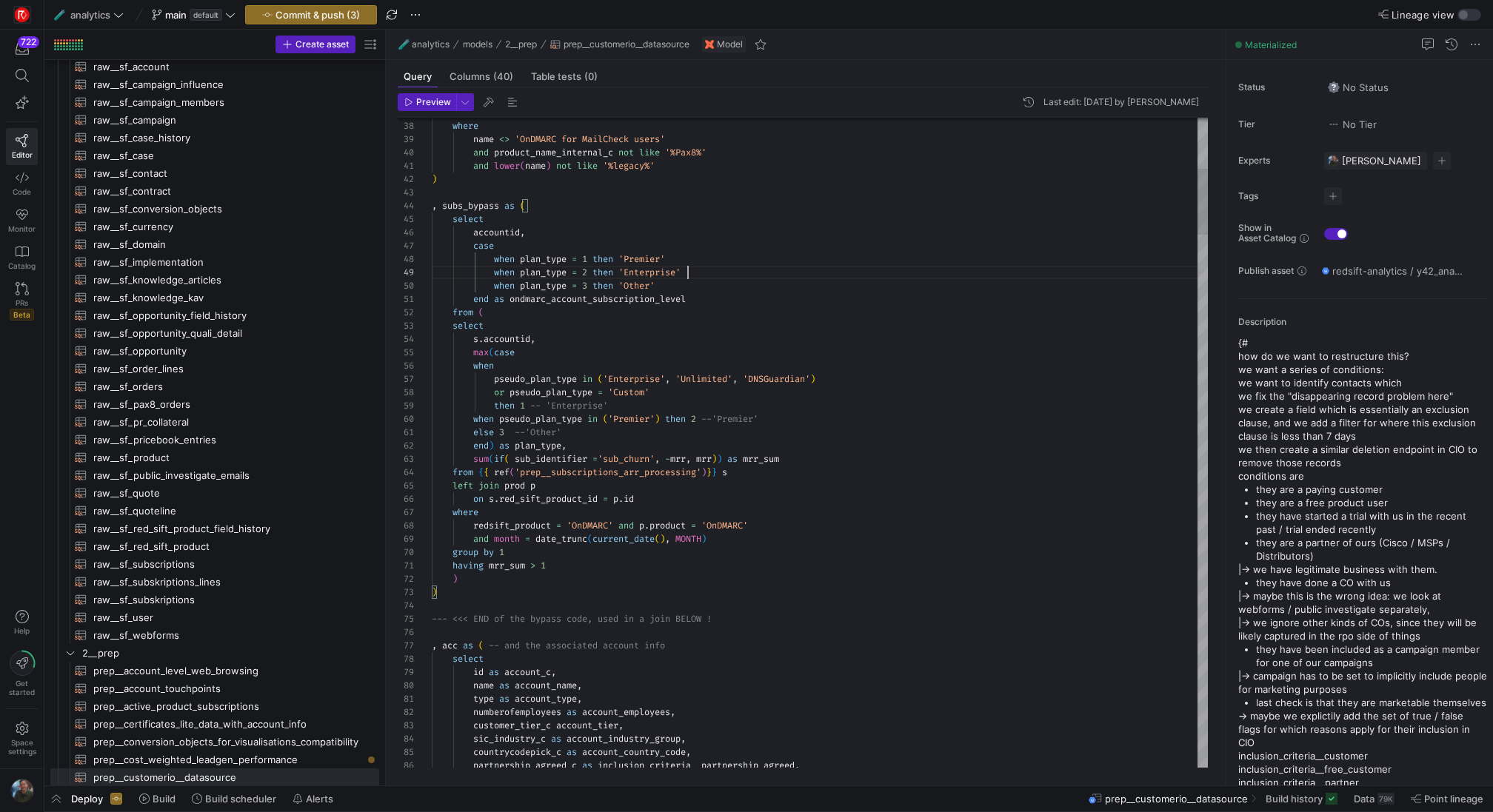
scroll to position [107, 96]
drag, startPoint x: 778, startPoint y: 419, endPoint x: 417, endPoint y: 416, distance: 361.0
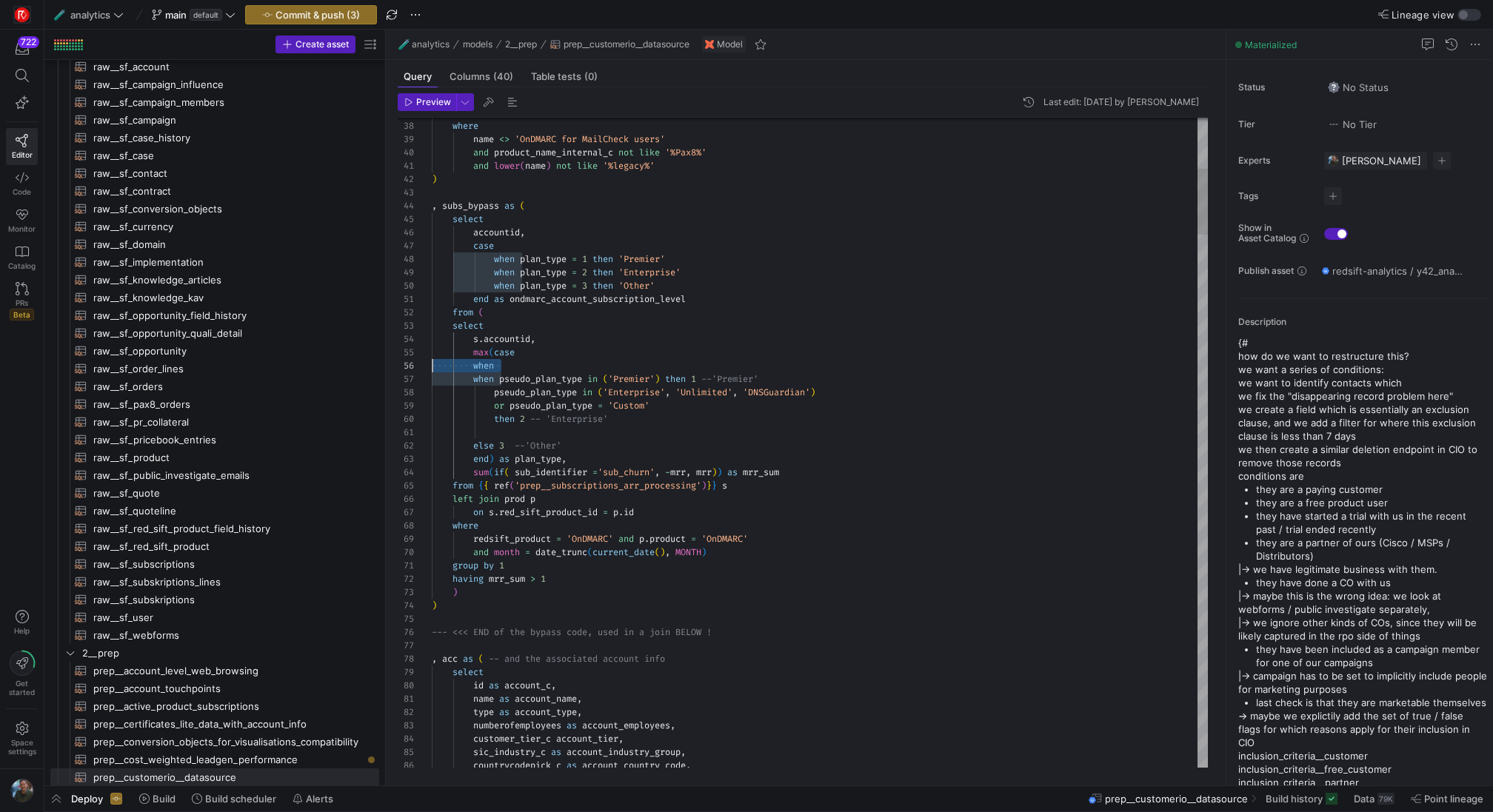
scroll to position [66, 0]
drag, startPoint x: 510, startPoint y: 364, endPoint x: 411, endPoint y: 364, distance: 99.0
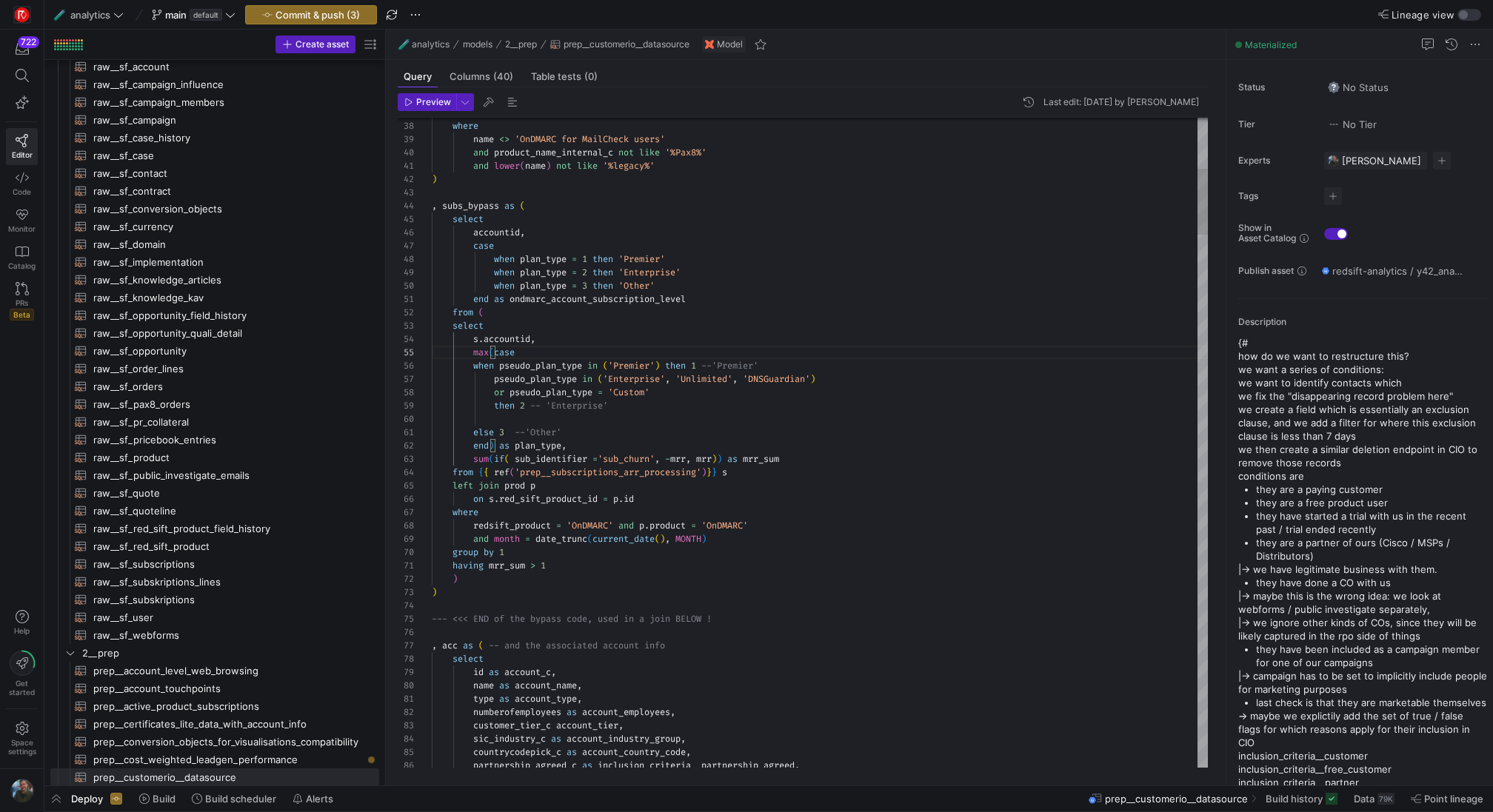
click at [430, 384] on div "57" at bounding box center [414, 379] width 34 height 13
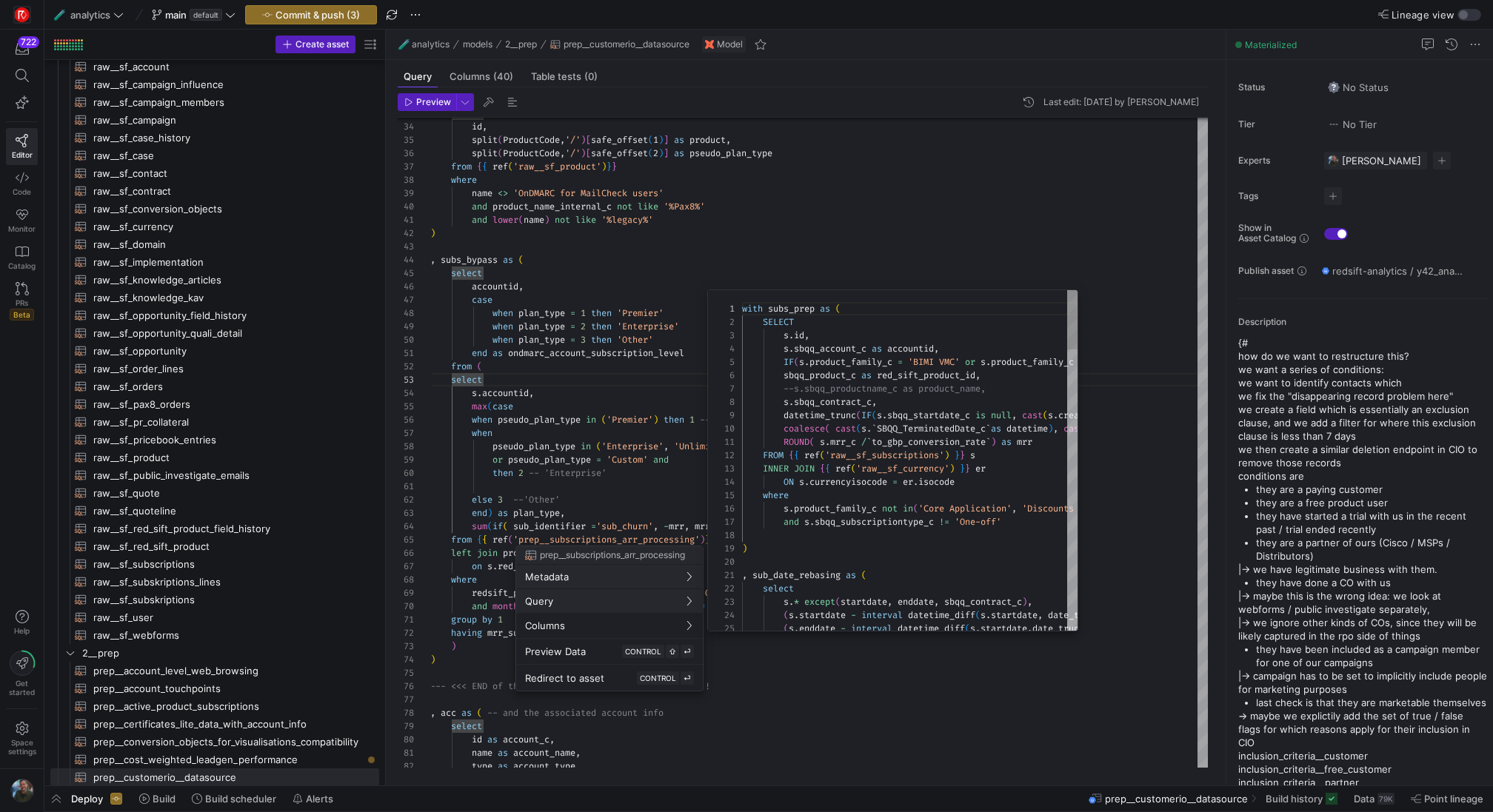
scroll to position [120, 0]
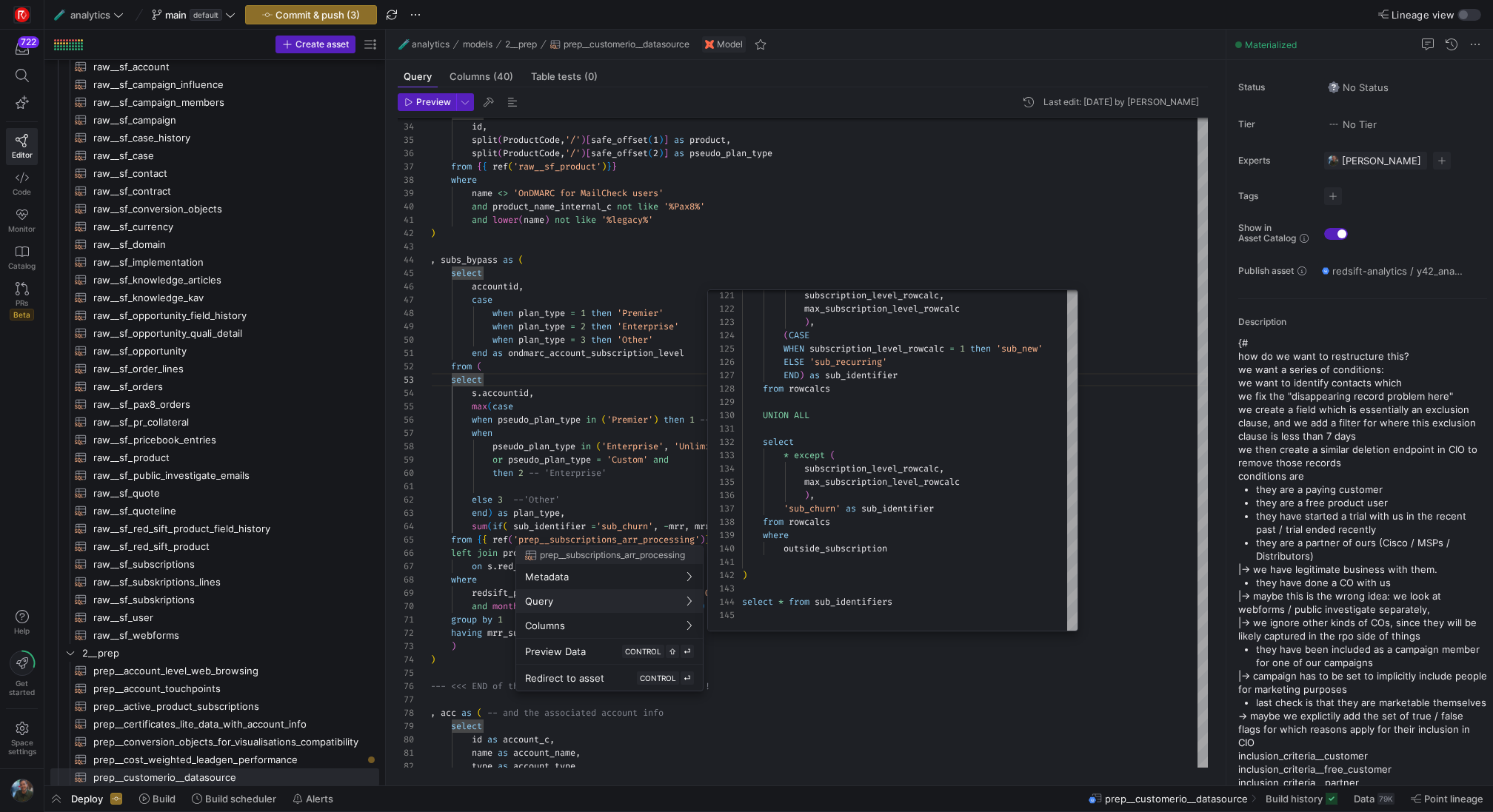
click at [620, 470] on div at bounding box center [746, 406] width 1493 height 812
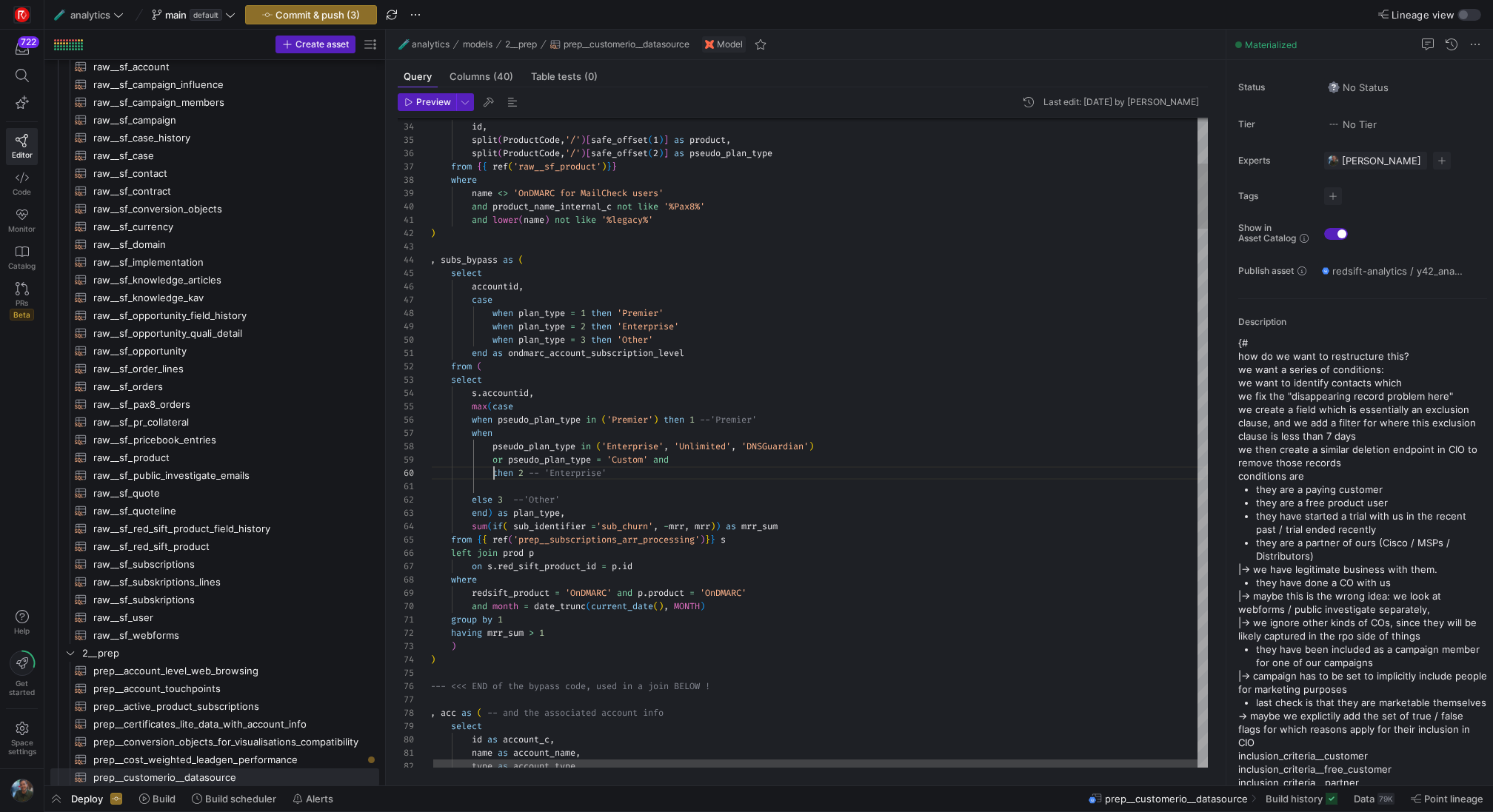
scroll to position [120, 64]
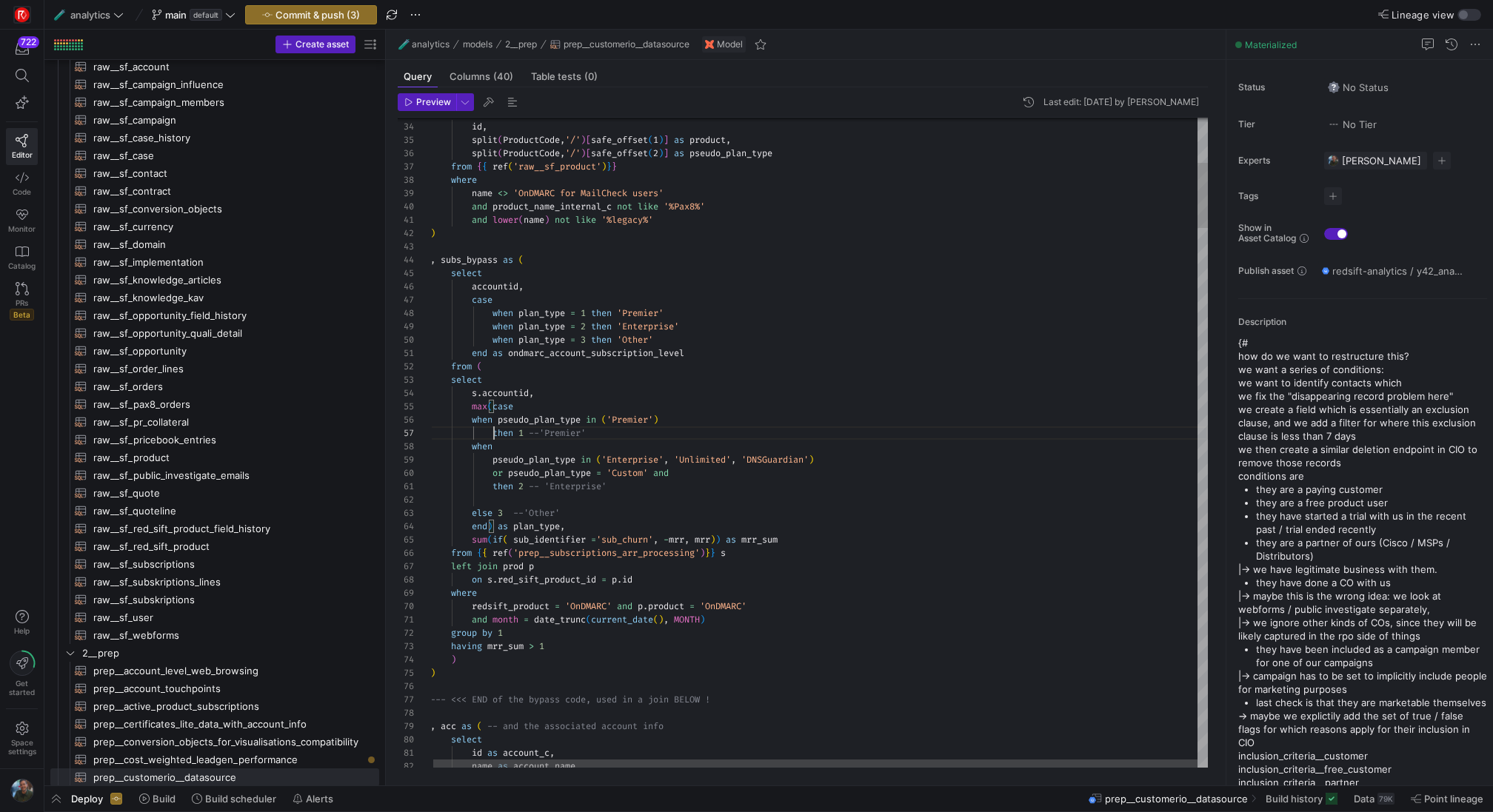
scroll to position [80, 64]
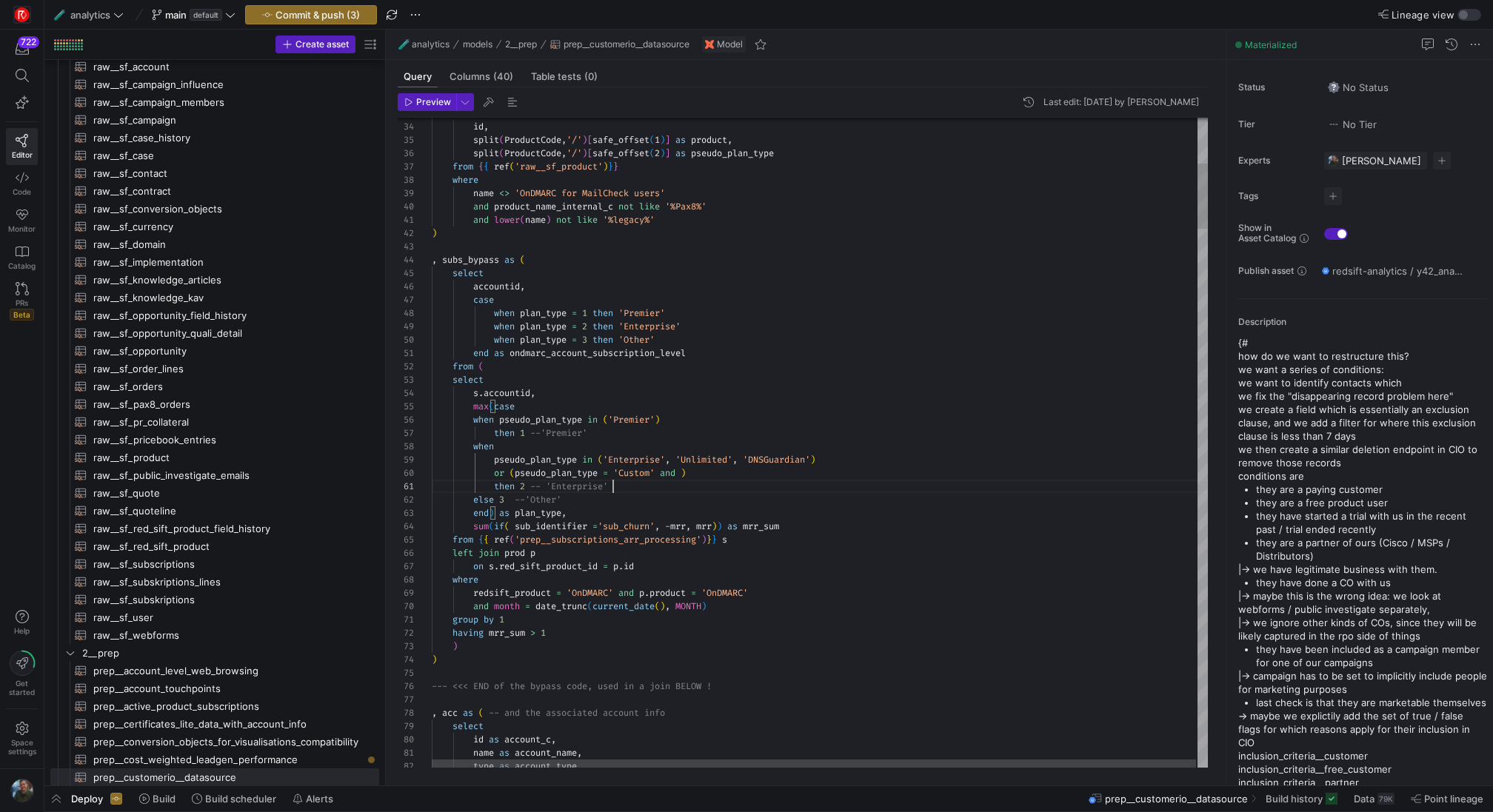
scroll to position [0, 181]
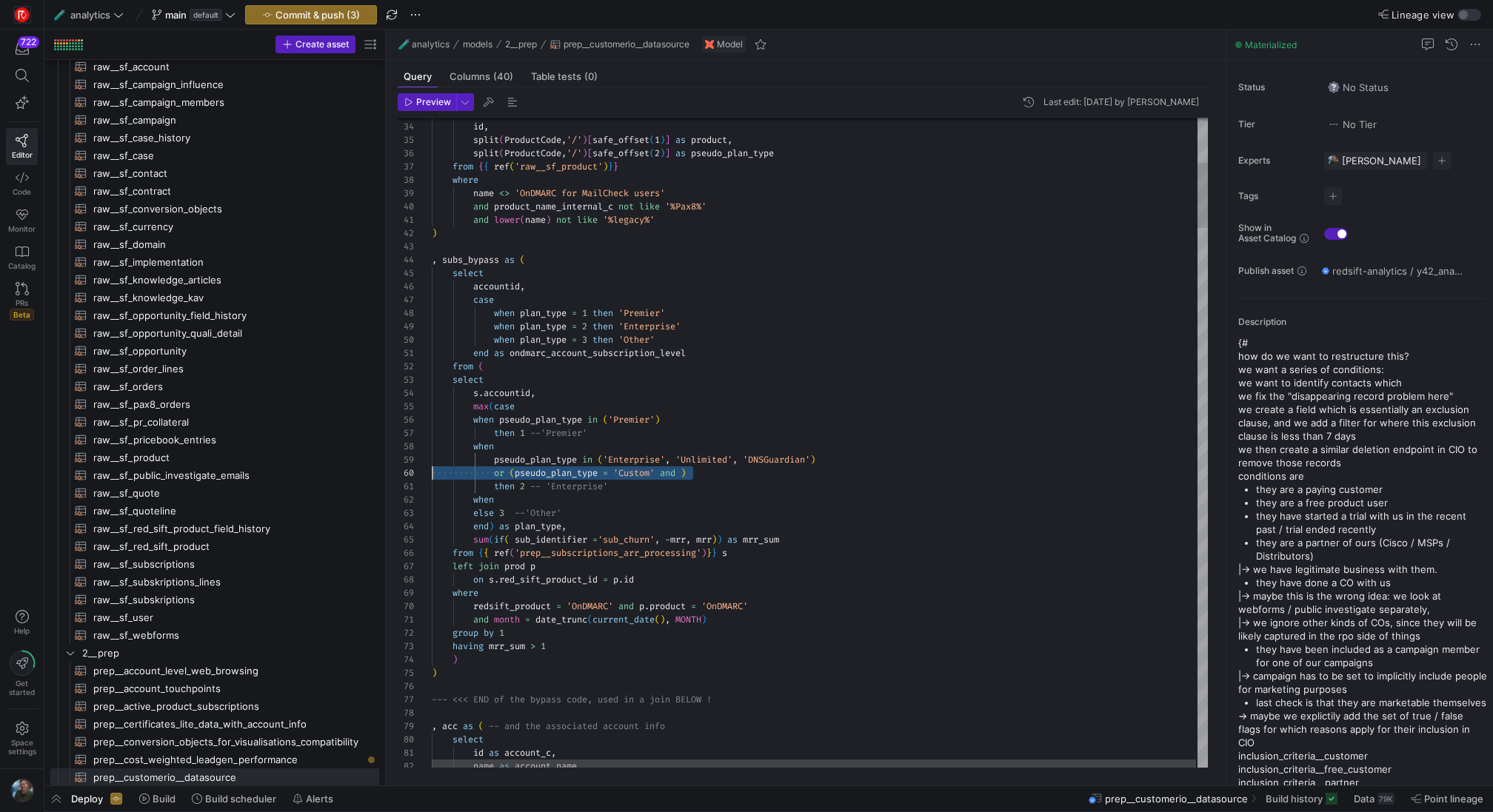
scroll to position [120, 0]
drag, startPoint x: 715, startPoint y: 472, endPoint x: 417, endPoint y: 475, distance: 298.0
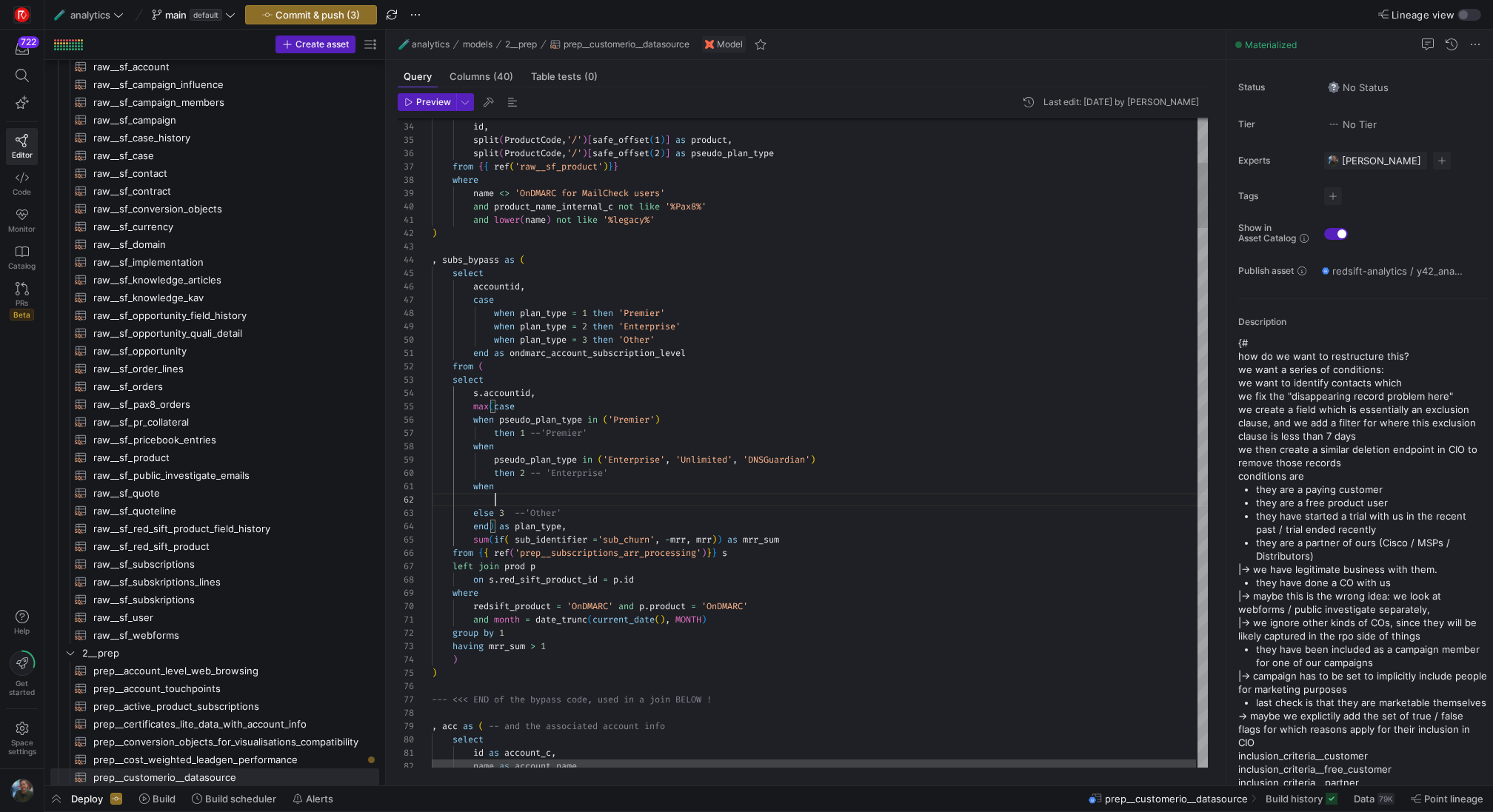
scroll to position [13, 326]
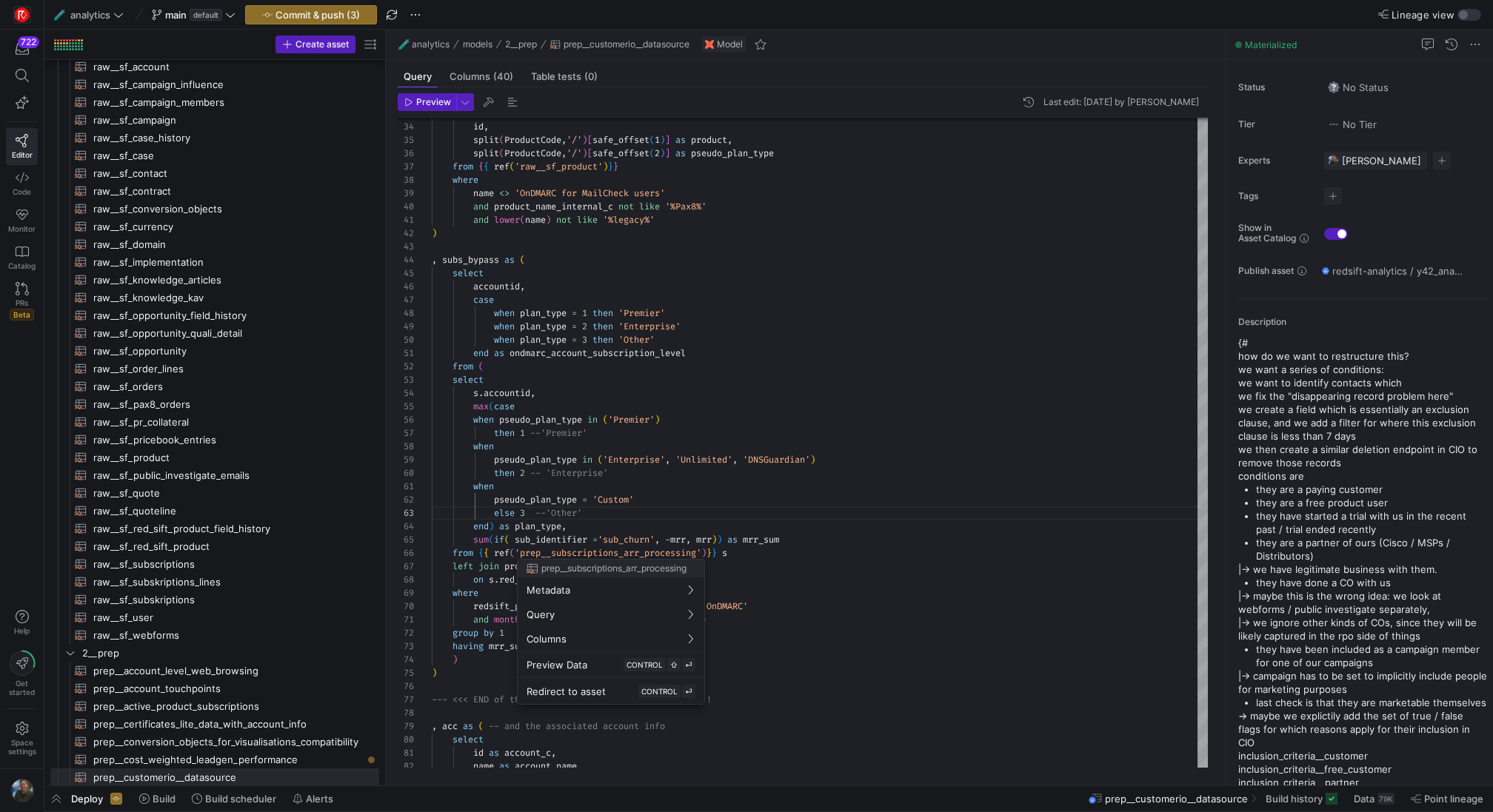
click at [606, 485] on div at bounding box center [746, 406] width 1493 height 812
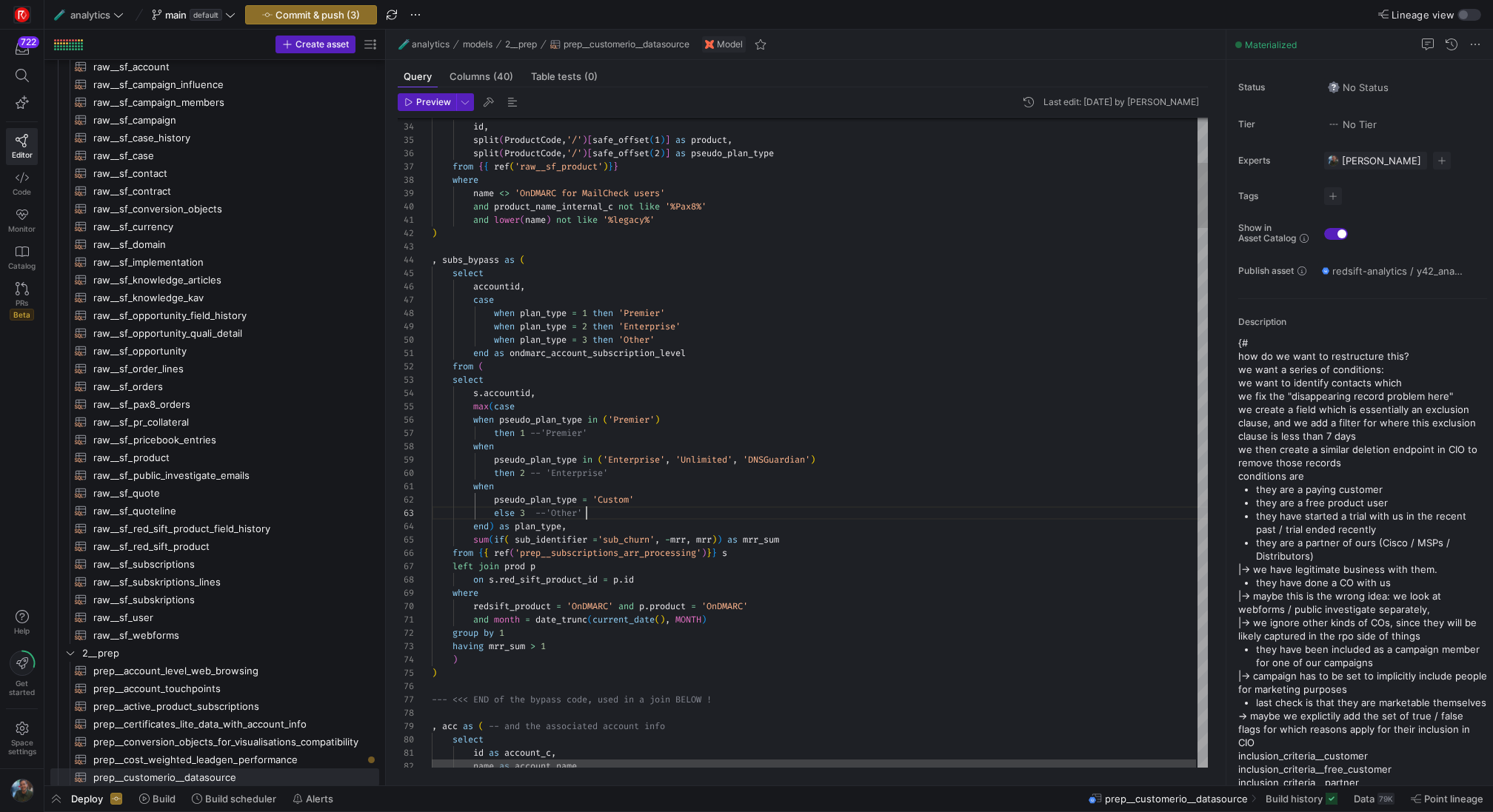
scroll to position [26, 155]
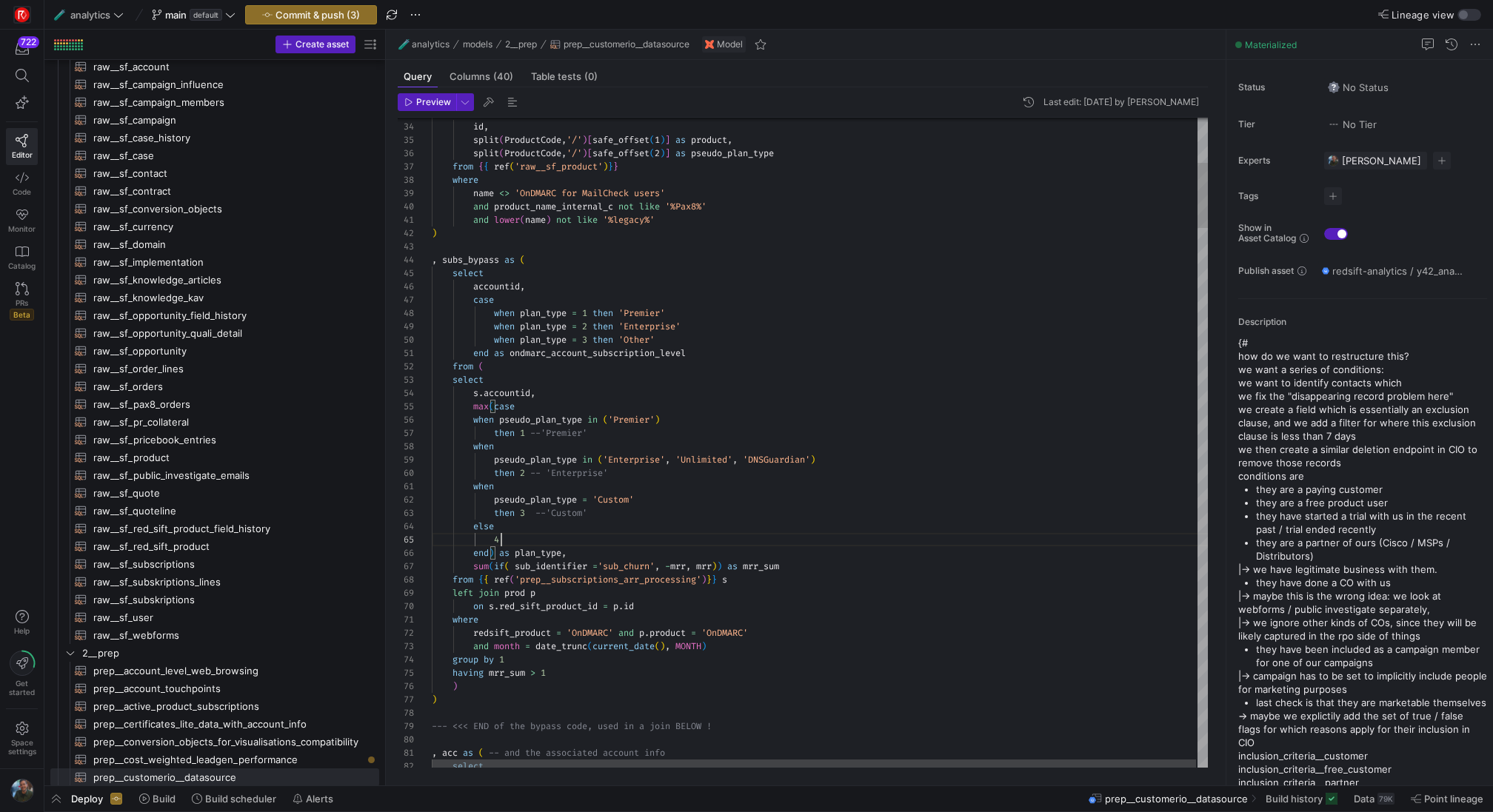
scroll to position [107, 160]
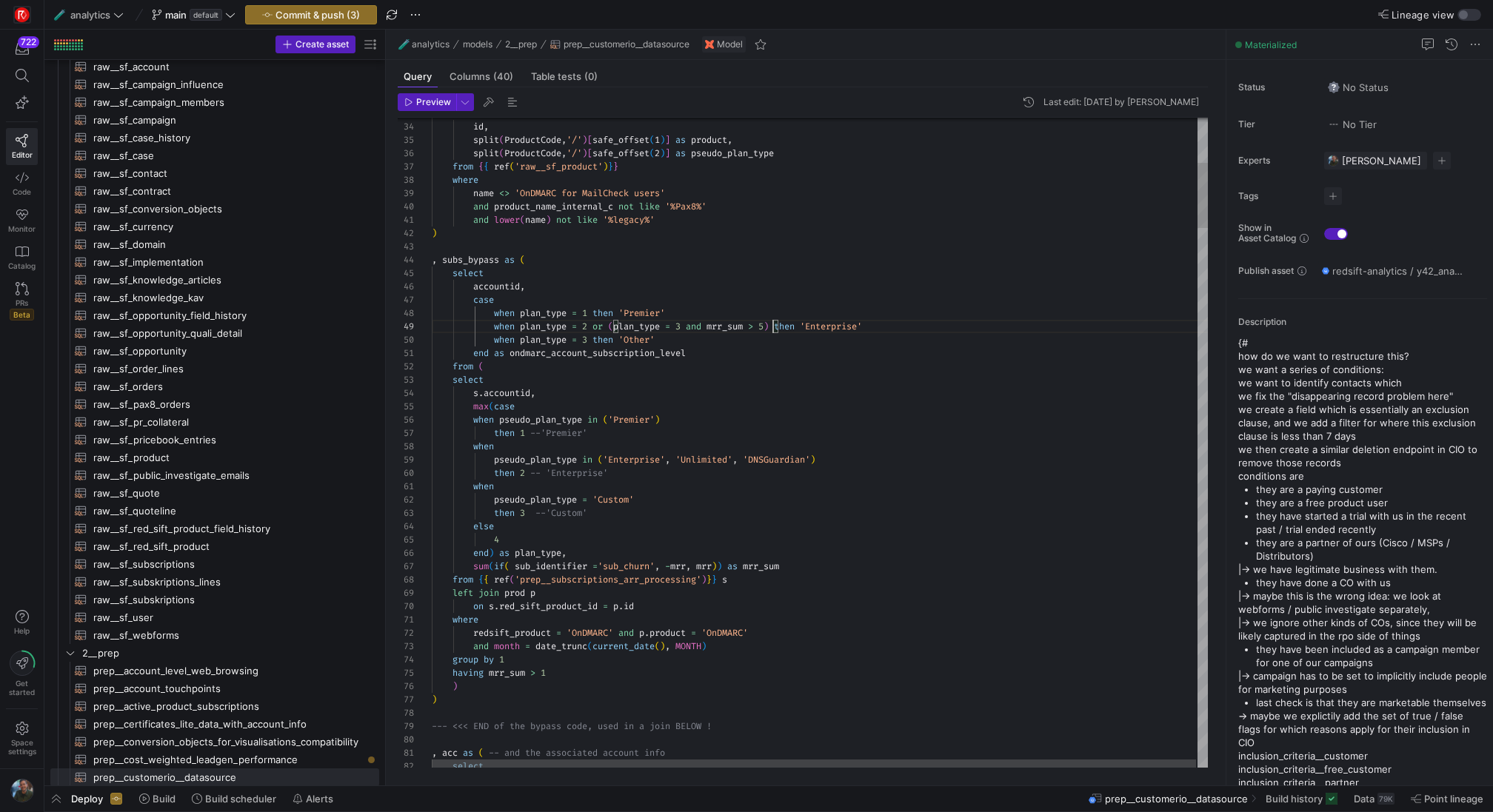
scroll to position [107, 352]
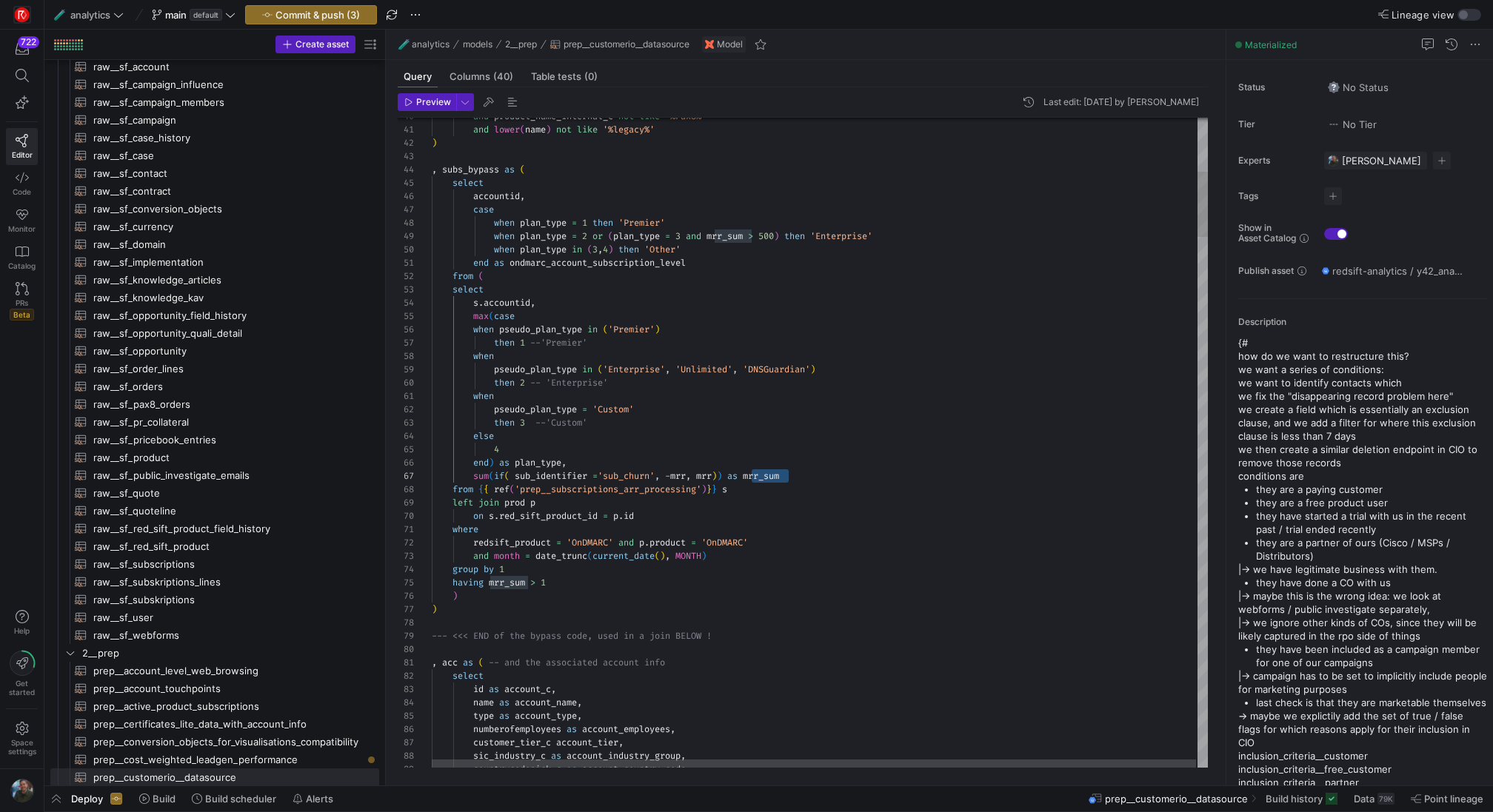
scroll to position [80, 160]
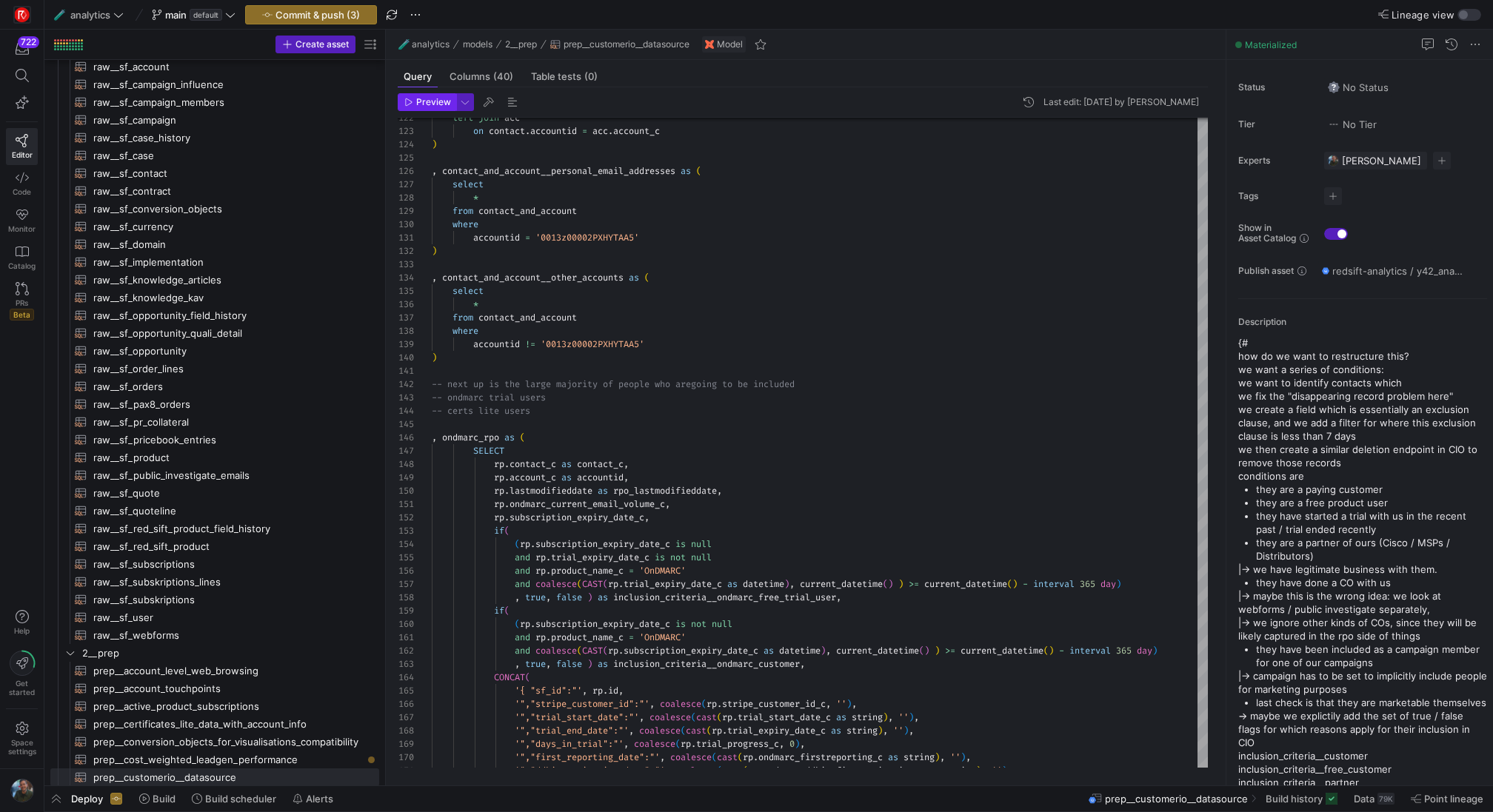
type textarea "end as ondmarc_account_subscription_level from ( select s.accountid, max(case w…"
click at [445, 106] on span "Preview" at bounding box center [434, 102] width 35 height 10
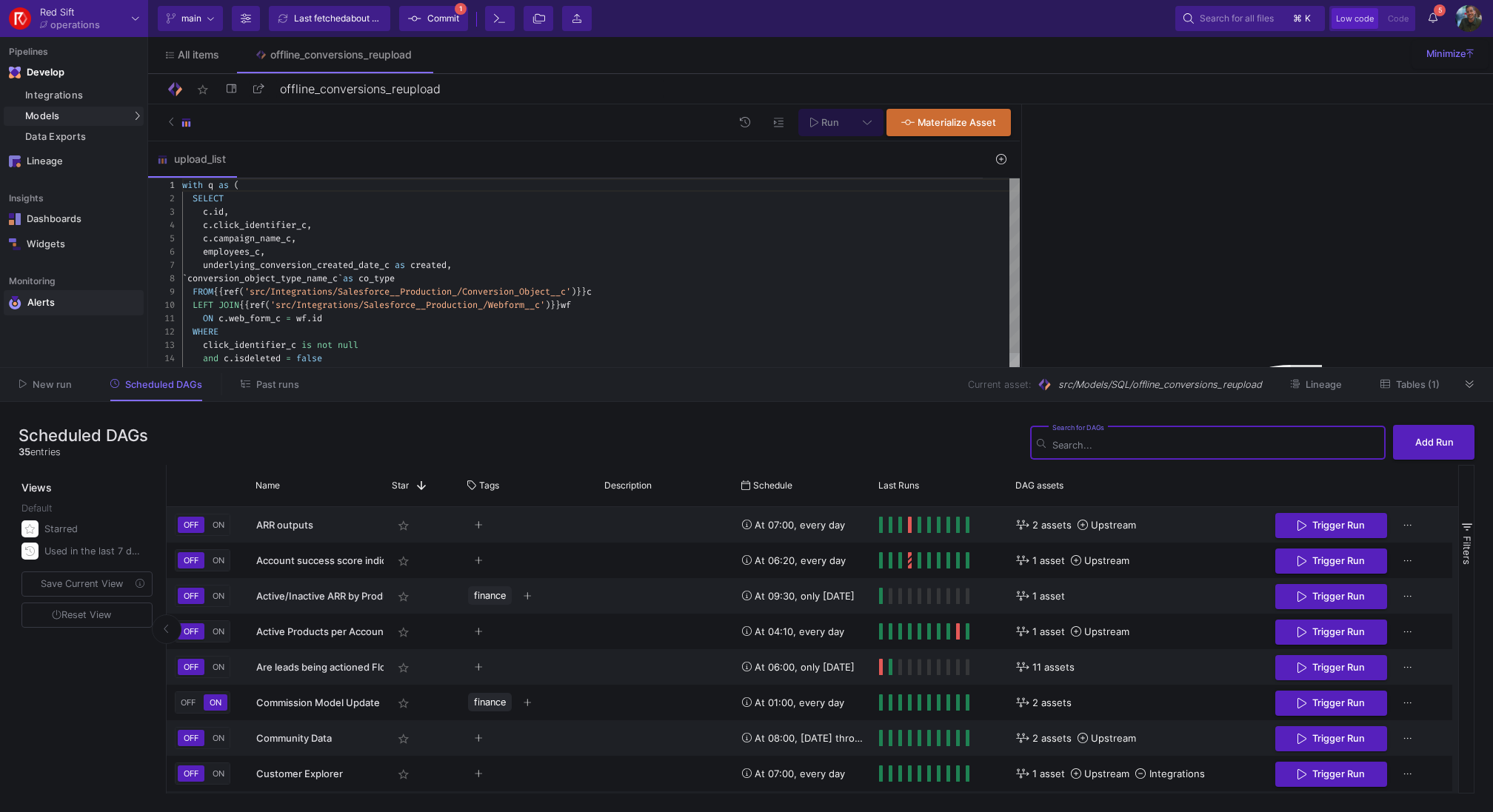
scroll to position [397, 0]
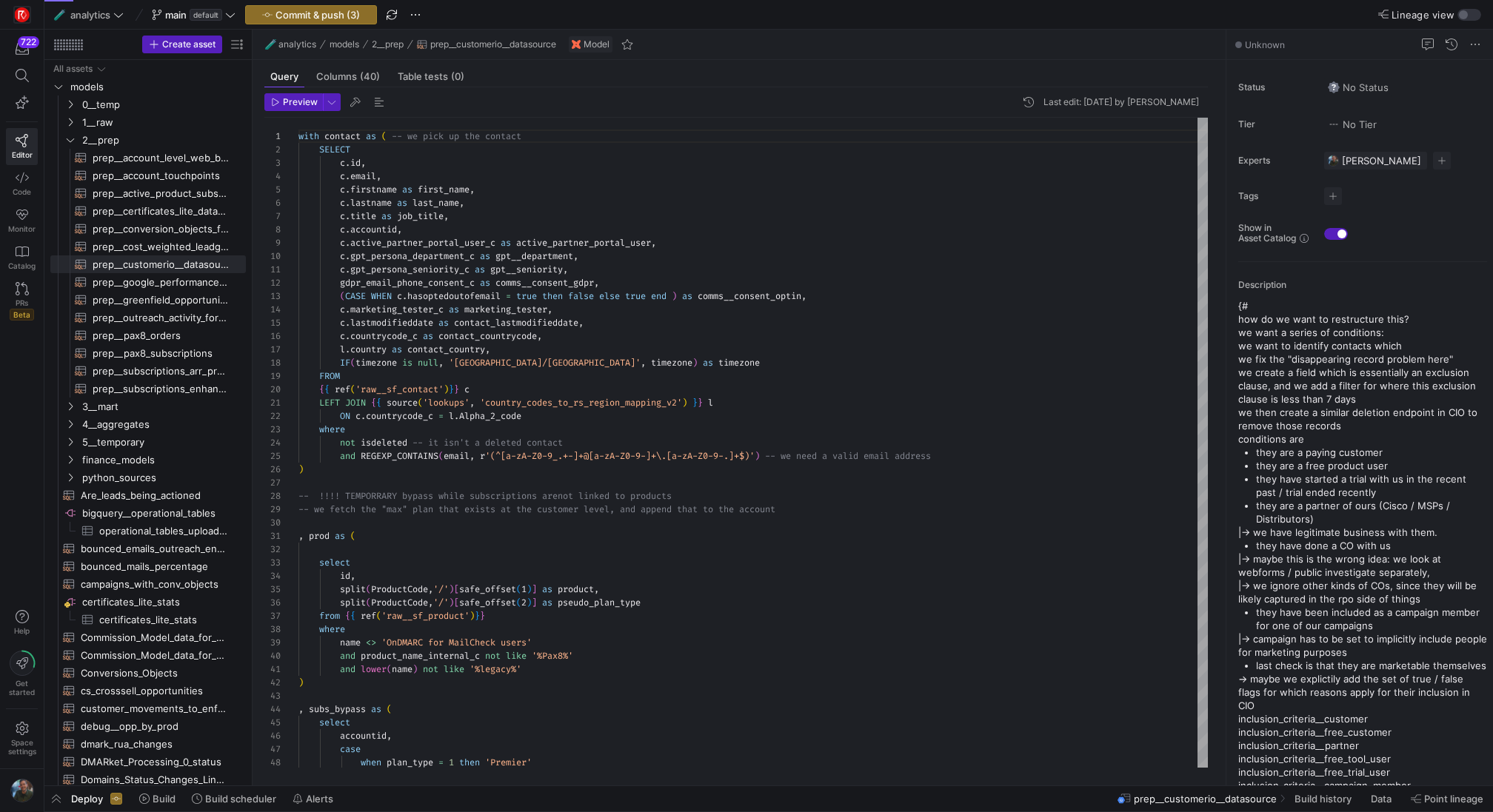
scroll to position [133, 0]
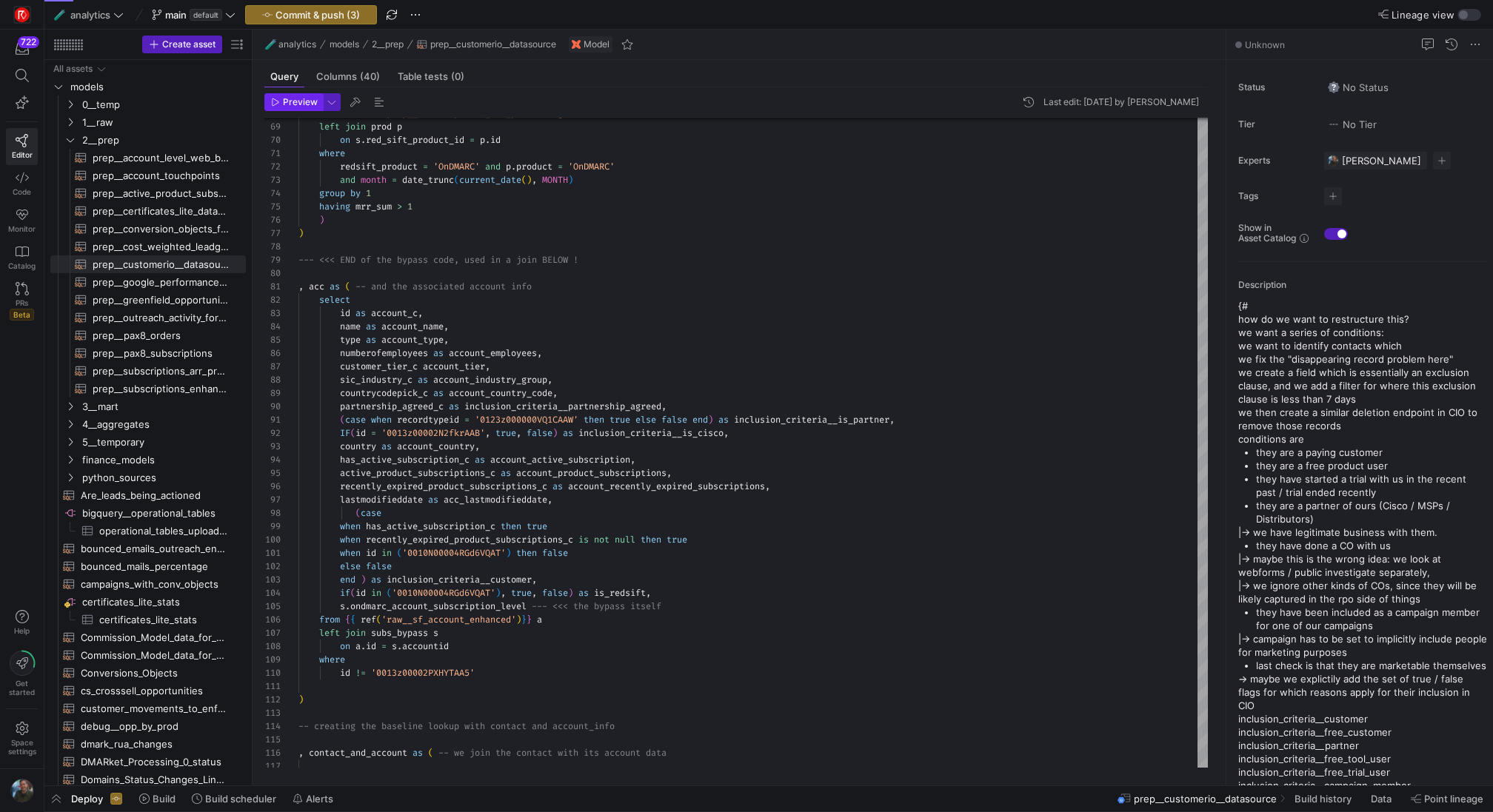
click at [300, 108] on span "button" at bounding box center [293, 102] width 57 height 17
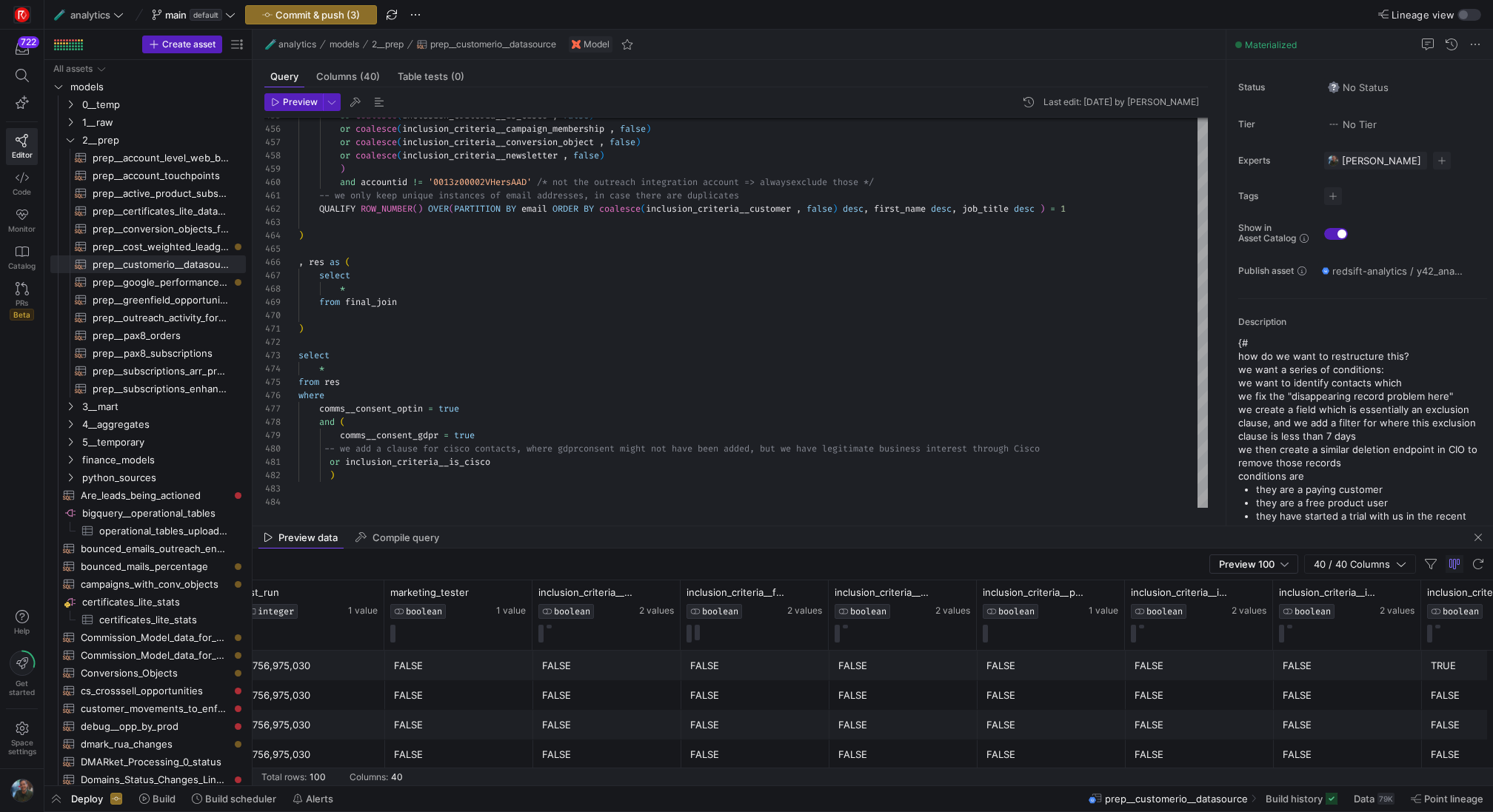
scroll to position [0, 4700]
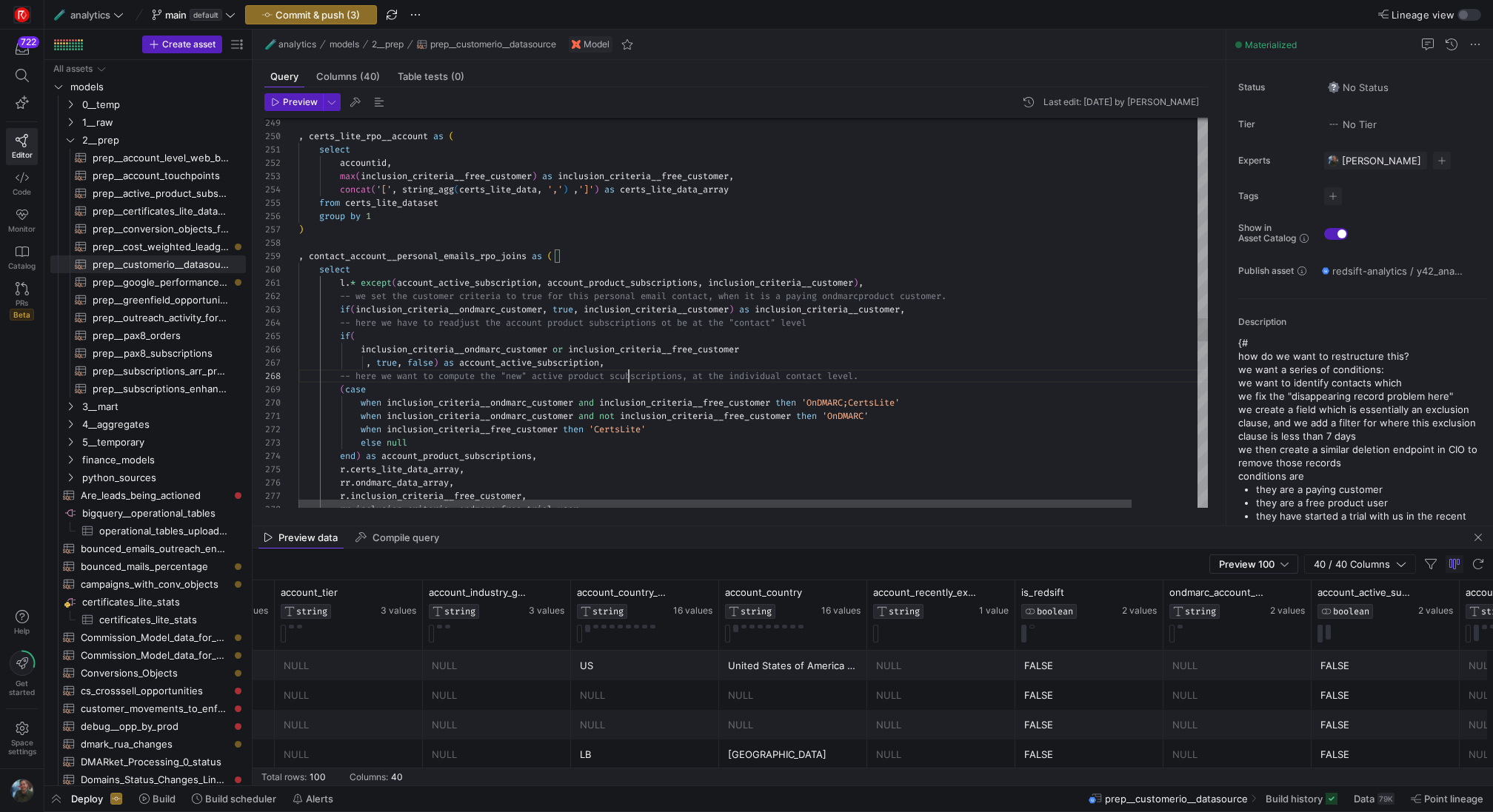
click at [628, 375] on div "rr . inclusion_criteria__ondmarc_free_trial_user rr . ondmarc_data_array , r . …" at bounding box center [789, 34] width 980 height 6472
type textarea "unt_product_subscriptions, inclusion_criteria__customer), -- we set the custome…"
click at [879, 355] on div "rr . inclusion_criteria__ondmarc_free_trial_user rr . ondmarc_data_array , r . …" at bounding box center [789, 34] width 980 height 6472
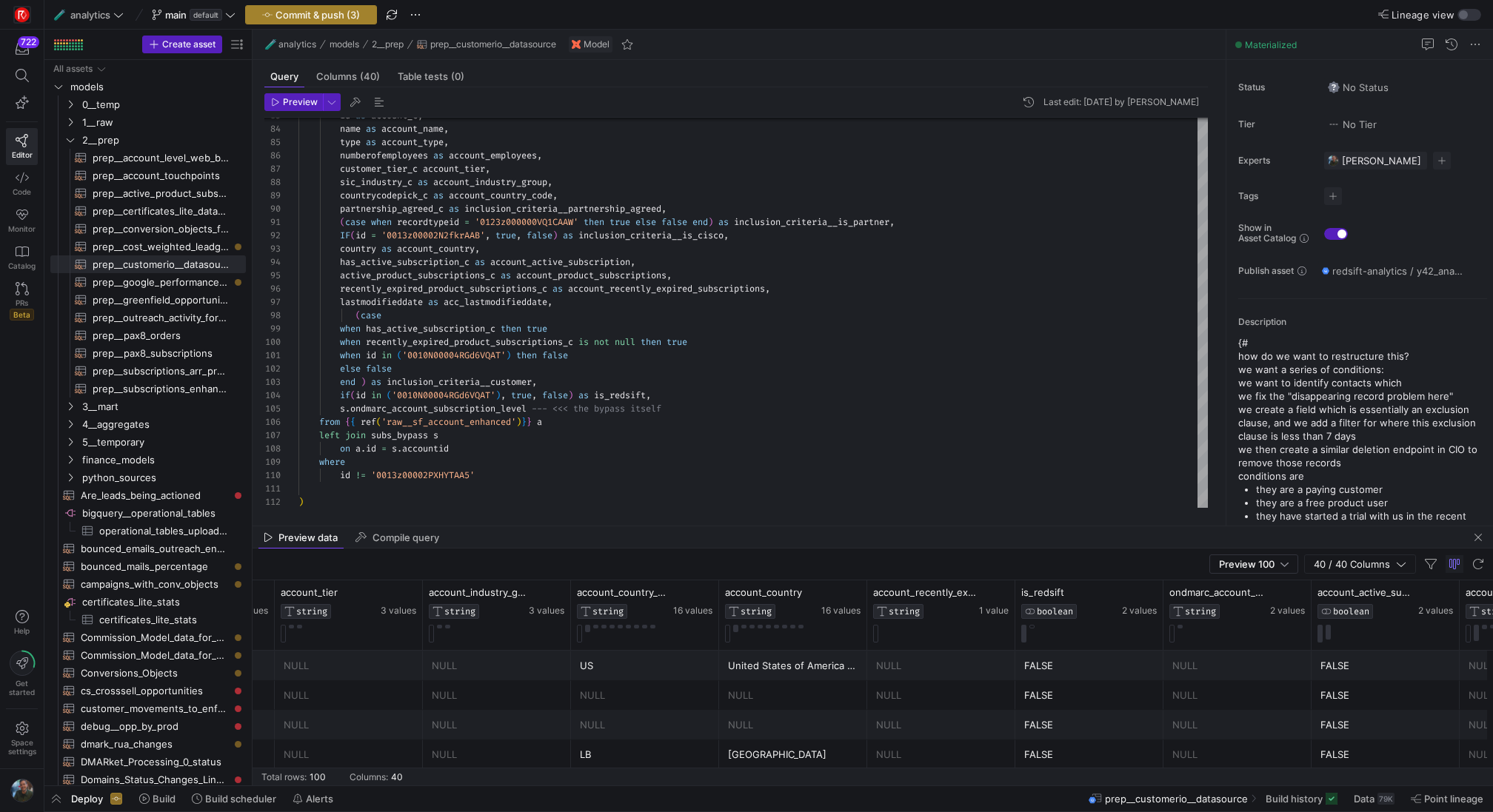
click at [320, 10] on span "Commit & push (3)" at bounding box center [318, 15] width 84 height 12
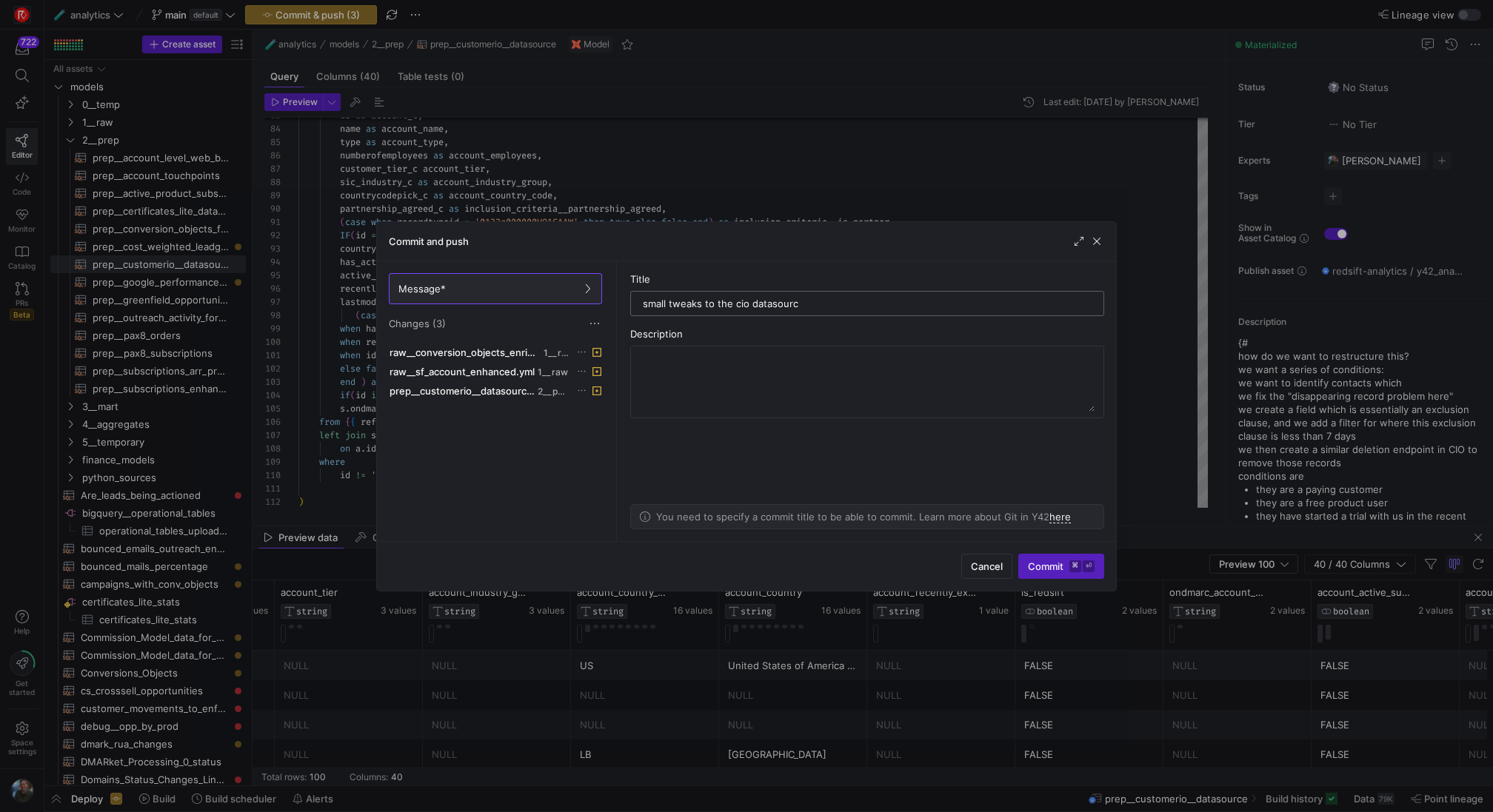
type input "small tweaks to the cio datasource"
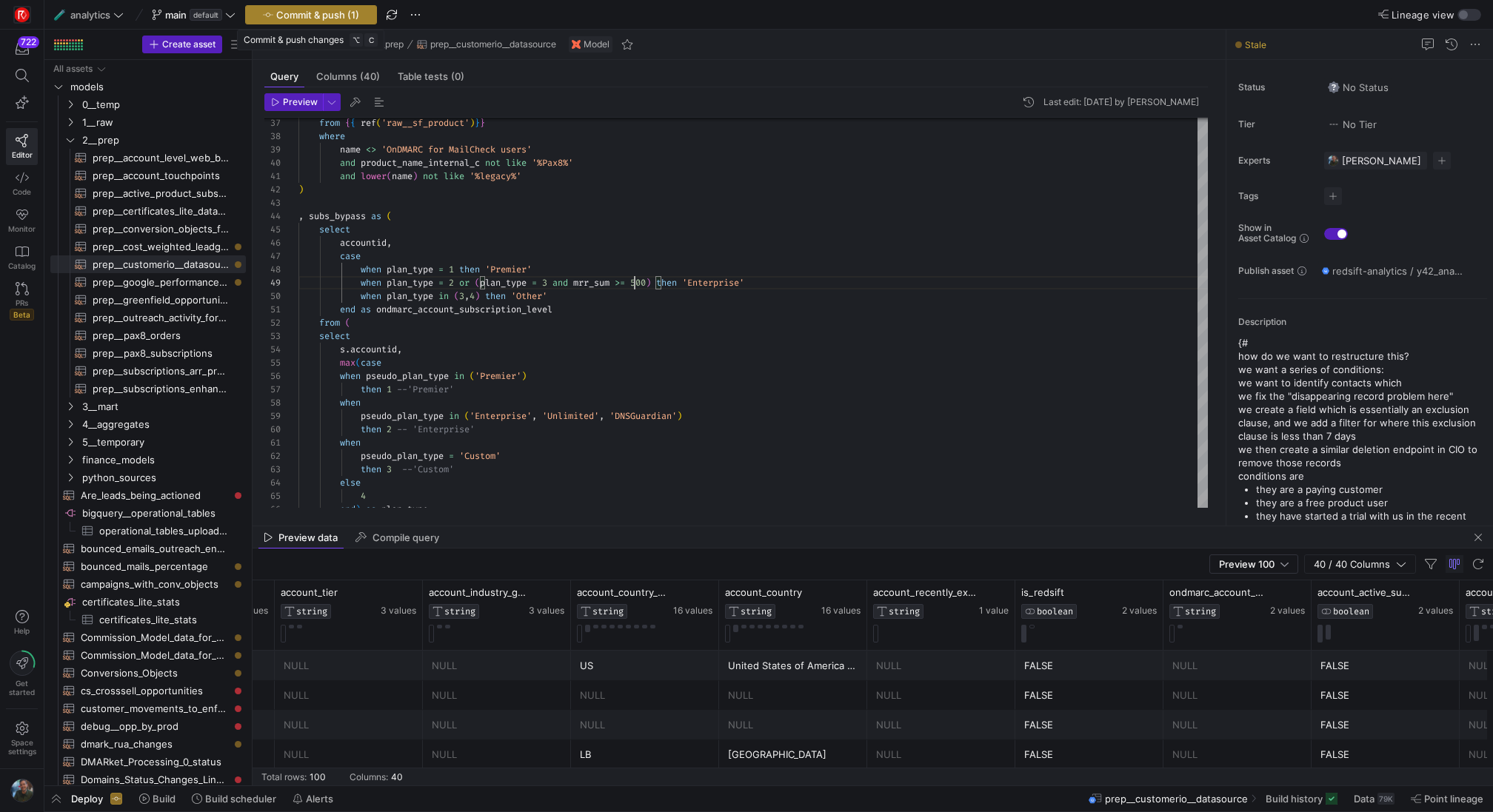
type textarea "and lower(name) not like '%legacy%' ) , subs_bypass as ( select accountid, case…"
click at [355, 14] on span "Commit & push (1)" at bounding box center [318, 15] width 83 height 12
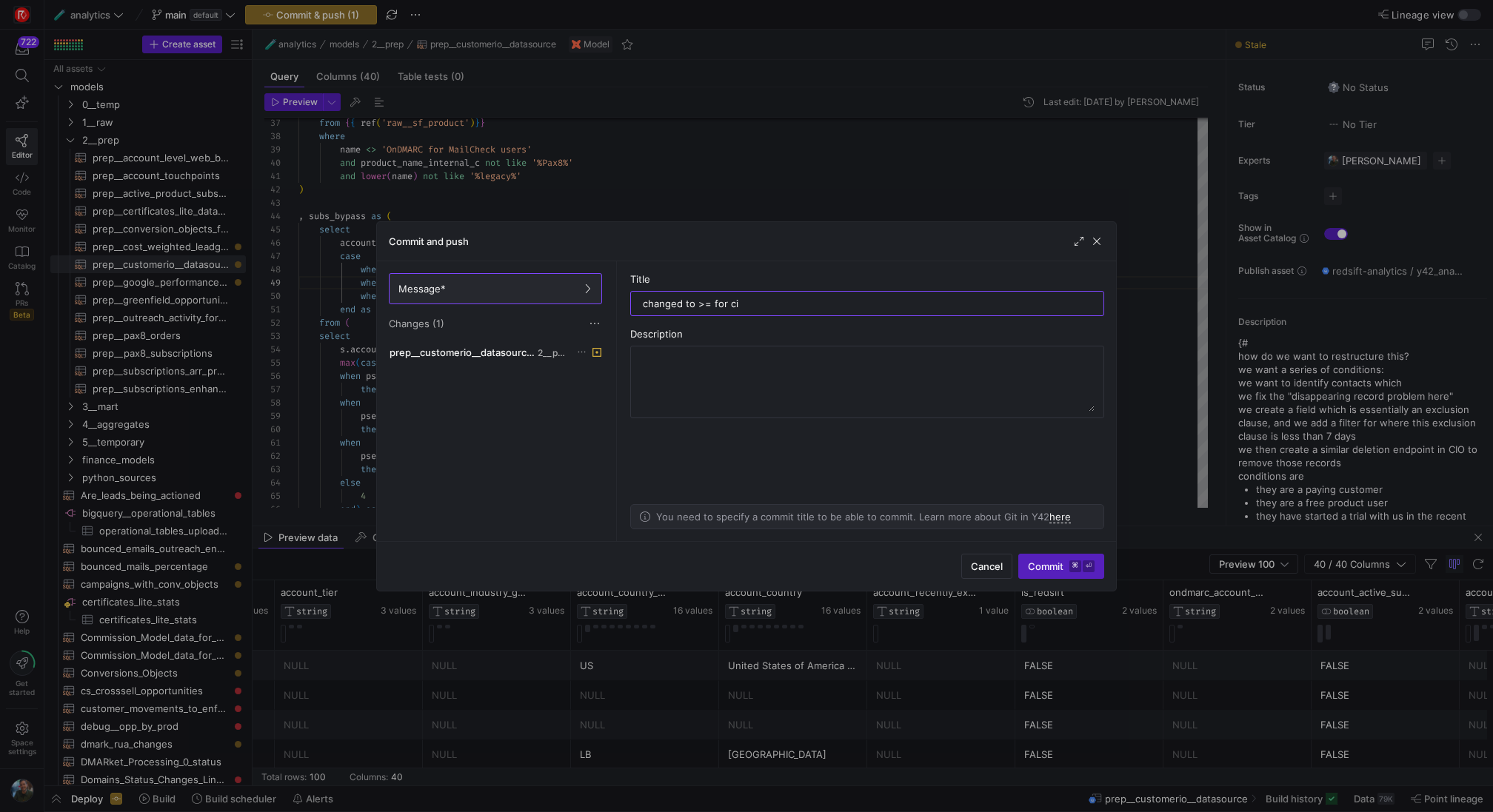
type input "changed to >= for cio"
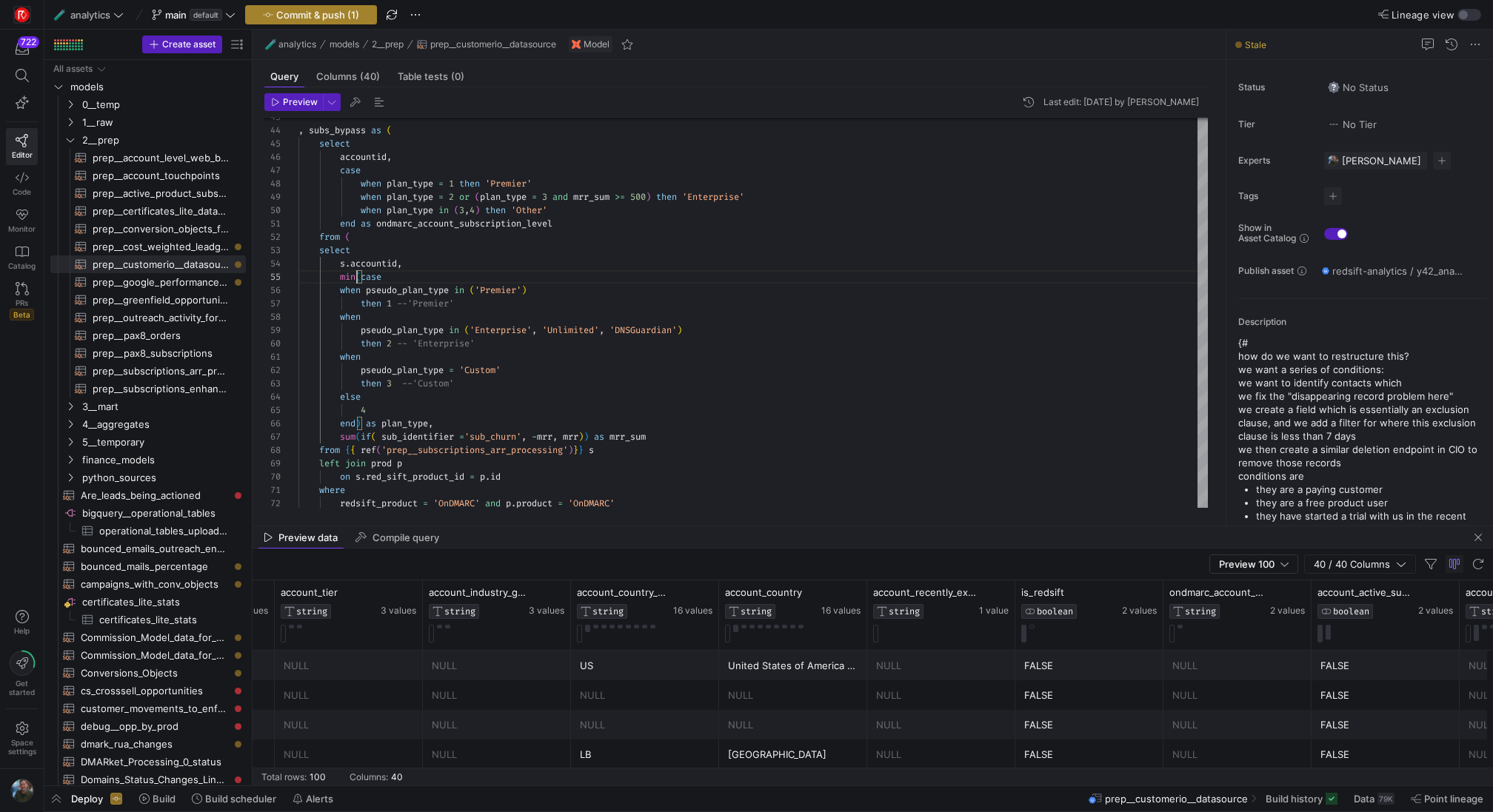
type textarea "end as ondmarc_account_subscription_level from ( select s.accountid, min(case w…"
click at [354, 22] on span "button" at bounding box center [311, 15] width 130 height 18
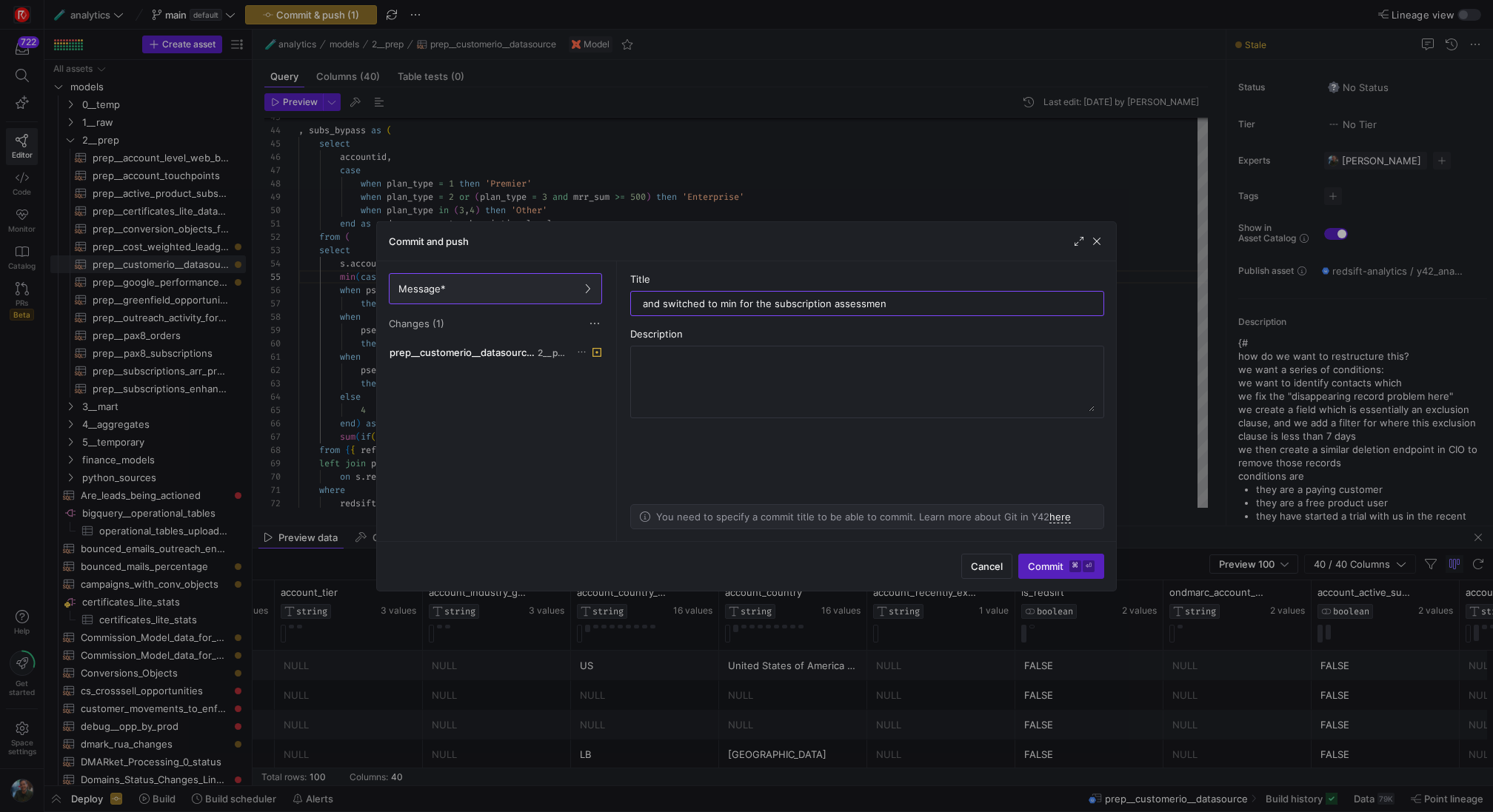
type input "and switched to min for the subscription assessment"
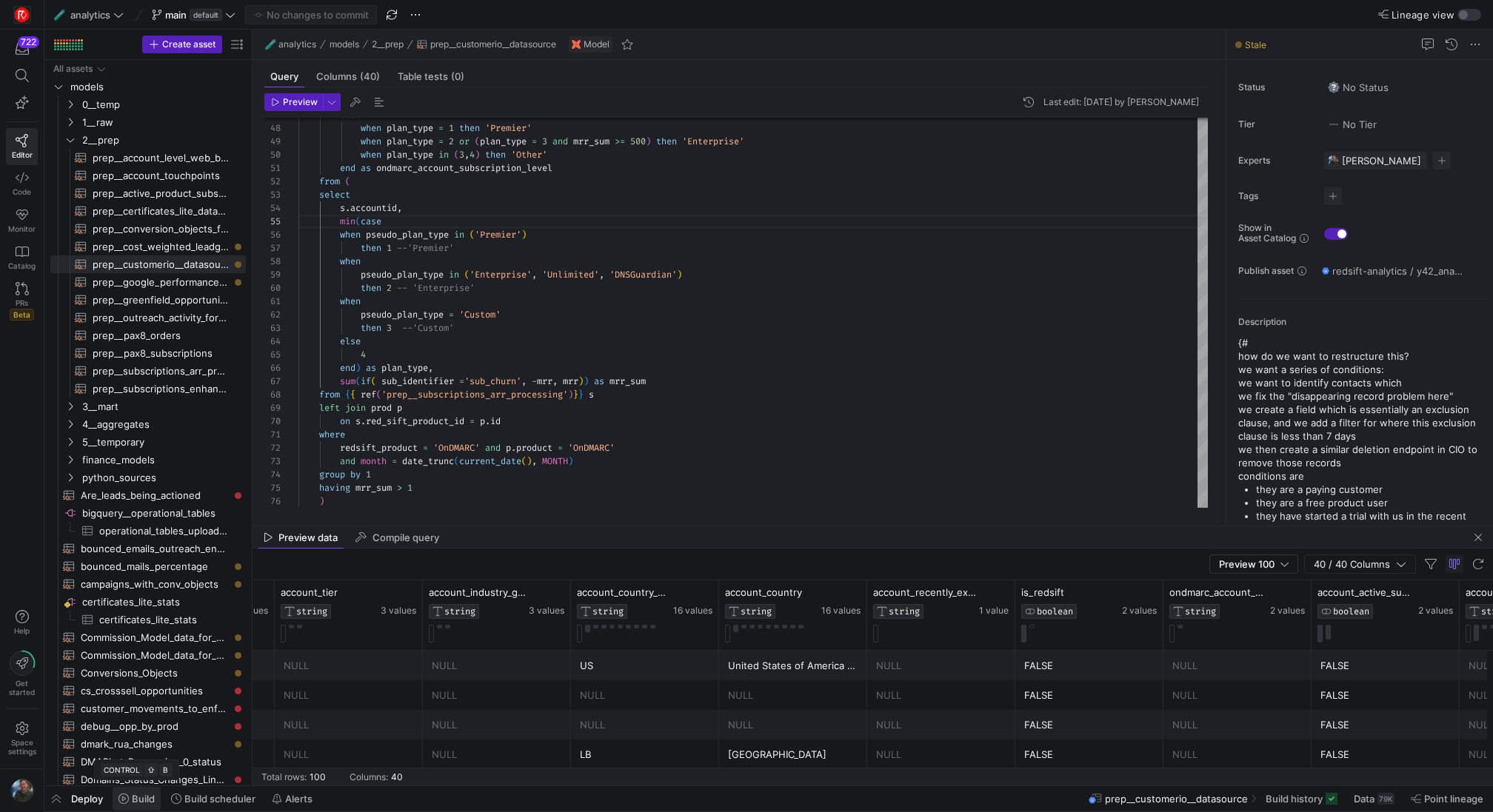
click at [140, 798] on span "Build" at bounding box center [144, 799] width 23 height 12
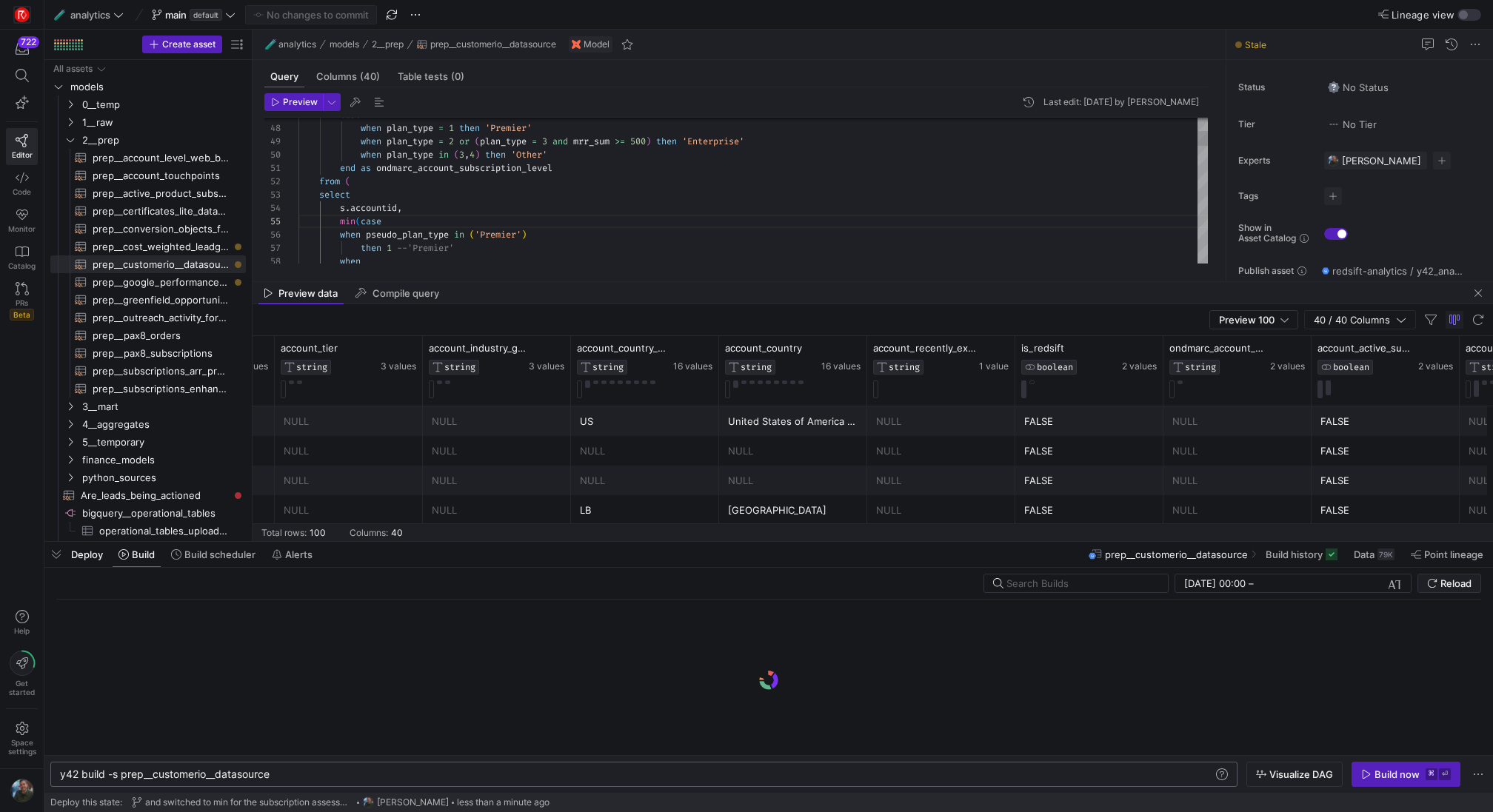
scroll to position [0, 211]
click at [306, 782] on div "y42 build -s prep__customerio__datasource y42 build -s prep__customerio__dataso…" at bounding box center [644, 774] width 1188 height 25
click at [315, 782] on div "y42 build -s prep__customerio__datasource y42 build -s prep__customerio__dataso…" at bounding box center [644, 774] width 1188 height 25
click at [320, 778] on div "y42 build -s prep__customerio__datasource" at bounding box center [637, 774] width 1154 height 12
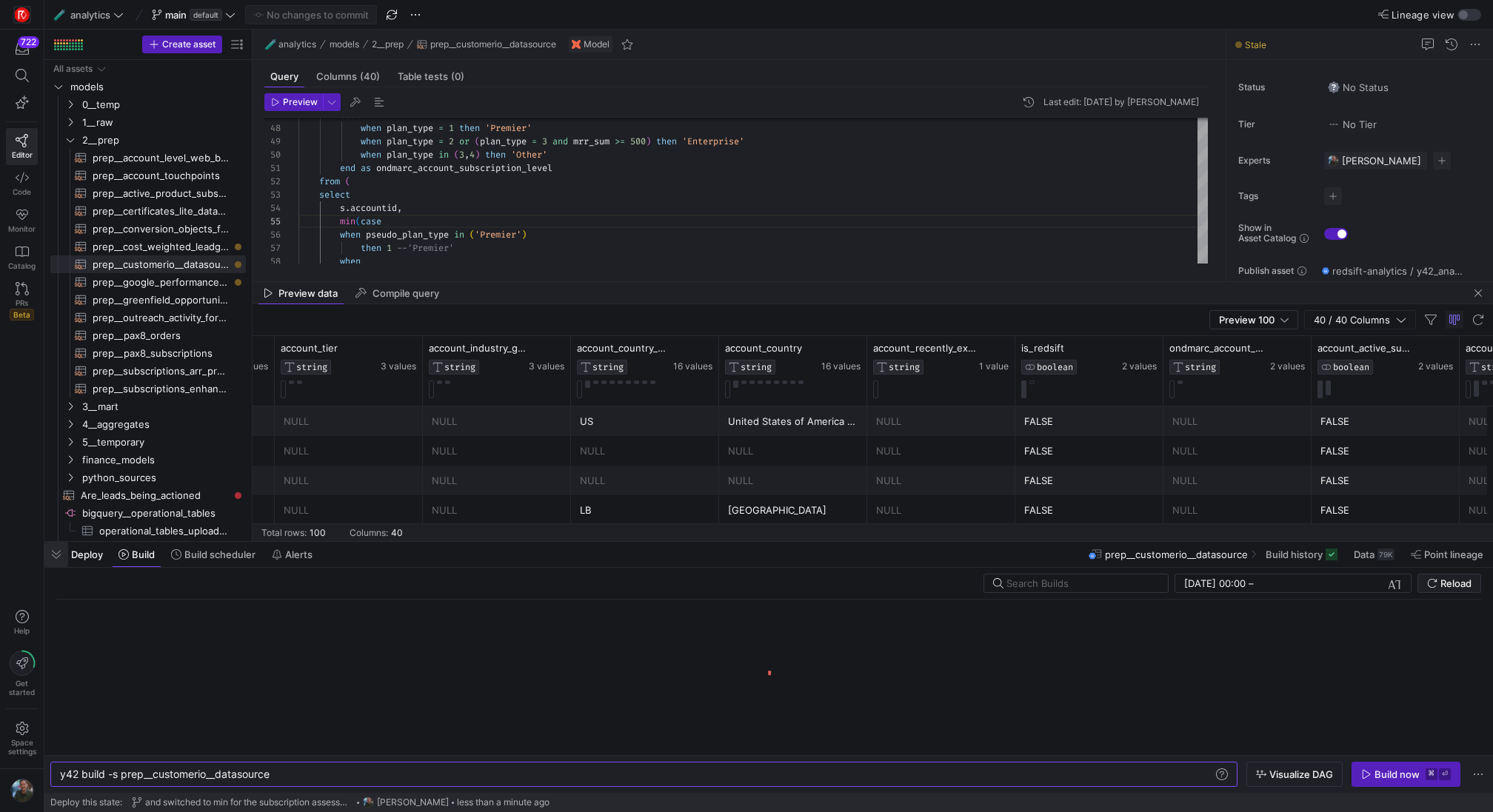
click at [64, 564] on span "button" at bounding box center [56, 554] width 24 height 25
